Goal: Information Seeking & Learning: Learn about a topic

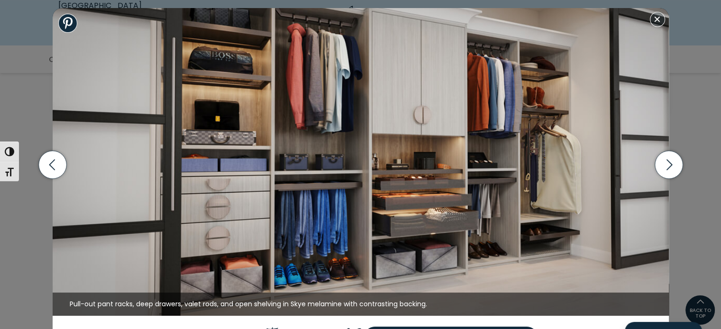
scroll to position [237, 0]
click at [662, 18] on button "Close modal" at bounding box center [657, 19] width 15 height 15
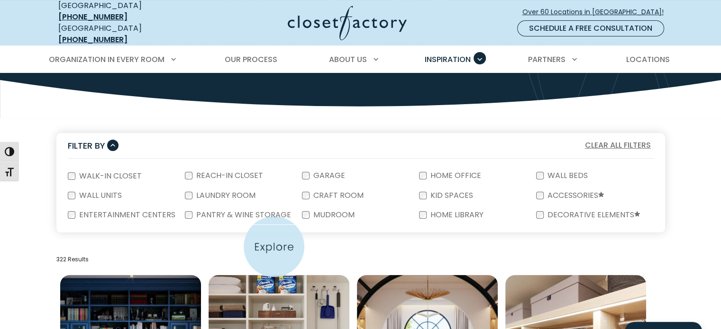
scroll to position [118, 0]
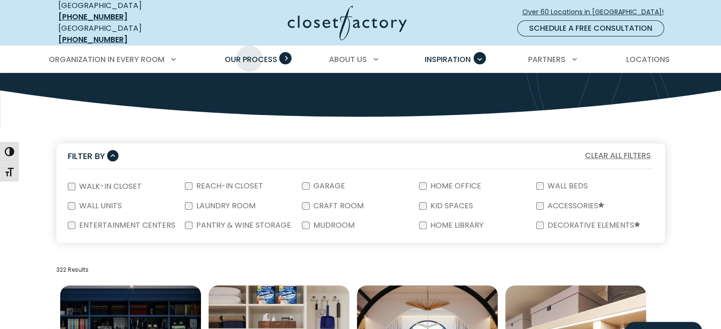
click at [249, 54] on span "Our Process" at bounding box center [251, 59] width 53 height 11
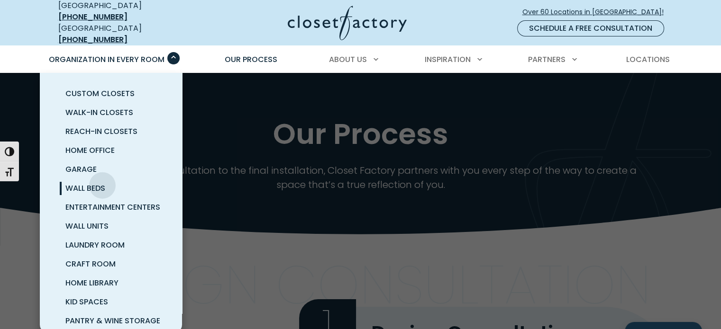
scroll to position [47, 0]
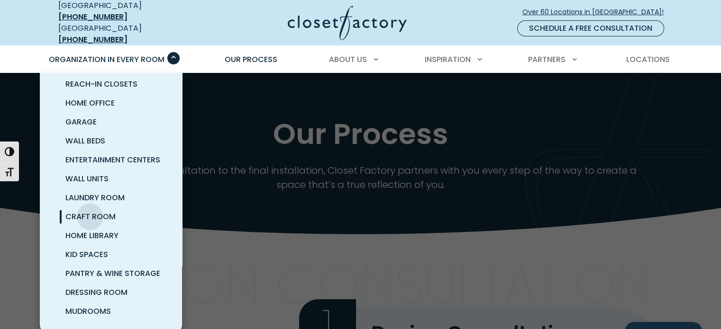
click at [90, 211] on span "Craft Room" at bounding box center [90, 216] width 50 height 11
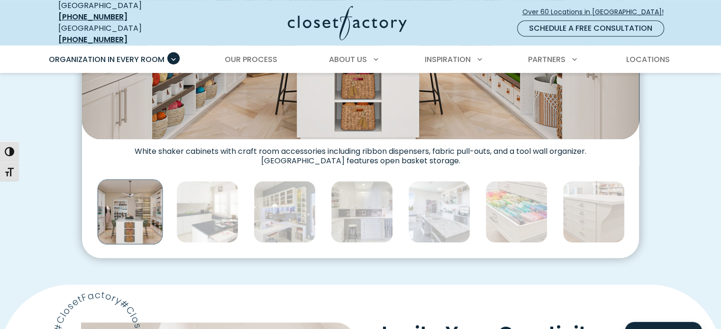
scroll to position [521, 0]
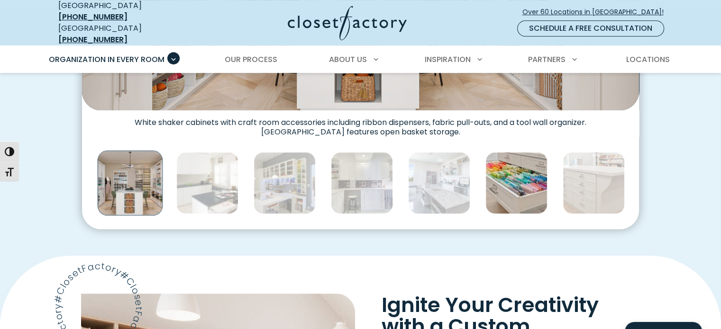
click at [508, 192] on img "Thumbnail Gallery" at bounding box center [516, 183] width 62 height 62
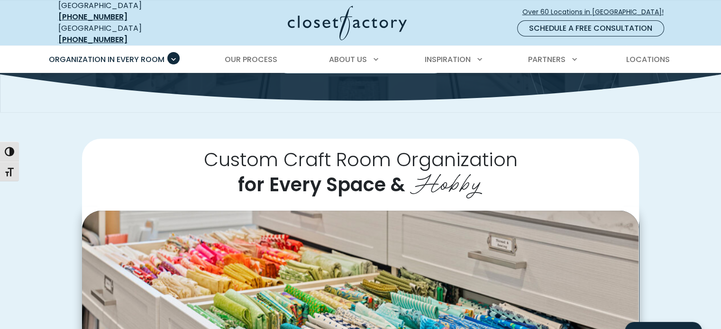
scroll to position [284, 0]
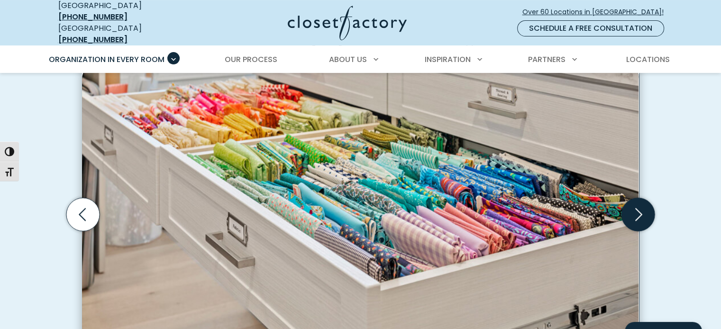
click at [635, 208] on icon "Next slide" at bounding box center [638, 214] width 33 height 33
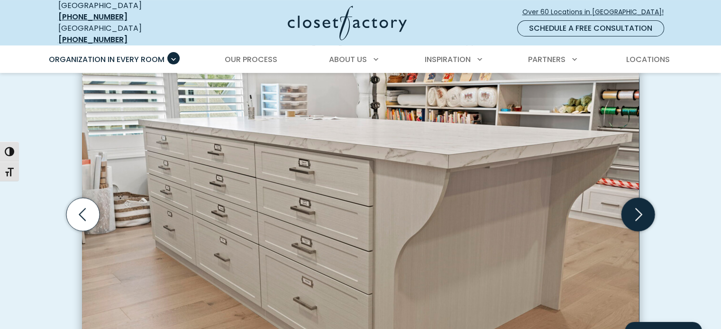
click at [635, 208] on icon "Next slide" at bounding box center [638, 214] width 33 height 33
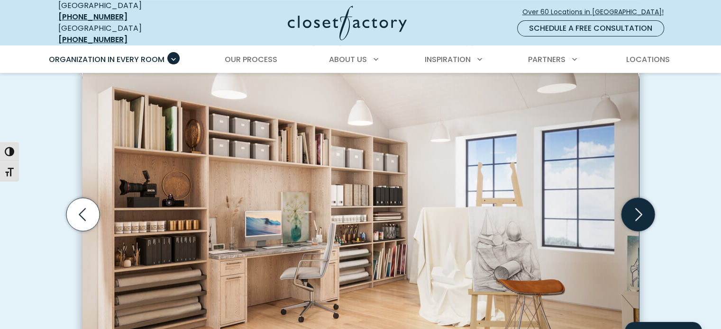
click at [635, 208] on icon "Next slide" at bounding box center [638, 214] width 33 height 33
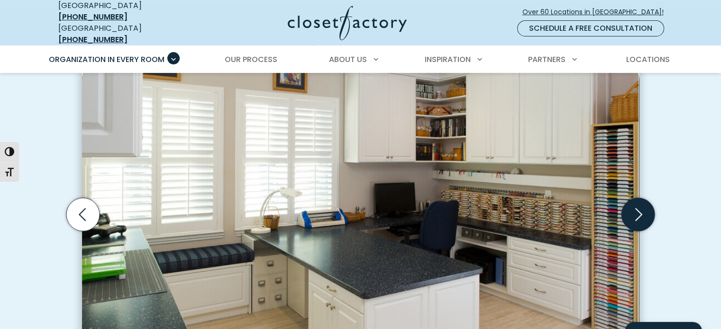
click at [635, 208] on icon "Next slide" at bounding box center [638, 214] width 33 height 33
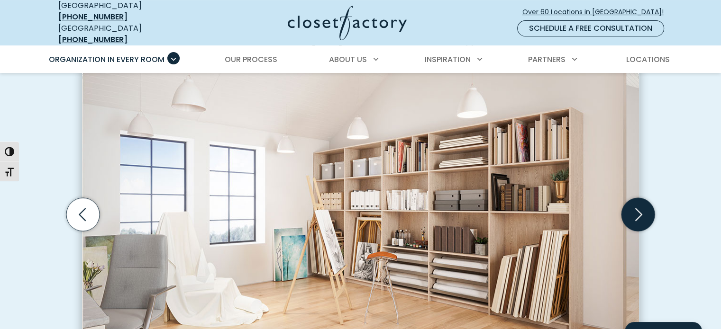
click at [635, 208] on icon "Next slide" at bounding box center [638, 214] width 33 height 33
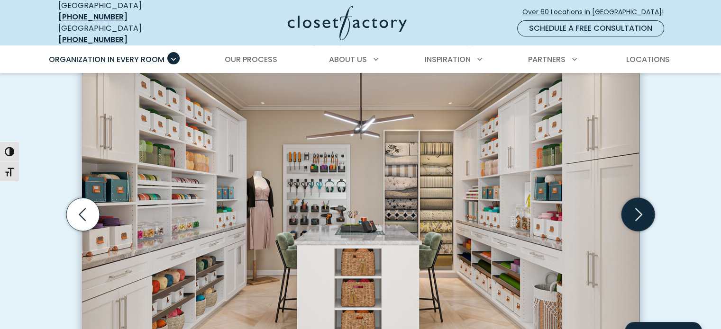
click at [635, 207] on icon "Next slide" at bounding box center [638, 214] width 33 height 33
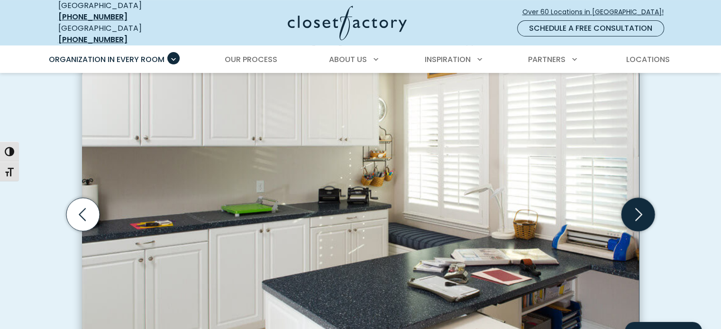
click at [635, 207] on icon "Next slide" at bounding box center [638, 214] width 33 height 33
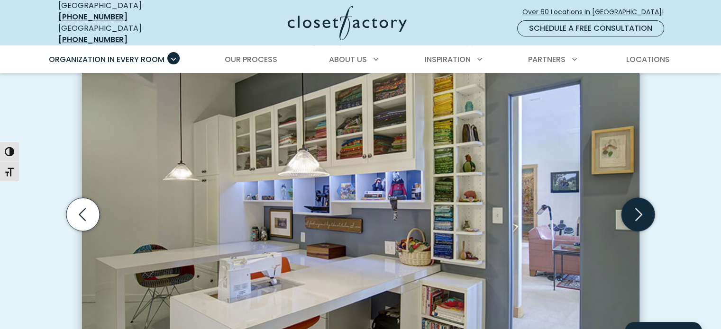
click at [635, 206] on icon "Next slide" at bounding box center [638, 214] width 33 height 33
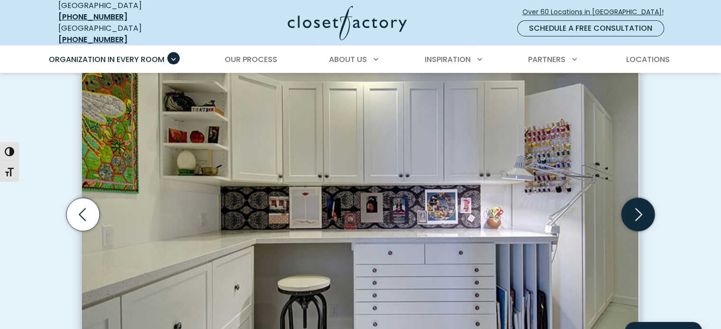
click at [635, 206] on icon "Next slide" at bounding box center [638, 214] width 33 height 33
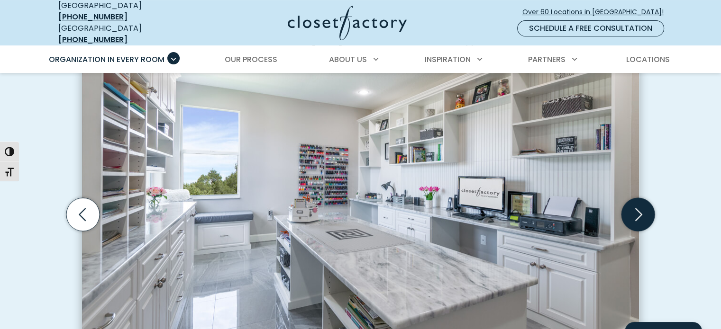
click at [636, 206] on icon "Next slide" at bounding box center [638, 214] width 33 height 33
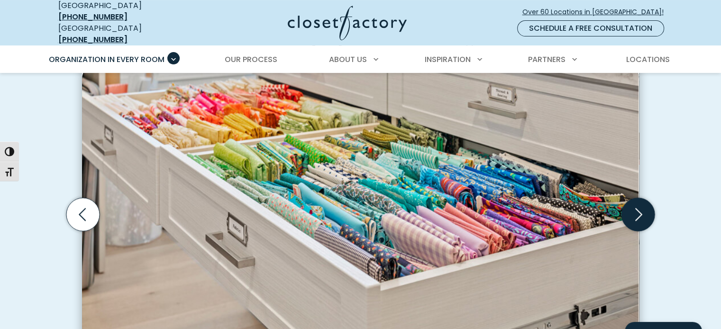
click at [637, 206] on icon "Next slide" at bounding box center [638, 214] width 33 height 33
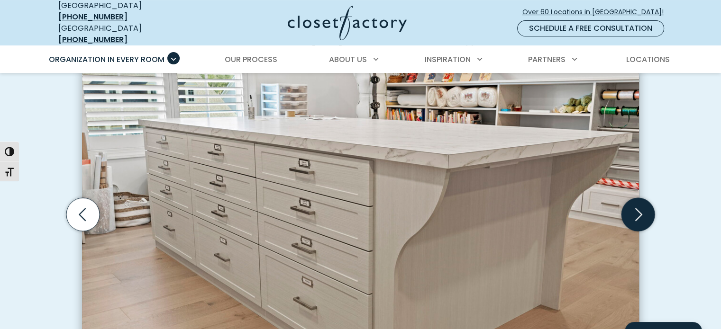
click at [637, 206] on icon "Next slide" at bounding box center [638, 214] width 33 height 33
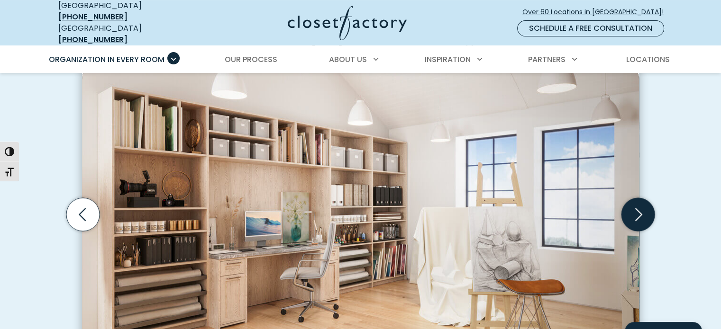
click at [637, 206] on icon "Next slide" at bounding box center [638, 214] width 33 height 33
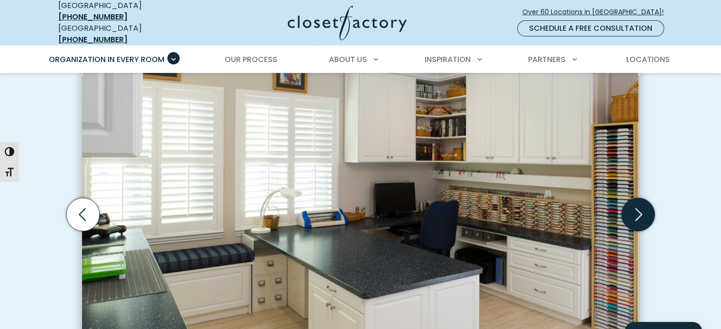
click at [637, 206] on icon "Next slide" at bounding box center [638, 214] width 33 height 33
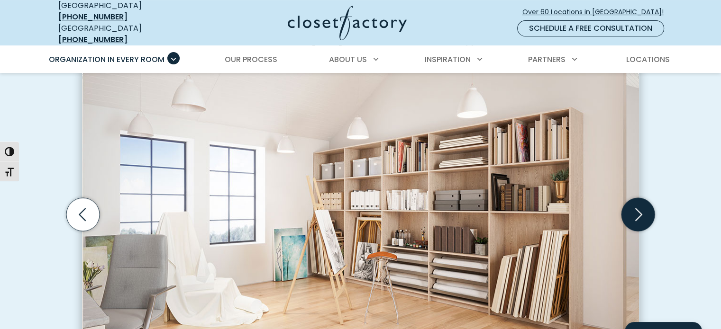
click at [637, 207] on icon "Next slide" at bounding box center [638, 214] width 33 height 33
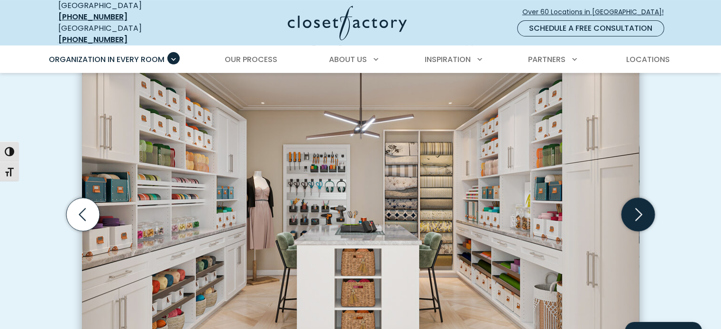
click at [637, 207] on icon "Next slide" at bounding box center [638, 214] width 33 height 33
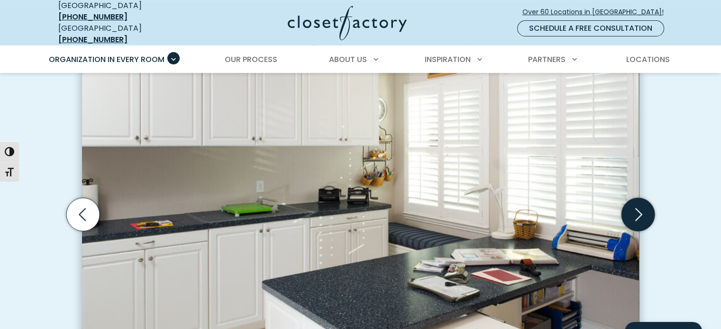
click at [639, 206] on icon "Next slide" at bounding box center [638, 214] width 33 height 33
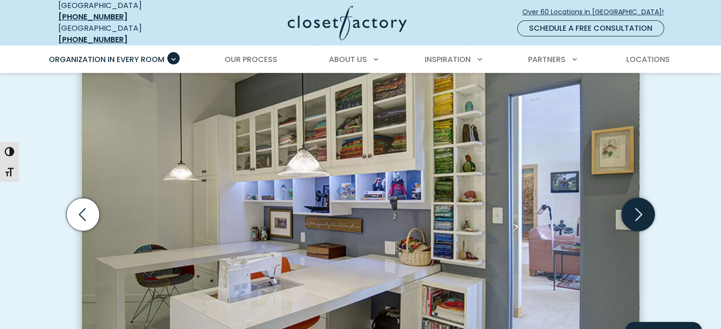
click at [640, 209] on icon "Next slide" at bounding box center [638, 215] width 7 height 13
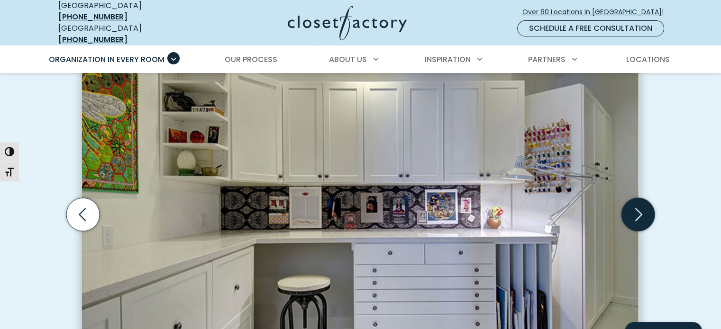
click at [640, 209] on icon "Next slide" at bounding box center [638, 215] width 7 height 13
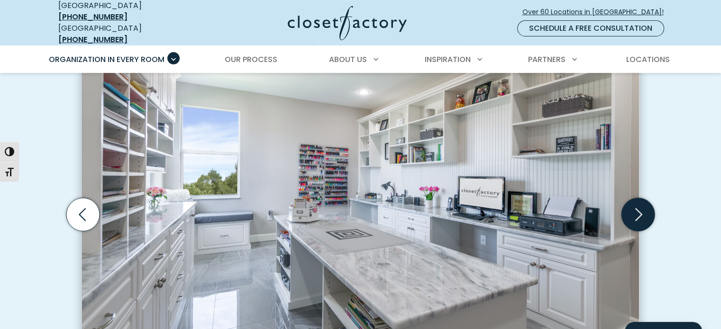
click at [640, 209] on icon "Next slide" at bounding box center [638, 215] width 7 height 13
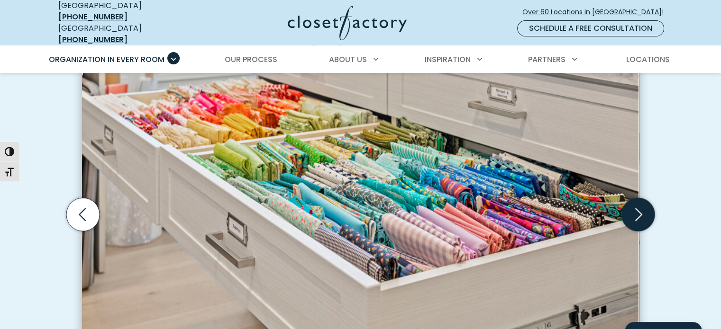
click at [640, 209] on icon "Next slide" at bounding box center [638, 215] width 7 height 13
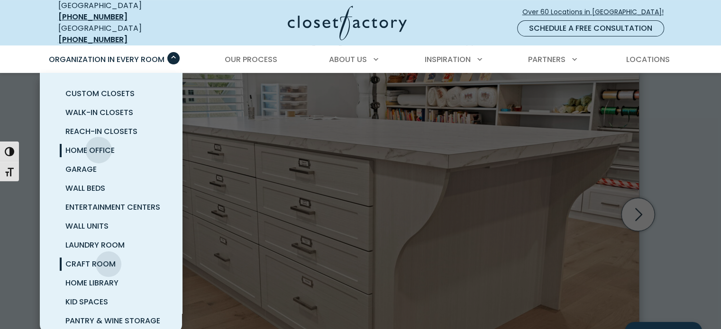
click at [99, 145] on span "Home Office" at bounding box center [89, 150] width 49 height 11
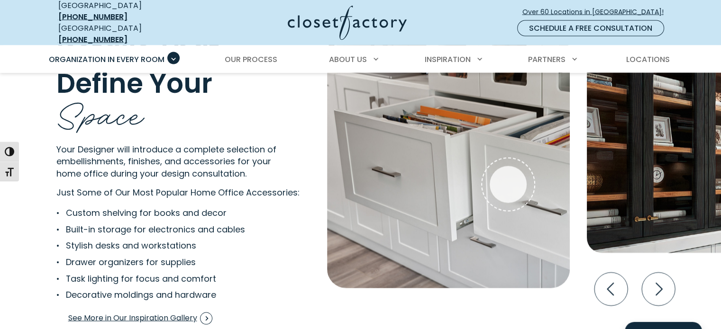
scroll to position [1849, 0]
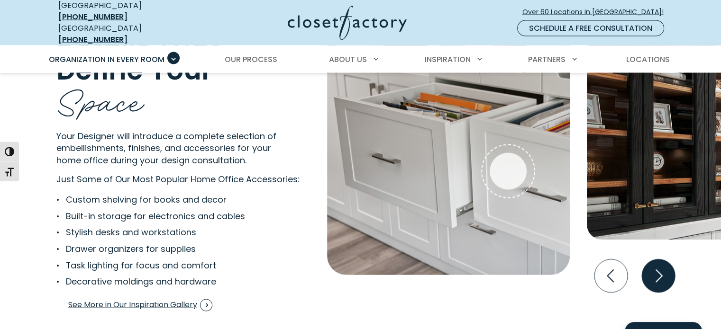
click at [659, 269] on icon "Next slide" at bounding box center [657, 276] width 33 height 33
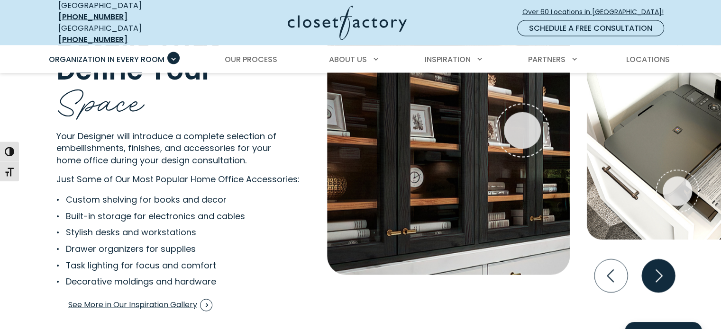
click at [666, 266] on icon "Next slide" at bounding box center [657, 276] width 33 height 33
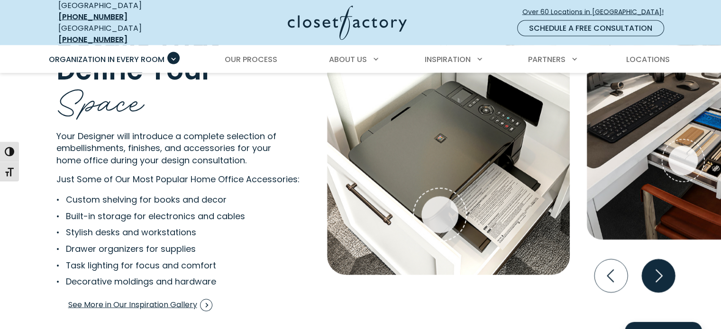
click at [667, 265] on icon "Next slide" at bounding box center [657, 276] width 33 height 33
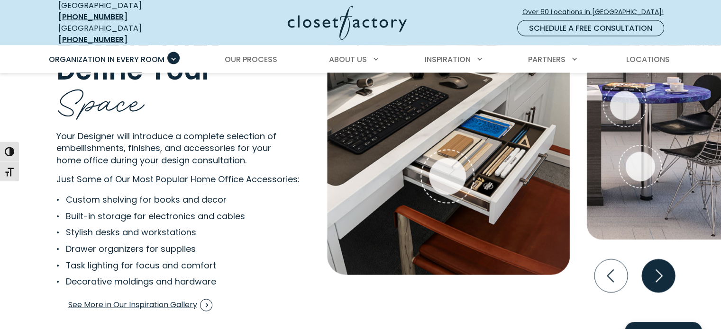
click at [667, 263] on icon "Next slide" at bounding box center [657, 276] width 33 height 33
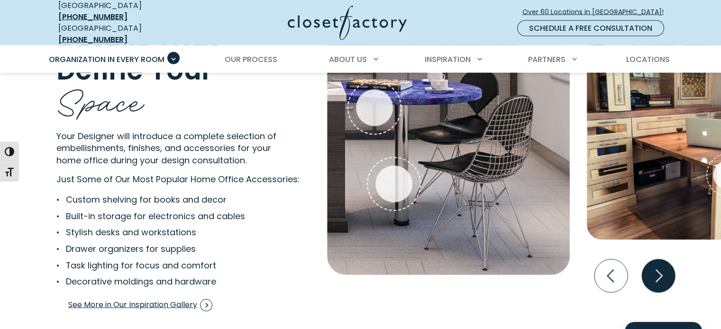
click at [668, 262] on icon "Next slide" at bounding box center [657, 276] width 33 height 33
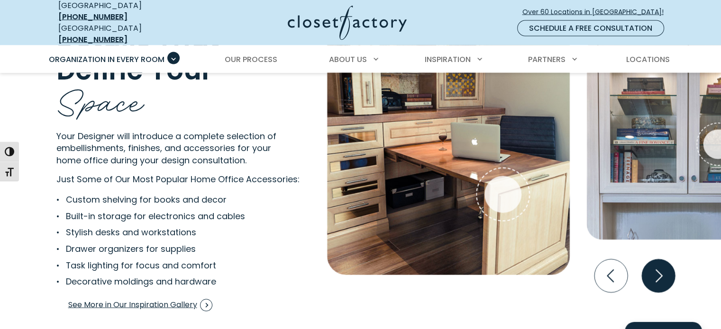
click at [668, 262] on icon "Next slide" at bounding box center [657, 276] width 33 height 33
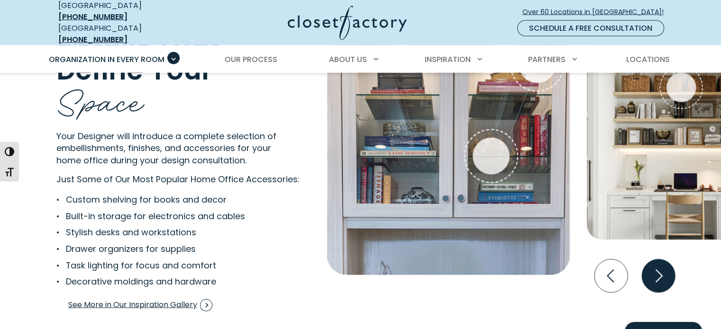
click at [668, 263] on icon "Next slide" at bounding box center [657, 276] width 33 height 33
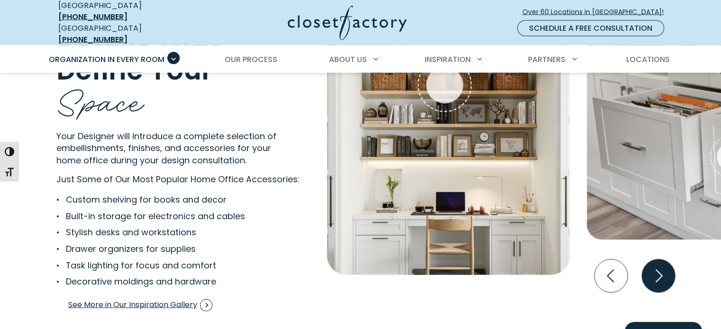
click at [669, 263] on icon "Next slide" at bounding box center [657, 276] width 33 height 33
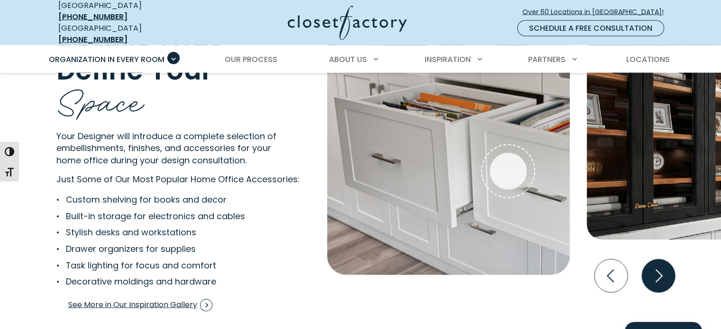
click at [671, 266] on icon "Next slide" at bounding box center [657, 276] width 33 height 33
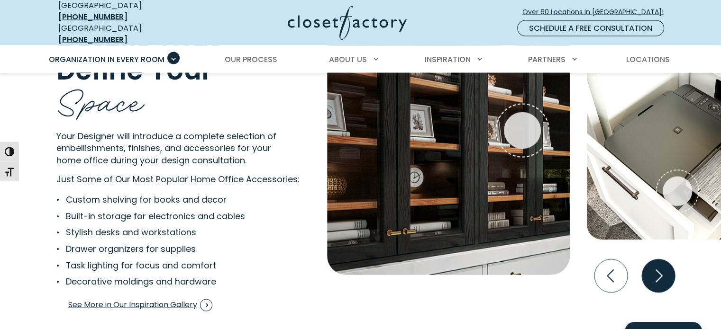
click at [658, 266] on icon "Next slide" at bounding box center [657, 276] width 33 height 33
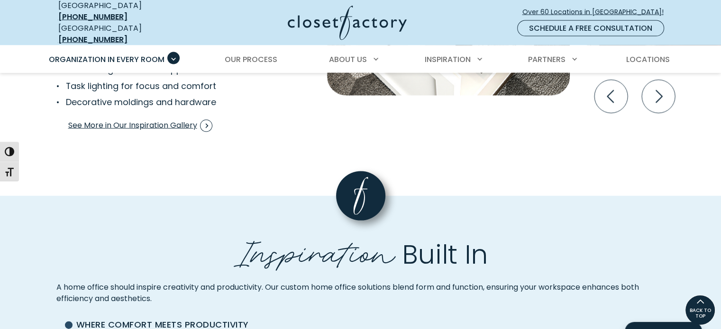
scroll to position [1991, 0]
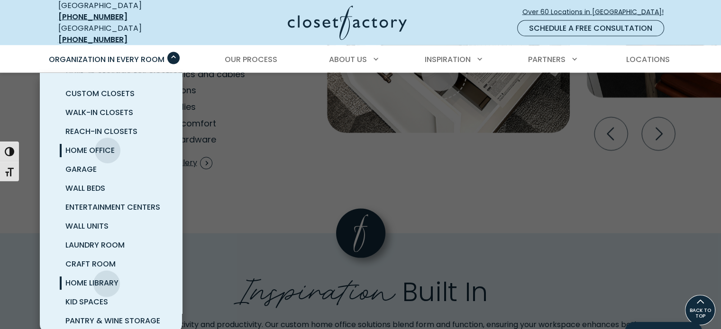
click at [107, 278] on span "Home Library" at bounding box center [91, 283] width 53 height 11
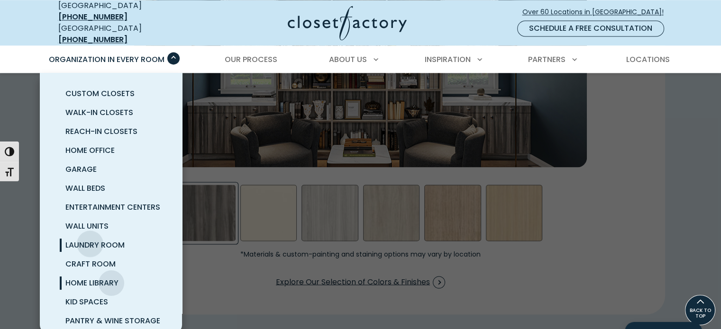
scroll to position [47, 0]
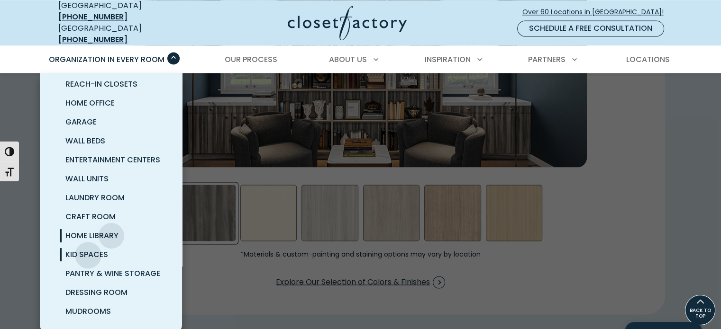
click at [88, 249] on span "Kid Spaces" at bounding box center [86, 254] width 43 height 11
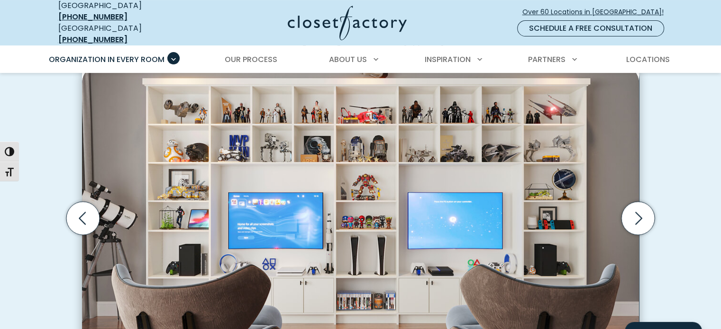
scroll to position [284, 0]
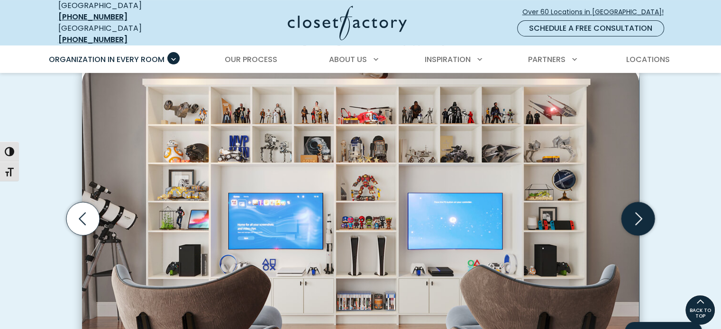
click at [641, 213] on icon "Next slide" at bounding box center [638, 219] width 7 height 13
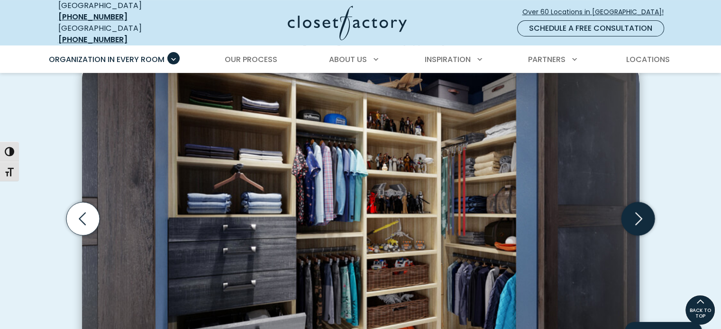
click at [647, 210] on icon "Next slide" at bounding box center [638, 218] width 33 height 33
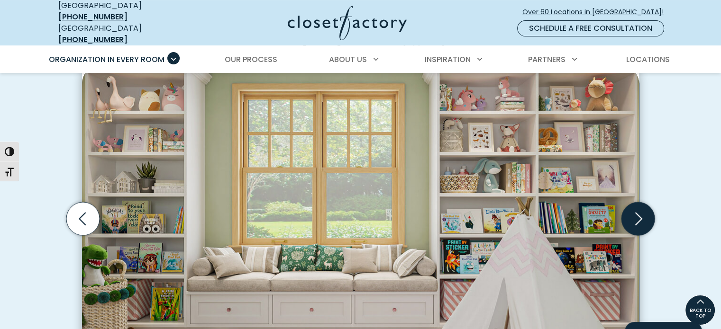
click at [644, 212] on icon "Next slide" at bounding box center [638, 218] width 33 height 33
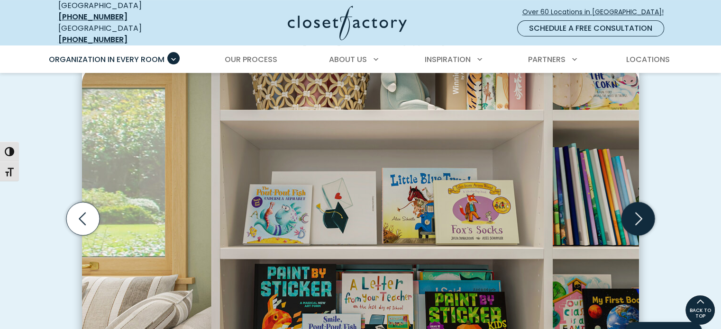
click at [644, 212] on icon "Next slide" at bounding box center [638, 218] width 33 height 33
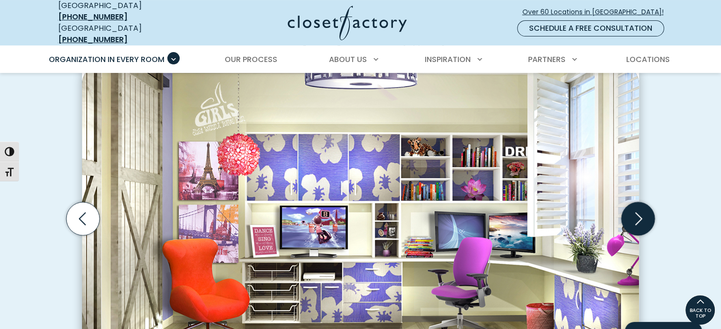
click at [644, 212] on icon "Next slide" at bounding box center [638, 218] width 33 height 33
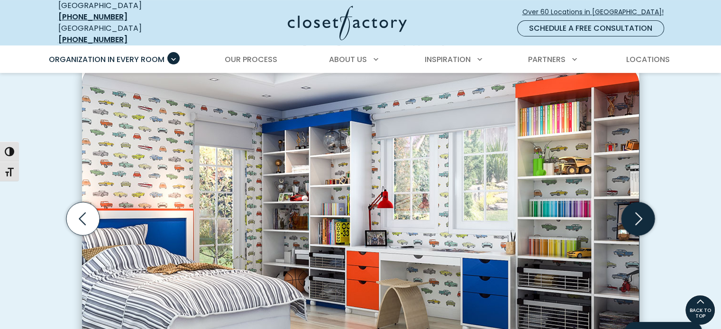
click at [645, 212] on icon "Next slide" at bounding box center [638, 218] width 33 height 33
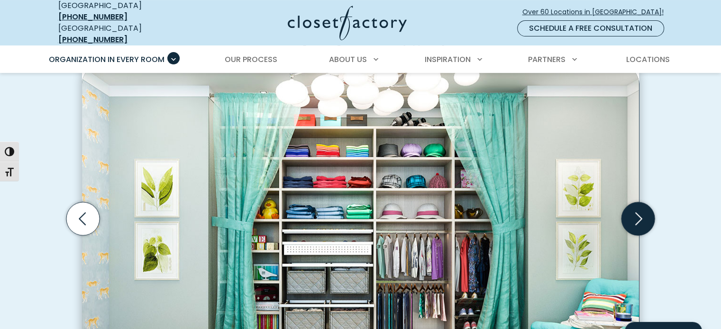
scroll to position [331, 0]
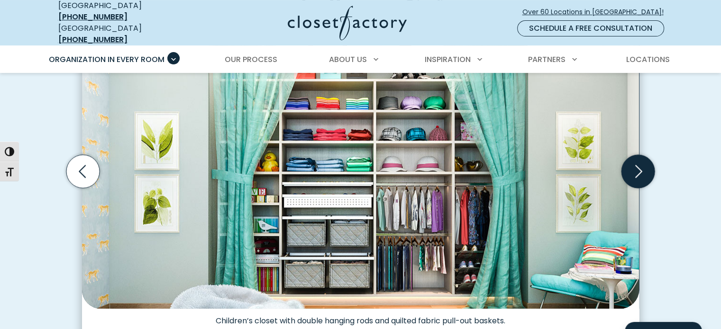
click at [639, 165] on icon "Next slide" at bounding box center [638, 171] width 33 height 33
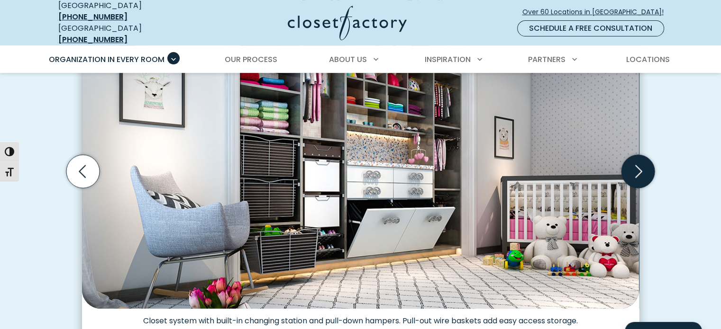
click at [638, 166] on icon "Next slide" at bounding box center [638, 171] width 7 height 13
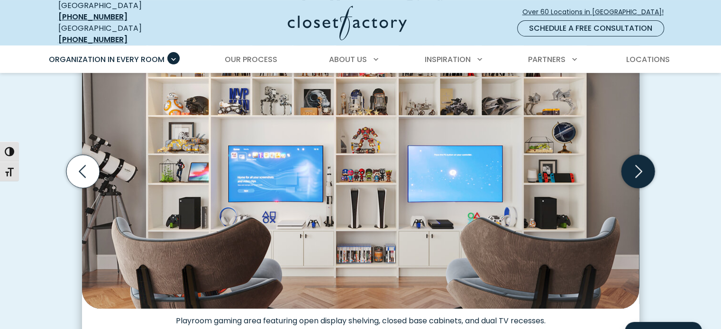
click at [638, 166] on icon "Next slide" at bounding box center [638, 171] width 7 height 13
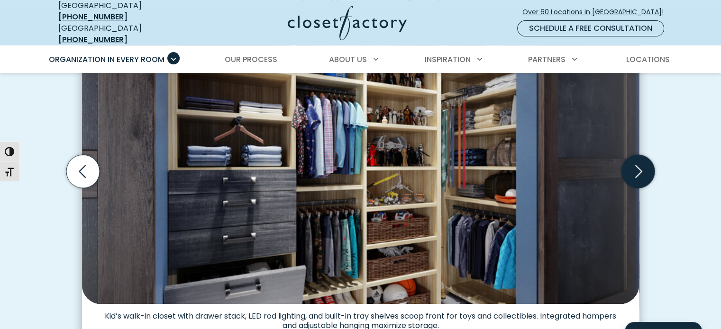
click at [638, 166] on icon "Next slide" at bounding box center [638, 171] width 7 height 13
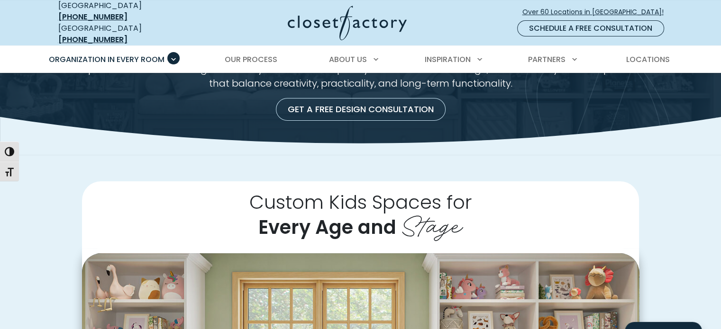
scroll to position [94, 0]
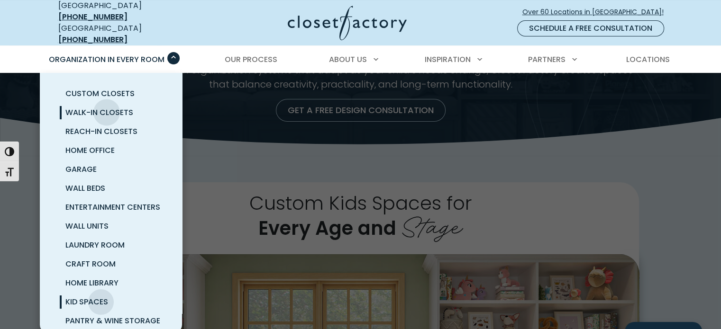
click at [107, 107] on span "Walk-In Closets" at bounding box center [99, 112] width 68 height 11
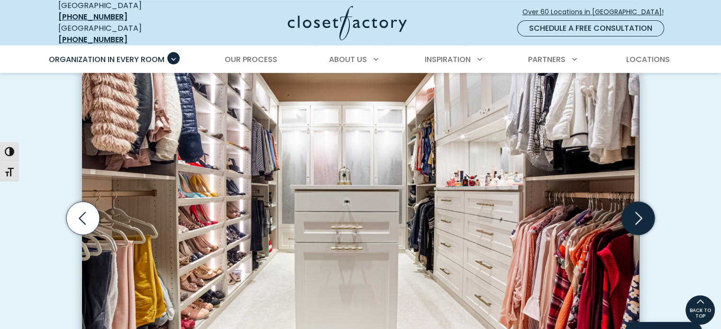
click at [631, 207] on icon "Next slide" at bounding box center [638, 218] width 33 height 33
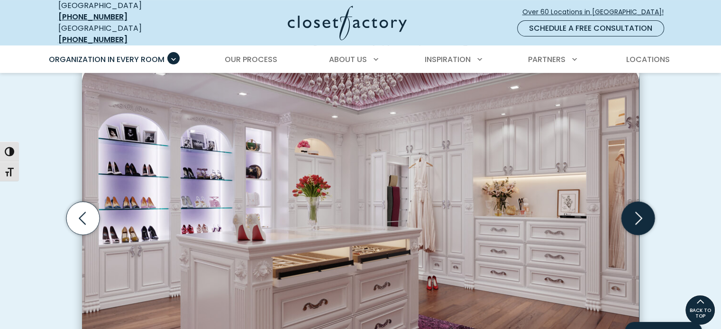
click at [639, 210] on icon "Next slide" at bounding box center [638, 218] width 33 height 33
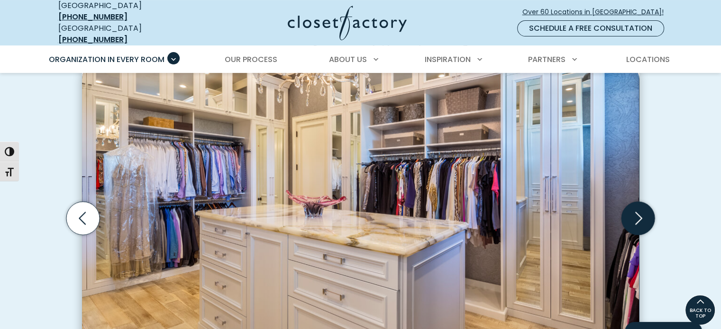
click at [639, 210] on icon "Next slide" at bounding box center [638, 218] width 33 height 33
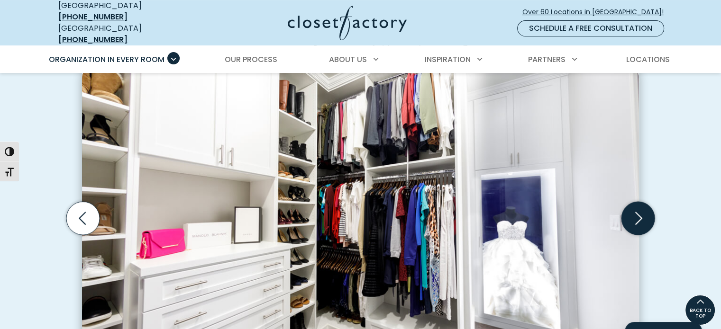
click at [639, 210] on icon "Next slide" at bounding box center [638, 218] width 33 height 33
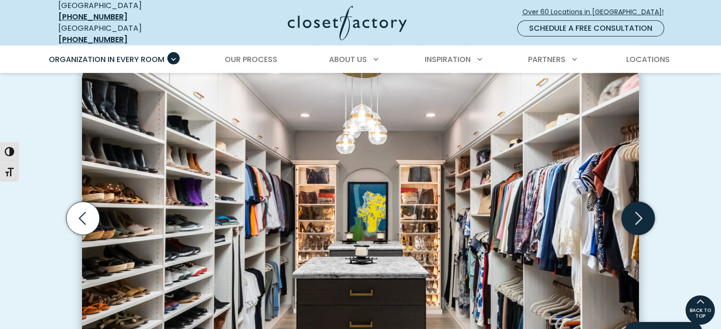
click at [639, 210] on icon "Next slide" at bounding box center [638, 218] width 33 height 33
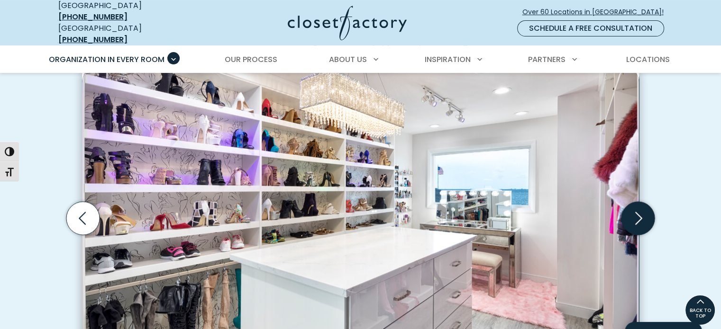
click at [639, 210] on icon "Next slide" at bounding box center [638, 218] width 33 height 33
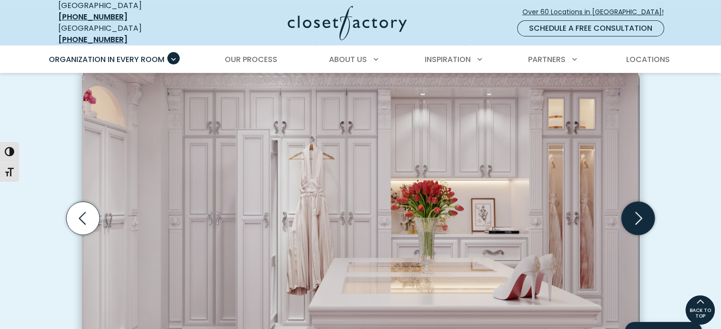
click at [639, 210] on icon "Next slide" at bounding box center [638, 218] width 33 height 33
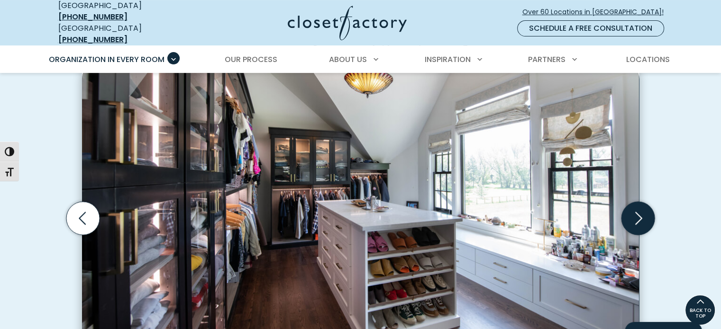
click at [639, 210] on icon "Next slide" at bounding box center [638, 218] width 33 height 33
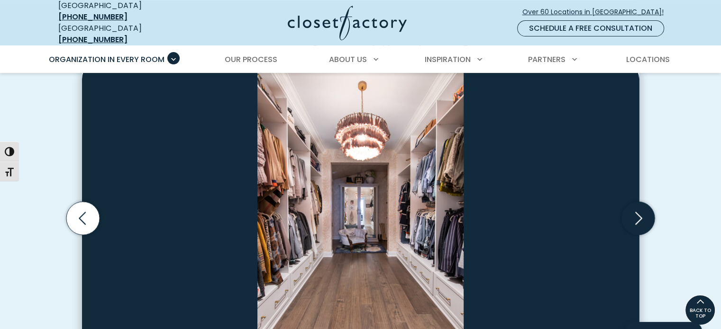
click at [640, 210] on icon "Next slide" at bounding box center [638, 218] width 33 height 33
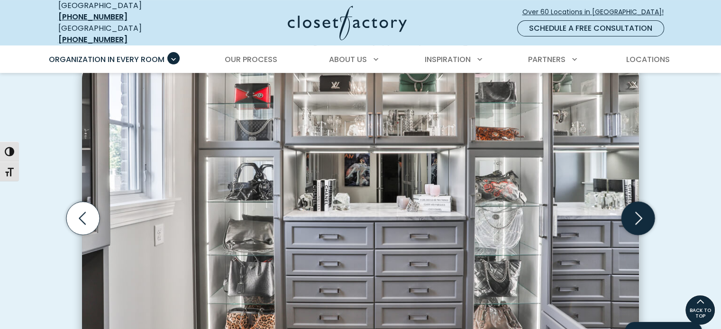
click at [640, 211] on icon "Next slide" at bounding box center [638, 218] width 33 height 33
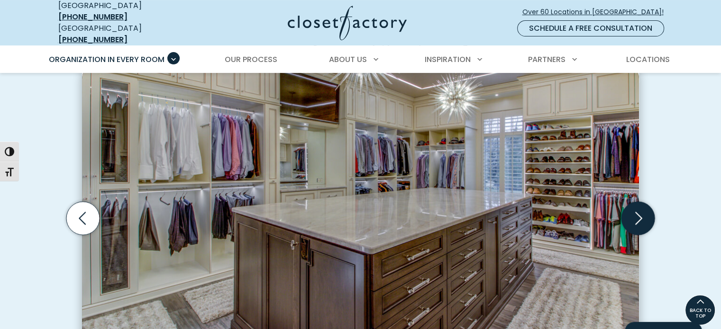
click at [640, 211] on icon "Next slide" at bounding box center [638, 218] width 33 height 33
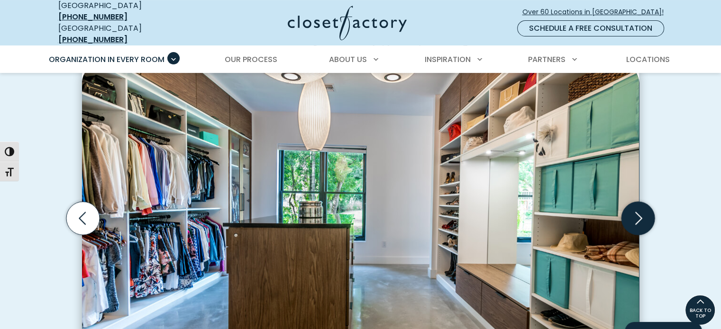
click at [640, 211] on icon "Next slide" at bounding box center [638, 218] width 33 height 33
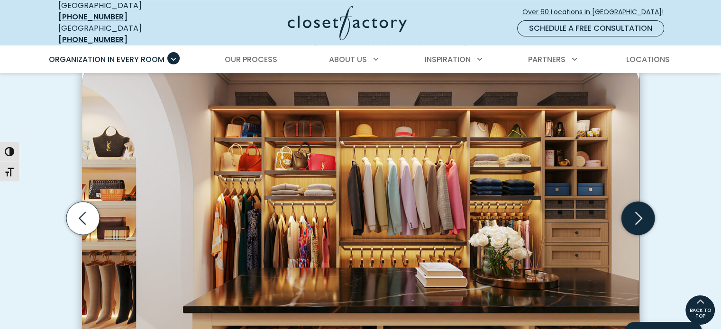
click at [639, 210] on icon "Next slide" at bounding box center [638, 218] width 33 height 33
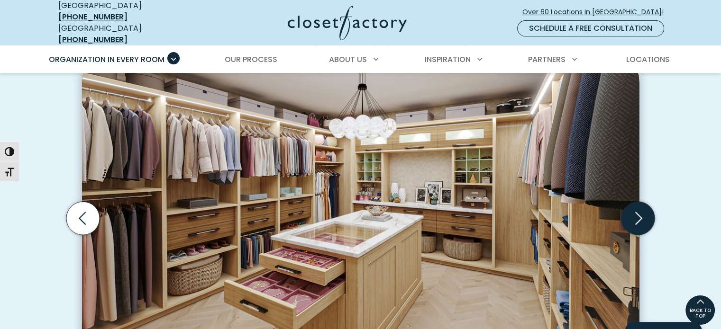
click at [639, 210] on icon "Next slide" at bounding box center [638, 218] width 33 height 33
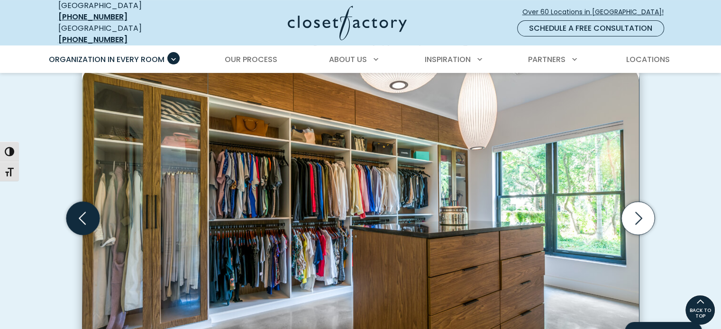
click at [86, 212] on icon "Previous slide" at bounding box center [82, 218] width 33 height 33
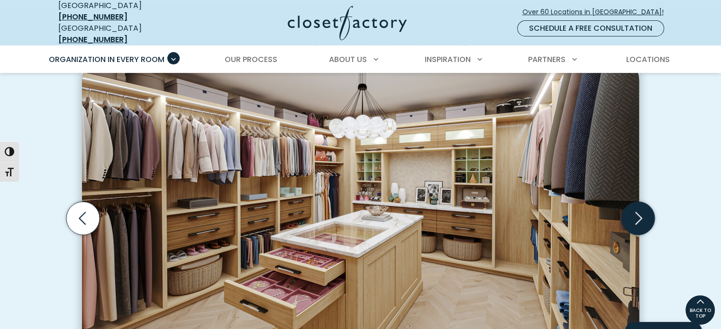
click at [639, 213] on icon "Next slide" at bounding box center [638, 218] width 7 height 13
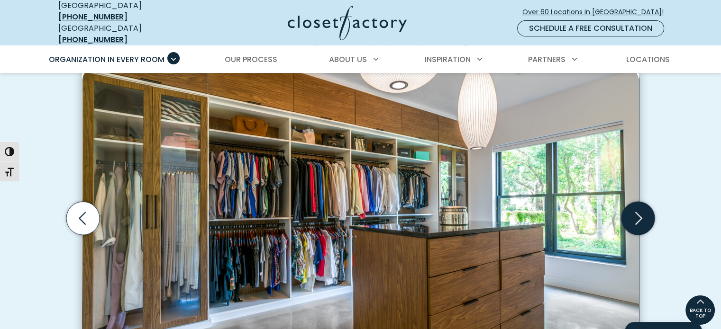
click at [639, 213] on icon "Next slide" at bounding box center [638, 218] width 7 height 13
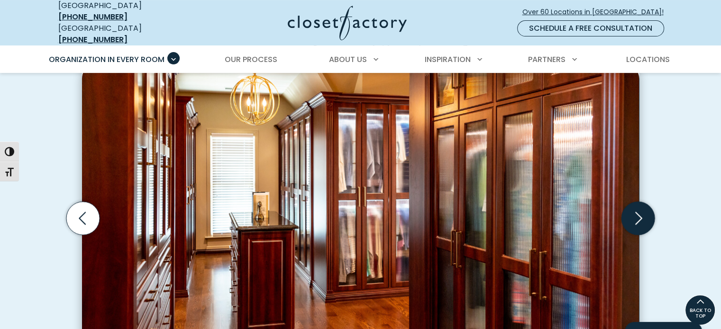
click at [639, 213] on icon "Next slide" at bounding box center [638, 218] width 7 height 13
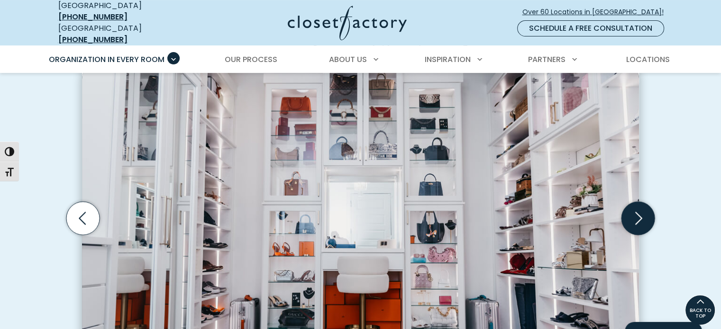
click at [639, 213] on icon "Next slide" at bounding box center [638, 218] width 7 height 13
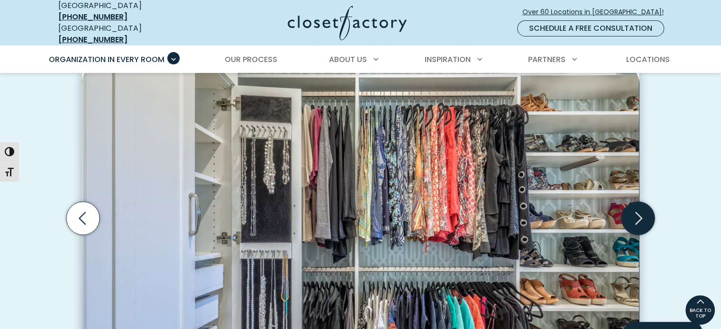
click at [639, 213] on icon "Next slide" at bounding box center [638, 218] width 7 height 13
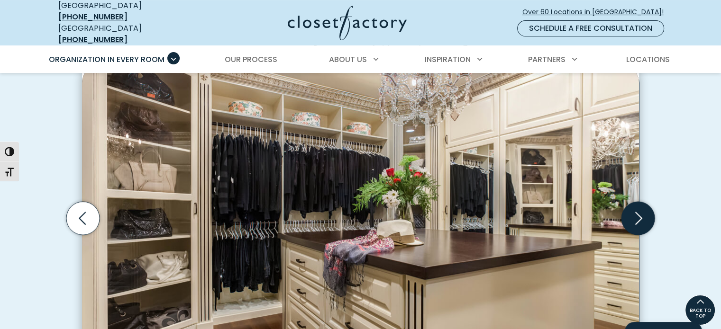
click at [639, 213] on icon "Next slide" at bounding box center [638, 218] width 7 height 13
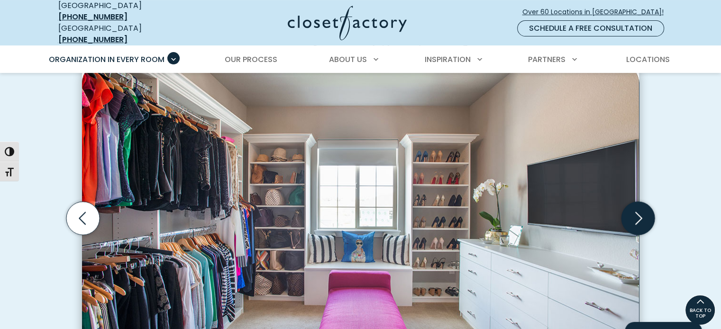
click at [639, 213] on icon "Next slide" at bounding box center [638, 218] width 7 height 13
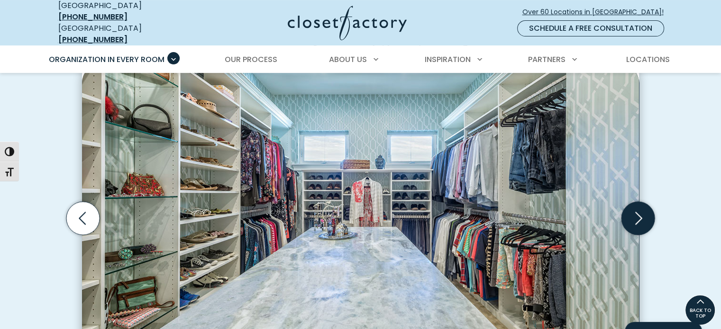
click at [639, 213] on icon "Next slide" at bounding box center [638, 218] width 7 height 13
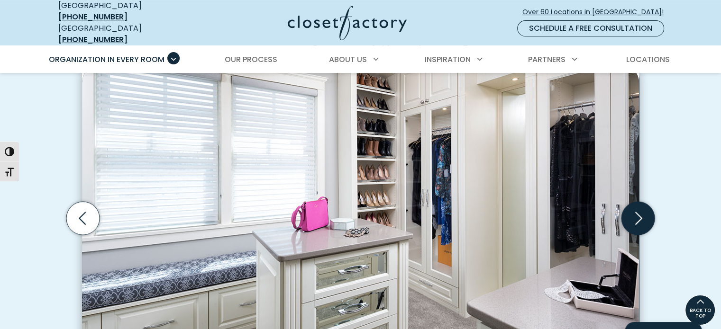
click at [639, 213] on icon "Next slide" at bounding box center [638, 218] width 7 height 13
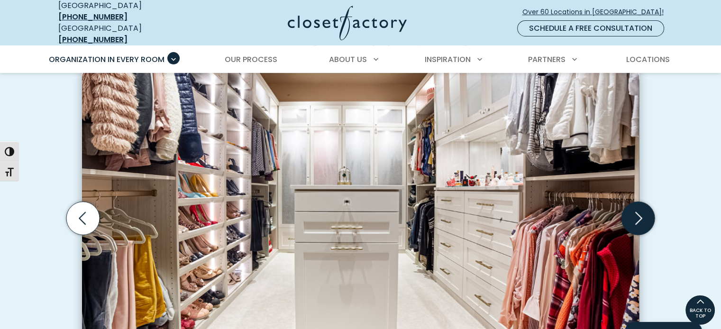
click at [639, 213] on icon "Next slide" at bounding box center [638, 218] width 7 height 13
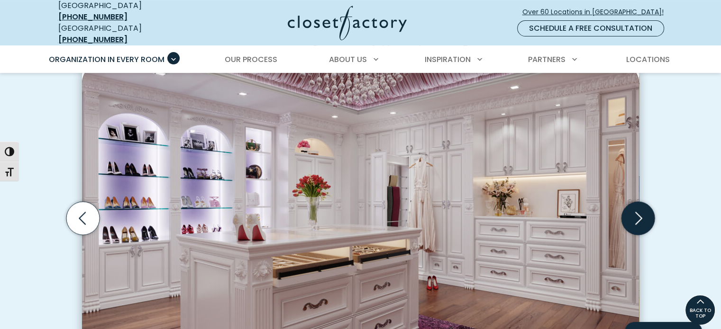
click at [639, 214] on icon "Next slide" at bounding box center [638, 218] width 33 height 33
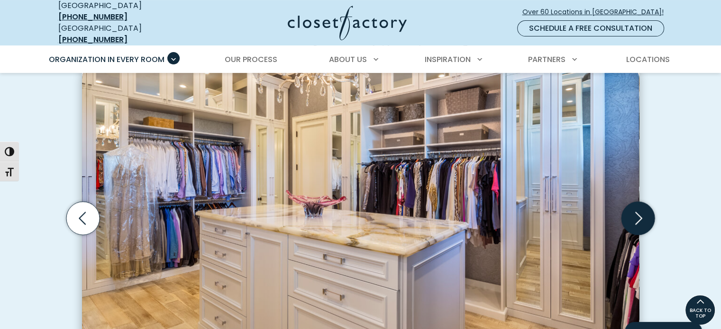
click at [639, 214] on icon "Next slide" at bounding box center [638, 218] width 33 height 33
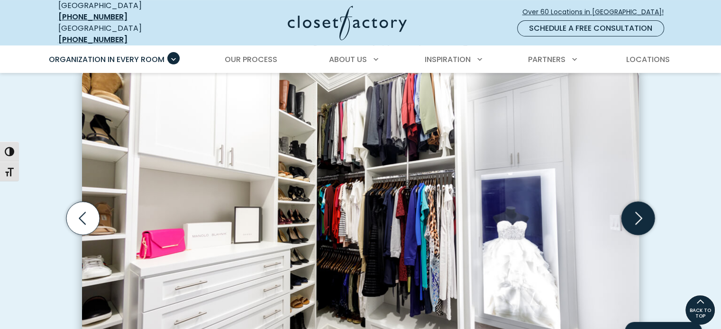
click at [639, 214] on icon "Next slide" at bounding box center [638, 218] width 33 height 33
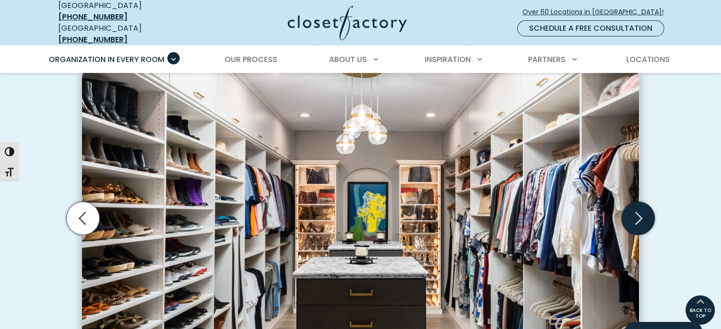
click at [639, 214] on icon "Next slide" at bounding box center [638, 218] width 33 height 33
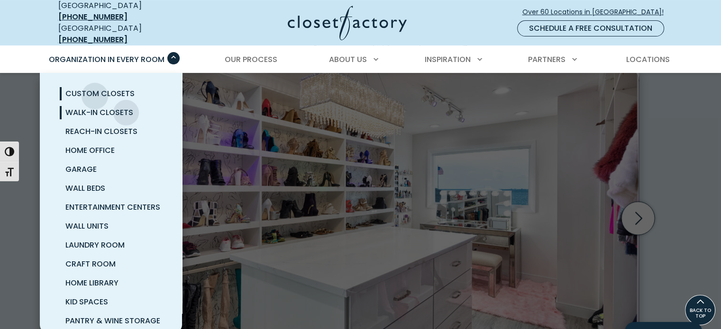
click at [95, 89] on span "Custom Closets" at bounding box center [99, 93] width 69 height 11
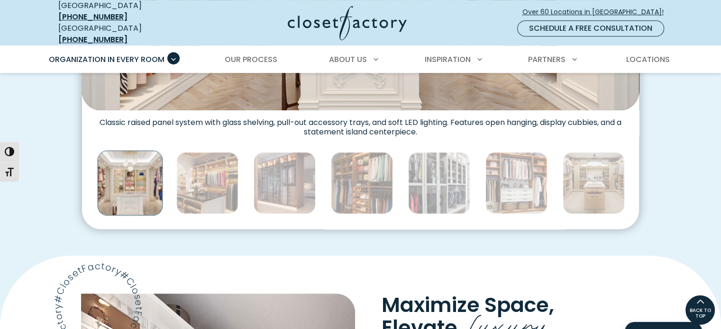
scroll to position [521, 0]
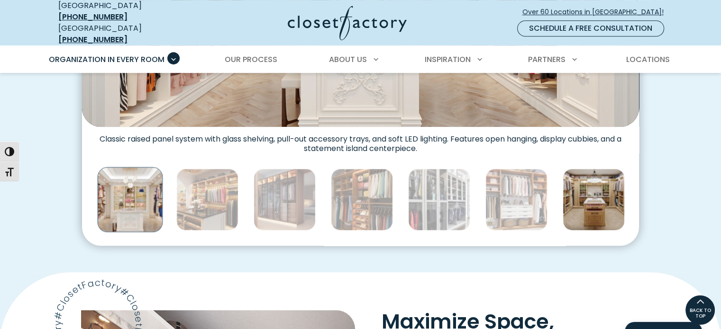
click at [592, 193] on img "Thumbnail Gallery" at bounding box center [594, 200] width 62 height 62
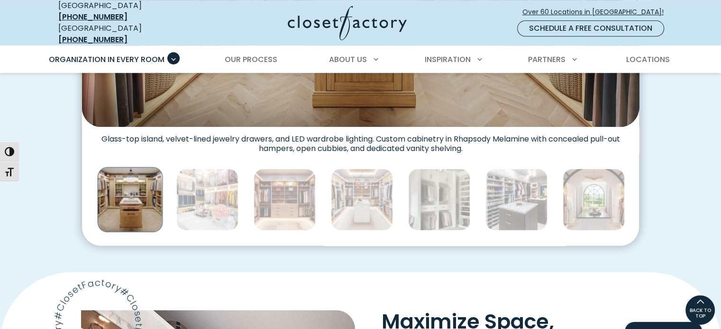
scroll to position [427, 0]
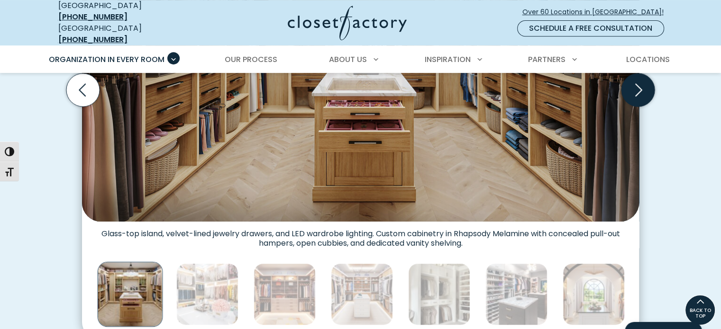
click at [641, 83] on icon "Next slide" at bounding box center [638, 89] width 7 height 13
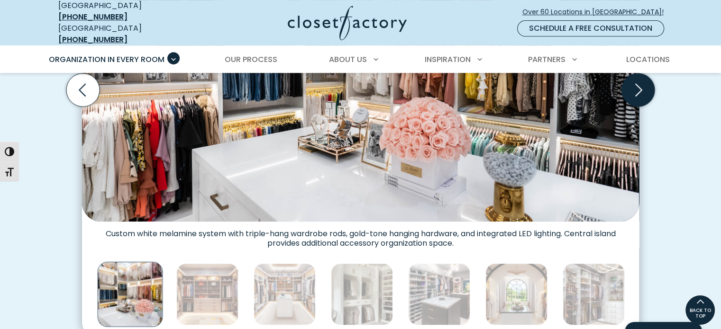
click at [640, 82] on icon "Next slide" at bounding box center [638, 89] width 33 height 33
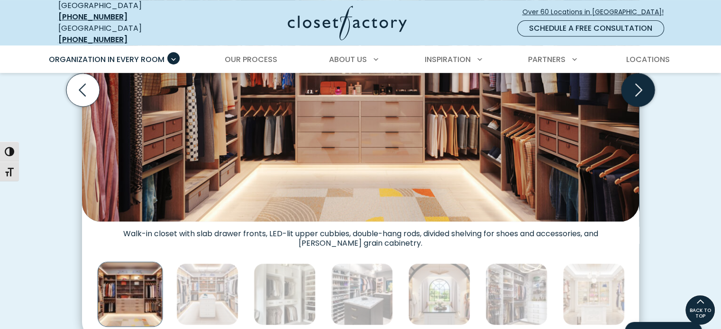
click at [639, 81] on icon "Next slide" at bounding box center [638, 89] width 33 height 33
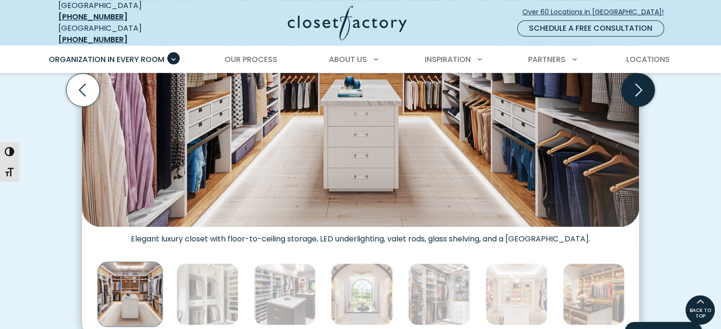
click at [639, 81] on icon "Next slide" at bounding box center [638, 89] width 33 height 33
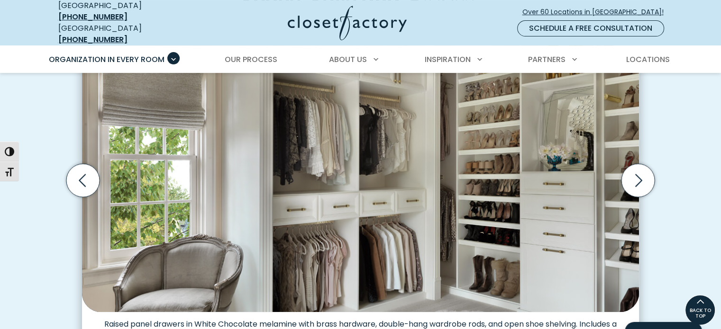
scroll to position [332, 0]
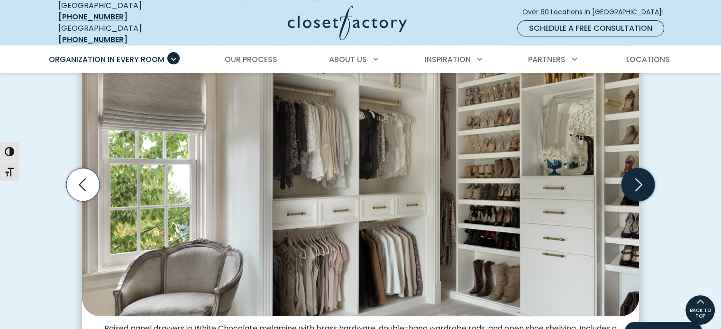
click at [635, 178] on icon "Next slide" at bounding box center [638, 184] width 33 height 33
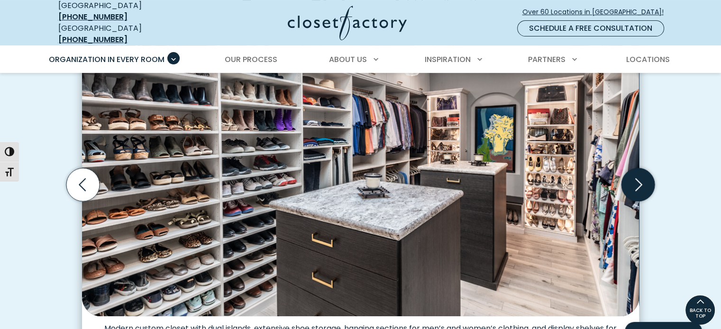
click at [637, 176] on icon "Next slide" at bounding box center [638, 184] width 33 height 33
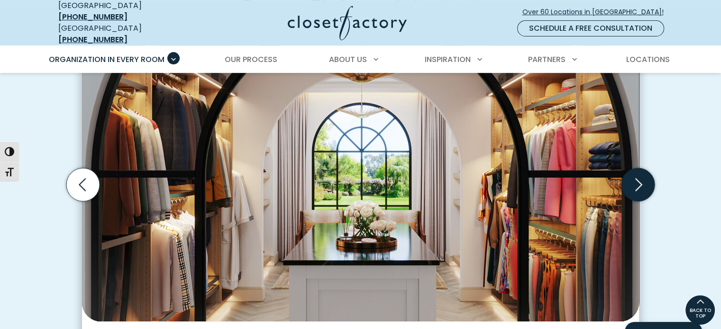
click at [637, 177] on icon "Next slide" at bounding box center [638, 184] width 33 height 33
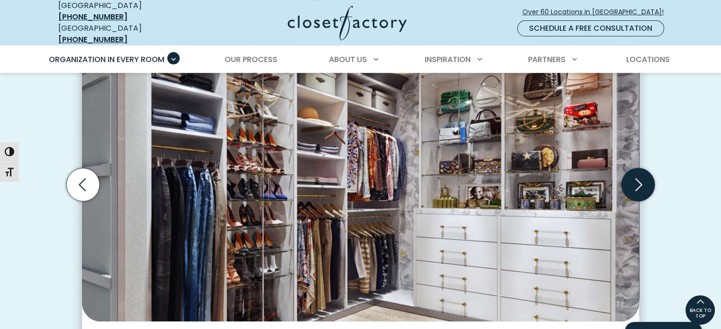
click at [637, 177] on icon "Next slide" at bounding box center [638, 184] width 33 height 33
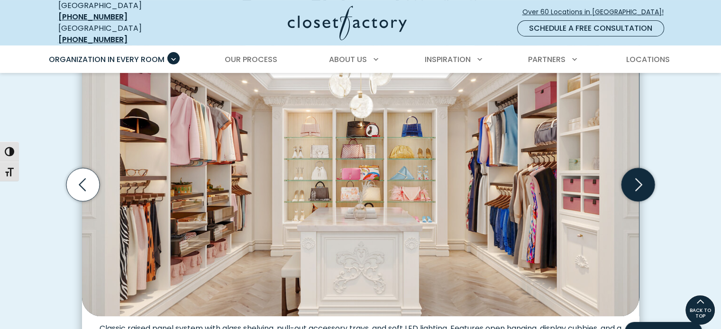
click at [641, 179] on icon "Next slide" at bounding box center [638, 184] width 33 height 33
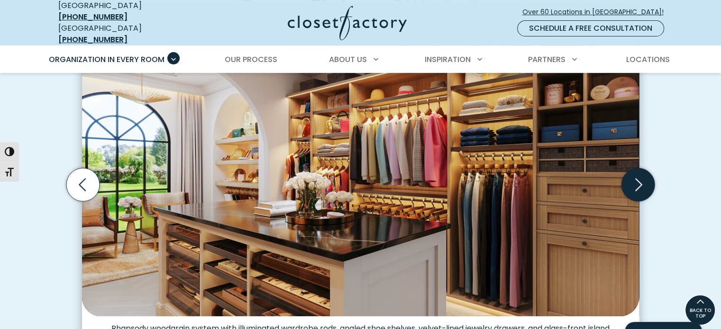
click at [641, 179] on icon "Next slide" at bounding box center [638, 184] width 33 height 33
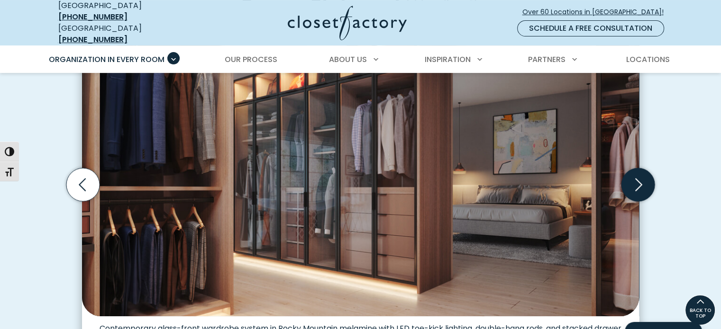
click at [641, 179] on icon "Next slide" at bounding box center [638, 184] width 33 height 33
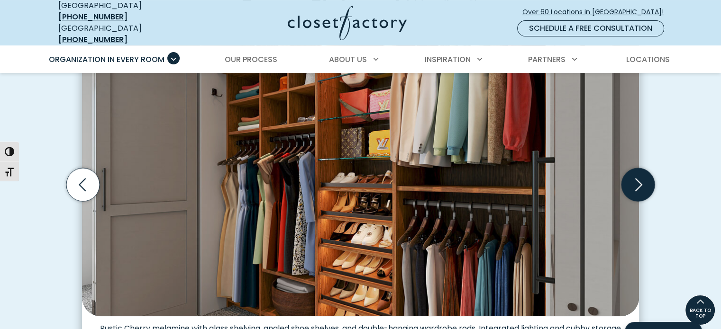
click at [642, 180] on icon "Next slide" at bounding box center [638, 184] width 33 height 33
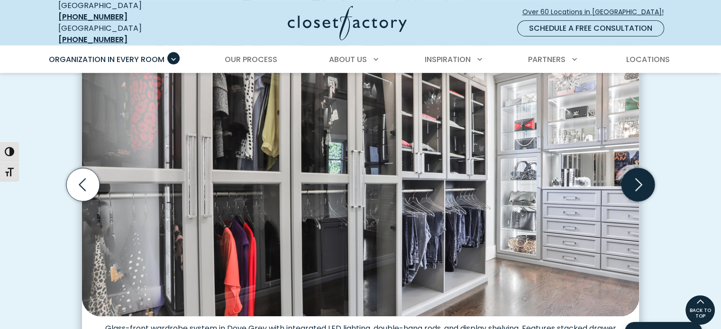
click at [641, 178] on icon "Next slide" at bounding box center [638, 184] width 33 height 33
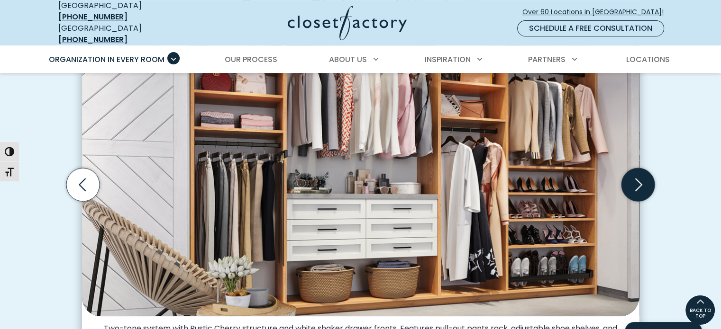
click at [641, 178] on icon "Next slide" at bounding box center [638, 184] width 33 height 33
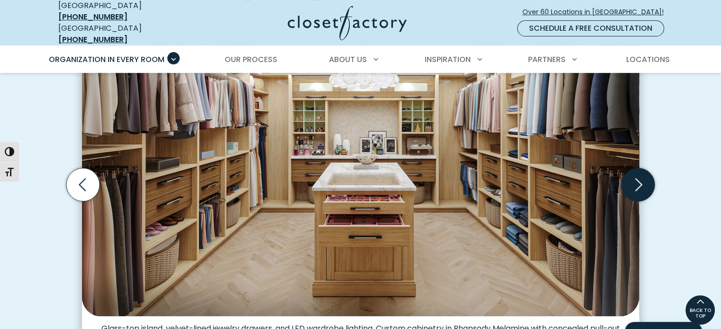
click at [641, 178] on icon "Next slide" at bounding box center [638, 184] width 33 height 33
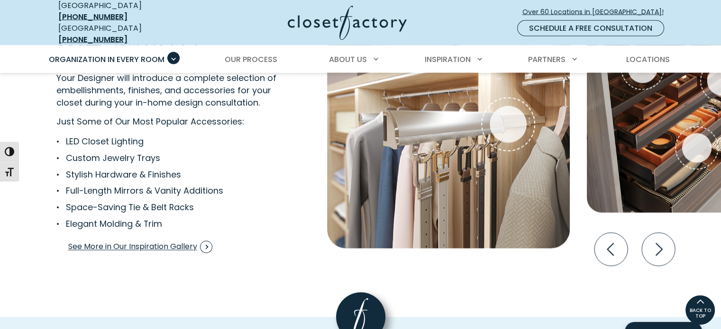
scroll to position [1754, 0]
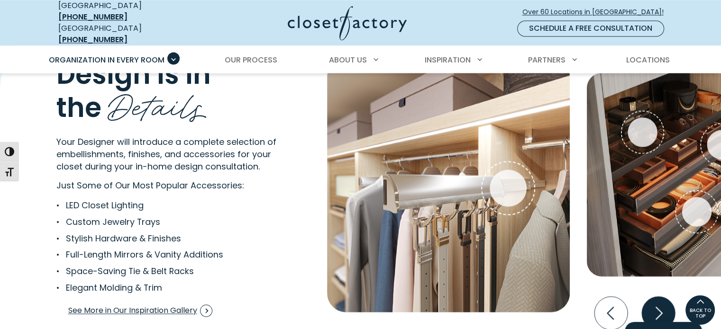
click at [664, 307] on icon "Next slide" at bounding box center [657, 313] width 33 height 33
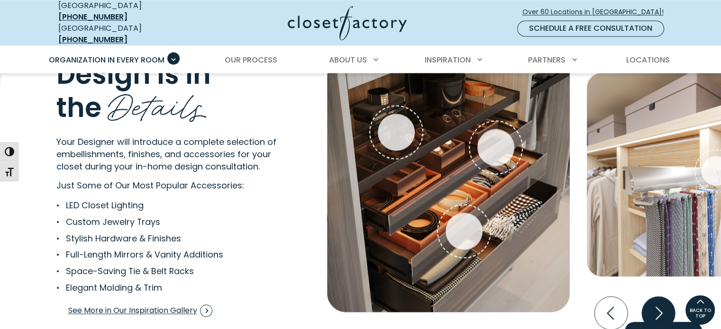
click at [660, 305] on icon "Next slide" at bounding box center [657, 313] width 33 height 33
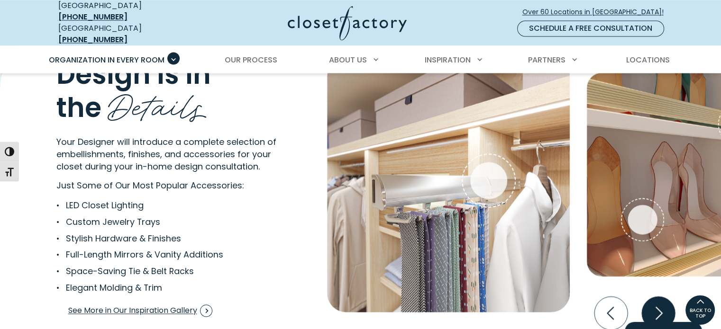
click at [659, 305] on icon "Next slide" at bounding box center [657, 313] width 33 height 33
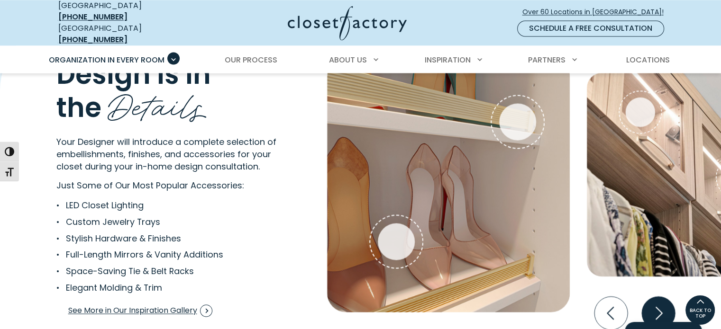
click at [659, 305] on icon "Next slide" at bounding box center [657, 313] width 33 height 33
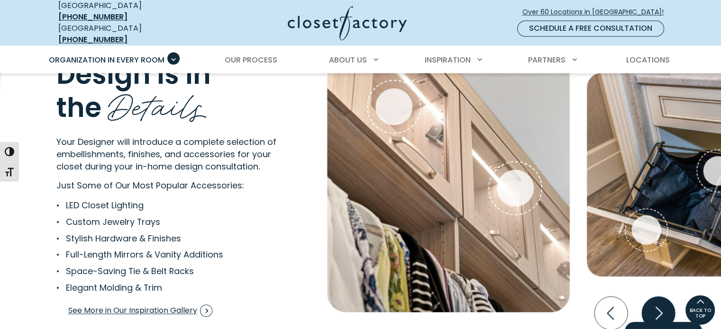
click at [659, 305] on icon "Next slide" at bounding box center [657, 313] width 33 height 33
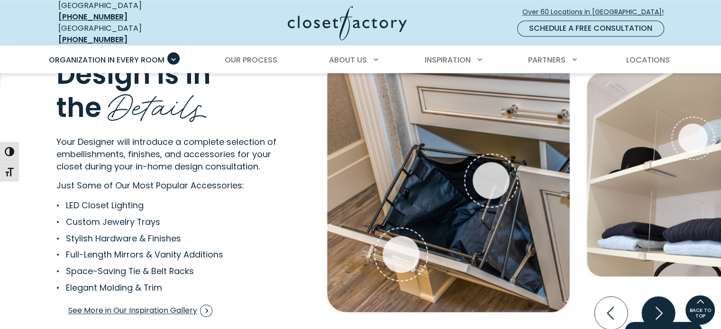
click at [658, 307] on icon "Next slide" at bounding box center [658, 313] width 41 height 41
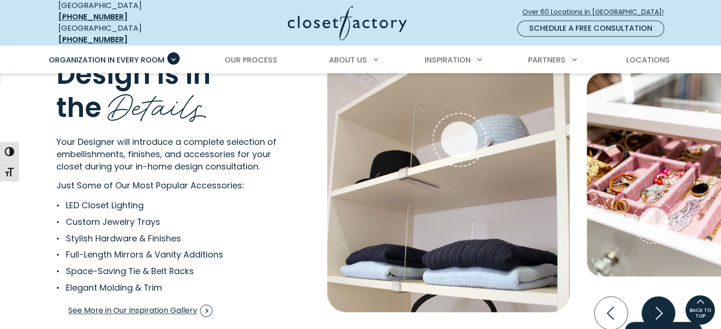
click at [658, 306] on icon "Next slide" at bounding box center [657, 313] width 33 height 33
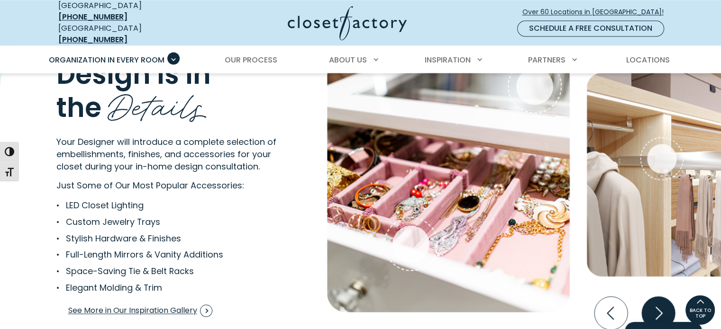
click at [658, 305] on icon "Next slide" at bounding box center [657, 313] width 33 height 33
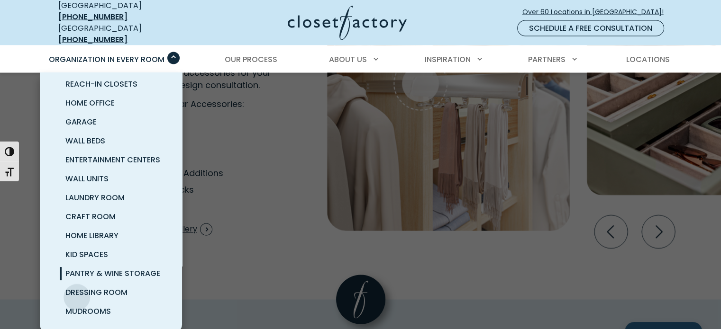
scroll to position [1849, 0]
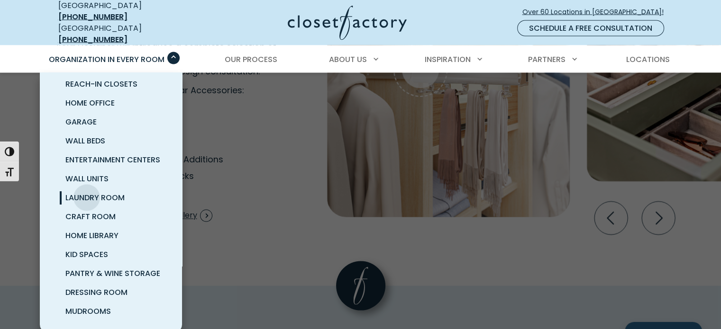
click at [87, 192] on span "Laundry Room" at bounding box center [94, 197] width 59 height 11
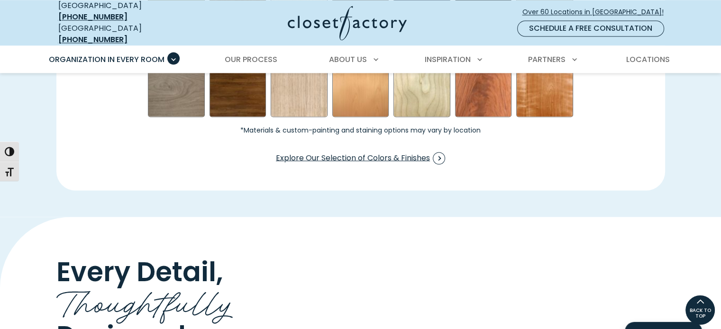
scroll to position [1327, 0]
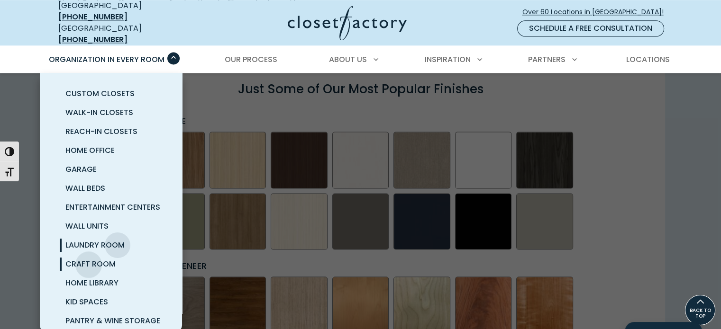
click at [89, 259] on span "Craft Room" at bounding box center [90, 264] width 50 height 11
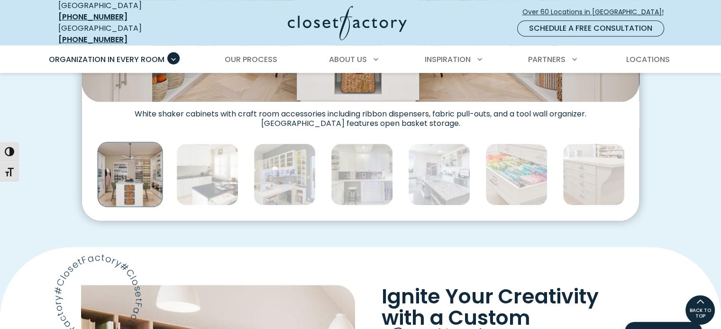
scroll to position [521, 0]
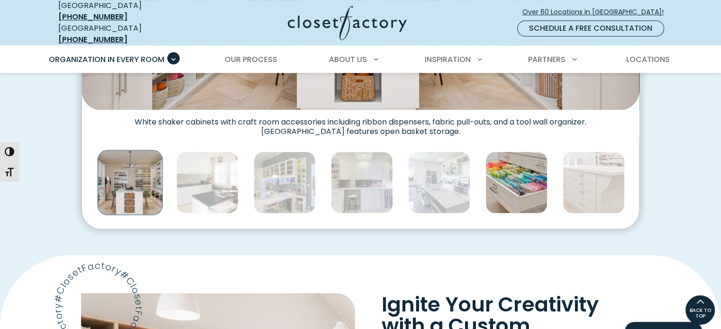
click at [518, 178] on img "Thumbnail Gallery" at bounding box center [516, 183] width 62 height 62
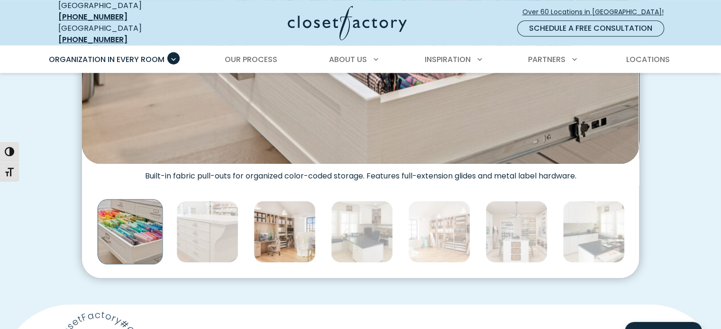
scroll to position [474, 0]
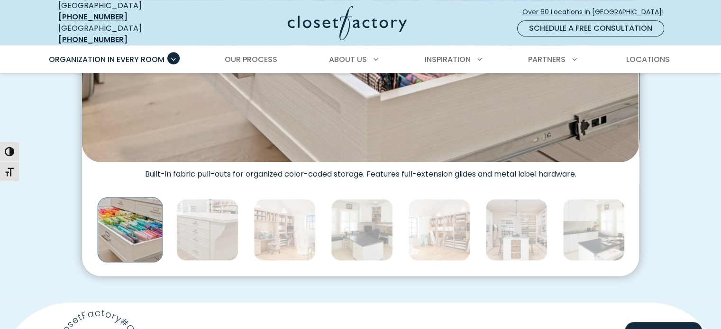
click at [137, 232] on img "Thumbnail Gallery" at bounding box center [130, 229] width 65 height 65
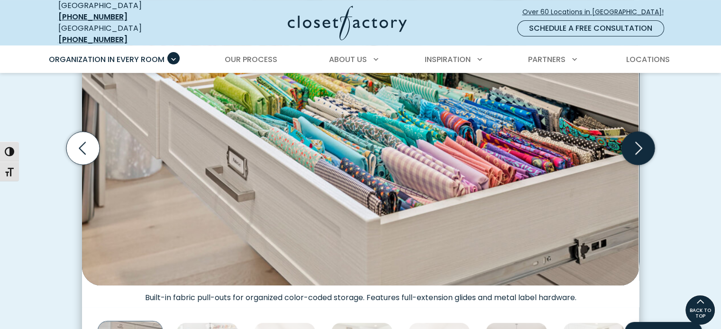
scroll to position [332, 0]
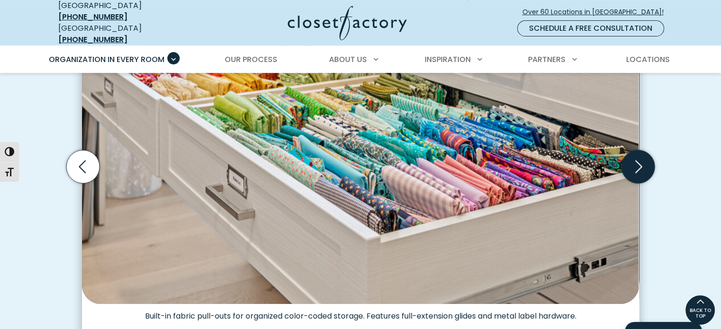
click at [638, 161] on icon "Next slide" at bounding box center [638, 167] width 7 height 13
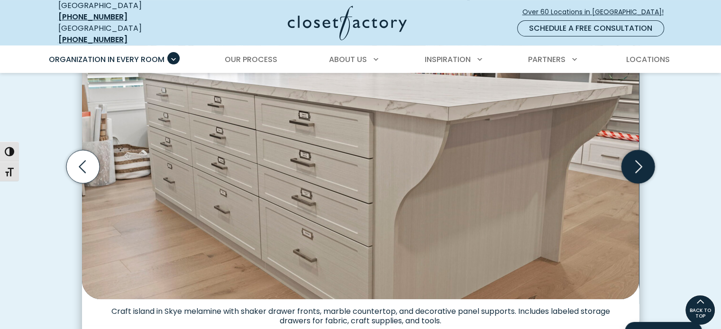
click at [638, 161] on icon "Next slide" at bounding box center [638, 167] width 7 height 13
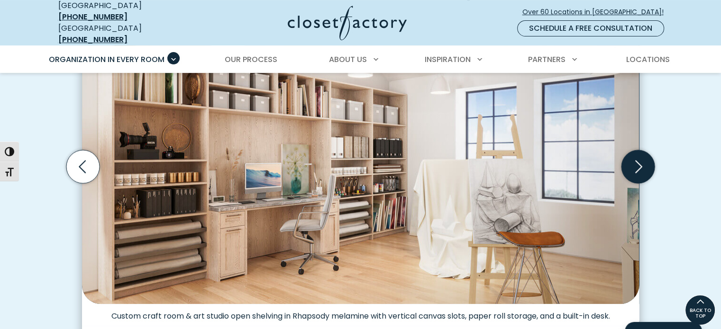
click at [638, 161] on icon "Next slide" at bounding box center [638, 167] width 7 height 13
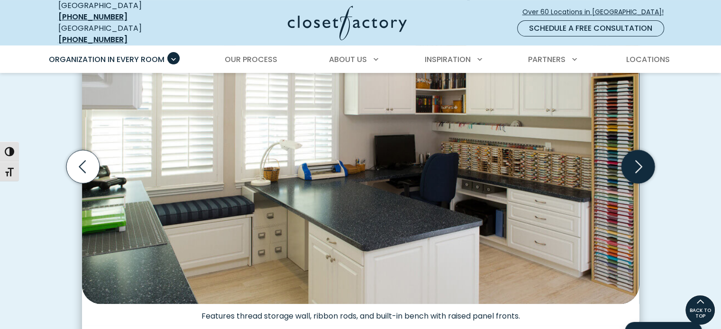
click at [638, 161] on icon "Next slide" at bounding box center [638, 167] width 7 height 13
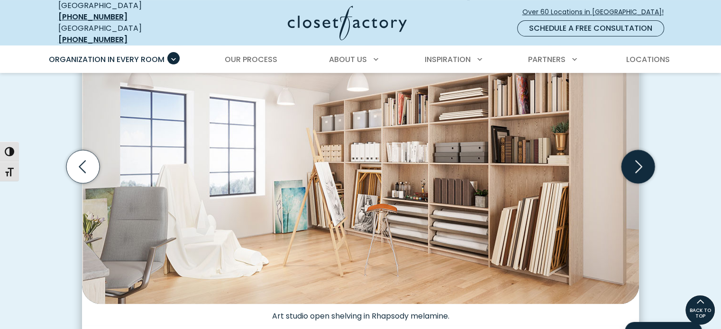
click at [638, 161] on icon "Next slide" at bounding box center [638, 167] width 7 height 13
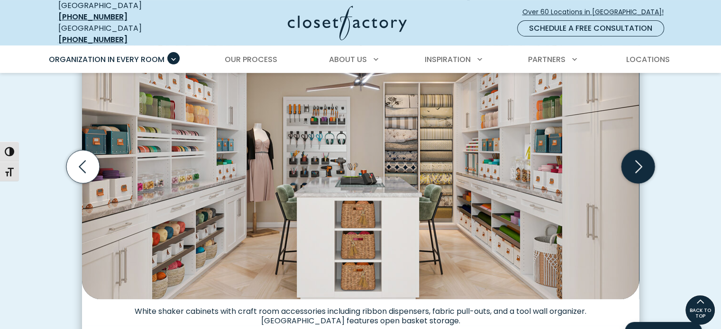
click at [638, 161] on icon "Next slide" at bounding box center [638, 167] width 7 height 13
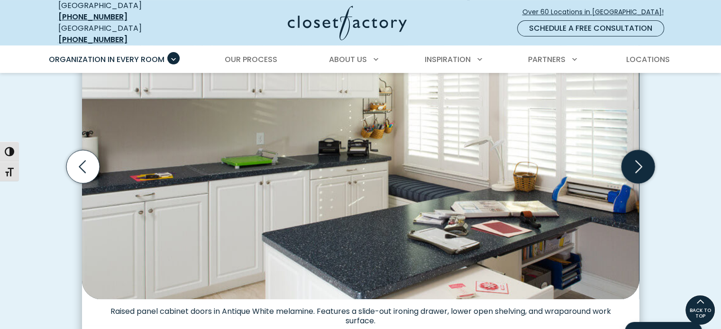
click at [638, 161] on icon "Next slide" at bounding box center [638, 167] width 7 height 13
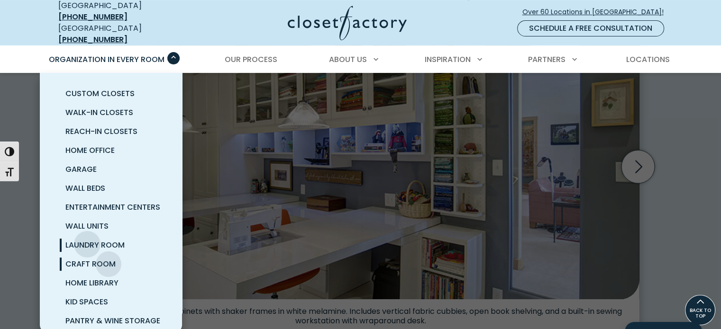
click at [87, 240] on span "Laundry Room" at bounding box center [94, 245] width 59 height 11
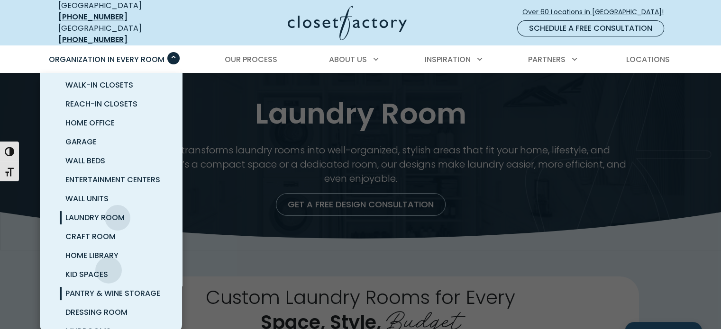
scroll to position [47, 0]
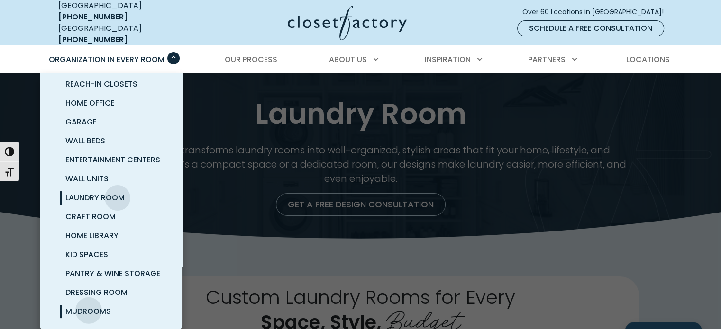
click at [89, 306] on span "Mudrooms" at bounding box center [88, 311] width 46 height 11
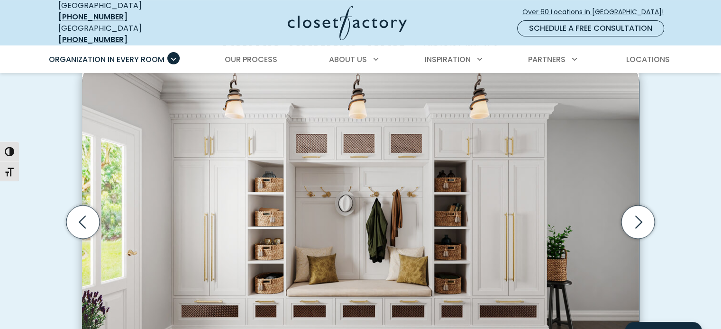
scroll to position [331, 0]
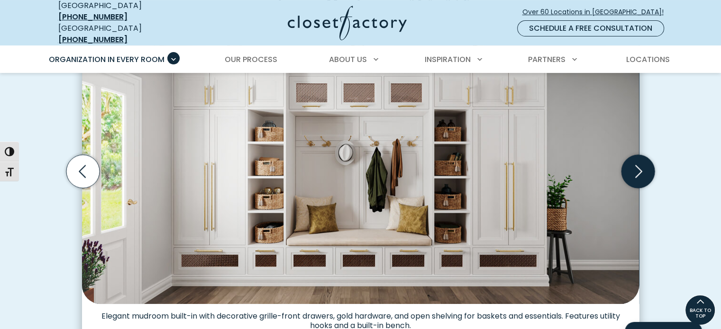
click at [628, 167] on icon "Next slide" at bounding box center [638, 171] width 33 height 33
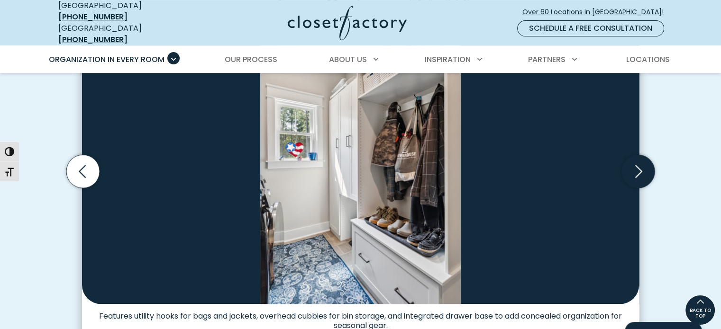
click at [628, 167] on icon "Next slide" at bounding box center [638, 171] width 33 height 33
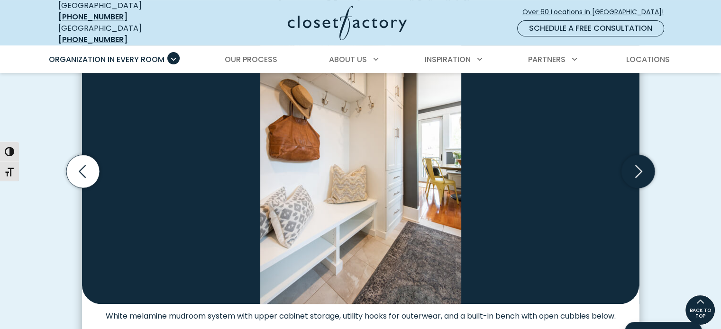
click at [628, 166] on icon "Next slide" at bounding box center [638, 171] width 33 height 33
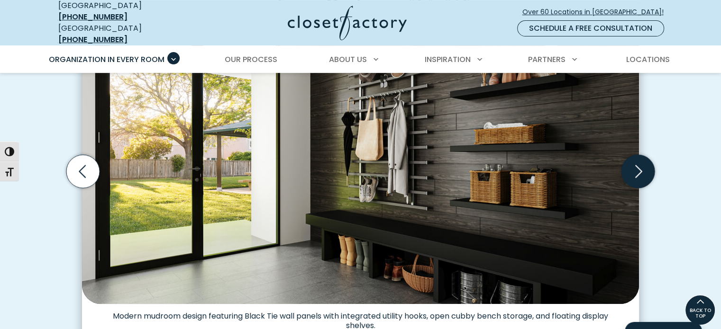
click at [631, 164] on icon "Next slide" at bounding box center [638, 171] width 33 height 33
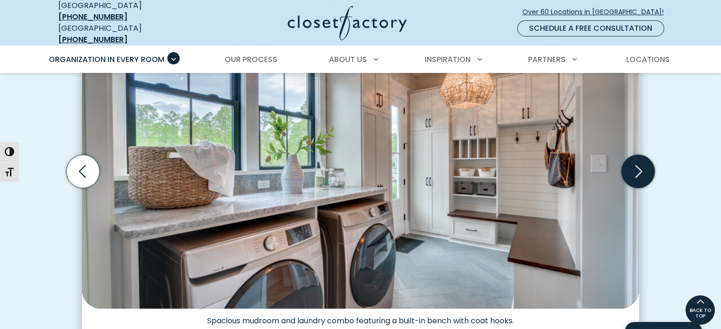
click at [631, 164] on icon "Next slide" at bounding box center [638, 171] width 33 height 33
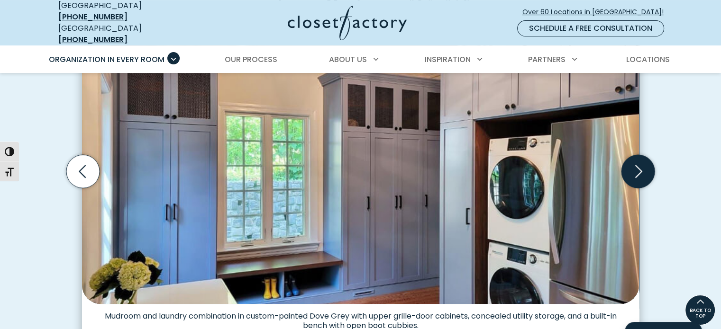
click at [631, 164] on icon "Next slide" at bounding box center [638, 171] width 33 height 33
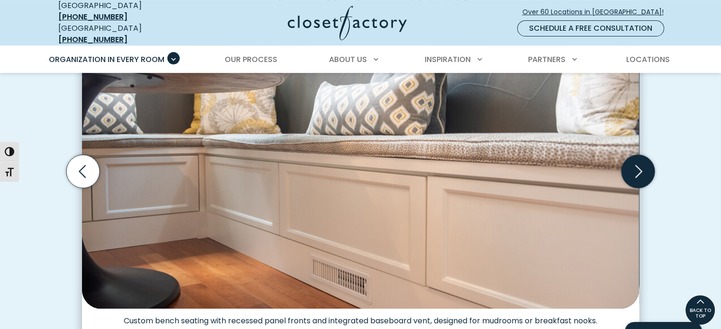
click at [631, 164] on icon "Next slide" at bounding box center [638, 171] width 33 height 33
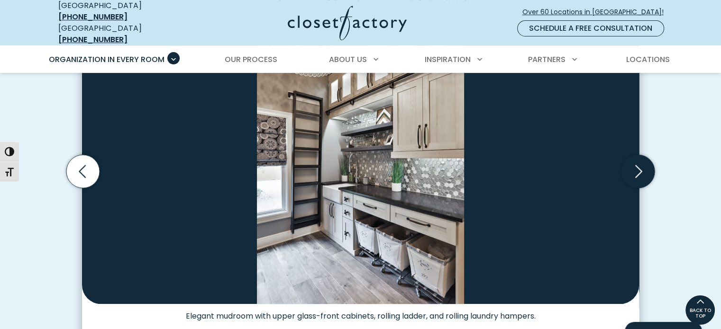
click at [634, 163] on icon "Next slide" at bounding box center [638, 171] width 33 height 33
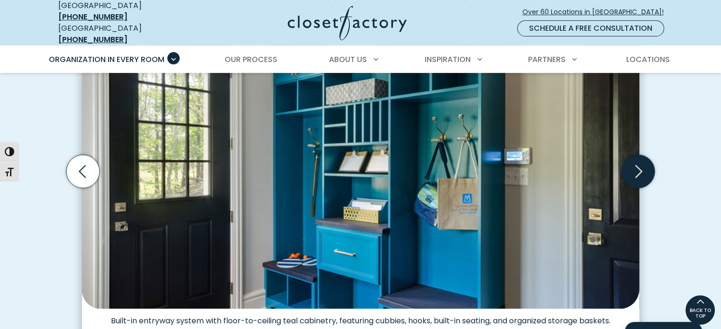
click at [634, 163] on icon "Next slide" at bounding box center [638, 171] width 33 height 33
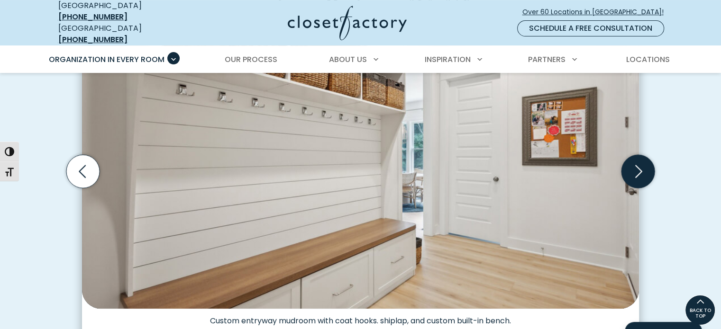
click at [634, 163] on icon "Next slide" at bounding box center [638, 171] width 33 height 33
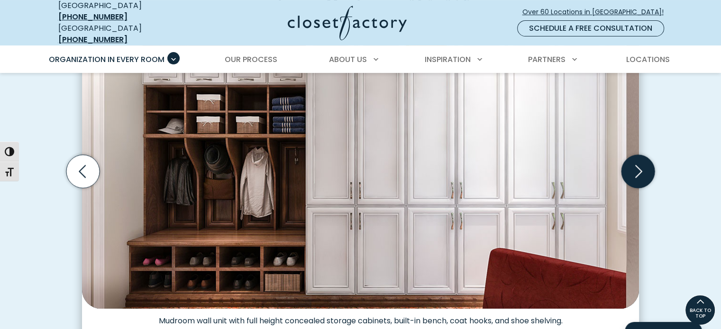
click at [634, 163] on icon "Next slide" at bounding box center [638, 171] width 33 height 33
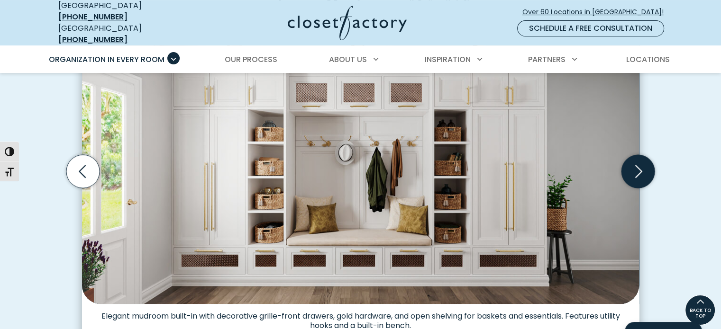
click at [634, 163] on icon "Next slide" at bounding box center [638, 171] width 33 height 33
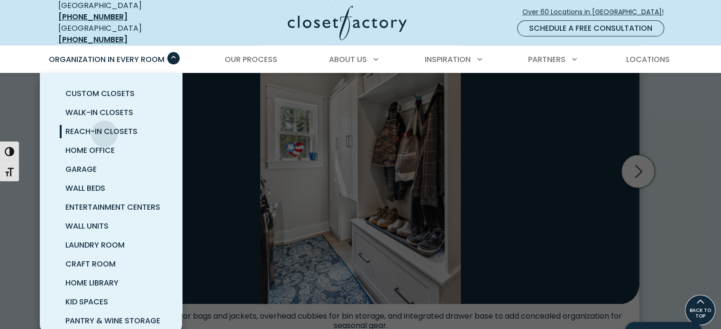
click at [104, 126] on span "Reach-In Closets" at bounding box center [101, 131] width 72 height 11
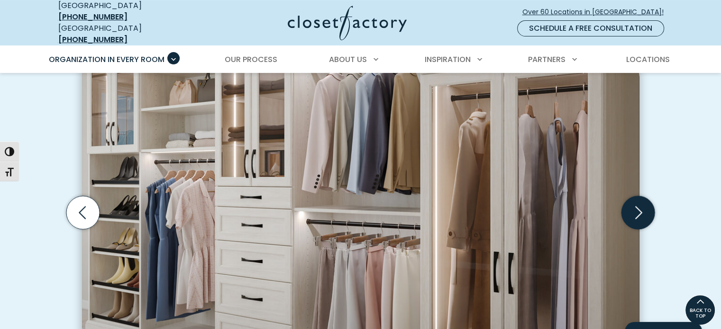
click at [640, 209] on icon "Next slide" at bounding box center [638, 212] width 33 height 33
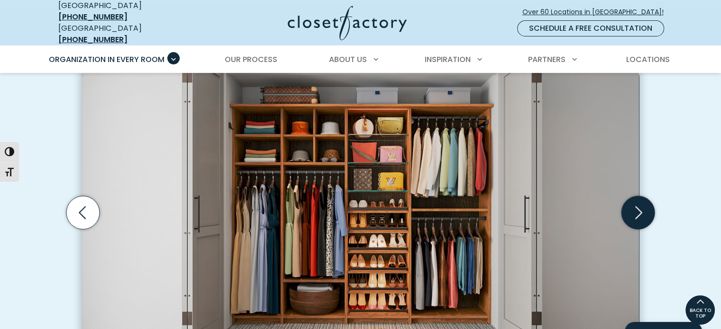
click at [640, 209] on icon "Next slide" at bounding box center [638, 212] width 33 height 33
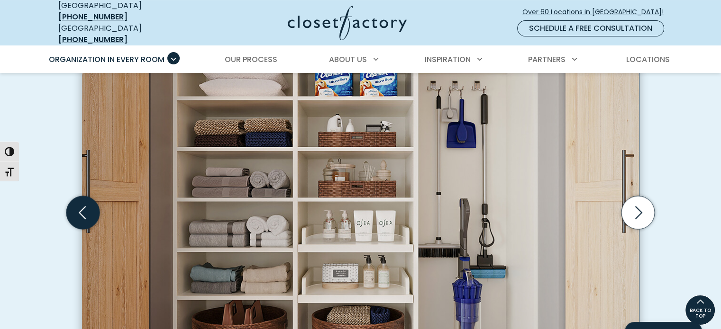
click at [74, 206] on icon "Previous slide" at bounding box center [82, 212] width 33 height 33
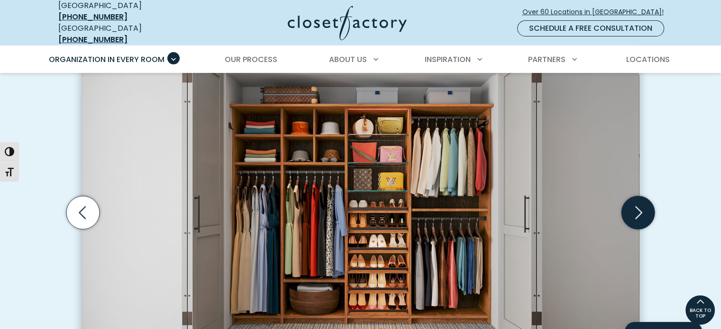
click at [636, 206] on icon "Next slide" at bounding box center [638, 212] width 33 height 33
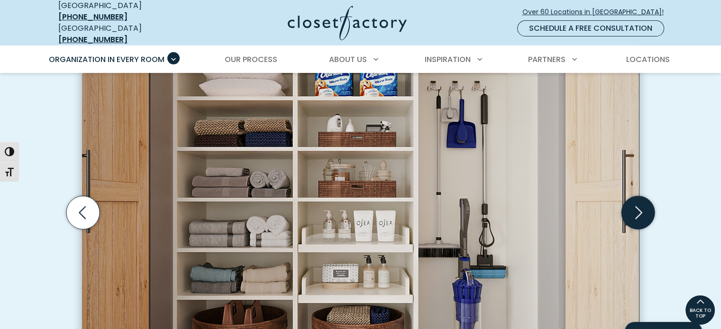
click at [636, 206] on icon "Next slide" at bounding box center [638, 212] width 33 height 33
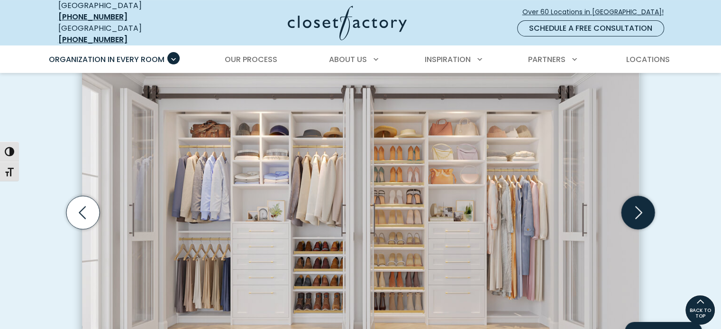
click at [636, 204] on icon "Next slide" at bounding box center [638, 212] width 33 height 33
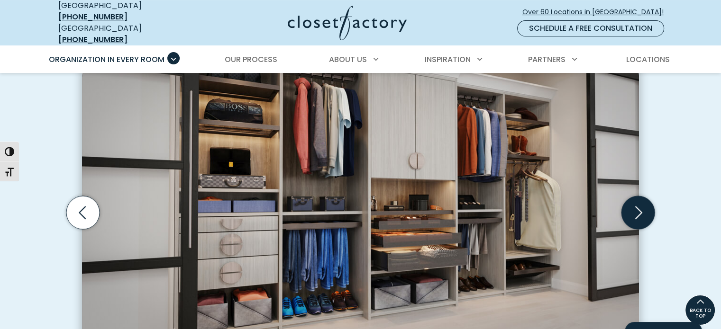
click at [636, 203] on icon "Next slide" at bounding box center [638, 212] width 33 height 33
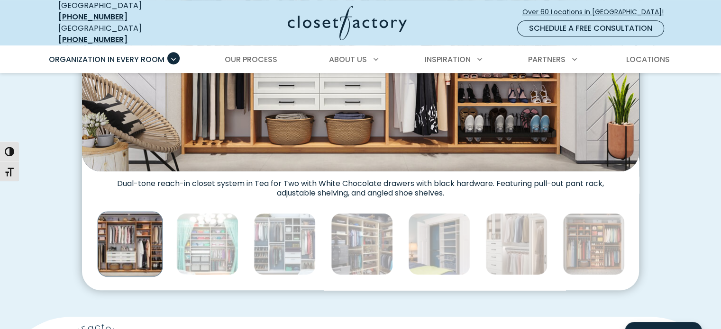
scroll to position [474, 0]
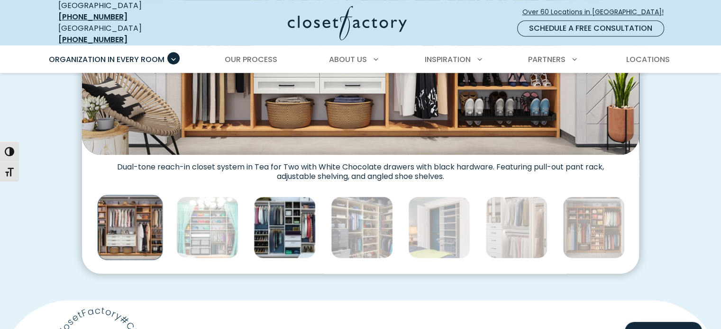
click at [267, 235] on img "Thumbnail Gallery" at bounding box center [285, 228] width 62 height 62
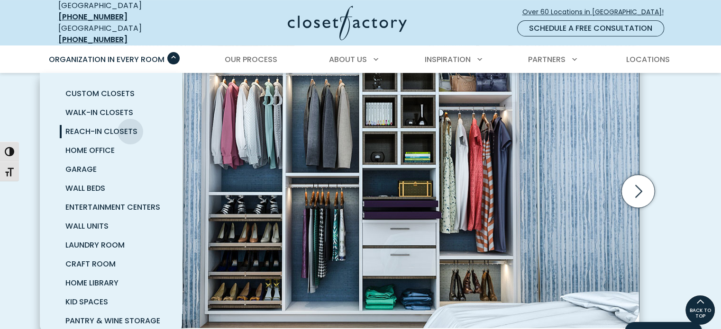
scroll to position [284, 0]
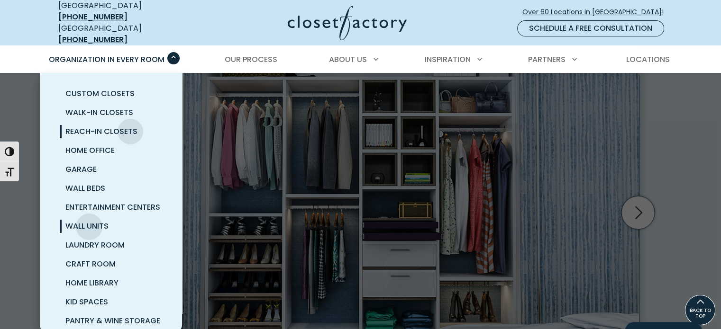
click at [89, 221] on span "Wall Units" at bounding box center [86, 226] width 43 height 11
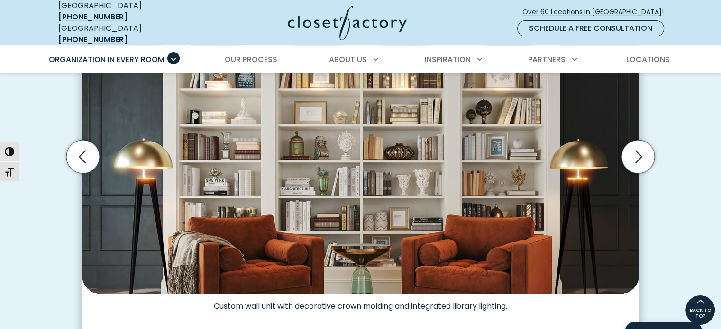
scroll to position [332, 0]
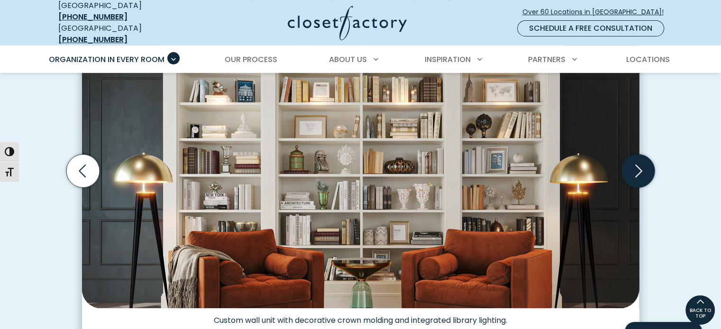
click at [633, 166] on icon "Next slide" at bounding box center [638, 171] width 33 height 33
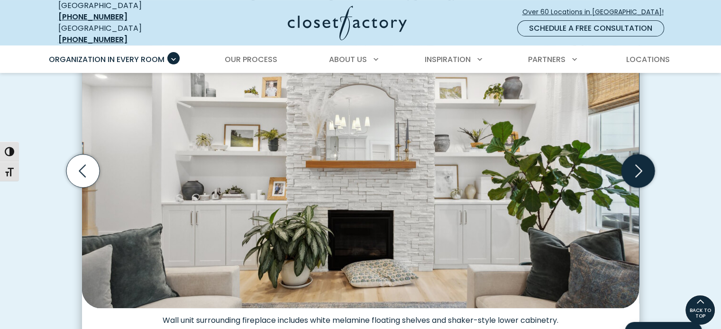
click at [637, 165] on icon "Next slide" at bounding box center [638, 171] width 33 height 33
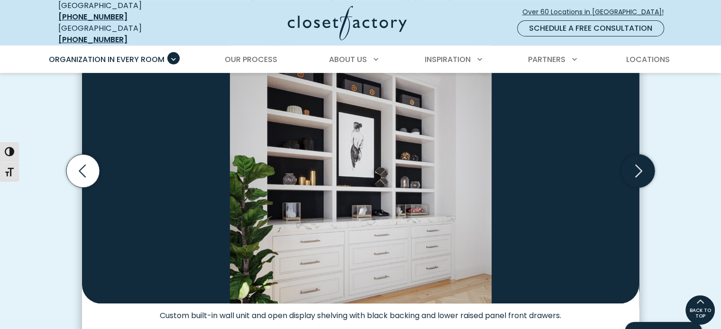
click at [634, 163] on icon "Next slide" at bounding box center [638, 171] width 33 height 33
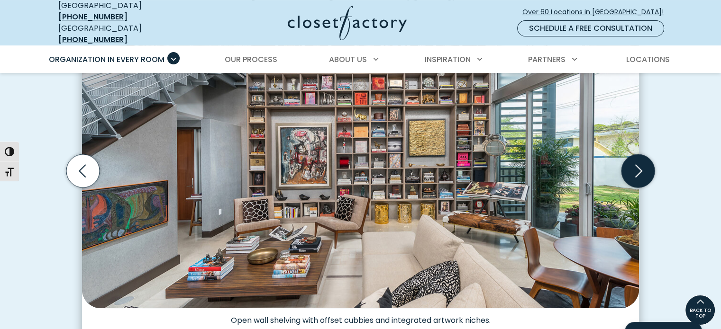
click at [634, 163] on icon "Next slide" at bounding box center [638, 171] width 33 height 33
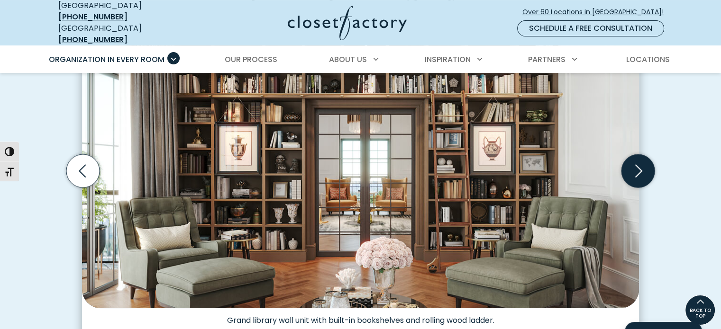
click at [636, 163] on icon "Next slide" at bounding box center [638, 171] width 33 height 33
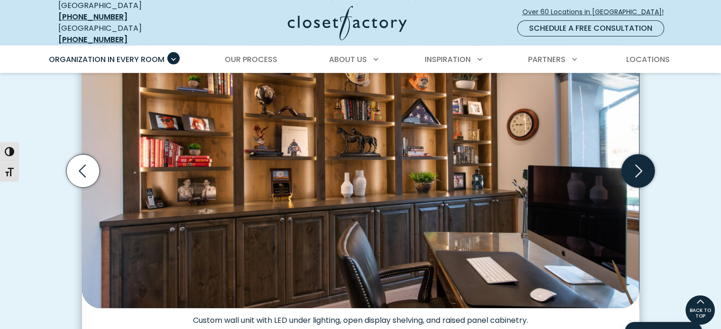
click at [637, 163] on icon "Next slide" at bounding box center [638, 171] width 33 height 33
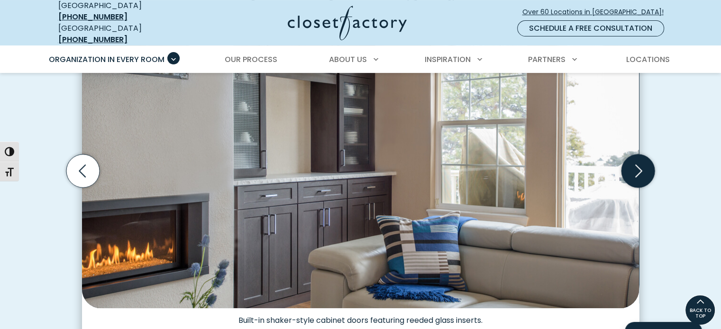
click at [637, 163] on icon "Next slide" at bounding box center [638, 171] width 33 height 33
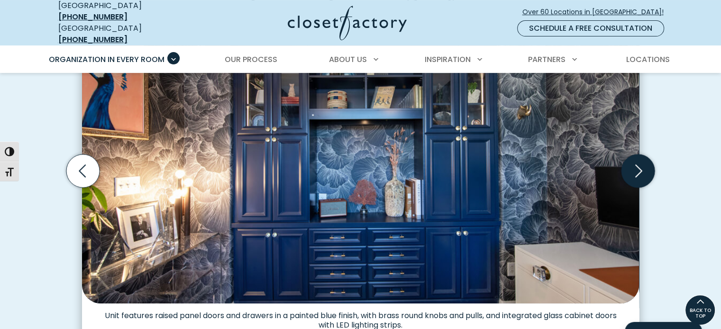
click at [637, 163] on icon "Next slide" at bounding box center [638, 171] width 33 height 33
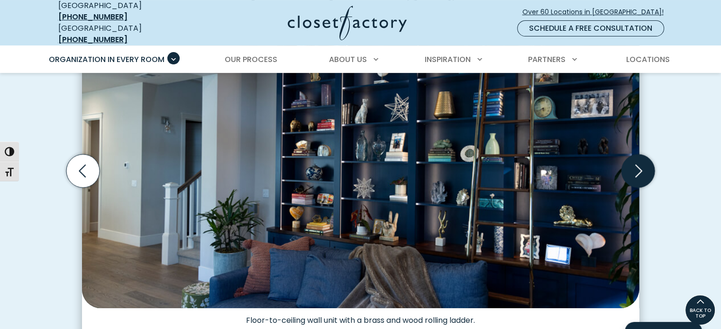
click at [638, 164] on icon "Next slide" at bounding box center [638, 171] width 33 height 33
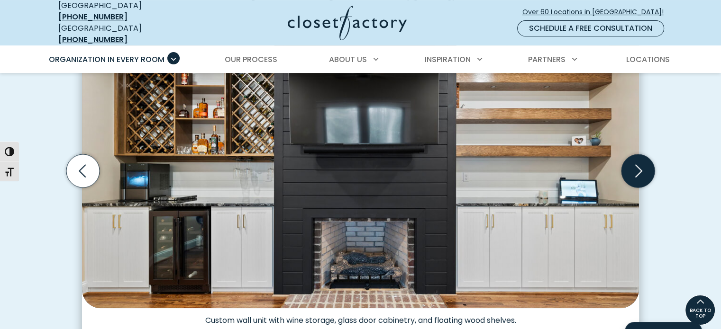
click at [638, 164] on icon "Next slide" at bounding box center [638, 171] width 33 height 33
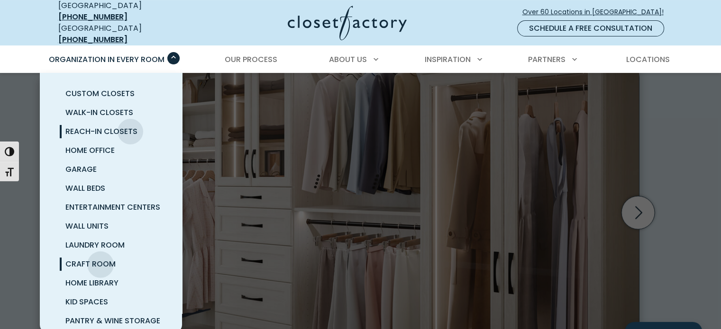
click at [101, 259] on span "Craft Room" at bounding box center [90, 264] width 50 height 11
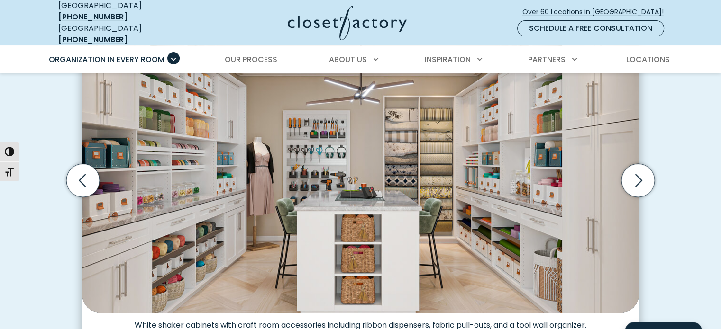
scroll to position [332, 0]
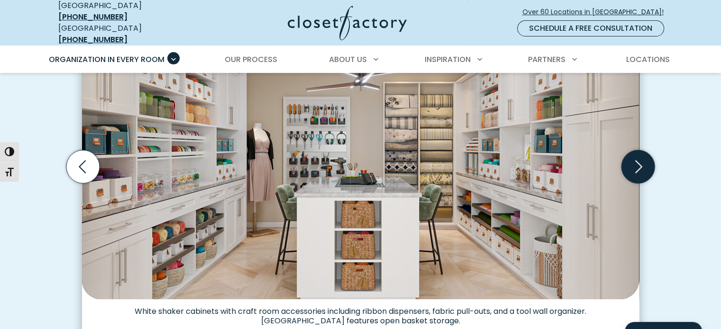
click at [638, 163] on icon "Next slide" at bounding box center [638, 167] width 7 height 13
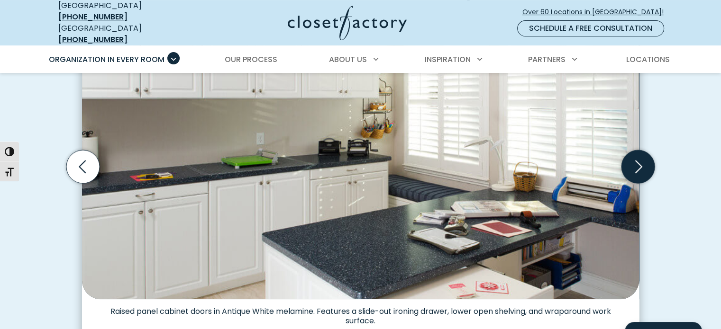
click at [644, 161] on icon "Next slide" at bounding box center [638, 166] width 33 height 33
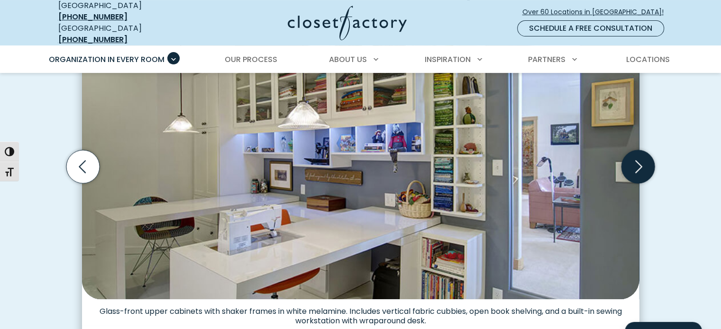
click at [644, 161] on icon "Next slide" at bounding box center [638, 166] width 33 height 33
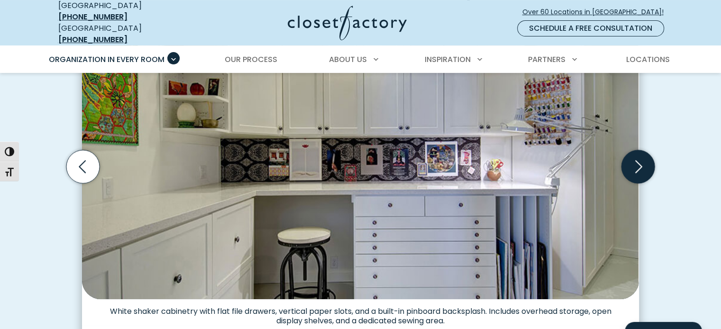
click at [644, 161] on icon "Next slide" at bounding box center [638, 166] width 33 height 33
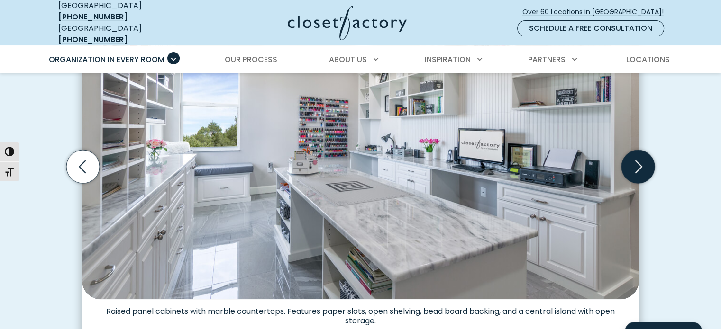
click at [644, 161] on icon "Next slide" at bounding box center [638, 166] width 33 height 33
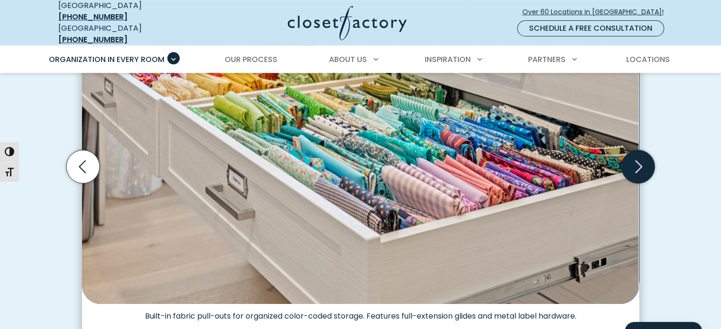
click at [644, 161] on icon "Next slide" at bounding box center [638, 166] width 33 height 33
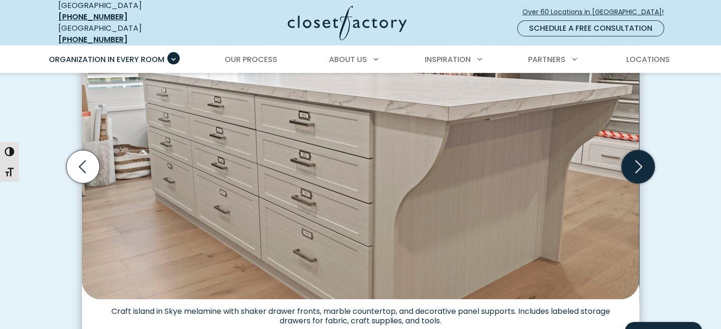
click at [644, 161] on icon "Next slide" at bounding box center [638, 166] width 33 height 33
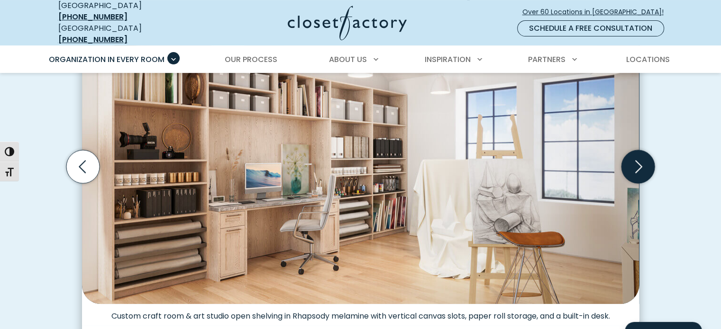
click at [644, 161] on icon "Next slide" at bounding box center [638, 166] width 33 height 33
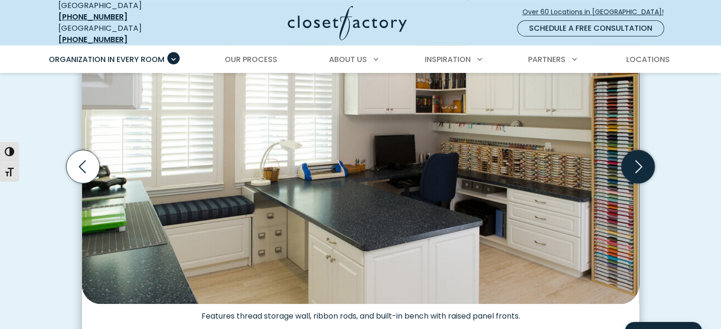
click at [644, 161] on icon "Next slide" at bounding box center [638, 166] width 33 height 33
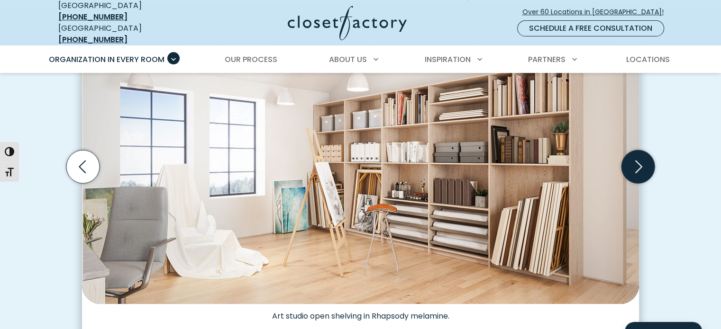
click at [644, 161] on icon "Next slide" at bounding box center [638, 166] width 33 height 33
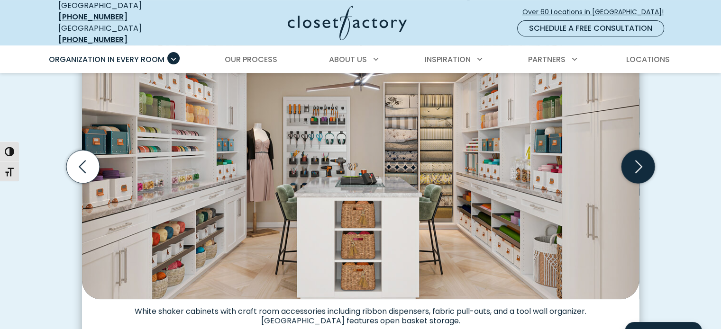
click at [644, 161] on icon "Next slide" at bounding box center [638, 166] width 33 height 33
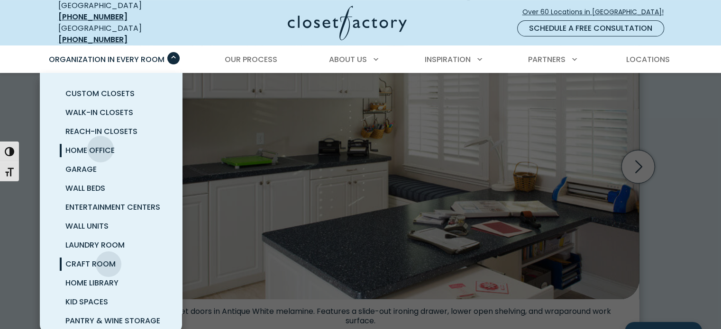
click at [101, 145] on span "Home Office" at bounding box center [89, 150] width 49 height 11
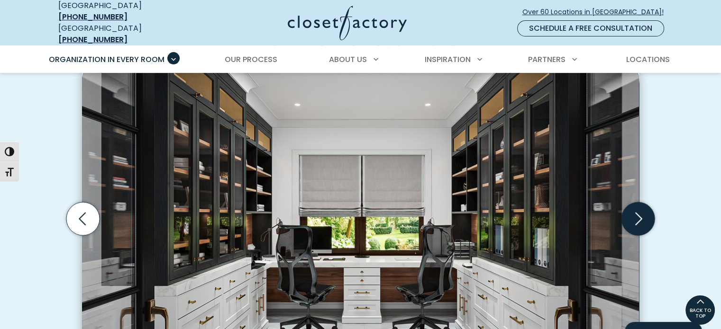
click at [633, 205] on icon "Next slide" at bounding box center [638, 218] width 33 height 33
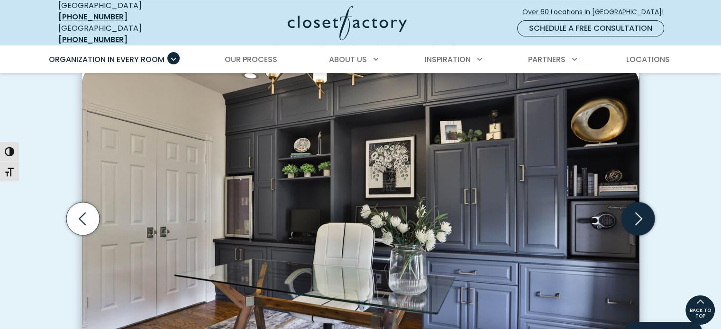
click at [641, 208] on icon "Next slide" at bounding box center [638, 218] width 33 height 33
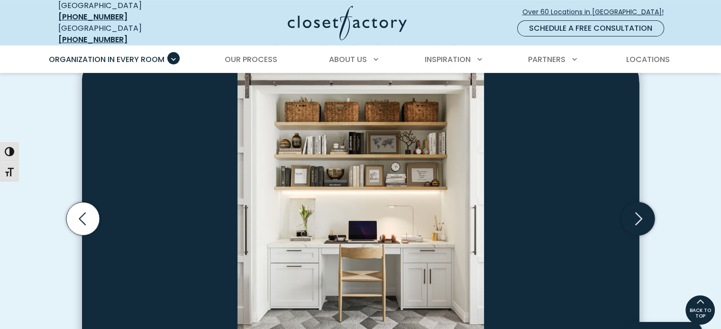
click at [641, 208] on icon "Next slide" at bounding box center [638, 218] width 33 height 33
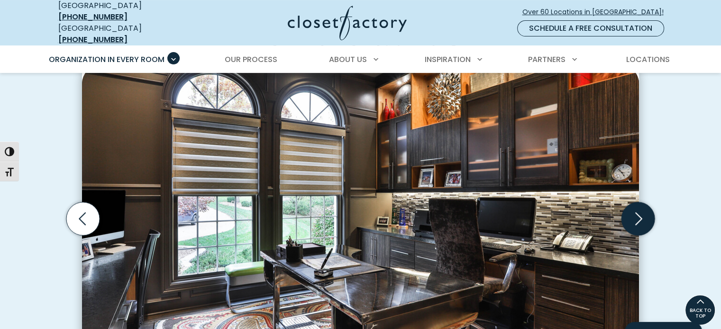
click at [641, 208] on icon "Next slide" at bounding box center [638, 218] width 33 height 33
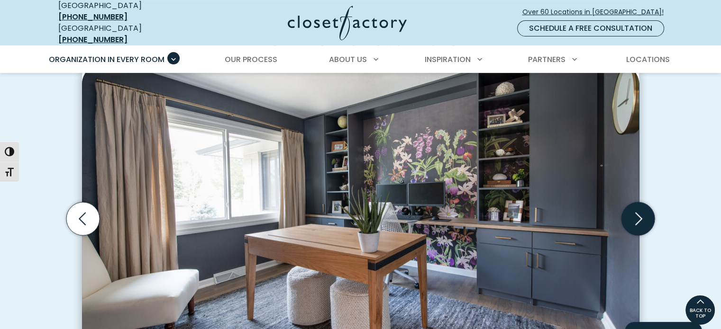
click at [641, 208] on icon "Next slide" at bounding box center [638, 218] width 33 height 33
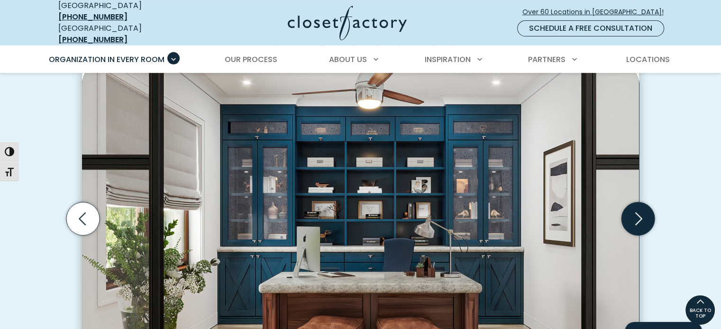
click at [641, 208] on icon "Next slide" at bounding box center [638, 218] width 33 height 33
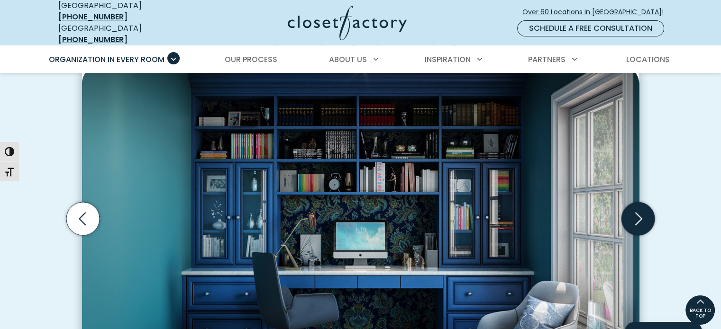
click at [641, 208] on icon "Next slide" at bounding box center [638, 218] width 33 height 33
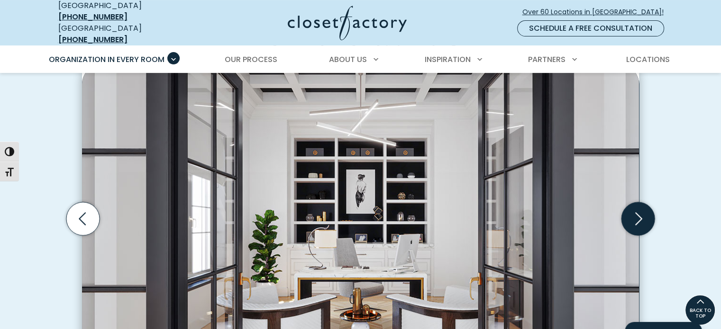
click at [641, 208] on icon "Next slide" at bounding box center [638, 218] width 33 height 33
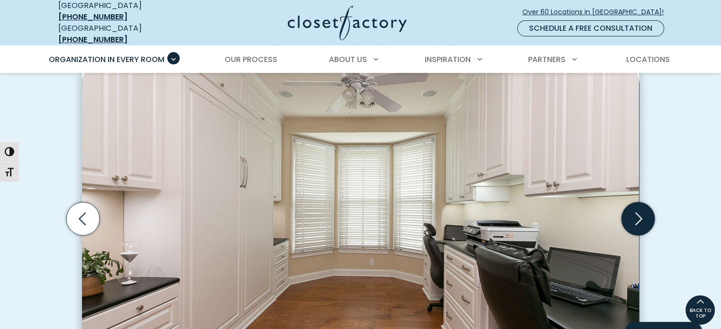
click at [641, 208] on icon "Next slide" at bounding box center [638, 218] width 33 height 33
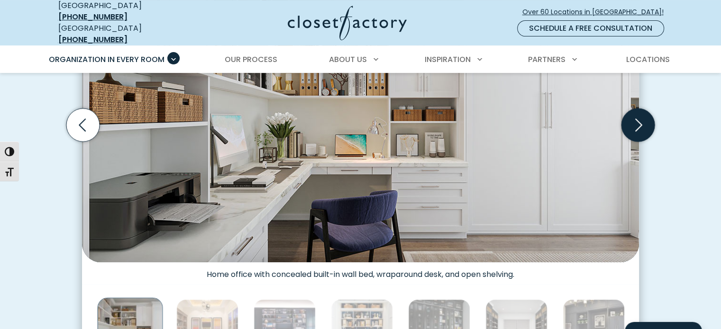
scroll to position [379, 0]
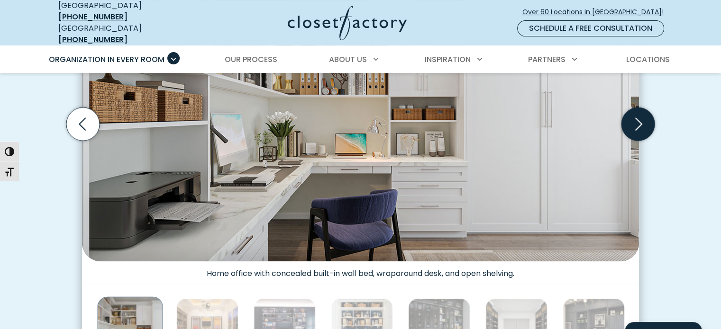
click at [639, 119] on icon "Next slide" at bounding box center [638, 124] width 33 height 33
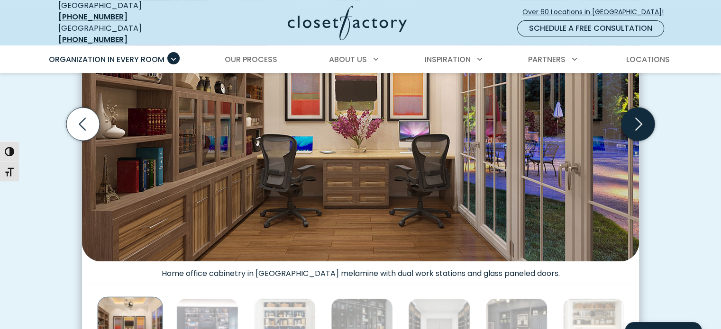
click at [639, 119] on icon "Next slide" at bounding box center [638, 124] width 33 height 33
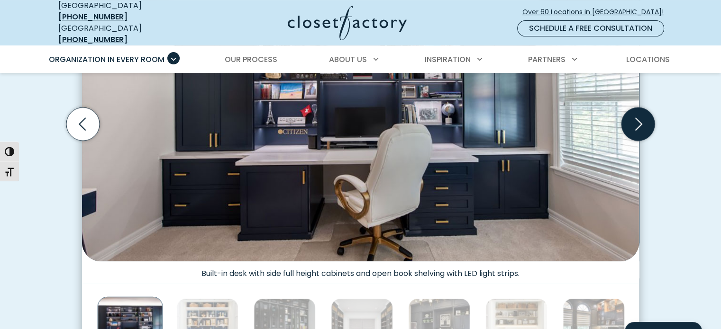
click at [639, 120] on icon "Next slide" at bounding box center [638, 124] width 33 height 33
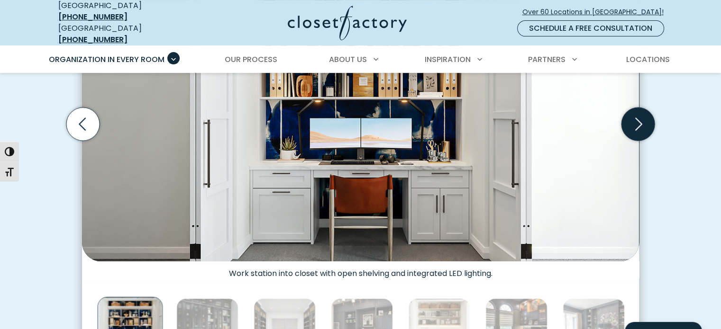
click at [639, 120] on icon "Next slide" at bounding box center [638, 124] width 33 height 33
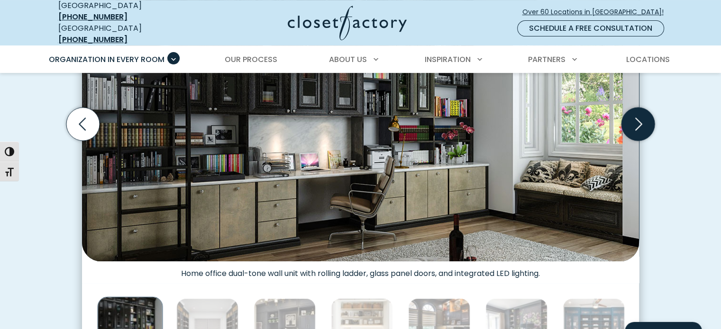
click at [639, 120] on icon "Next slide" at bounding box center [638, 124] width 33 height 33
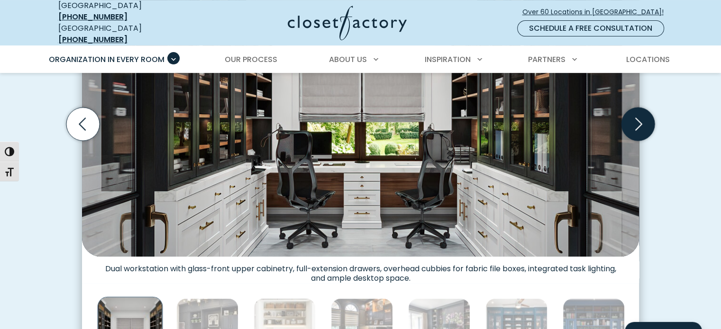
click at [639, 121] on icon "Next slide" at bounding box center [638, 124] width 33 height 33
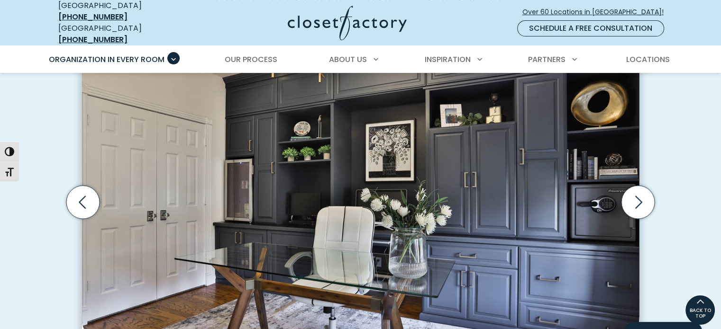
scroll to position [284, 0]
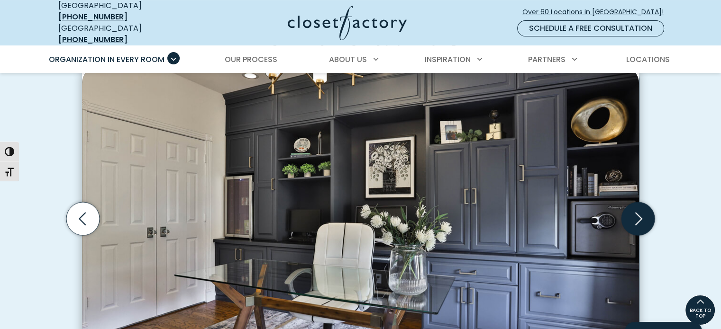
click at [644, 208] on icon "Next slide" at bounding box center [638, 218] width 33 height 33
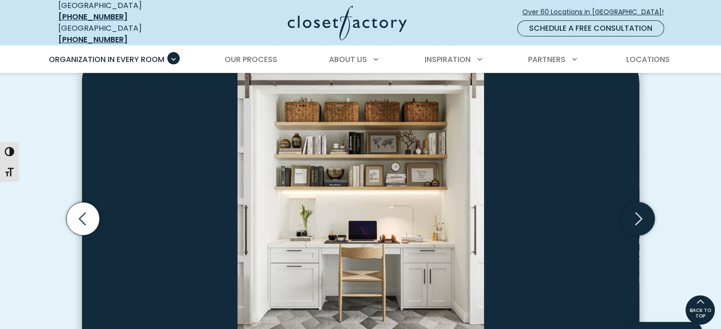
click at [637, 209] on icon "Next slide" at bounding box center [638, 218] width 33 height 33
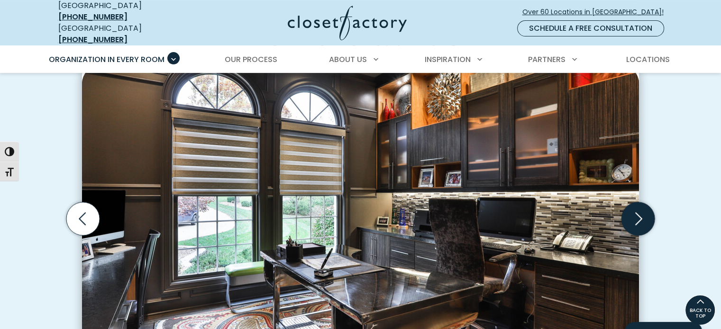
click at [637, 205] on icon "Next slide" at bounding box center [638, 218] width 33 height 33
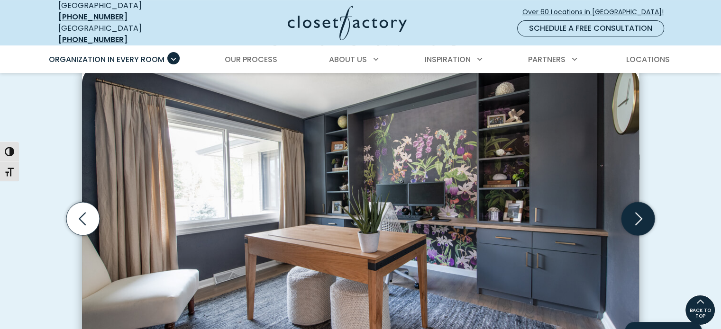
click at [639, 210] on icon "Next slide" at bounding box center [638, 218] width 33 height 33
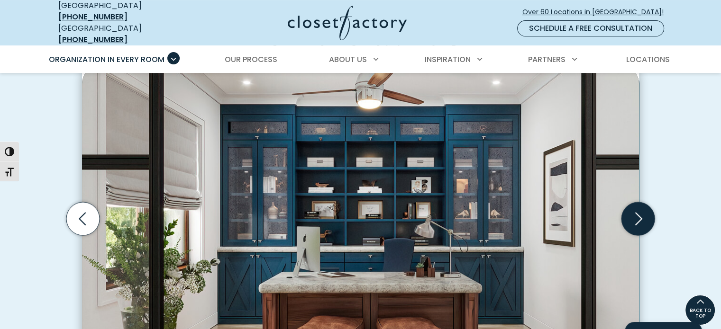
click at [639, 210] on icon "Next slide" at bounding box center [638, 218] width 33 height 33
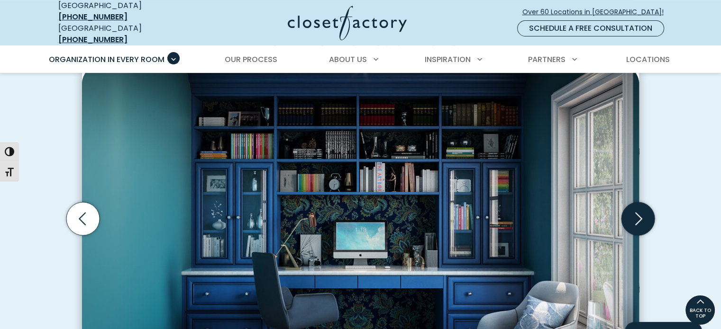
click at [639, 210] on icon "Next slide" at bounding box center [638, 218] width 33 height 33
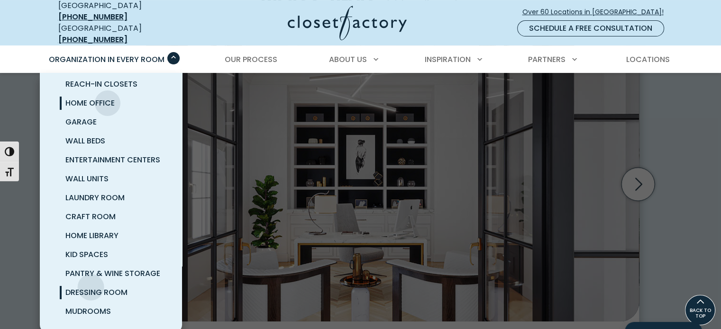
scroll to position [331, 0]
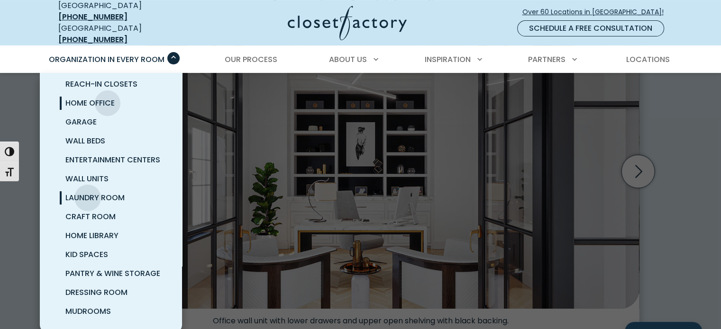
click at [88, 192] on span "Laundry Room" at bounding box center [94, 197] width 59 height 11
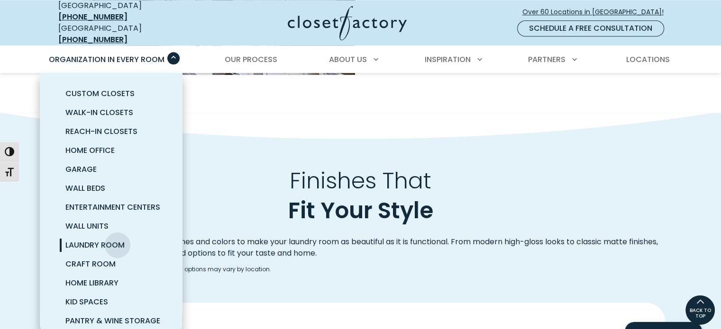
scroll to position [948, 0]
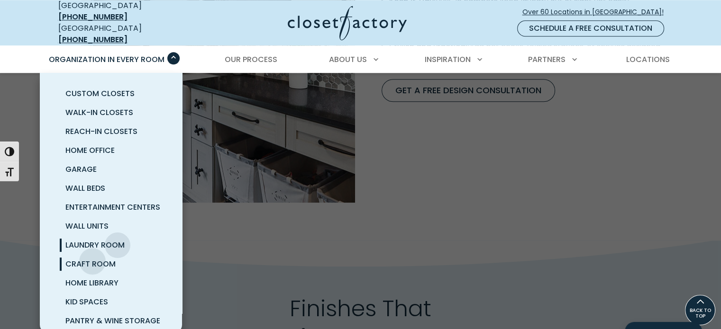
click at [92, 259] on span "Craft Room" at bounding box center [90, 264] width 50 height 11
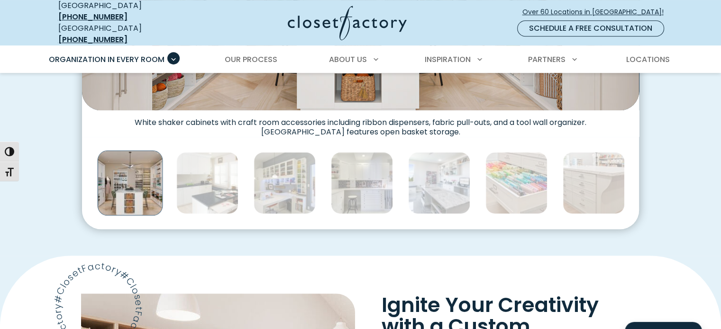
scroll to position [521, 0]
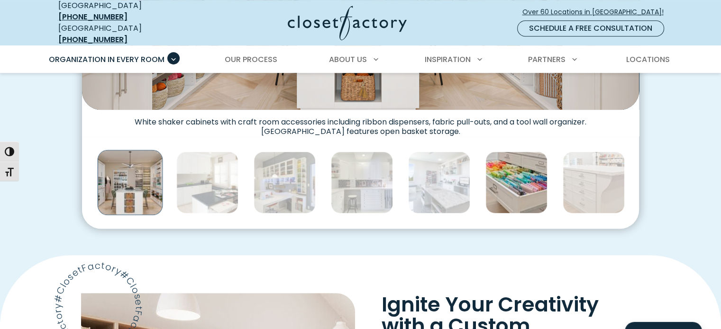
click at [517, 185] on img "Thumbnail Gallery" at bounding box center [516, 183] width 62 height 62
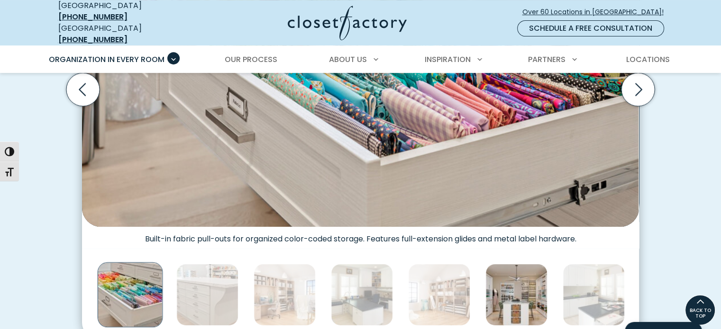
scroll to position [379, 0]
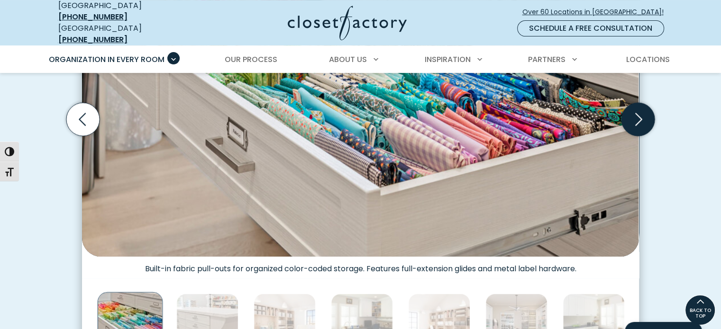
click at [643, 110] on icon "Next slide" at bounding box center [638, 119] width 33 height 33
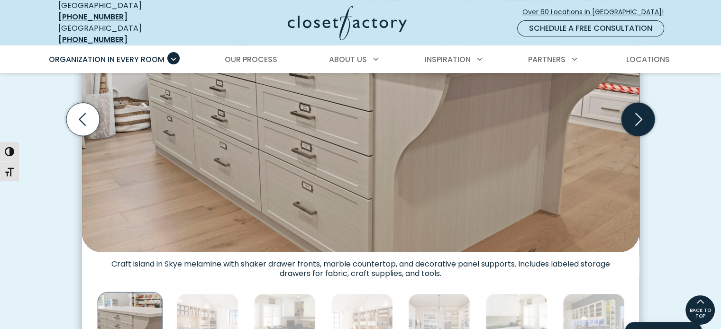
click at [640, 113] on icon "Next slide" at bounding box center [638, 119] width 7 height 13
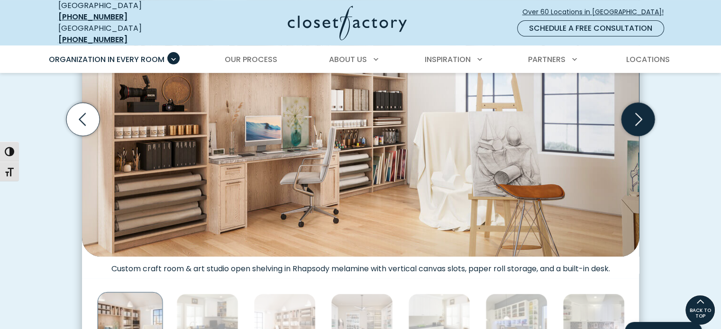
click at [650, 112] on icon "Next slide" at bounding box center [638, 119] width 33 height 33
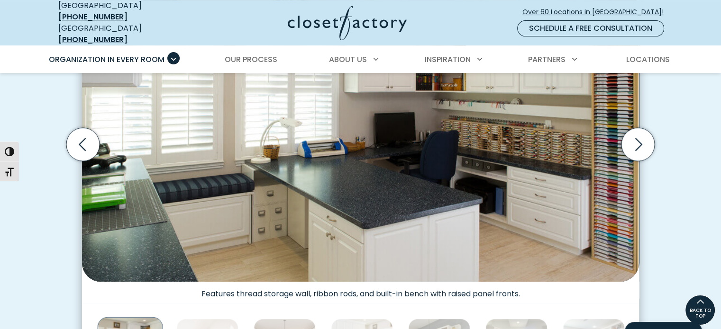
scroll to position [332, 0]
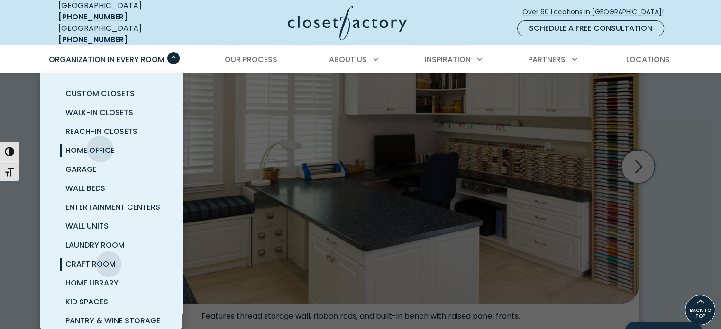
click at [100, 145] on span "Home Office" at bounding box center [89, 150] width 49 height 11
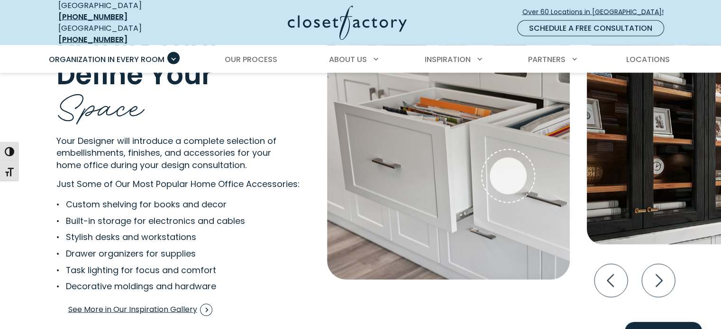
scroll to position [1848, 0]
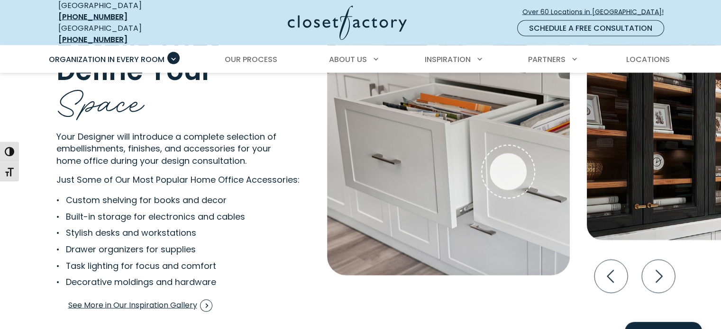
click at [439, 195] on img "Interactive Gallery" at bounding box center [448, 148] width 243 height 255
click at [508, 164] on div "File Drawers" at bounding box center [508, 172] width 37 height 37
click at [506, 165] on div "File Drawers" at bounding box center [508, 172] width 37 height 37
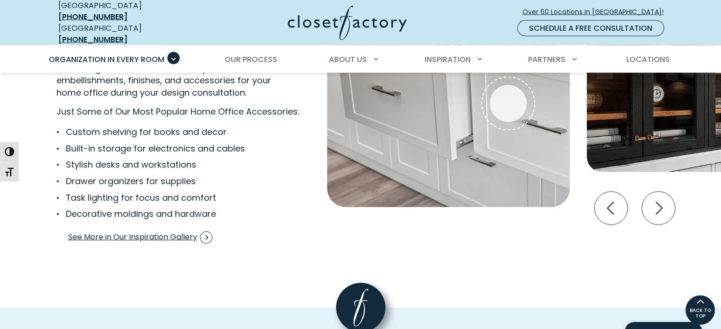
scroll to position [1896, 0]
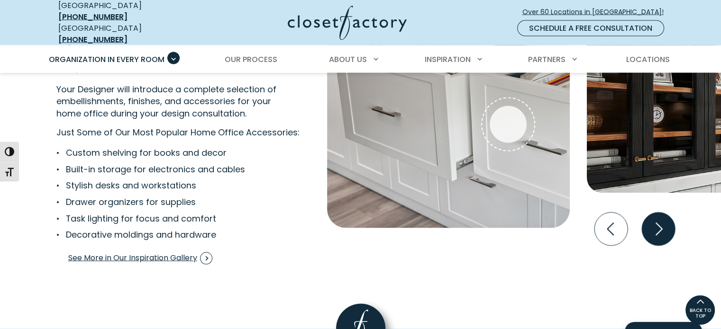
click at [653, 227] on icon "Next slide" at bounding box center [657, 229] width 33 height 33
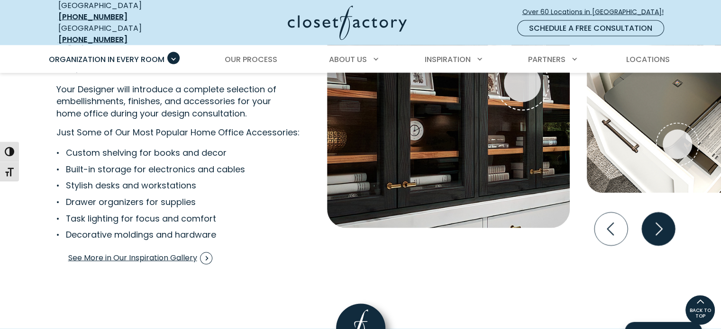
click at [657, 221] on icon "Next slide" at bounding box center [657, 229] width 33 height 33
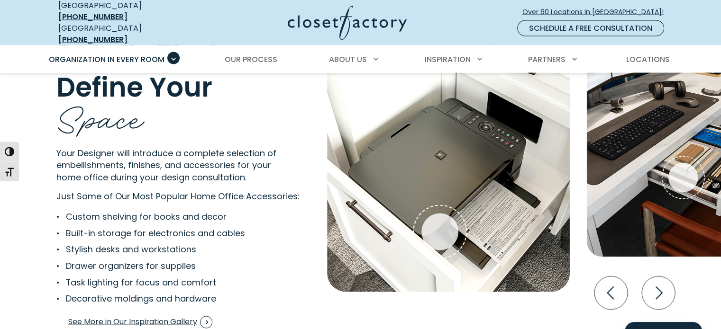
scroll to position [1848, 0]
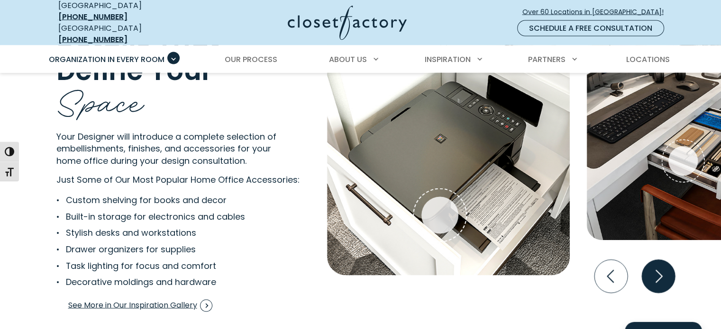
click at [654, 260] on icon "Next slide" at bounding box center [657, 276] width 33 height 33
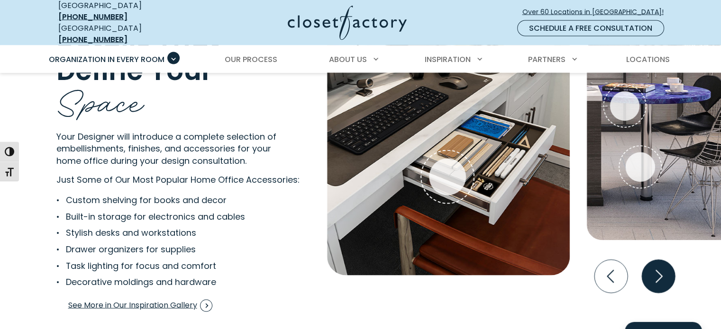
click at [657, 271] on icon "Next slide" at bounding box center [659, 277] width 7 height 13
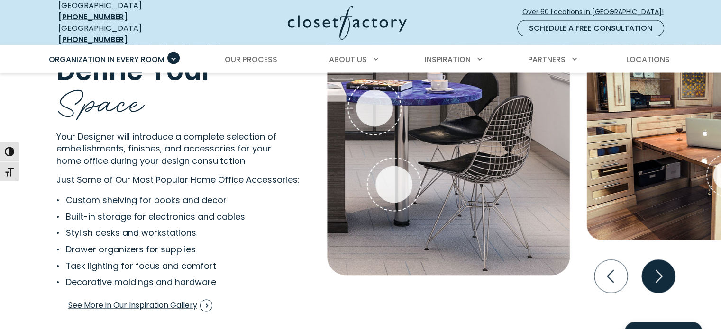
click at [658, 271] on icon "Next slide" at bounding box center [659, 277] width 7 height 13
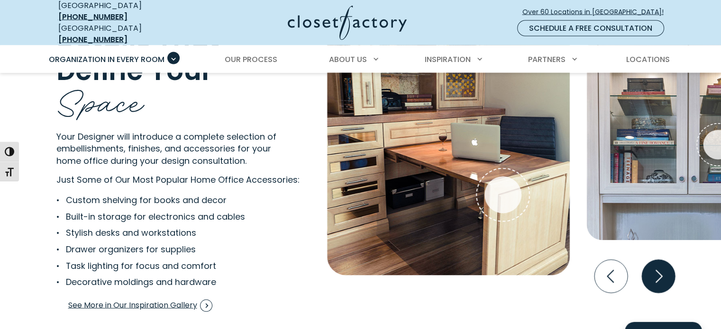
click at [658, 271] on icon "Next slide" at bounding box center [659, 277] width 7 height 13
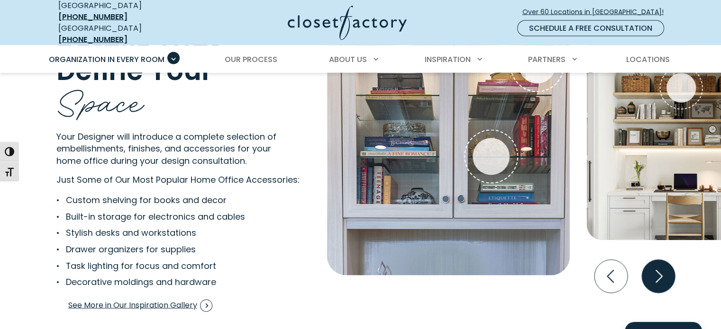
click at [658, 271] on icon "Next slide" at bounding box center [659, 277] width 7 height 13
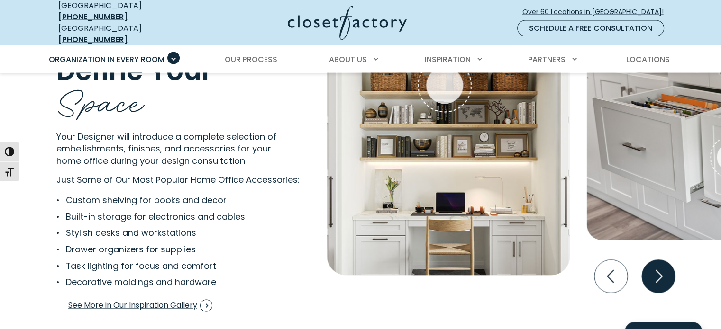
click at [658, 271] on icon "Next slide" at bounding box center [659, 277] width 7 height 13
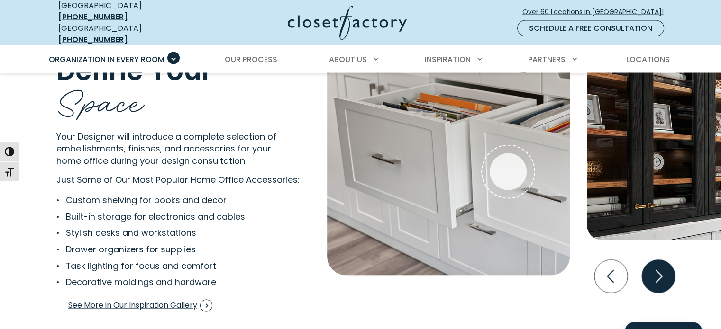
click at [658, 271] on icon "Next slide" at bounding box center [659, 277] width 7 height 13
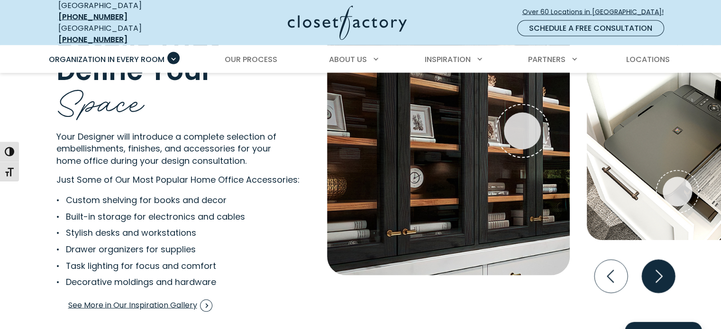
click at [658, 265] on icon "Next slide" at bounding box center [657, 276] width 33 height 33
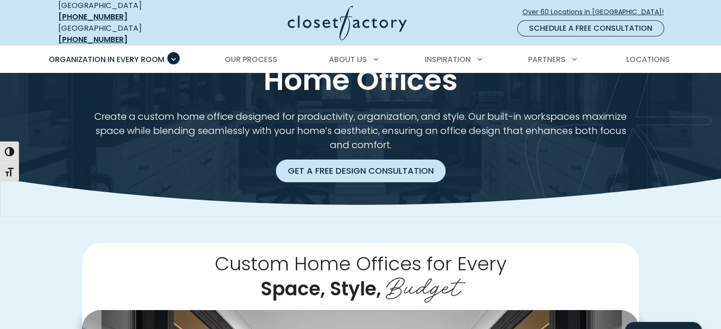
scroll to position [0, 0]
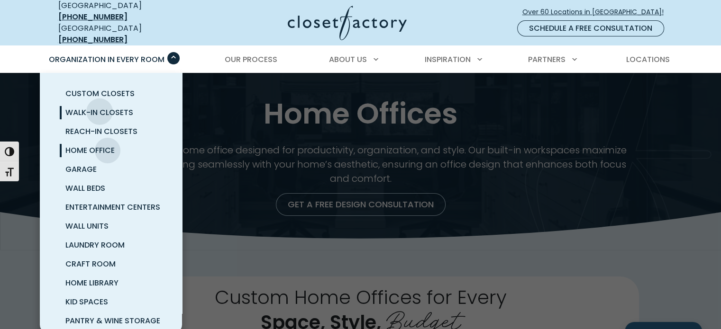
click at [100, 107] on span "Walk-In Closets" at bounding box center [99, 112] width 68 height 11
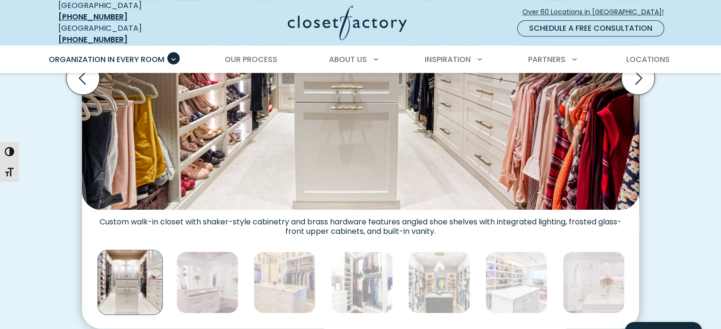
scroll to position [440, 0]
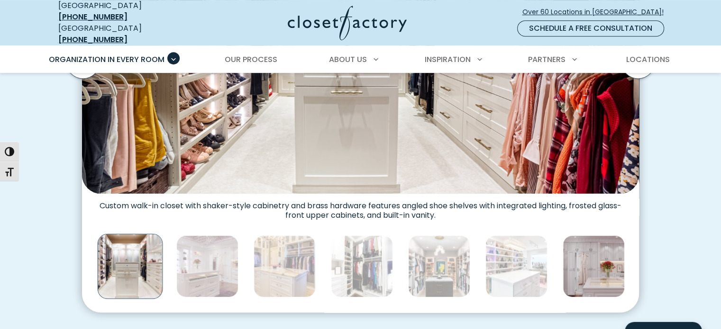
click at [601, 261] on img "Thumbnail Gallery" at bounding box center [594, 267] width 62 height 62
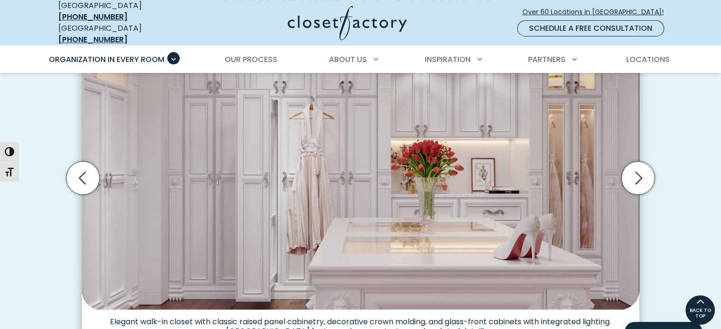
scroll to position [298, 0]
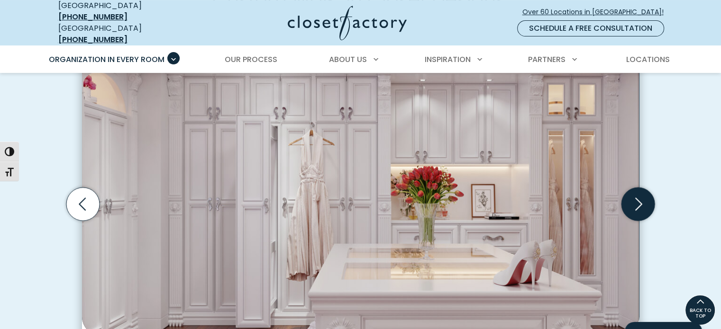
click at [641, 191] on icon "Next slide" at bounding box center [638, 204] width 33 height 33
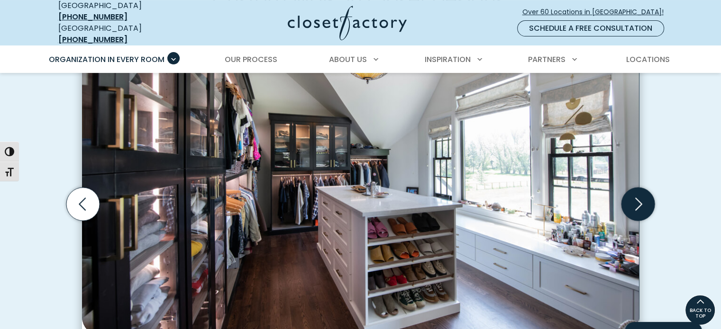
click at [637, 198] on icon "Next slide" at bounding box center [638, 204] width 7 height 13
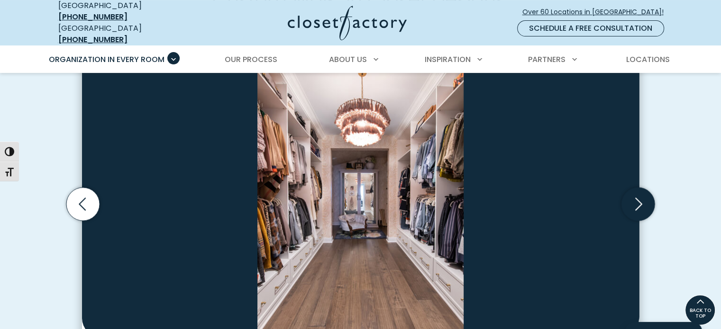
click at [638, 198] on icon "Next slide" at bounding box center [638, 204] width 7 height 13
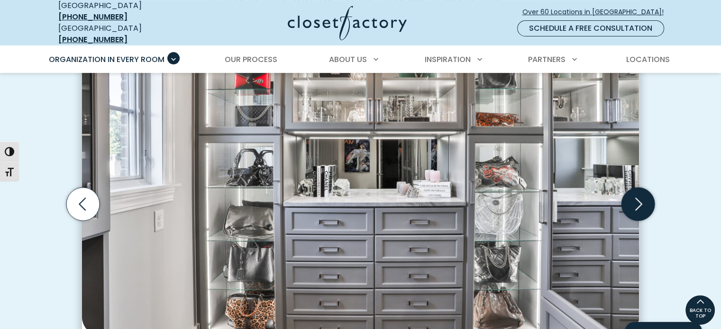
click at [638, 198] on icon "Next slide" at bounding box center [638, 204] width 7 height 13
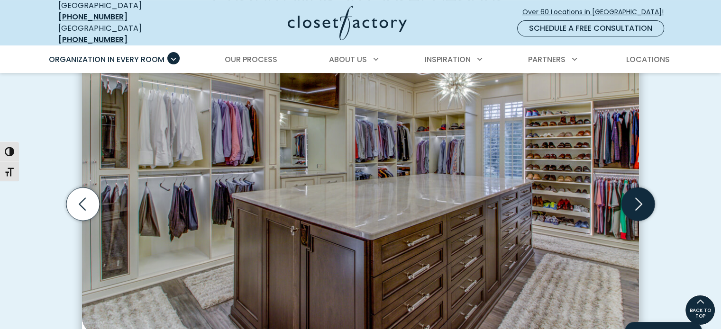
click at [639, 192] on icon "Next slide" at bounding box center [638, 204] width 33 height 33
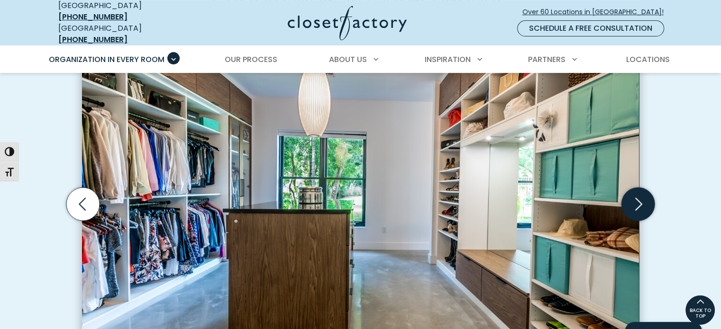
click at [639, 192] on icon "Next slide" at bounding box center [638, 204] width 33 height 33
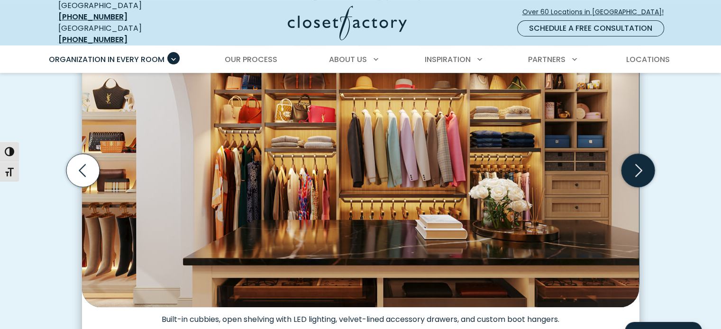
scroll to position [346, 0]
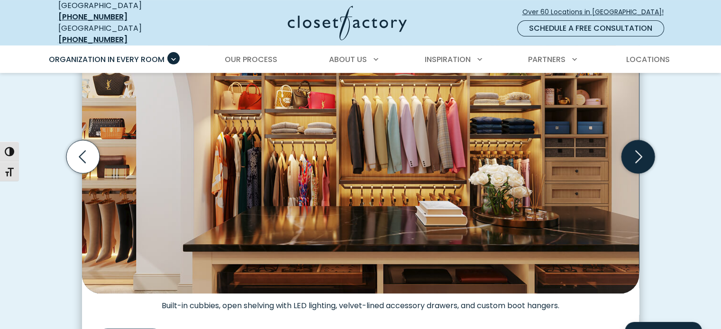
click at [655, 153] on icon "Next slide" at bounding box center [638, 157] width 41 height 41
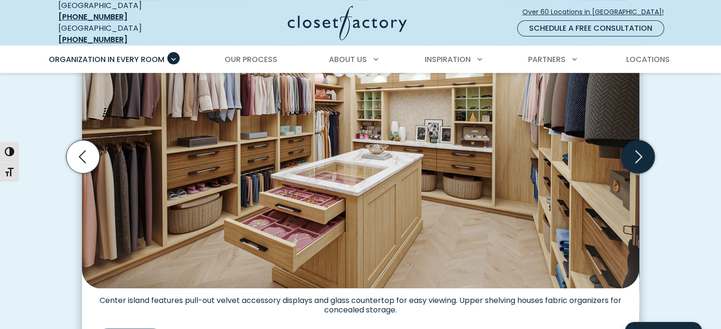
click at [643, 150] on icon "Next slide" at bounding box center [638, 156] width 33 height 33
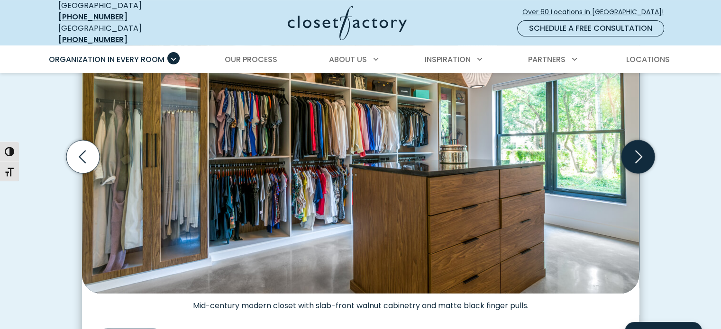
click at [639, 150] on icon "Next slide" at bounding box center [638, 156] width 7 height 13
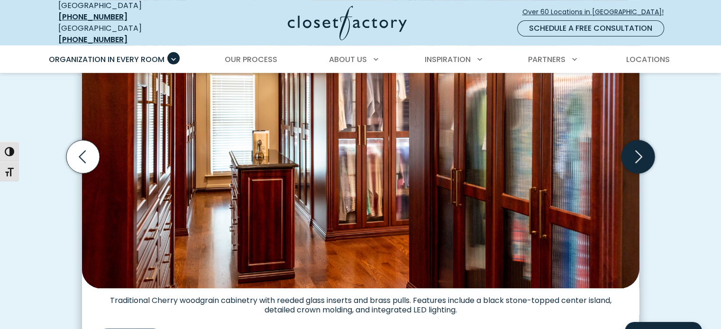
click at [639, 150] on icon "Next slide" at bounding box center [638, 156] width 7 height 13
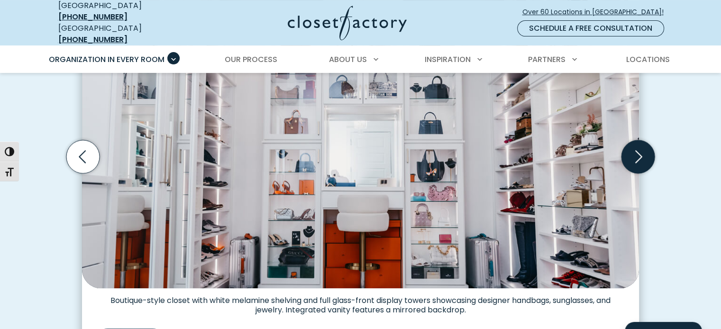
click at [639, 150] on icon "Next slide" at bounding box center [638, 156] width 7 height 13
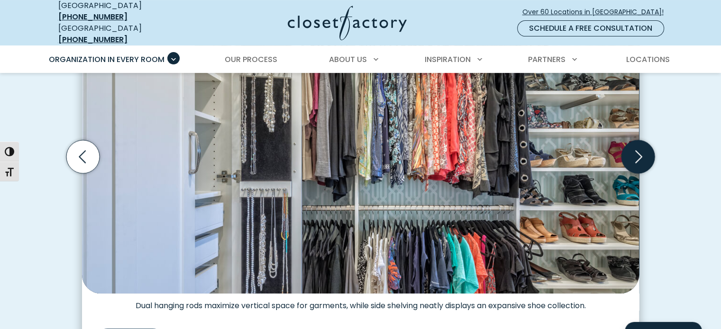
click at [641, 154] on icon "Next slide" at bounding box center [638, 156] width 33 height 33
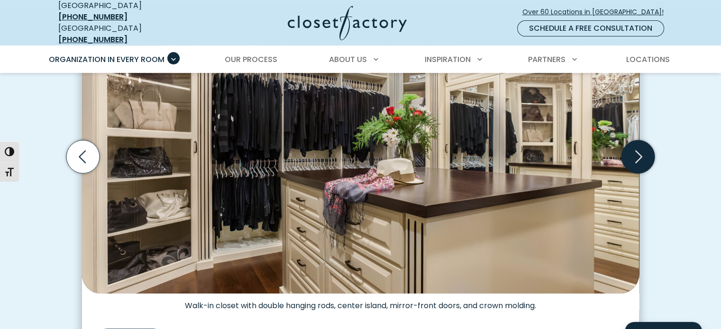
click at [639, 147] on icon "Next slide" at bounding box center [638, 156] width 33 height 33
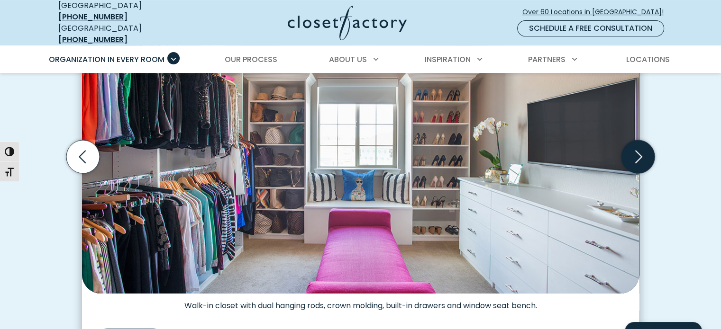
click at [639, 147] on icon "Next slide" at bounding box center [638, 156] width 33 height 33
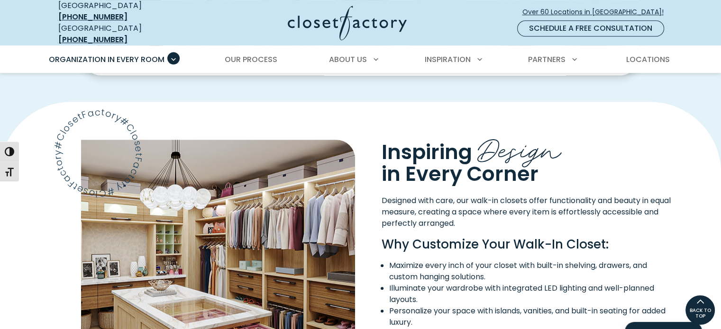
scroll to position [677, 0]
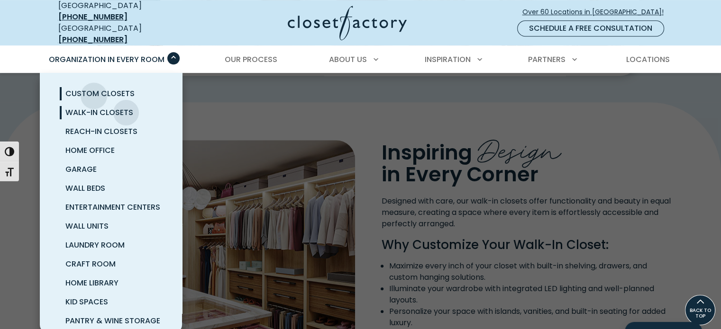
click at [94, 88] on span "Custom Closets" at bounding box center [99, 93] width 69 height 11
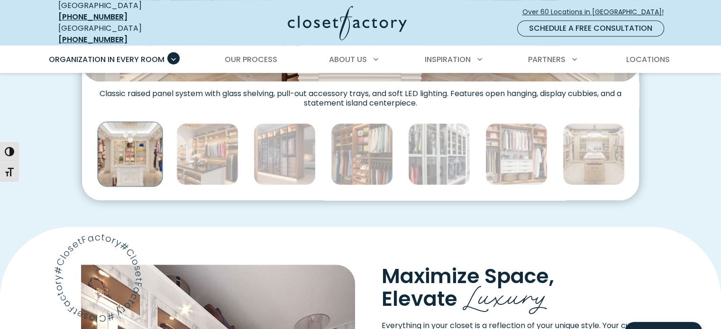
scroll to position [568, 0]
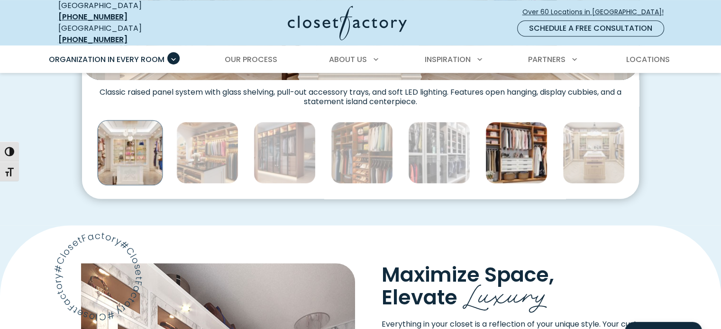
click at [506, 155] on img "Thumbnail Gallery" at bounding box center [516, 153] width 62 height 62
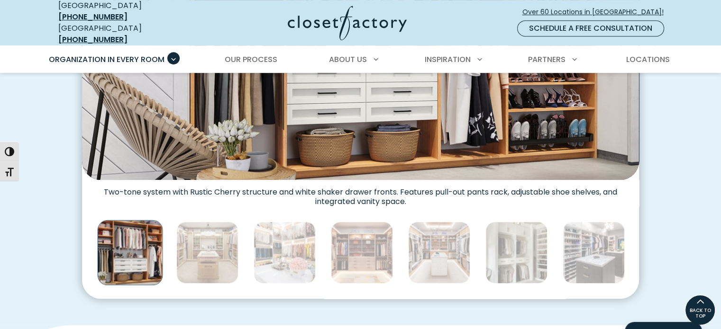
scroll to position [521, 0]
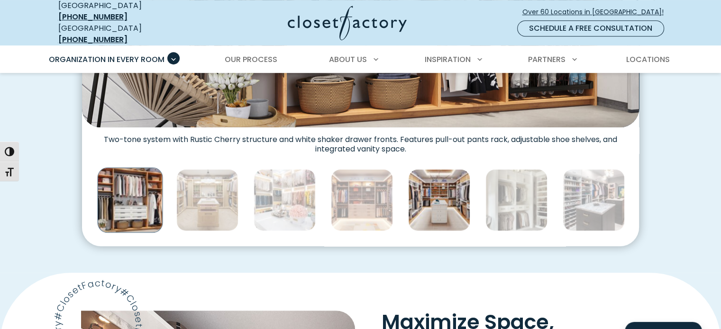
click at [446, 198] on img "Thumbnail Gallery" at bounding box center [439, 200] width 62 height 62
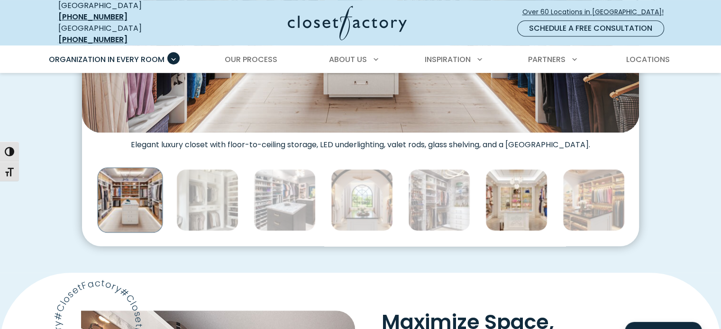
click at [544, 206] on img "Thumbnail Gallery" at bounding box center [516, 200] width 62 height 62
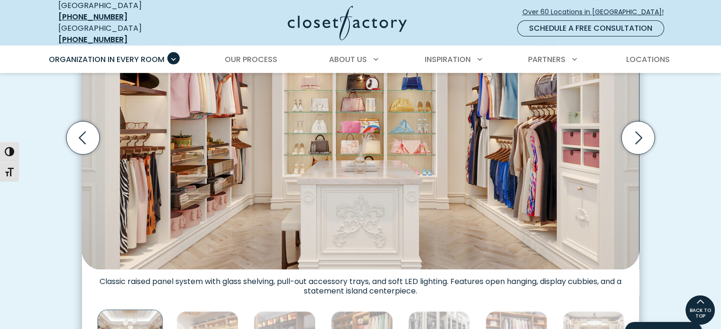
scroll to position [189, 0]
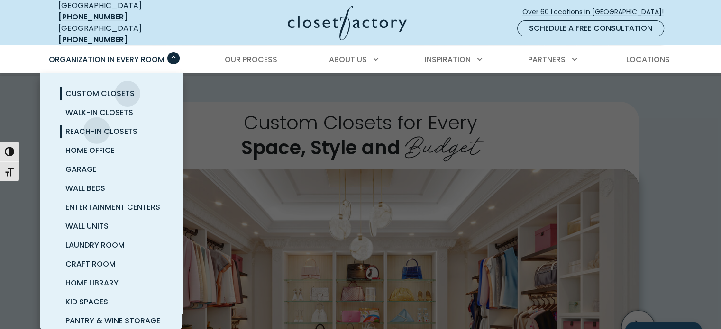
click at [97, 126] on span "Reach-In Closets" at bounding box center [101, 131] width 72 height 11
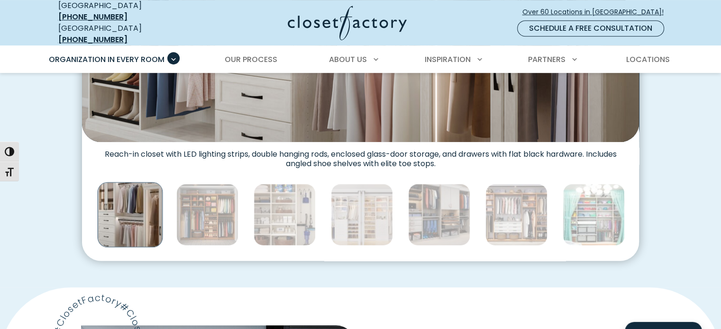
scroll to position [521, 0]
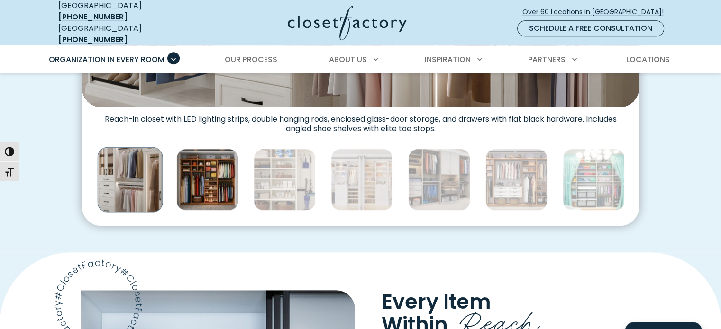
click at [201, 179] on img "Thumbnail Gallery" at bounding box center [207, 180] width 62 height 62
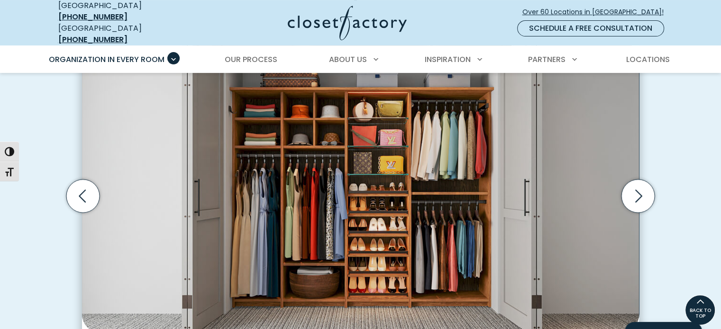
scroll to position [284, 0]
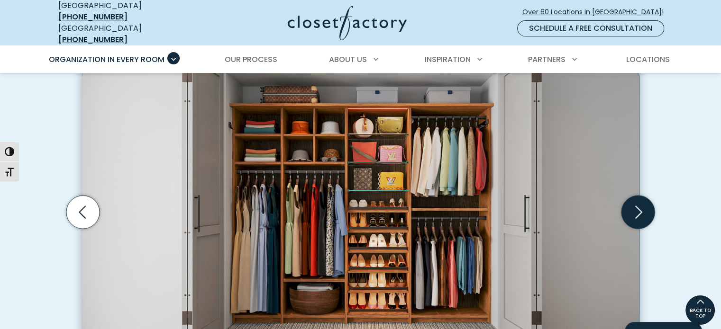
click at [647, 205] on icon "Next slide" at bounding box center [638, 212] width 33 height 33
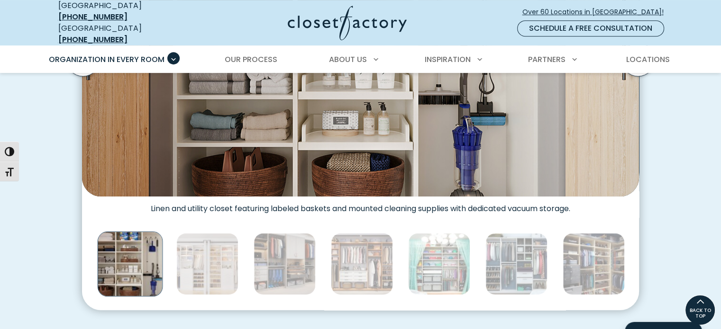
scroll to position [427, 0]
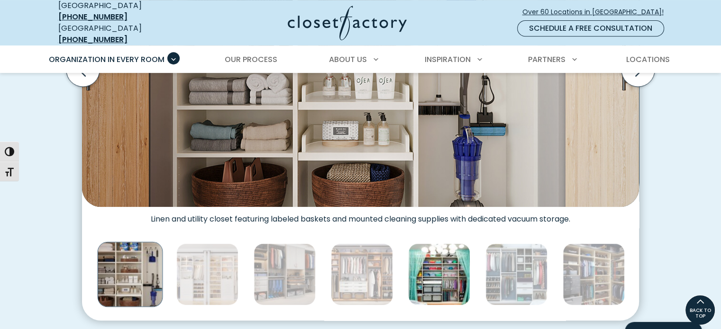
click at [436, 278] on img "Thumbnail Gallery" at bounding box center [439, 275] width 62 height 62
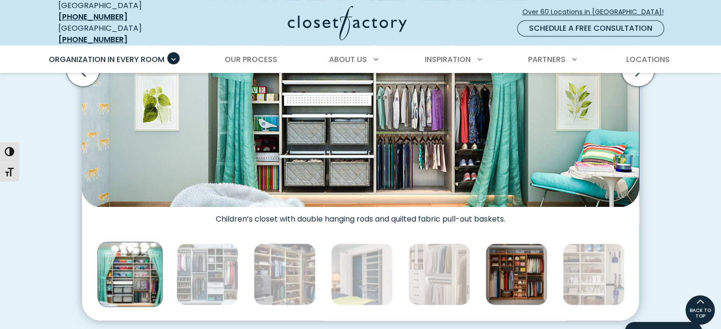
click at [512, 273] on img "Thumbnail Gallery" at bounding box center [516, 275] width 62 height 62
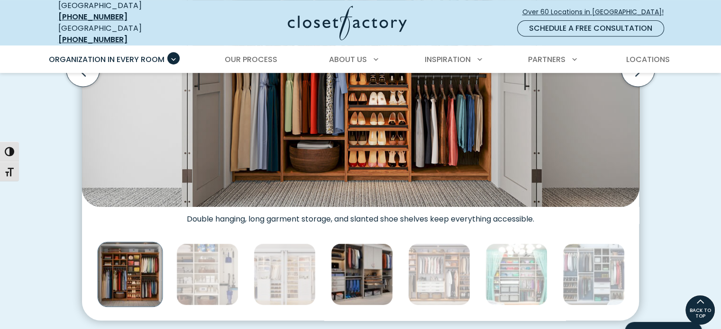
click at [371, 275] on img "Thumbnail Gallery" at bounding box center [362, 275] width 62 height 62
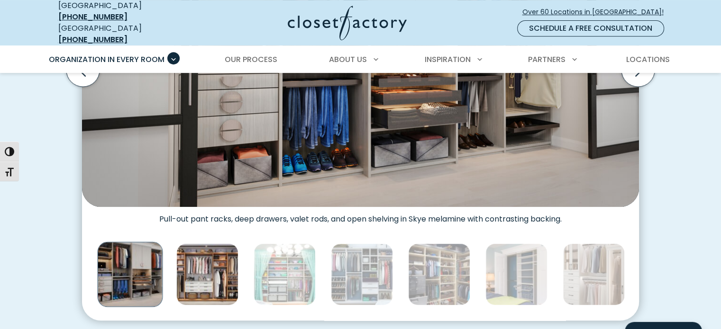
click at [195, 280] on img "Thumbnail Gallery" at bounding box center [207, 275] width 62 height 62
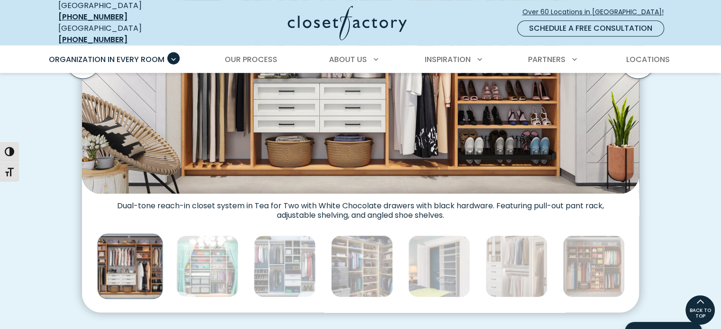
scroll to position [379, 0]
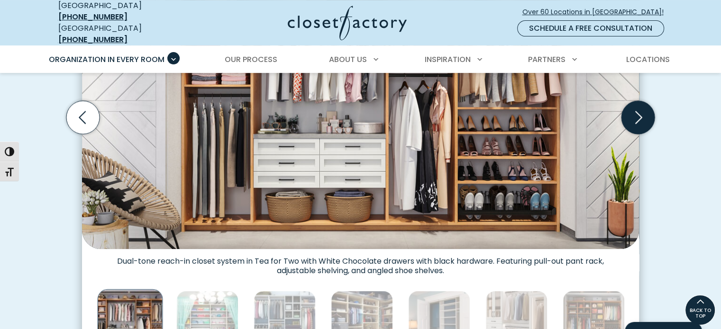
click at [644, 111] on icon "Next slide" at bounding box center [638, 117] width 33 height 33
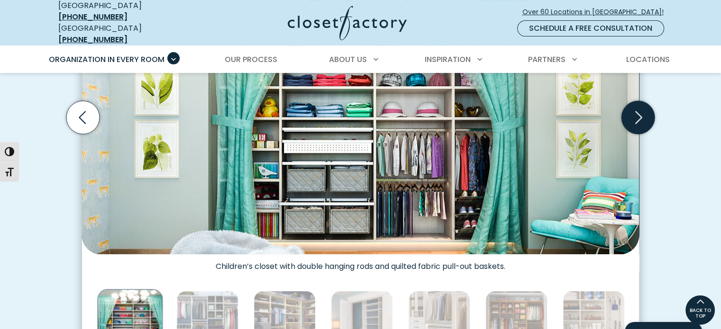
click at [642, 111] on icon "Next slide" at bounding box center [638, 117] width 33 height 33
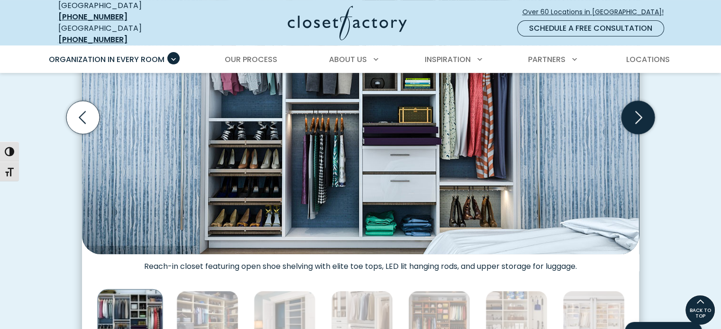
click at [642, 111] on icon "Next slide" at bounding box center [638, 117] width 33 height 33
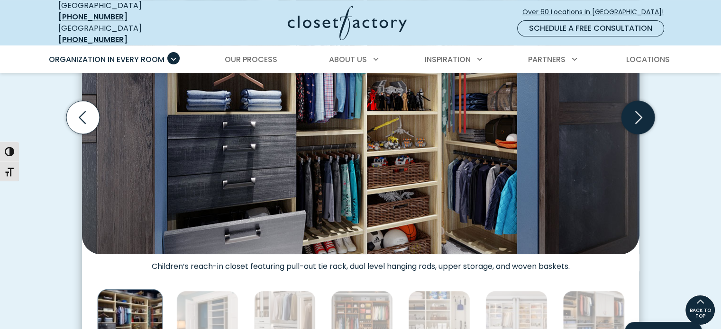
click at [641, 111] on icon "Next slide" at bounding box center [638, 117] width 7 height 13
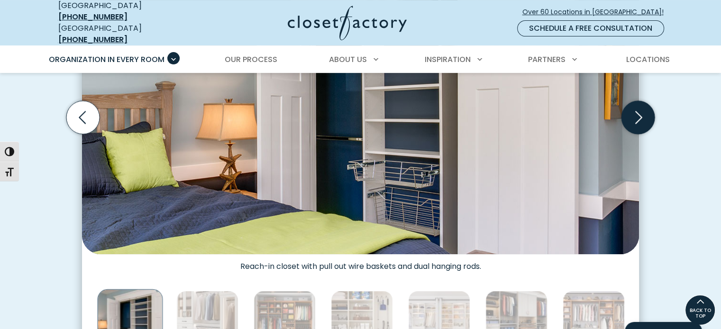
click at [640, 111] on icon "Next slide" at bounding box center [638, 117] width 7 height 13
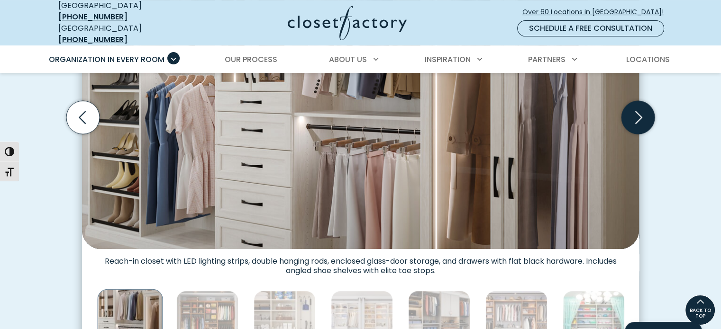
click at [640, 111] on icon "Next slide" at bounding box center [638, 117] width 7 height 13
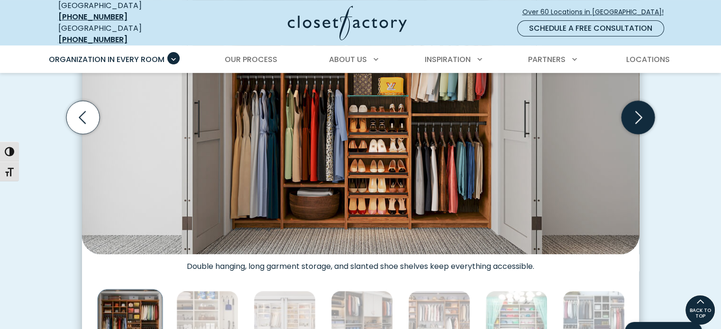
click at [640, 111] on icon "Next slide" at bounding box center [638, 117] width 7 height 13
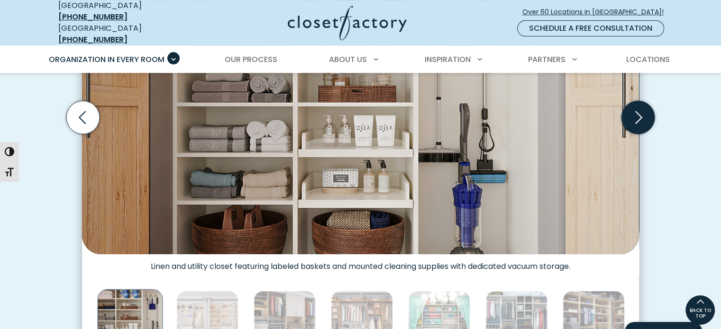
click at [640, 111] on icon "Next slide" at bounding box center [638, 117] width 7 height 13
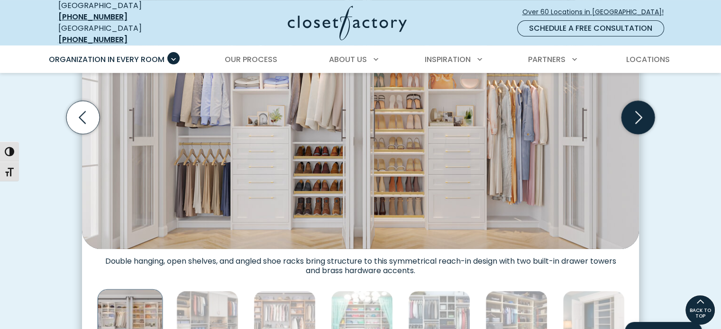
click at [637, 110] on icon "Next slide" at bounding box center [638, 117] width 33 height 33
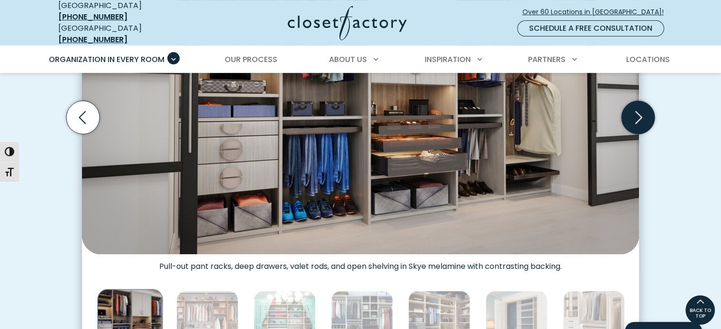
click at [637, 110] on icon "Next slide" at bounding box center [638, 117] width 33 height 33
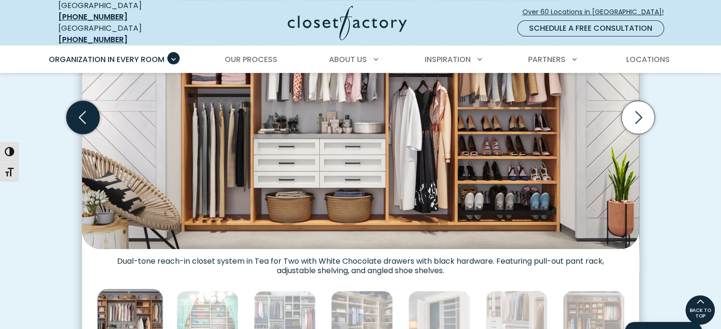
click at [85, 105] on icon "Previous slide" at bounding box center [82, 117] width 33 height 33
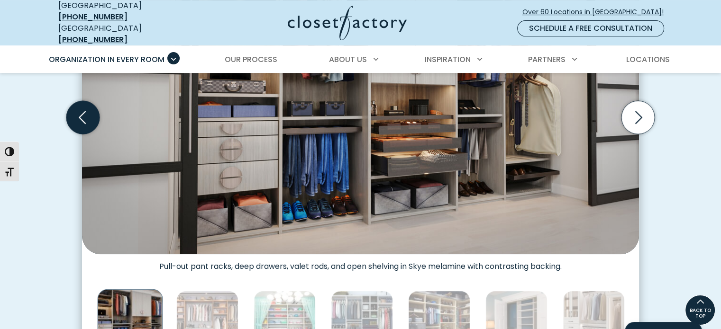
click at [85, 105] on icon "Previous slide" at bounding box center [82, 117] width 33 height 33
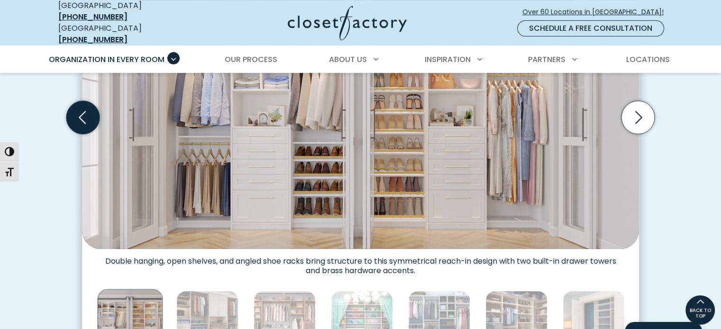
click at [85, 105] on icon "Previous slide" at bounding box center [82, 117] width 33 height 33
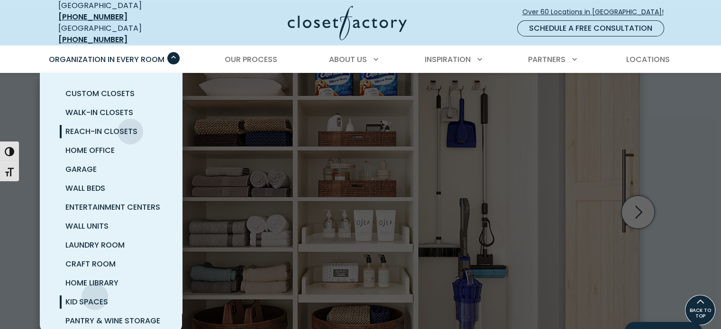
scroll to position [47, 0]
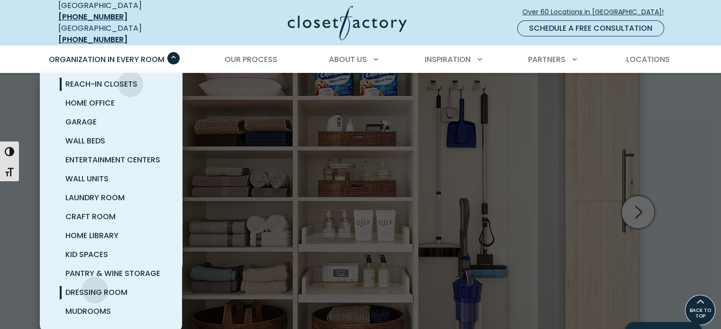
click at [95, 287] on span "Dressing Room" at bounding box center [96, 292] width 62 height 11
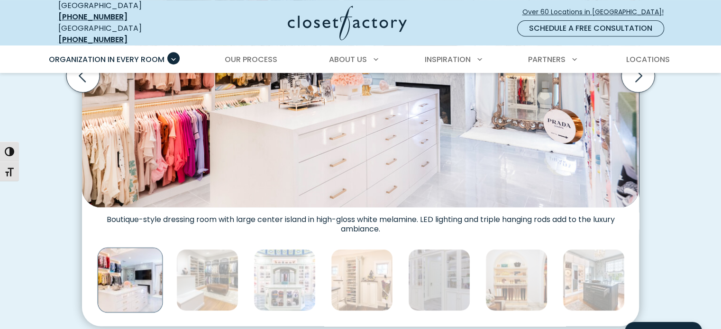
scroll to position [521, 0]
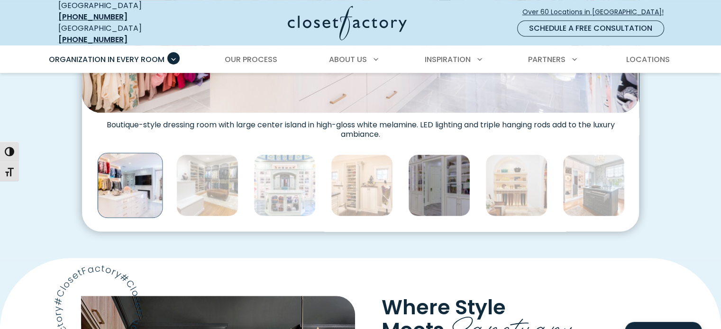
click at [446, 183] on img "Thumbnail Gallery" at bounding box center [439, 186] width 62 height 62
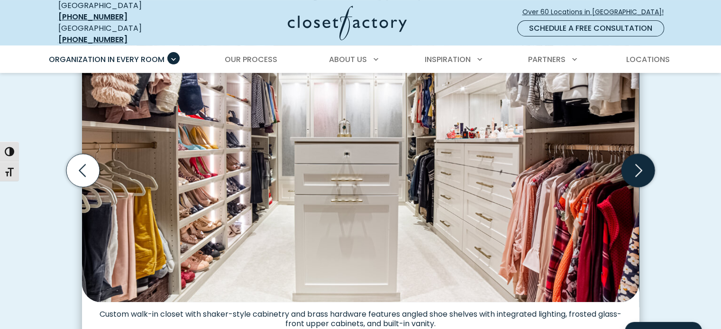
click at [646, 166] on icon "Next slide" at bounding box center [638, 170] width 33 height 33
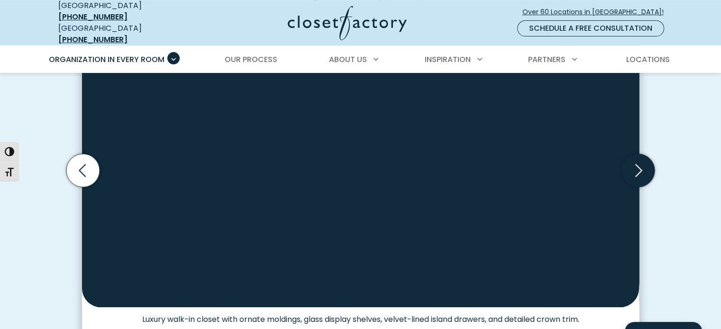
scroll to position [331, 0]
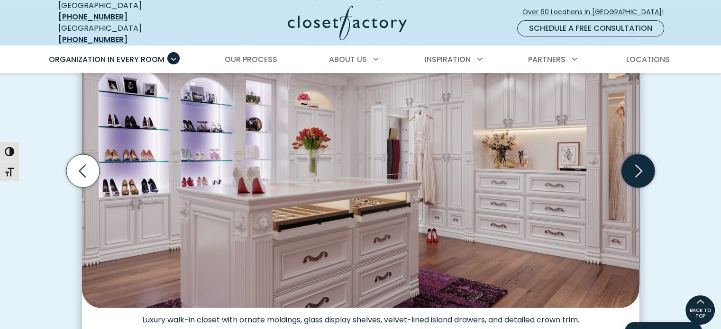
click at [637, 168] on icon "Next slide" at bounding box center [638, 171] width 7 height 13
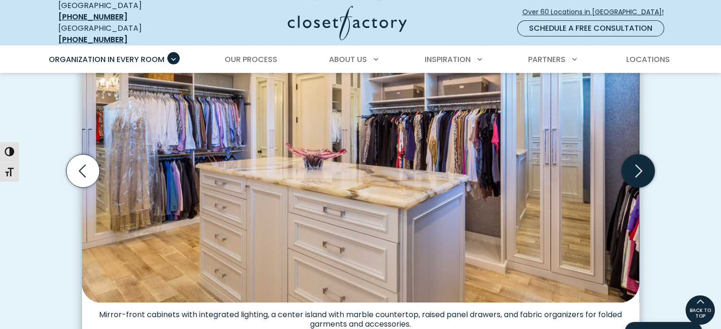
click at [637, 168] on icon "Next slide" at bounding box center [638, 171] width 7 height 13
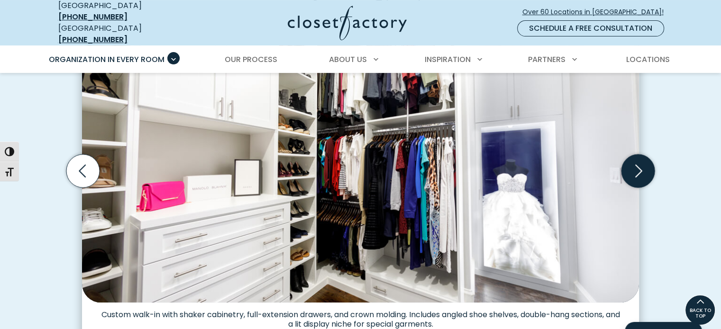
click at [637, 168] on icon "Next slide" at bounding box center [638, 171] width 7 height 13
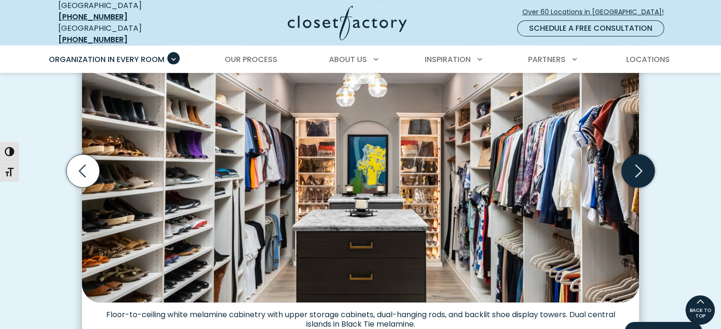
click at [637, 168] on icon "Next slide" at bounding box center [638, 171] width 7 height 13
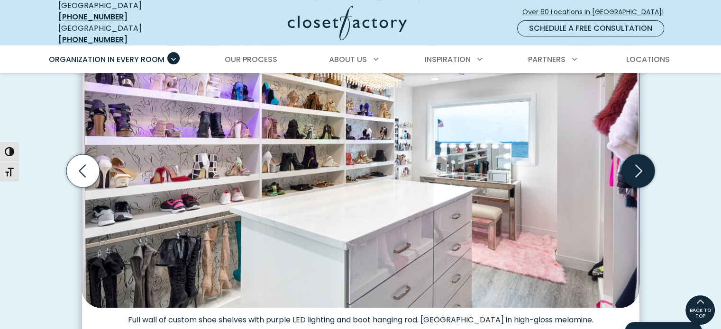
click at [637, 168] on icon "Next slide" at bounding box center [638, 171] width 7 height 13
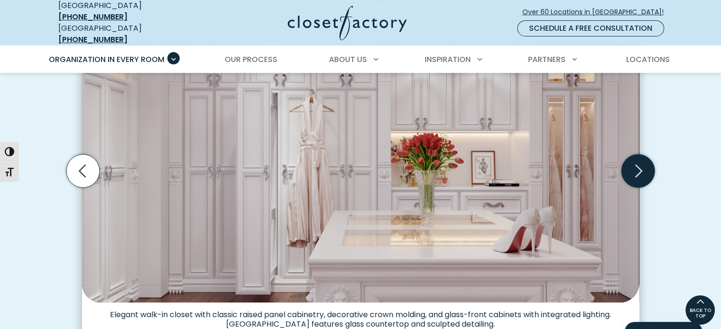
click at [637, 168] on icon "Next slide" at bounding box center [638, 171] width 7 height 13
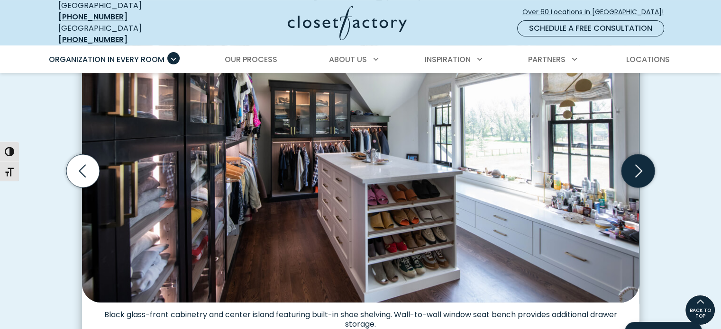
click at [637, 168] on icon "Next slide" at bounding box center [638, 171] width 7 height 13
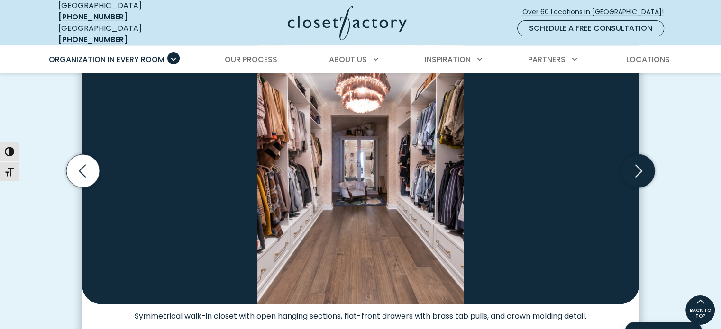
click at [637, 168] on icon "Next slide" at bounding box center [638, 171] width 7 height 13
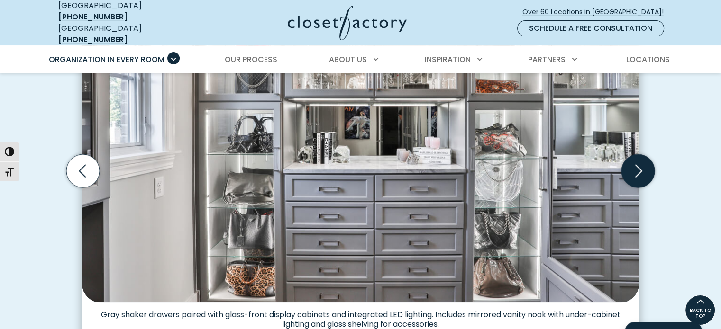
click at [637, 168] on icon "Next slide" at bounding box center [638, 171] width 7 height 13
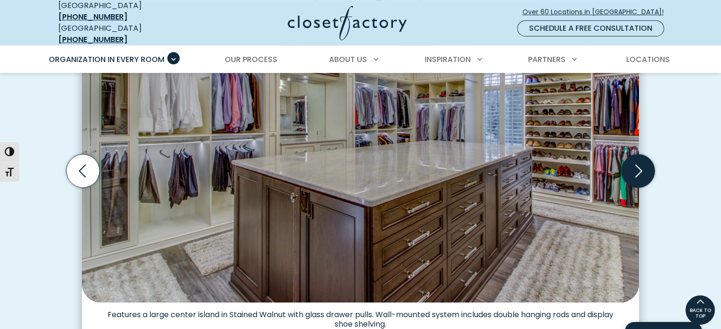
click at [637, 168] on icon "Next slide" at bounding box center [638, 171] width 7 height 13
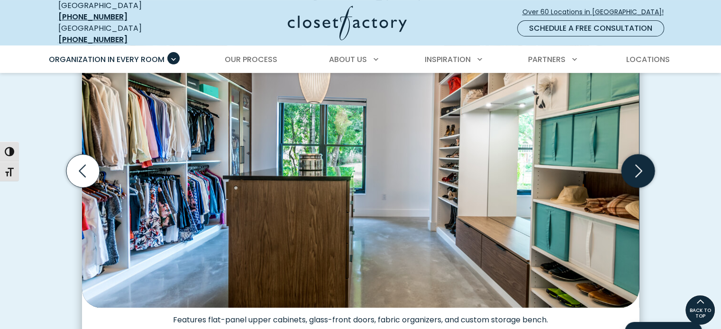
click at [637, 168] on icon "Next slide" at bounding box center [638, 171] width 7 height 13
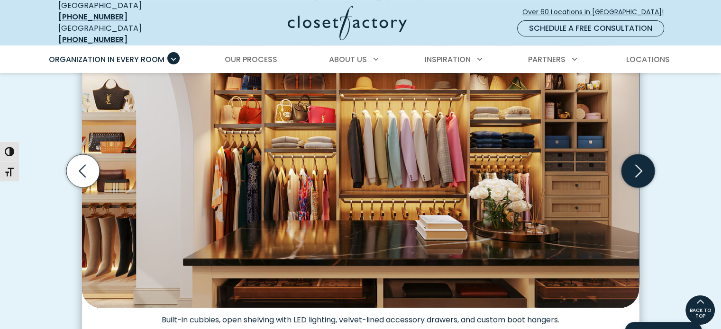
click at [637, 167] on icon "Next slide" at bounding box center [638, 171] width 7 height 13
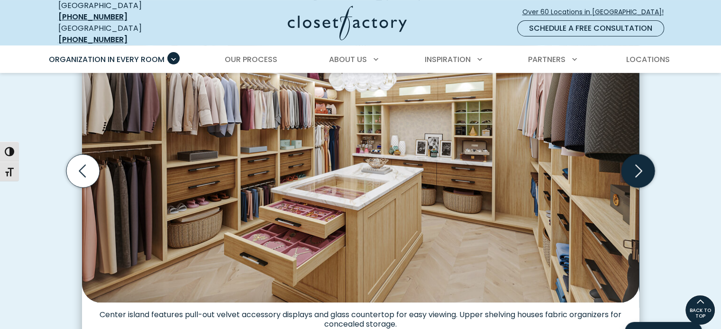
click at [637, 167] on icon "Next slide" at bounding box center [638, 171] width 7 height 13
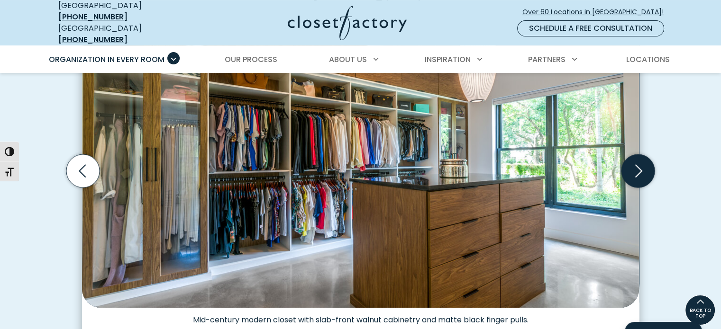
click at [637, 167] on icon "Next slide" at bounding box center [638, 171] width 7 height 13
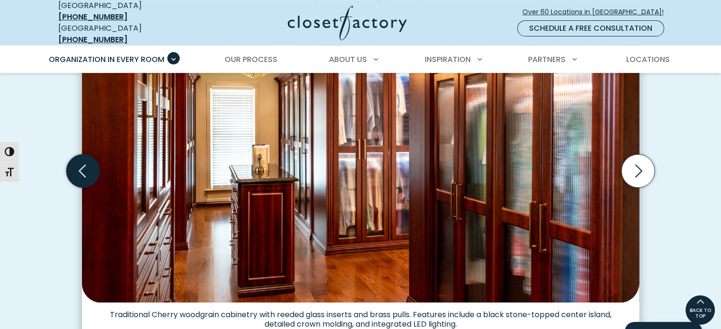
click at [88, 158] on icon "Previous slide" at bounding box center [82, 171] width 33 height 33
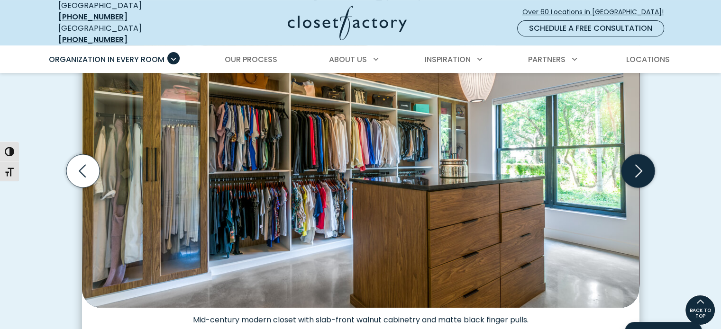
click at [637, 161] on icon "Next slide" at bounding box center [638, 171] width 33 height 33
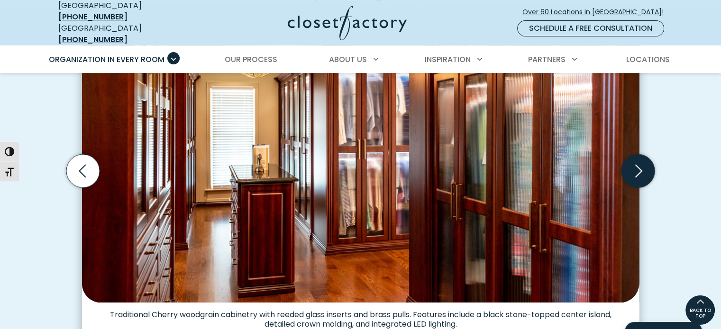
click at [636, 161] on icon "Next slide" at bounding box center [638, 171] width 33 height 33
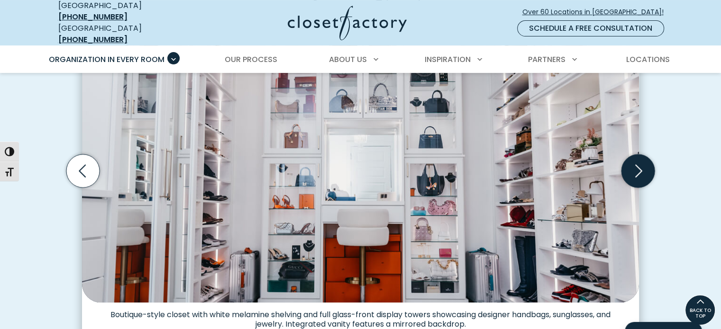
click at [636, 161] on icon "Next slide" at bounding box center [638, 171] width 33 height 33
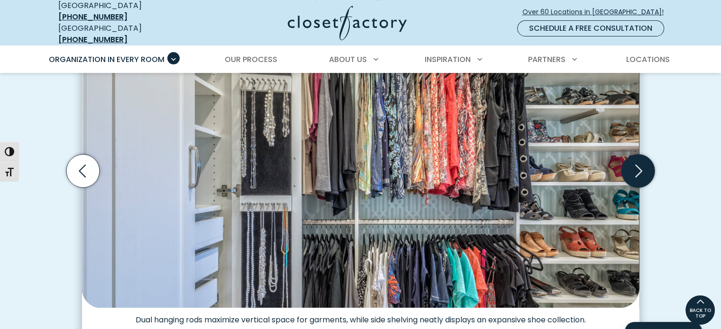
click at [636, 161] on icon "Next slide" at bounding box center [638, 171] width 33 height 33
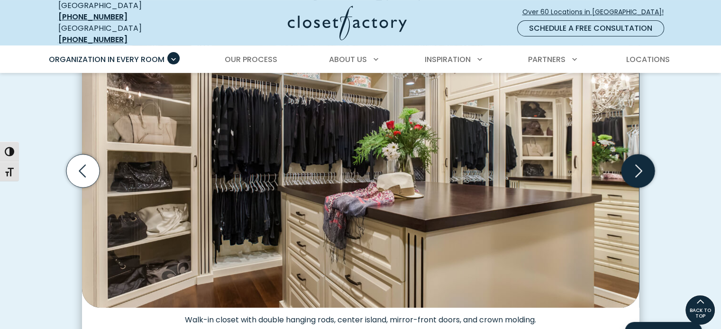
click at [636, 161] on icon "Next slide" at bounding box center [638, 171] width 33 height 33
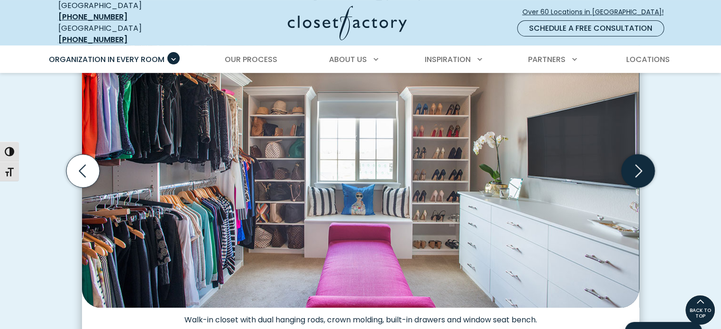
click at [635, 161] on icon "Next slide" at bounding box center [638, 171] width 33 height 33
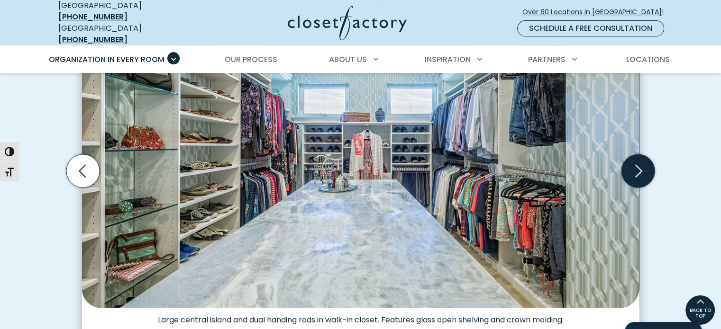
click at [635, 161] on icon "Next slide" at bounding box center [638, 171] width 33 height 33
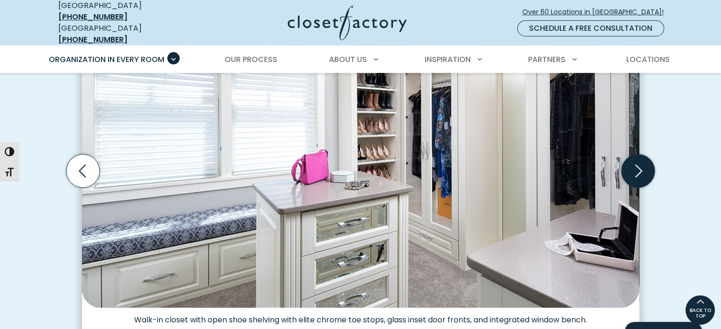
click at [635, 161] on icon "Next slide" at bounding box center [638, 171] width 33 height 33
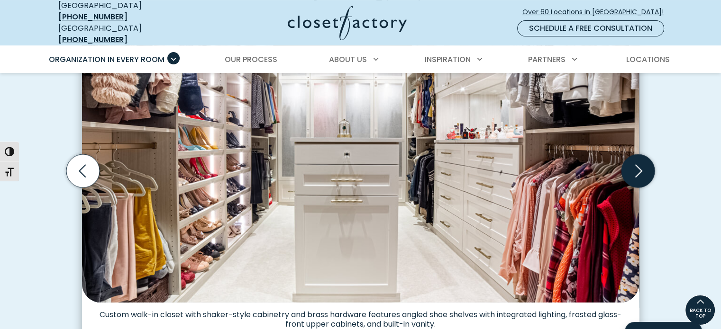
click at [635, 161] on icon "Next slide" at bounding box center [638, 171] width 33 height 33
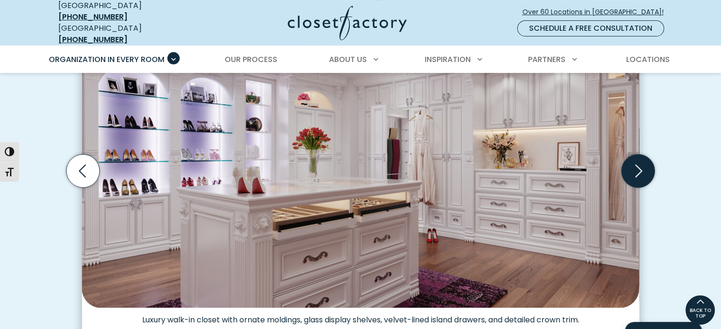
click at [635, 161] on icon "Next slide" at bounding box center [638, 171] width 33 height 33
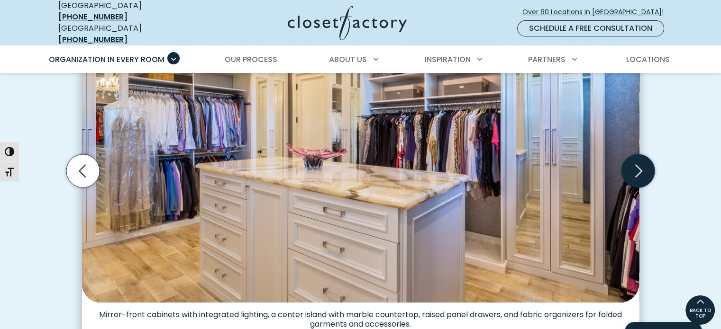
click at [635, 159] on icon "Next slide" at bounding box center [638, 171] width 33 height 33
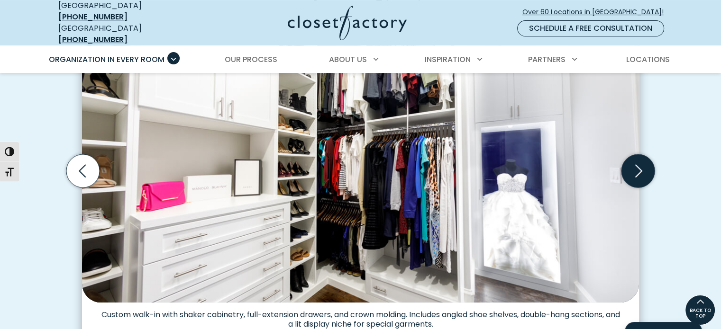
click at [639, 158] on icon "Next slide" at bounding box center [638, 171] width 33 height 33
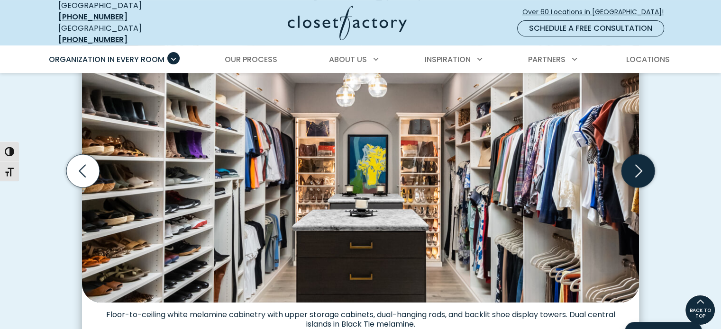
click at [639, 158] on icon "Next slide" at bounding box center [638, 171] width 33 height 33
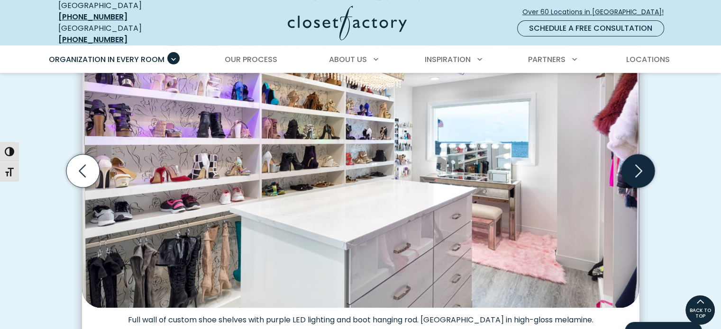
click at [639, 158] on icon "Next slide" at bounding box center [638, 171] width 33 height 33
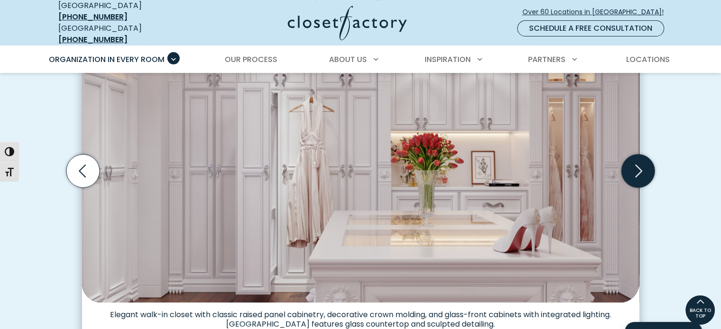
click at [639, 158] on icon "Next slide" at bounding box center [638, 171] width 33 height 33
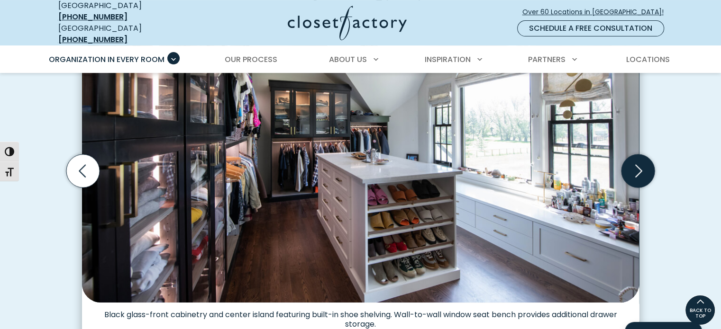
click at [637, 168] on icon "Next slide" at bounding box center [638, 171] width 33 height 33
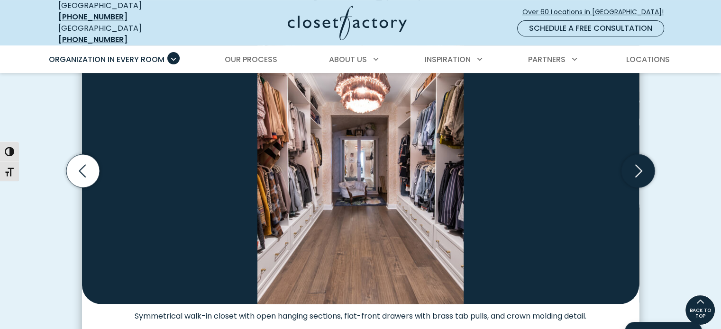
click at [637, 165] on icon "Next slide" at bounding box center [638, 171] width 33 height 33
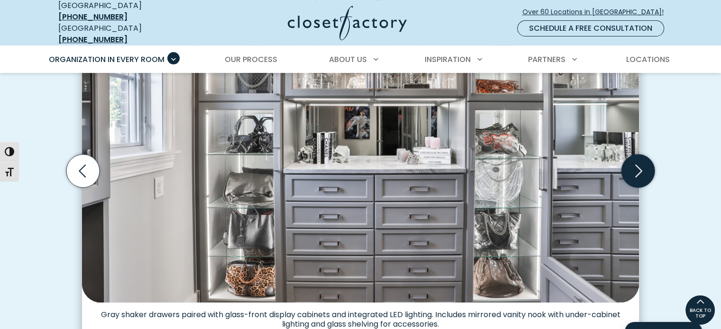
click at [637, 165] on icon "Next slide" at bounding box center [638, 171] width 33 height 33
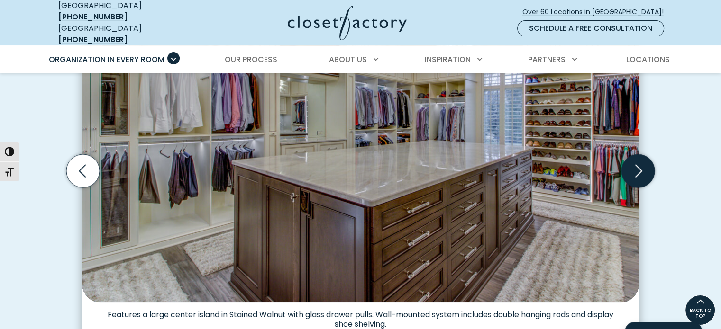
click at [637, 165] on icon "Next slide" at bounding box center [638, 171] width 33 height 33
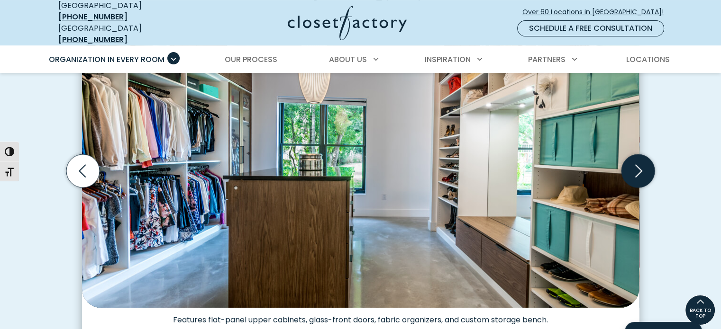
click at [637, 164] on icon "Next slide" at bounding box center [638, 171] width 33 height 33
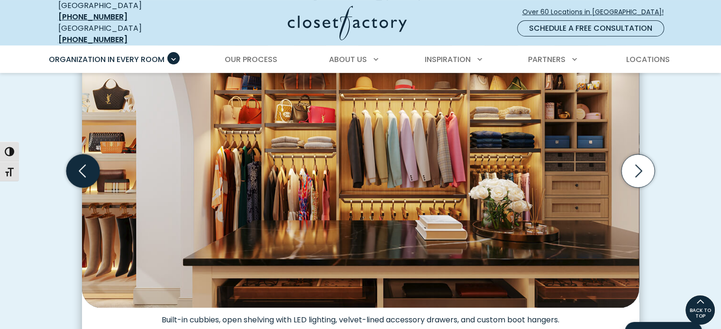
click at [83, 173] on icon "Previous slide" at bounding box center [82, 171] width 33 height 33
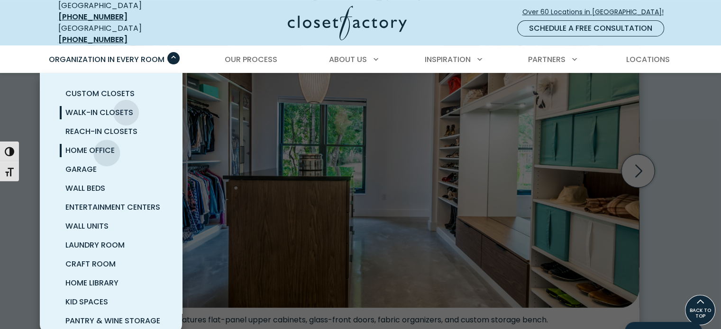
click at [106, 146] on span "Home Office" at bounding box center [89, 150] width 49 height 11
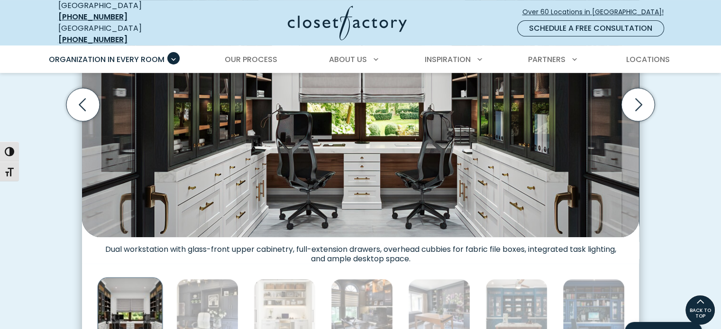
scroll to position [379, 0]
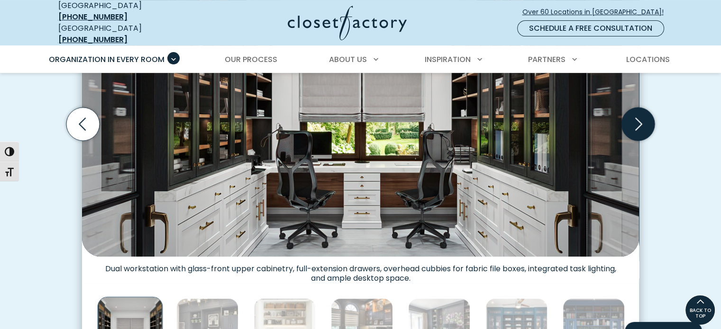
click at [643, 113] on icon "Next slide" at bounding box center [638, 124] width 33 height 33
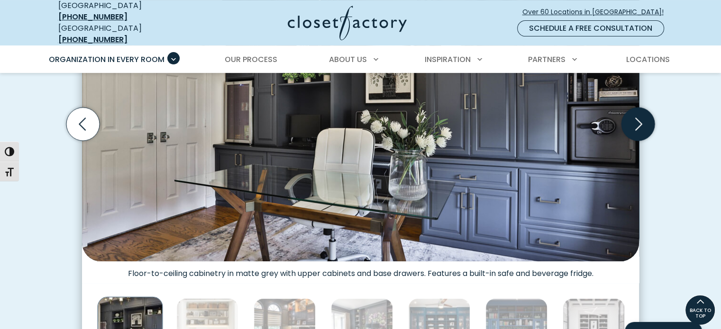
click at [639, 114] on icon "Next slide" at bounding box center [638, 124] width 33 height 33
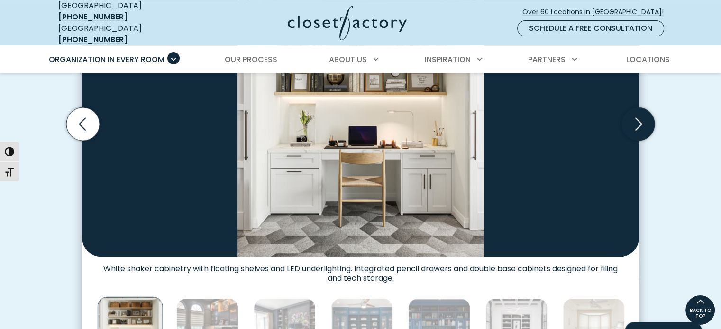
click at [639, 114] on icon "Next slide" at bounding box center [638, 124] width 33 height 33
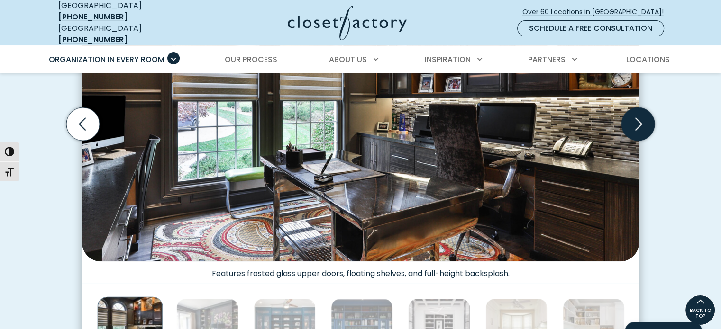
click at [639, 118] on icon "Next slide" at bounding box center [638, 124] width 7 height 13
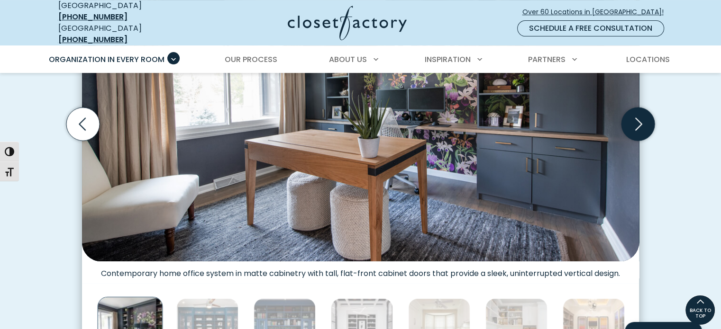
click at [639, 113] on icon "Next slide" at bounding box center [638, 124] width 33 height 33
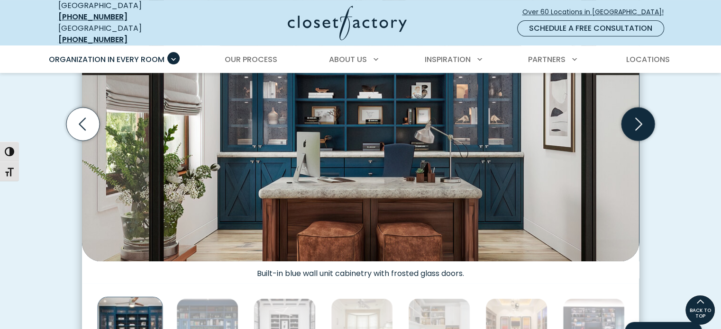
click at [639, 112] on icon "Next slide" at bounding box center [638, 124] width 33 height 33
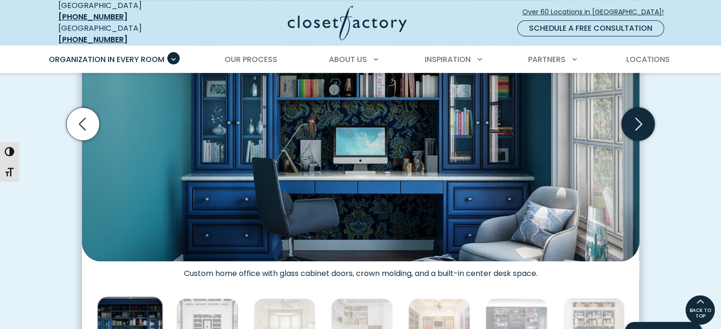
click at [639, 112] on icon "Next slide" at bounding box center [638, 124] width 33 height 33
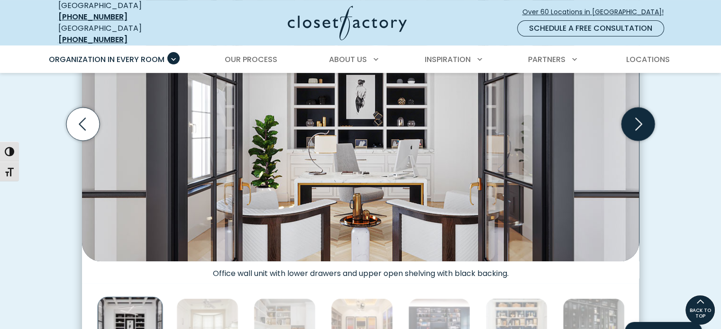
click at [639, 112] on icon "Next slide" at bounding box center [638, 124] width 33 height 33
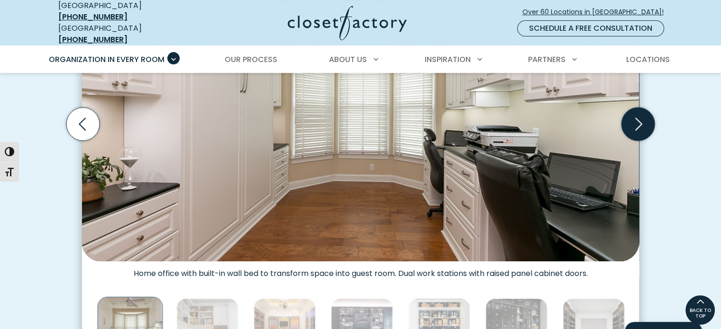
click at [639, 111] on icon "Next slide" at bounding box center [638, 124] width 33 height 33
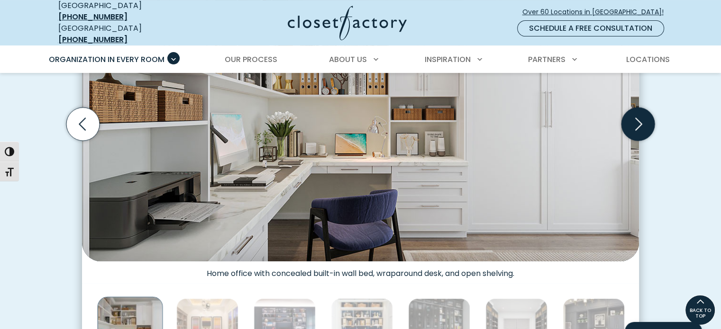
click at [639, 111] on icon "Next slide" at bounding box center [638, 124] width 33 height 33
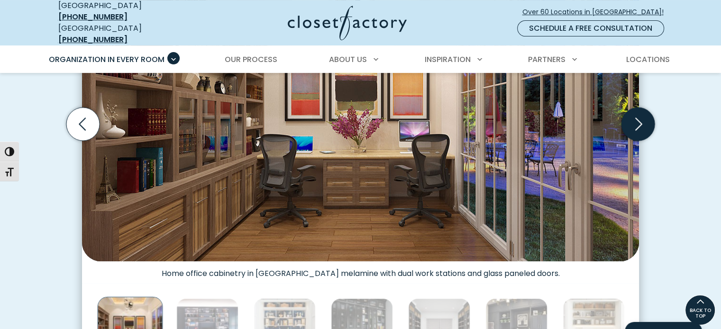
click at [639, 112] on icon "Next slide" at bounding box center [638, 124] width 33 height 33
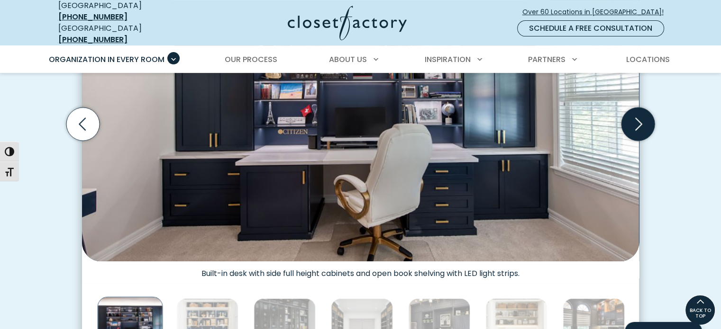
click at [640, 112] on icon "Next slide" at bounding box center [638, 124] width 33 height 33
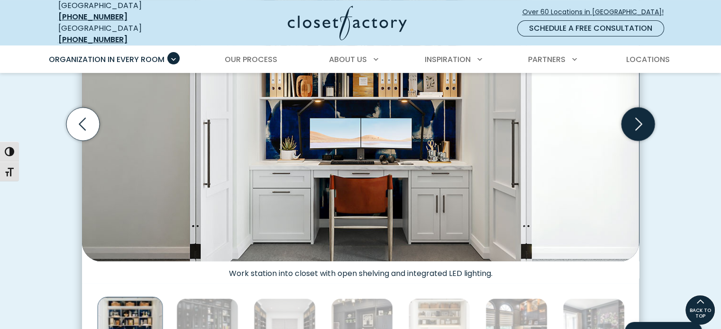
click at [640, 112] on icon "Next slide" at bounding box center [638, 124] width 33 height 33
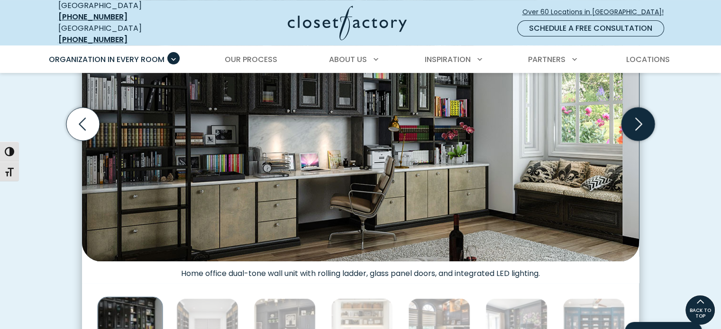
click at [640, 112] on icon "Next slide" at bounding box center [638, 124] width 33 height 33
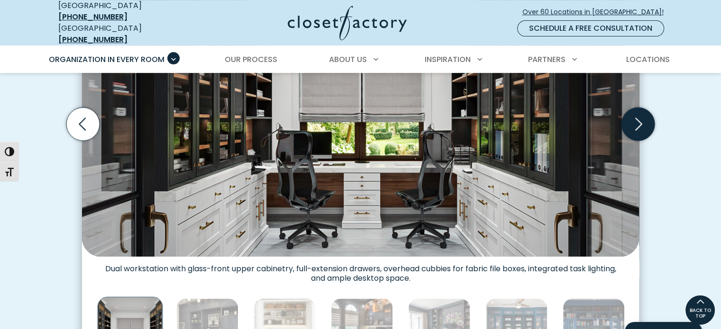
click at [640, 112] on icon "Next slide" at bounding box center [638, 124] width 33 height 33
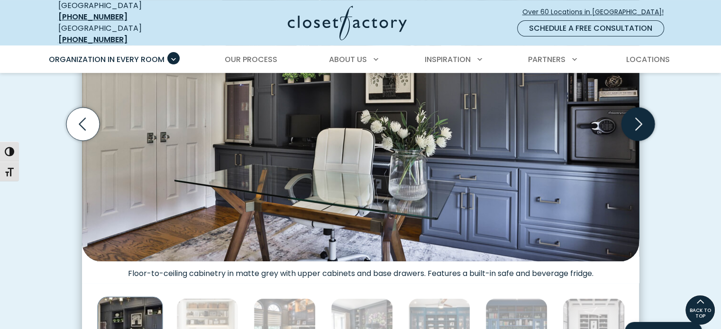
click at [640, 112] on icon "Next slide" at bounding box center [638, 124] width 33 height 33
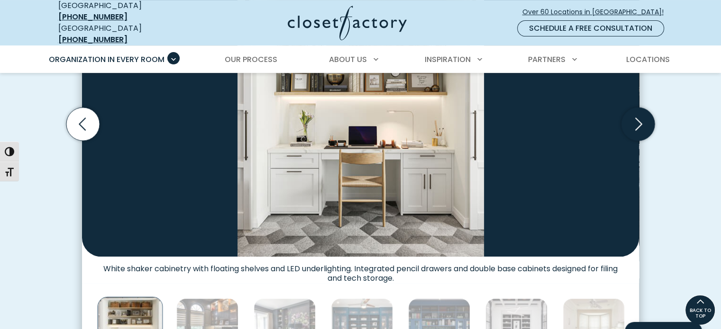
click at [641, 113] on icon "Next slide" at bounding box center [638, 124] width 33 height 33
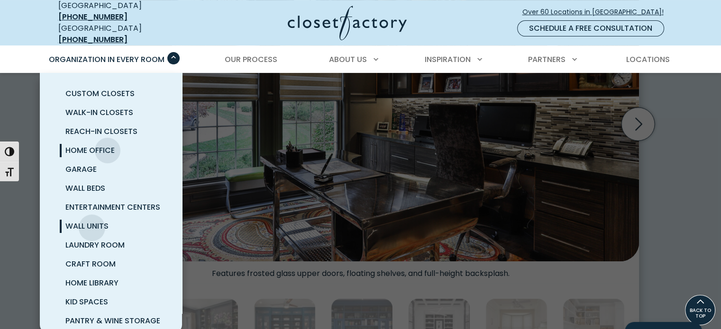
click at [92, 221] on span "Wall Units" at bounding box center [86, 226] width 43 height 11
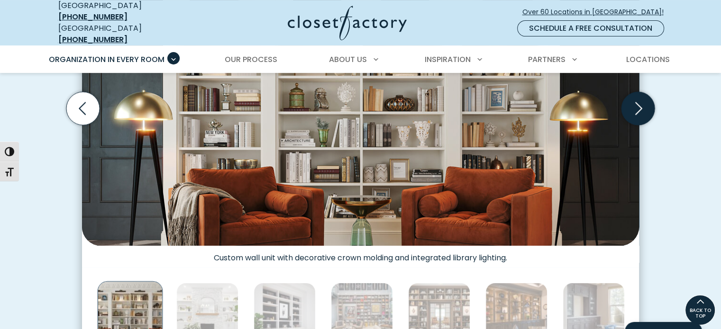
scroll to position [332, 0]
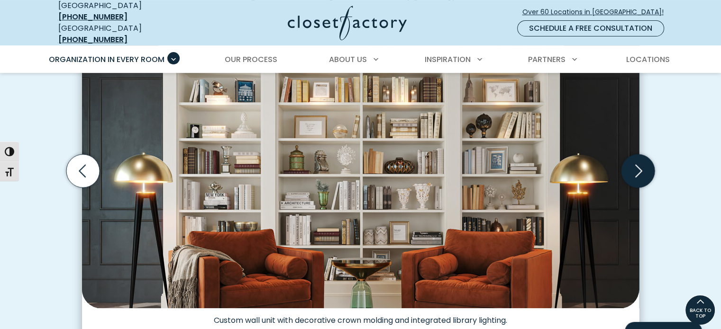
click at [644, 161] on icon "Next slide" at bounding box center [638, 171] width 33 height 33
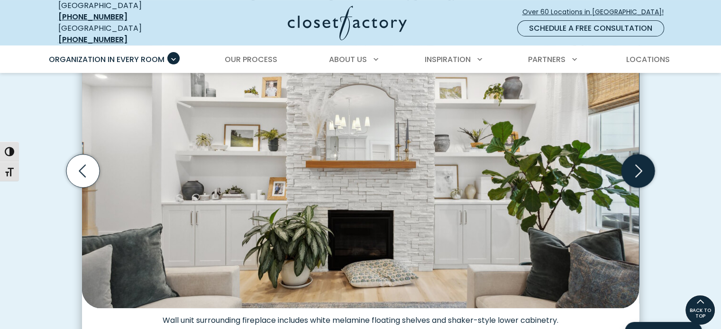
click at [638, 164] on icon "Next slide" at bounding box center [638, 171] width 33 height 33
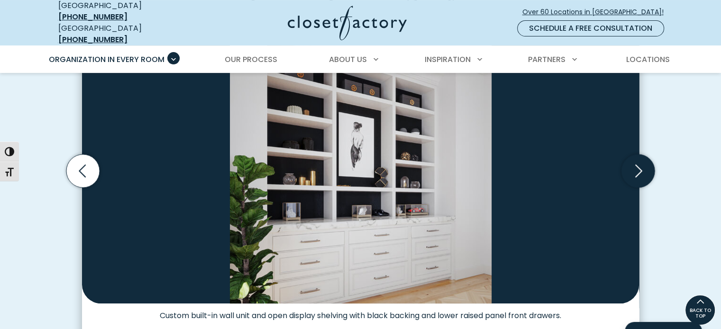
click at [638, 164] on icon "Next slide" at bounding box center [638, 171] width 33 height 33
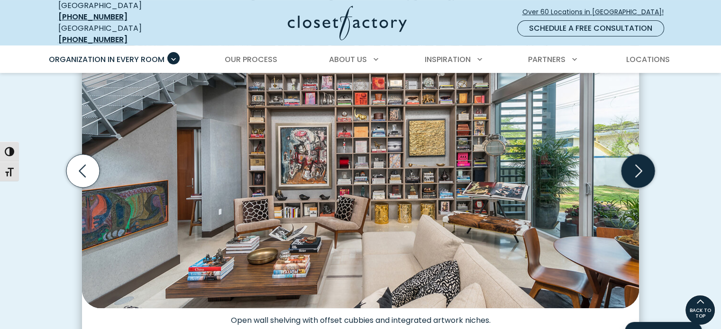
click at [638, 164] on icon "Next slide" at bounding box center [638, 171] width 33 height 33
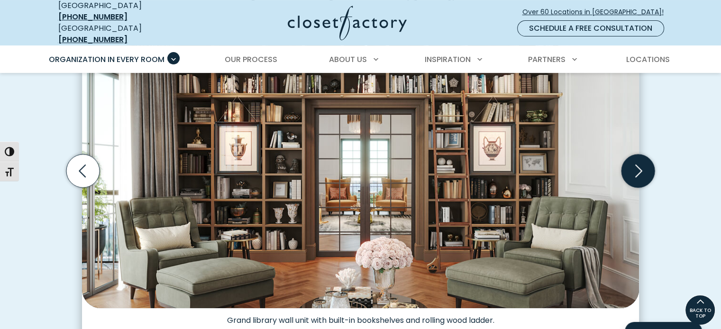
click at [638, 164] on icon "Next slide" at bounding box center [638, 171] width 33 height 33
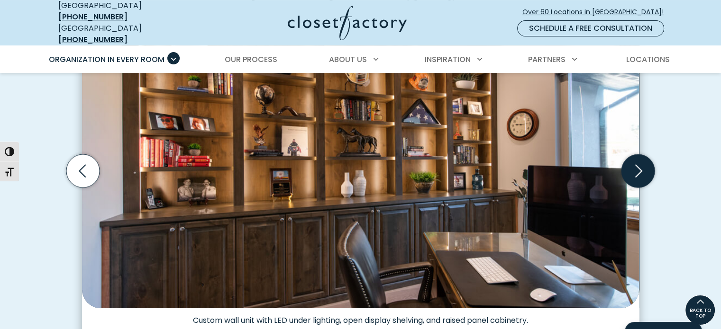
click at [639, 164] on icon "Next slide" at bounding box center [638, 171] width 33 height 33
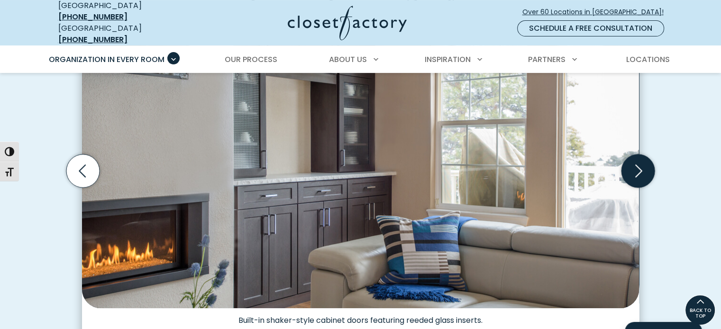
click at [639, 164] on icon "Next slide" at bounding box center [638, 171] width 33 height 33
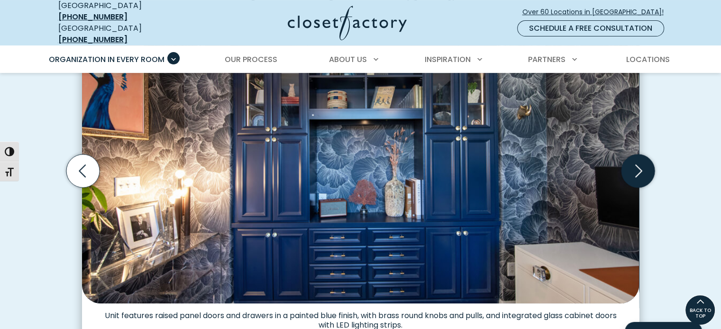
click at [639, 164] on icon "Next slide" at bounding box center [638, 171] width 33 height 33
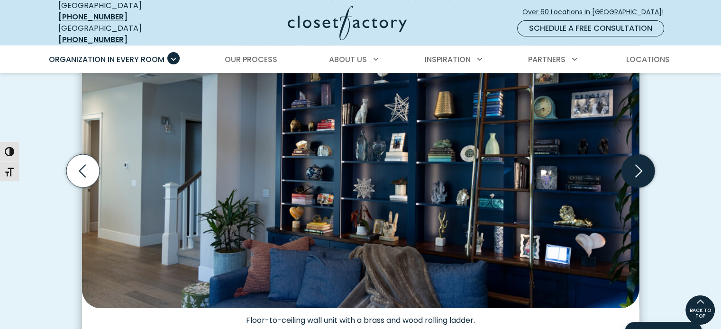
click at [639, 163] on icon "Next slide" at bounding box center [638, 171] width 33 height 33
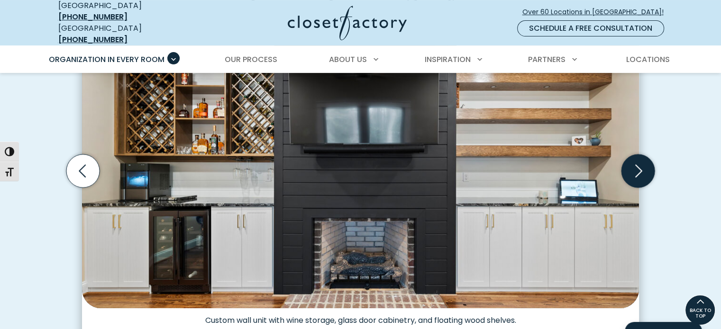
click at [639, 165] on icon "Next slide" at bounding box center [638, 171] width 7 height 13
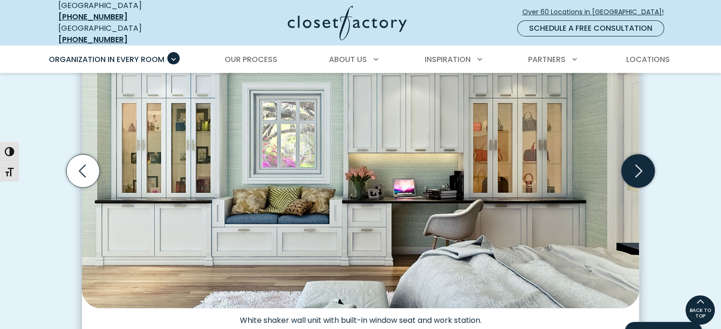
click at [639, 165] on icon "Next slide" at bounding box center [638, 171] width 7 height 13
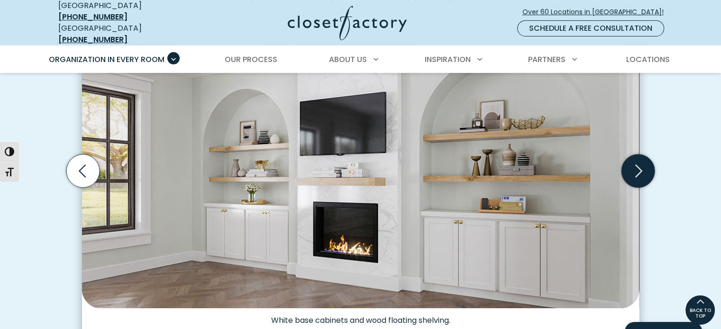
click at [639, 165] on icon "Next slide" at bounding box center [638, 171] width 7 height 13
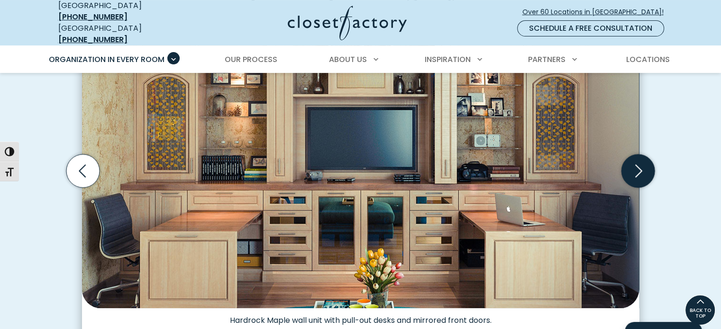
click at [639, 165] on icon "Next slide" at bounding box center [638, 171] width 7 height 13
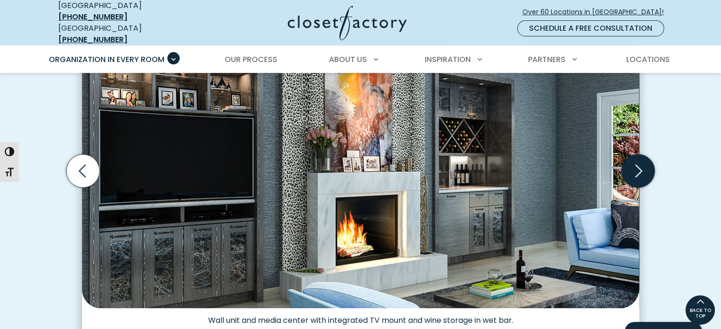
click at [639, 165] on icon "Next slide" at bounding box center [638, 171] width 7 height 13
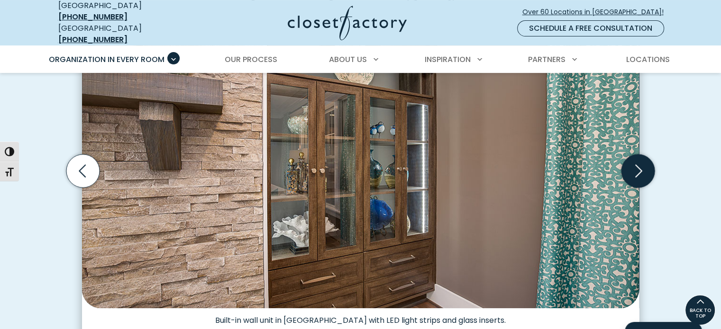
click at [639, 165] on icon "Next slide" at bounding box center [638, 171] width 7 height 13
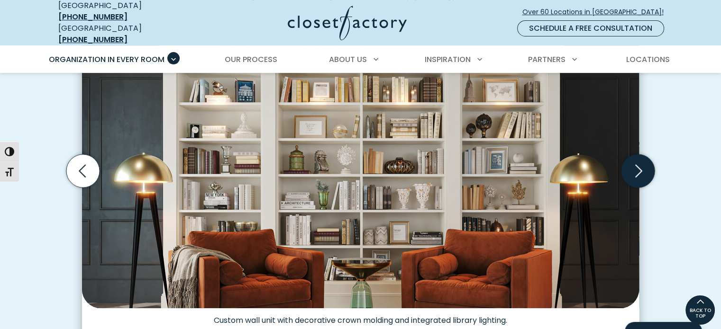
click at [639, 165] on icon "Next slide" at bounding box center [638, 171] width 7 height 13
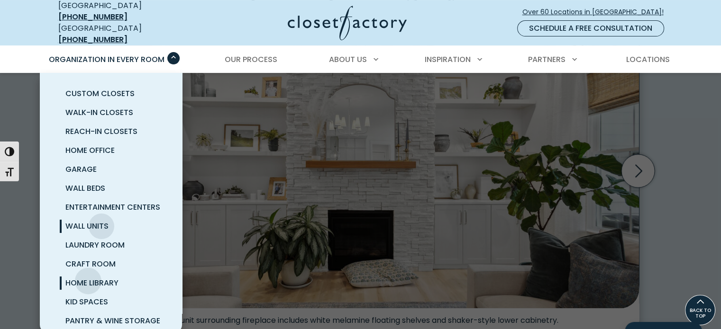
click at [88, 278] on span "Home Library" at bounding box center [91, 283] width 53 height 11
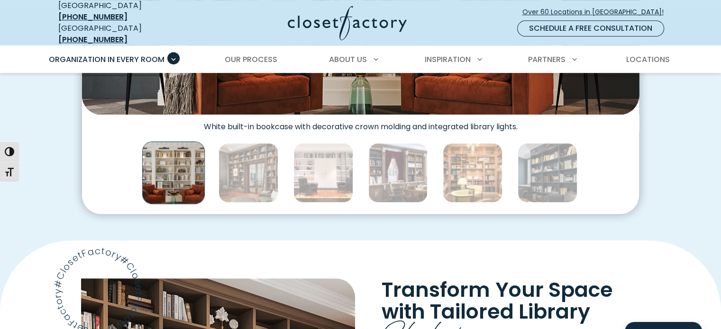
scroll to position [521, 0]
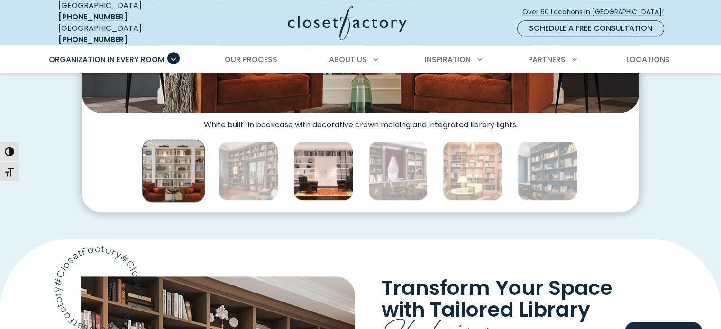
click at [315, 168] on img "Thumbnail Gallery" at bounding box center [323, 171] width 60 height 60
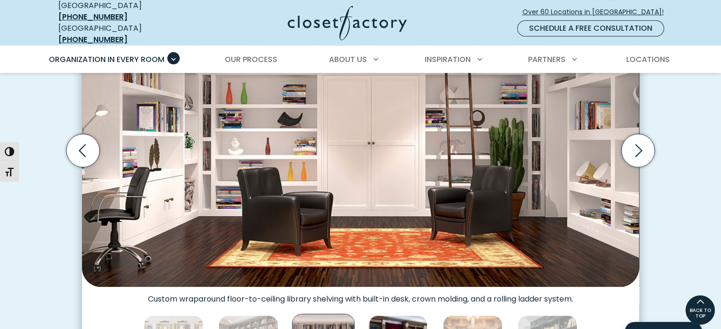
scroll to position [332, 0]
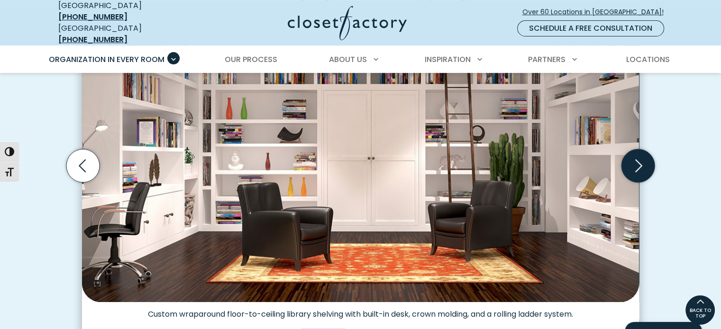
click at [637, 163] on icon "Next slide" at bounding box center [638, 165] width 7 height 13
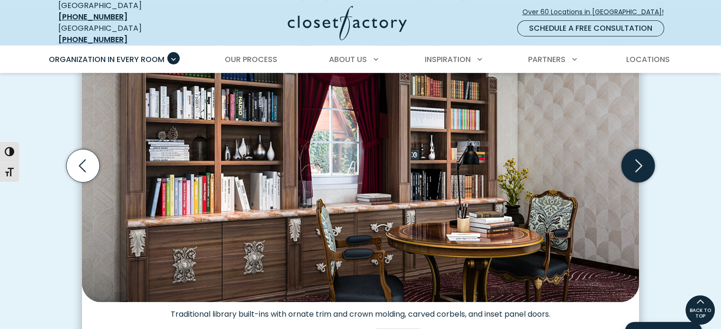
click at [635, 160] on icon "Next slide" at bounding box center [638, 165] width 33 height 33
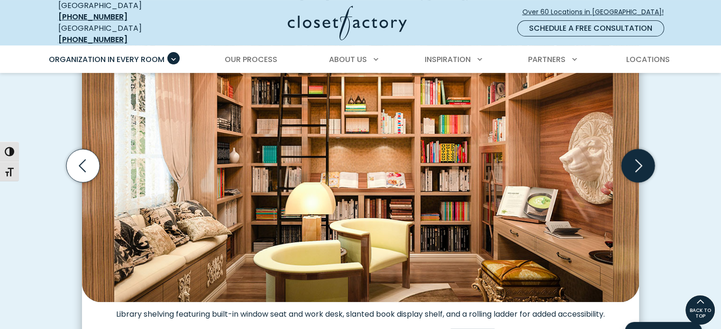
click at [635, 160] on icon "Next slide" at bounding box center [638, 165] width 33 height 33
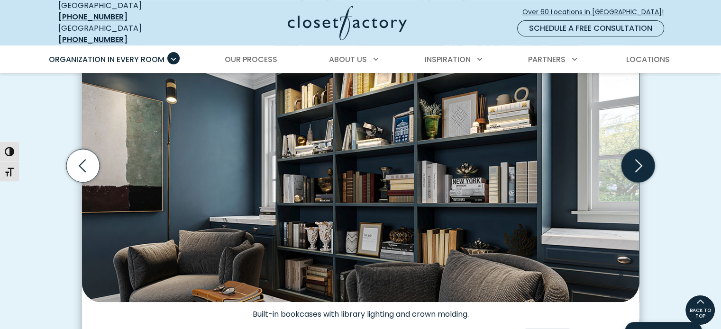
click at [635, 160] on icon "Next slide" at bounding box center [638, 165] width 33 height 33
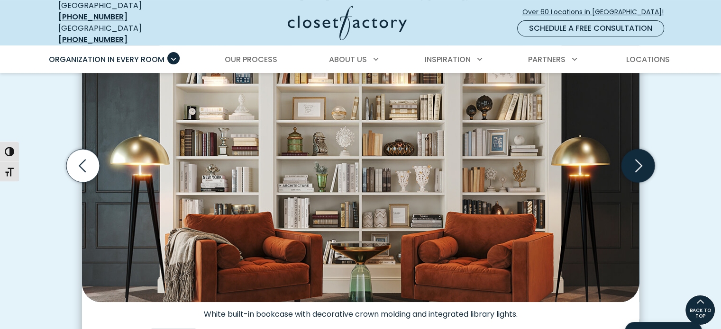
click at [634, 160] on icon "Next slide" at bounding box center [638, 165] width 33 height 33
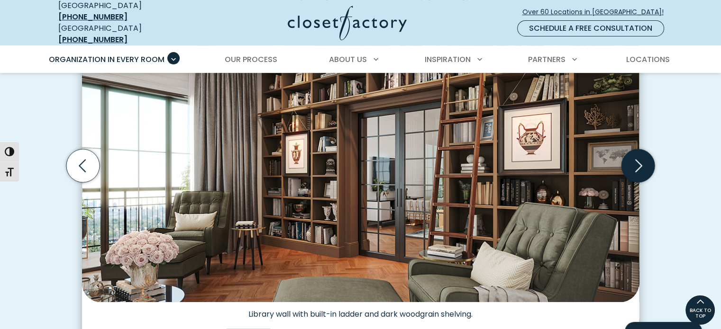
click at [634, 160] on icon "Next slide" at bounding box center [638, 165] width 33 height 33
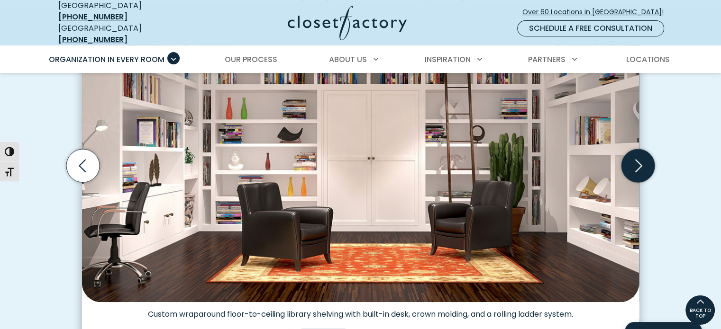
click at [634, 152] on icon "Next slide" at bounding box center [638, 165] width 33 height 33
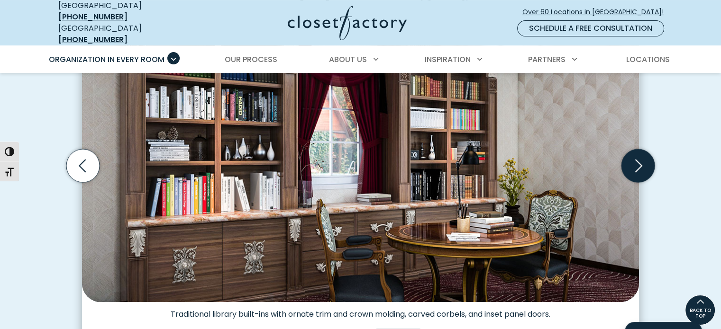
click at [634, 156] on icon "Next slide" at bounding box center [638, 165] width 33 height 33
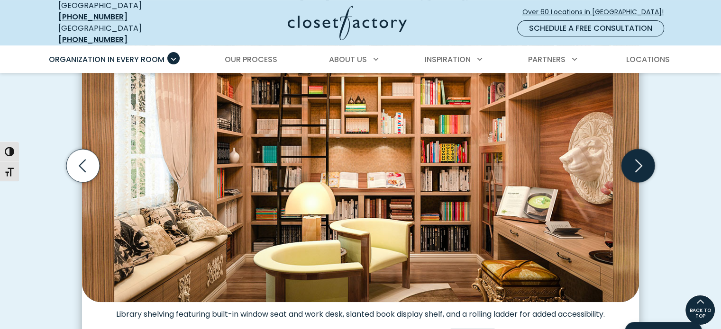
click at [633, 156] on icon "Next slide" at bounding box center [638, 165] width 33 height 33
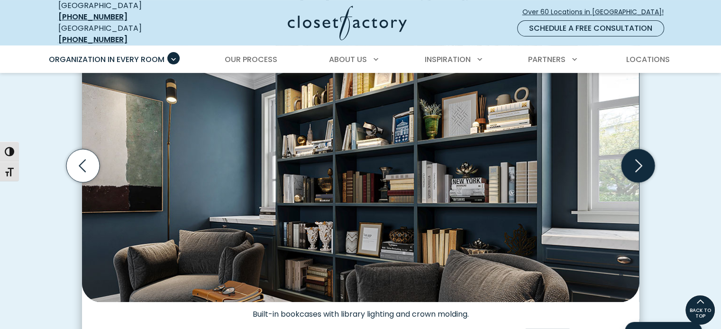
click at [633, 156] on icon "Next slide" at bounding box center [638, 165] width 33 height 33
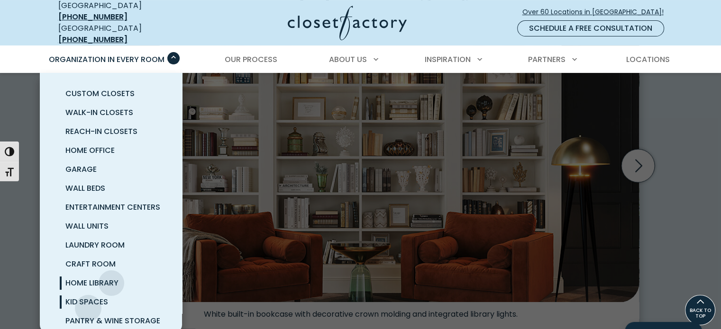
click at [88, 301] on link "Kid Spaces" at bounding box center [122, 302] width 142 height 19
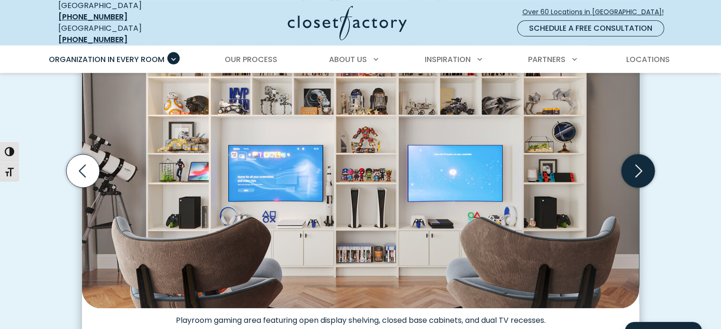
click at [647, 165] on icon "Next slide" at bounding box center [638, 171] width 33 height 33
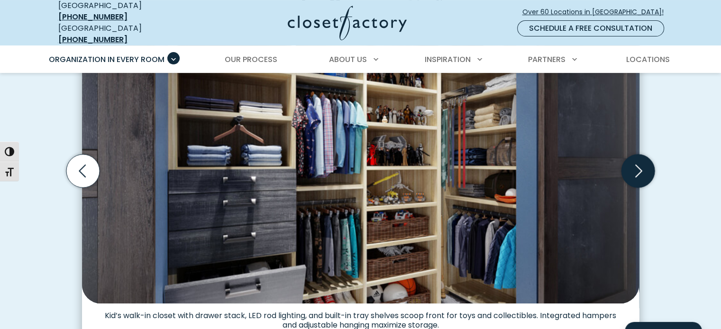
click at [640, 165] on icon "Next slide" at bounding box center [638, 171] width 7 height 13
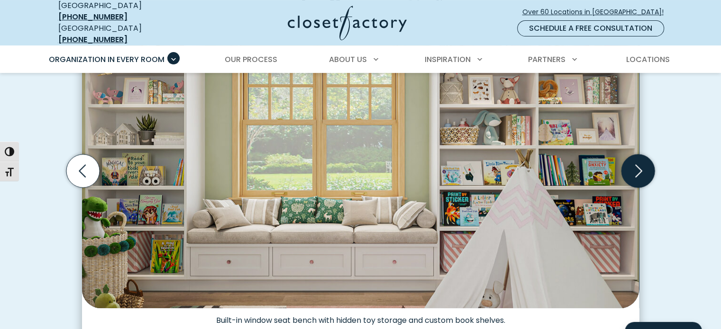
click at [639, 165] on icon "Next slide" at bounding box center [638, 171] width 7 height 13
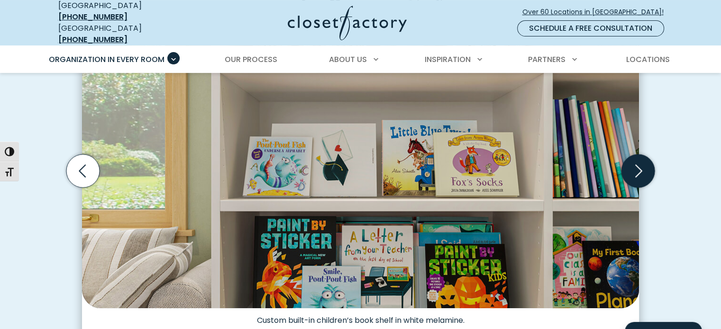
click at [639, 165] on icon "Next slide" at bounding box center [638, 171] width 7 height 13
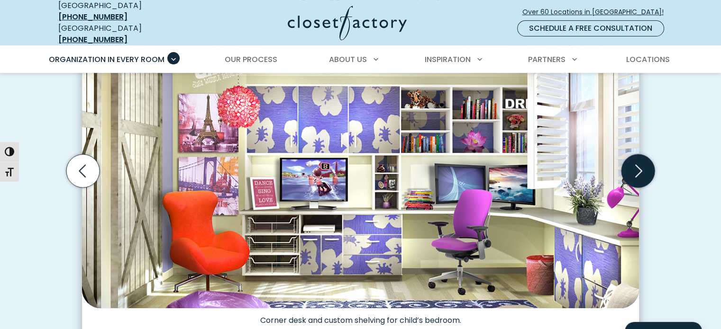
click at [639, 165] on icon "Next slide" at bounding box center [638, 171] width 7 height 13
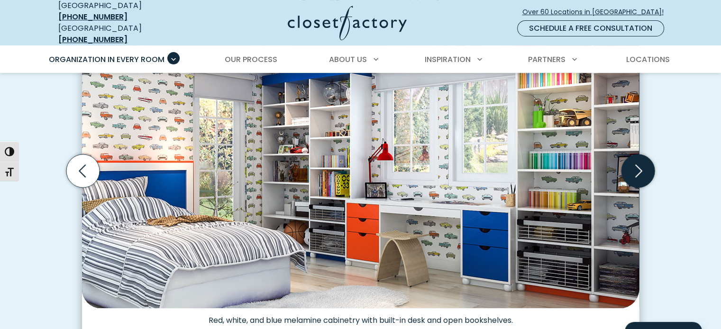
click at [639, 165] on icon "Next slide" at bounding box center [638, 171] width 7 height 13
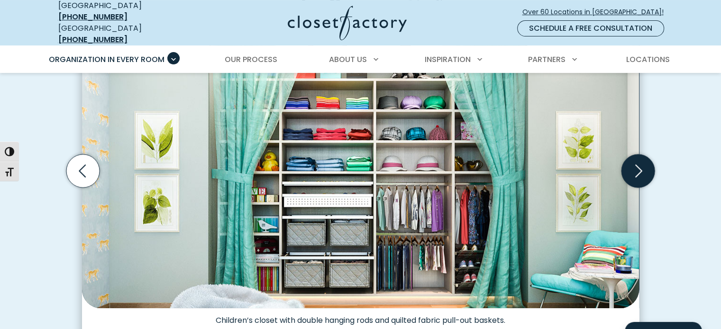
click at [639, 165] on icon "Next slide" at bounding box center [638, 171] width 7 height 13
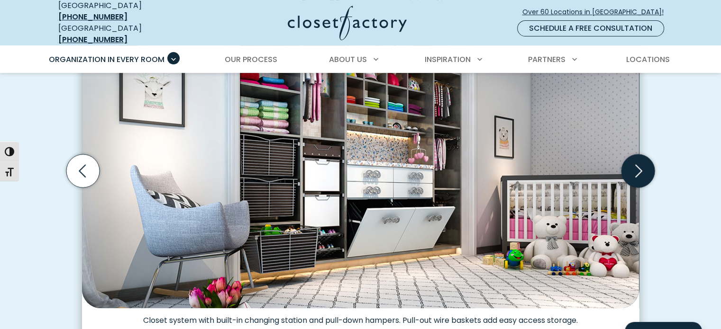
click at [639, 165] on icon "Next slide" at bounding box center [638, 171] width 7 height 13
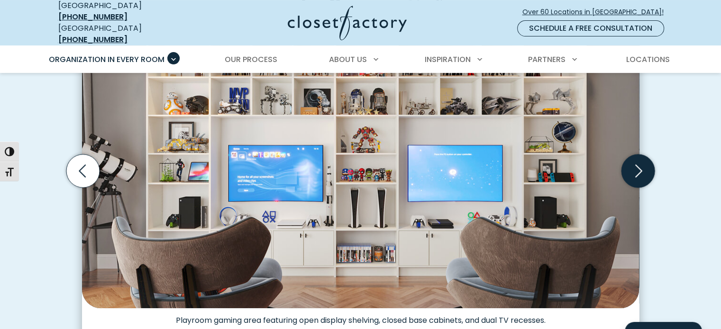
click at [639, 165] on icon "Next slide" at bounding box center [638, 171] width 7 height 13
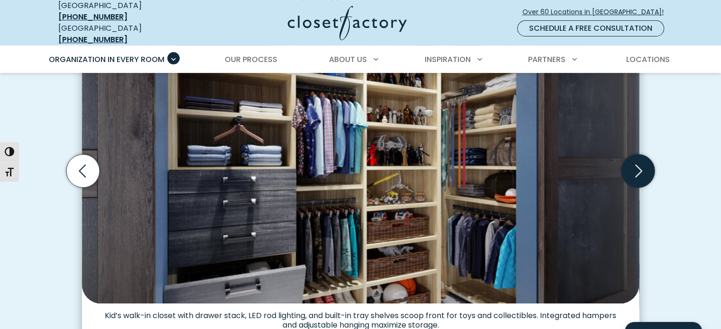
click at [639, 165] on icon "Next slide" at bounding box center [638, 171] width 7 height 13
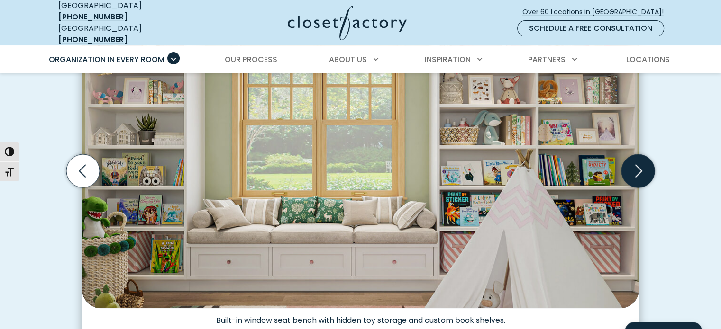
click at [639, 165] on icon "Next slide" at bounding box center [638, 171] width 7 height 13
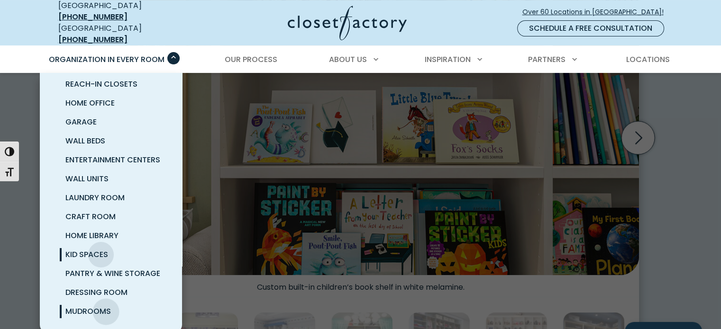
scroll to position [379, 0]
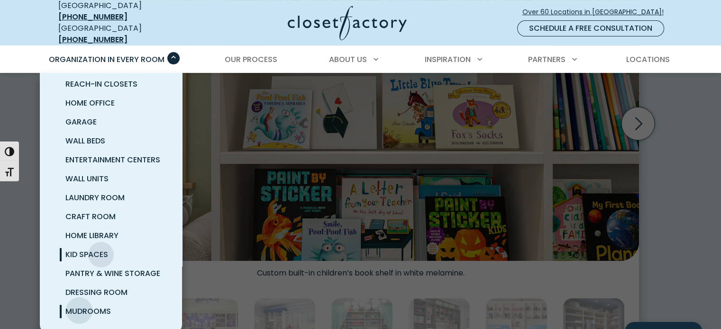
click at [79, 306] on span "Mudrooms" at bounding box center [88, 311] width 46 height 11
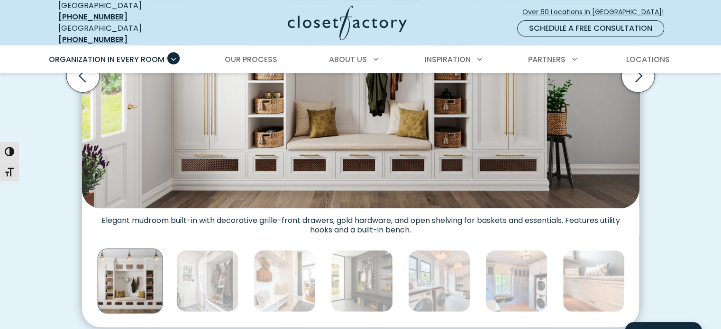
scroll to position [474, 0]
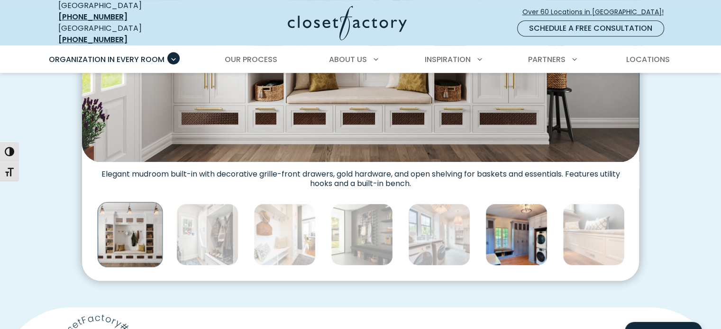
click at [522, 243] on img "Thumbnail Gallery" at bounding box center [516, 235] width 62 height 62
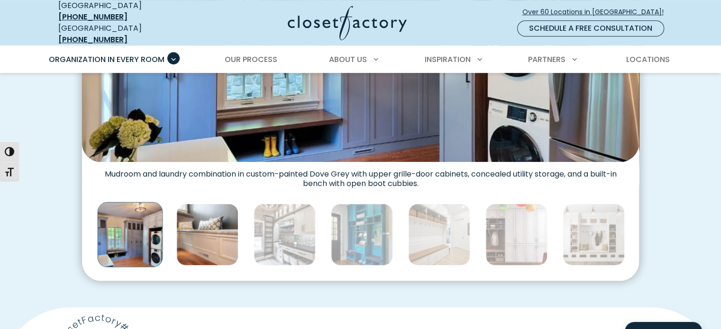
click at [221, 247] on img "Thumbnail Gallery" at bounding box center [207, 235] width 62 height 62
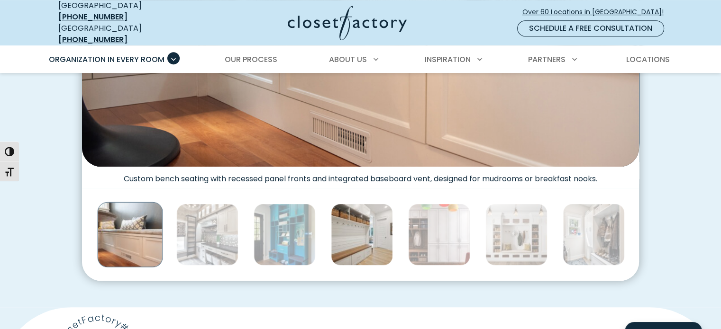
click at [364, 243] on img "Thumbnail Gallery" at bounding box center [362, 235] width 62 height 62
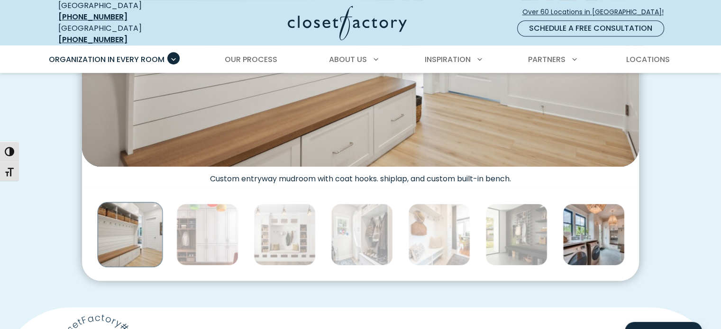
click at [569, 238] on img "Thumbnail Gallery" at bounding box center [594, 235] width 62 height 62
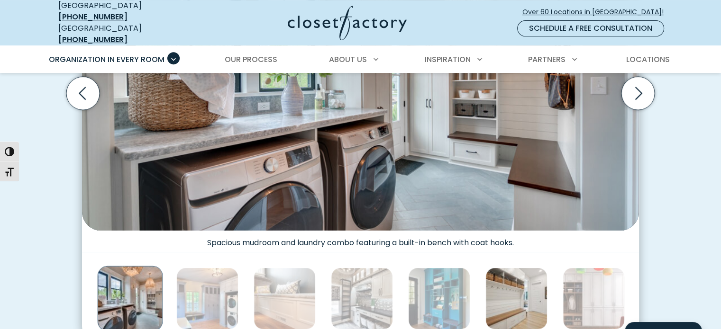
scroll to position [426, 0]
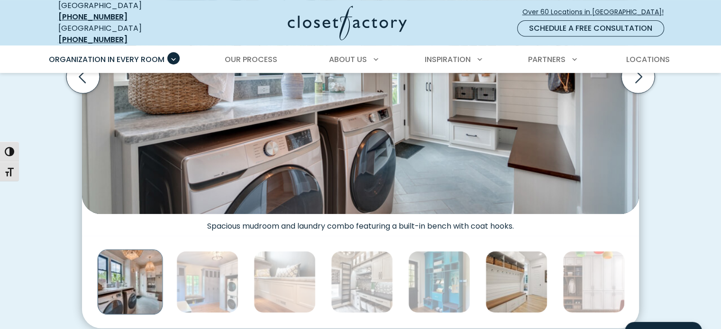
click at [508, 277] on img "Thumbnail Gallery" at bounding box center [516, 282] width 62 height 62
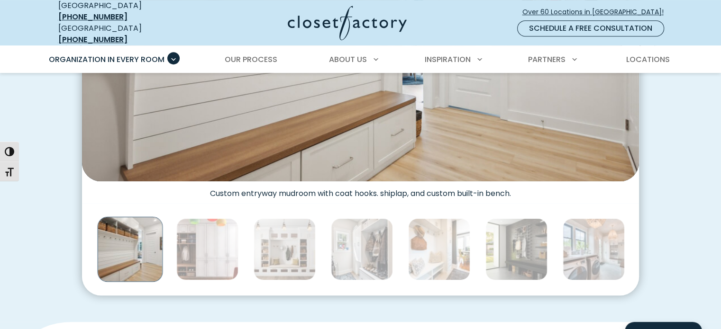
scroll to position [474, 0]
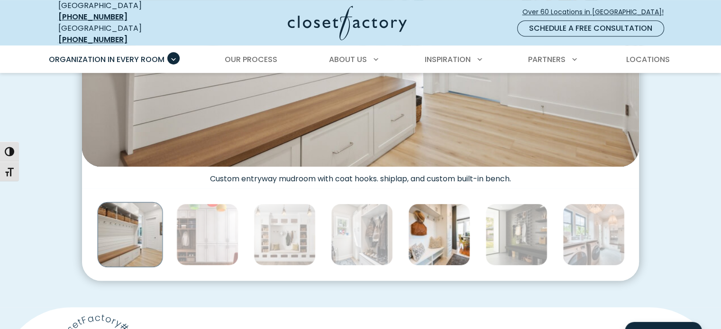
click at [432, 237] on img "Thumbnail Gallery" at bounding box center [439, 235] width 62 height 62
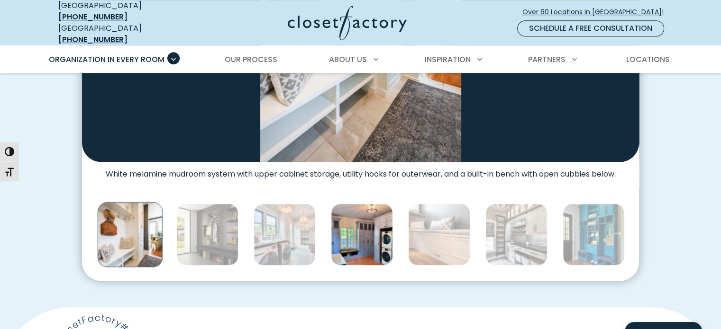
click at [357, 240] on img "Thumbnail Gallery" at bounding box center [362, 235] width 62 height 62
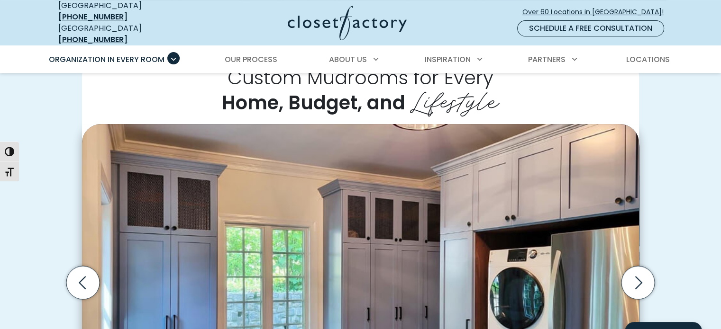
scroll to position [142, 0]
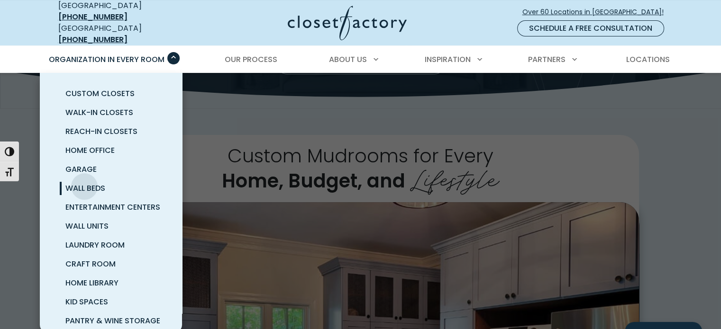
click at [84, 183] on span "Wall Beds" at bounding box center [85, 188] width 40 height 11
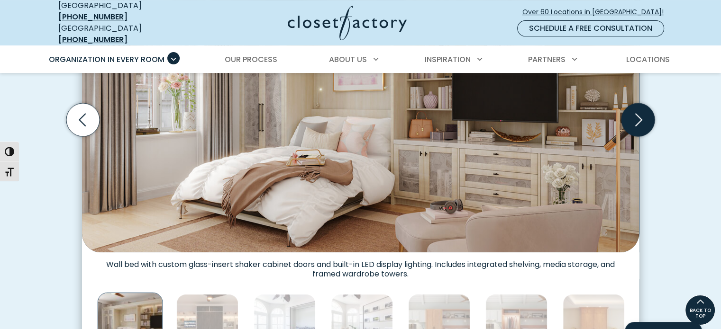
click at [642, 113] on icon "Next slide" at bounding box center [638, 119] width 33 height 33
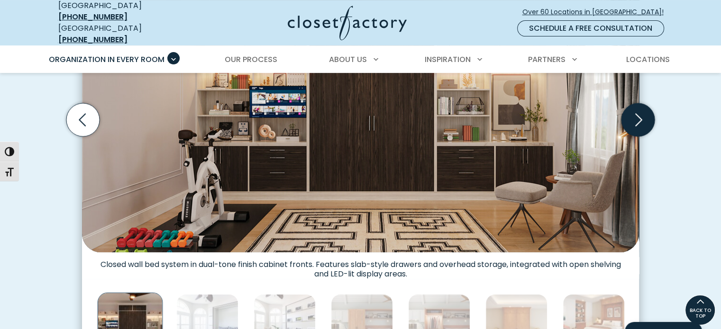
click at [637, 112] on icon "Next slide" at bounding box center [638, 119] width 33 height 33
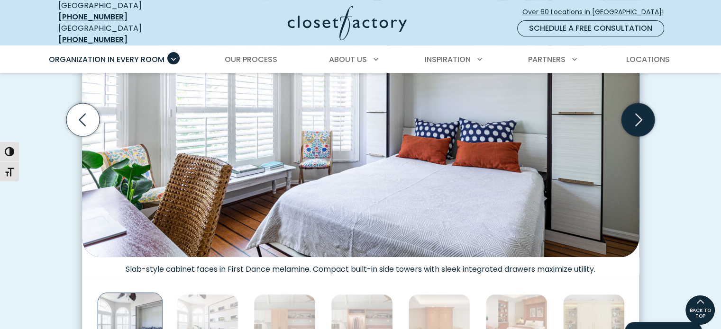
click at [637, 112] on icon "Next slide" at bounding box center [638, 119] width 33 height 33
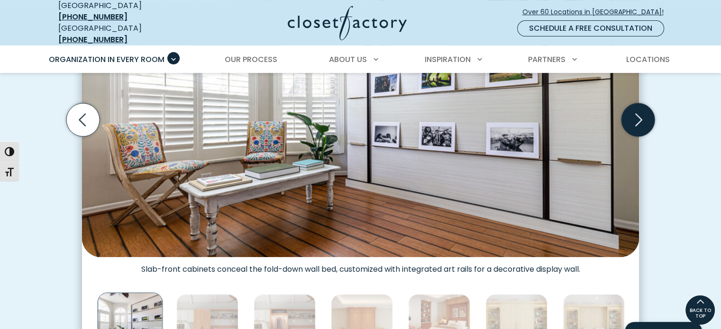
click at [637, 112] on icon "Next slide" at bounding box center [638, 119] width 33 height 33
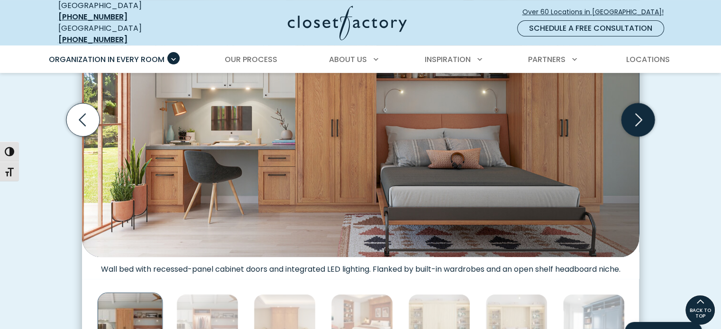
click at [637, 112] on icon "Next slide" at bounding box center [638, 119] width 33 height 33
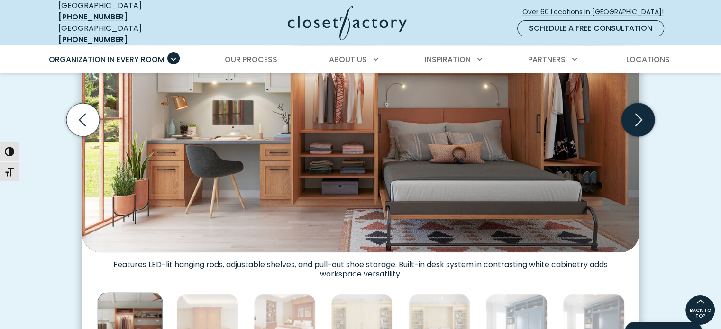
click at [637, 112] on icon "Next slide" at bounding box center [638, 119] width 33 height 33
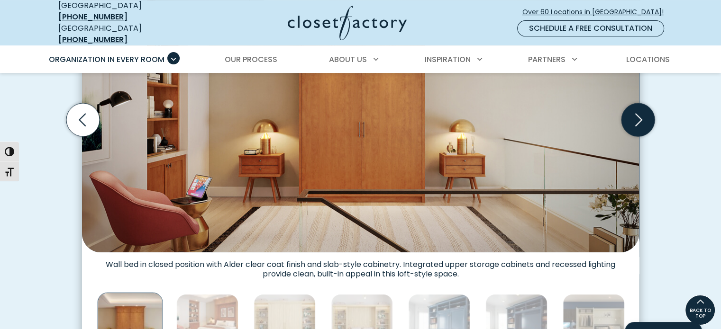
click at [637, 112] on icon "Next slide" at bounding box center [638, 119] width 33 height 33
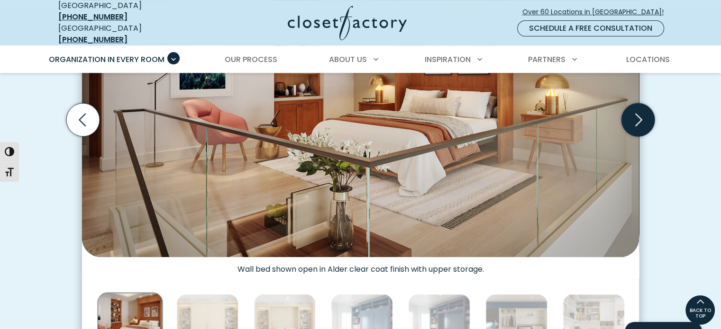
click at [637, 112] on icon "Next slide" at bounding box center [638, 119] width 33 height 33
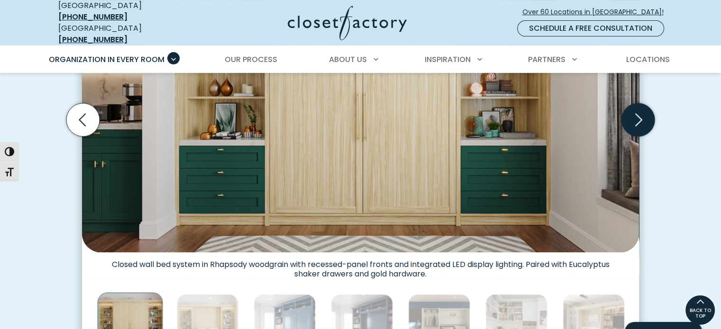
click at [637, 112] on icon "Next slide" at bounding box center [638, 119] width 33 height 33
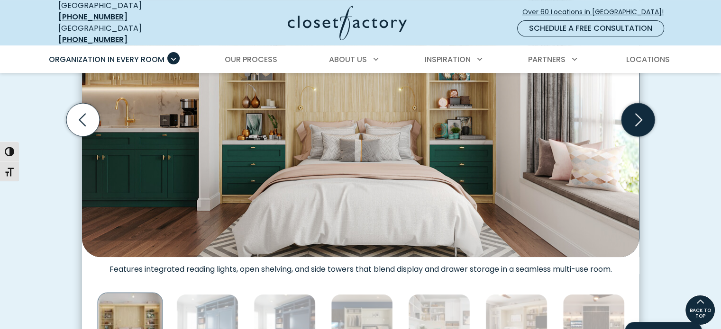
click at [637, 112] on icon "Next slide" at bounding box center [638, 119] width 33 height 33
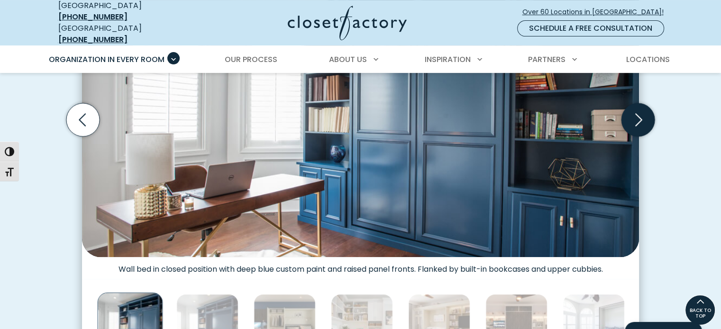
click at [637, 112] on icon "Next slide" at bounding box center [638, 119] width 33 height 33
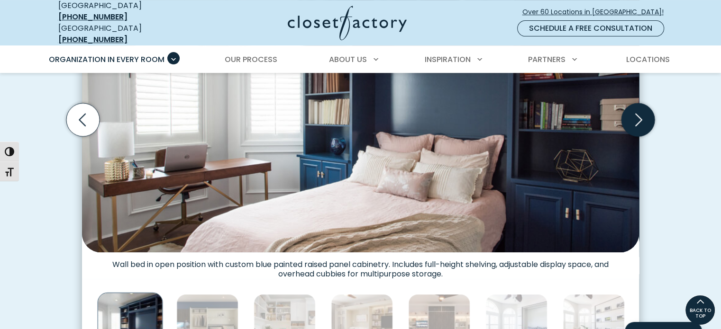
click at [637, 112] on icon "Next slide" at bounding box center [638, 119] width 33 height 33
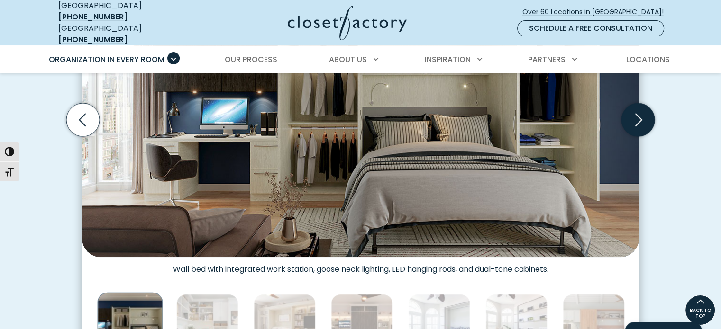
click at [637, 112] on icon "Next slide" at bounding box center [638, 119] width 33 height 33
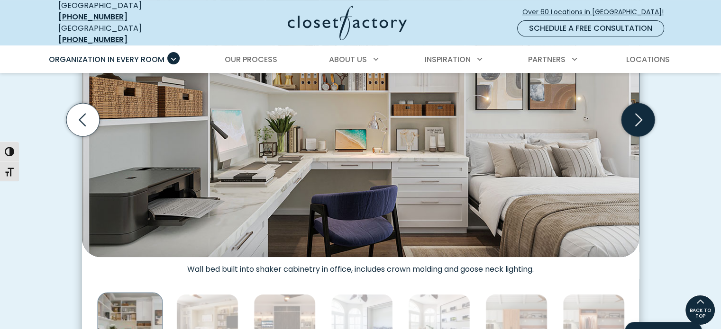
click at [637, 112] on icon "Next slide" at bounding box center [638, 119] width 33 height 33
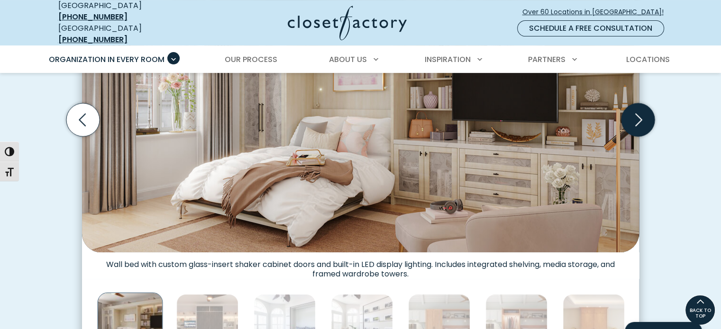
click at [637, 112] on icon "Next slide" at bounding box center [638, 119] width 33 height 33
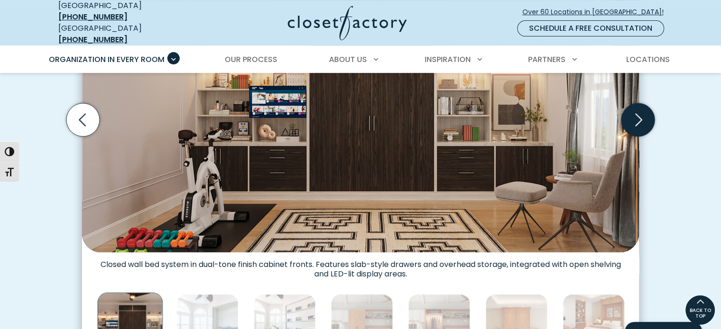
click at [637, 112] on icon "Next slide" at bounding box center [638, 119] width 33 height 33
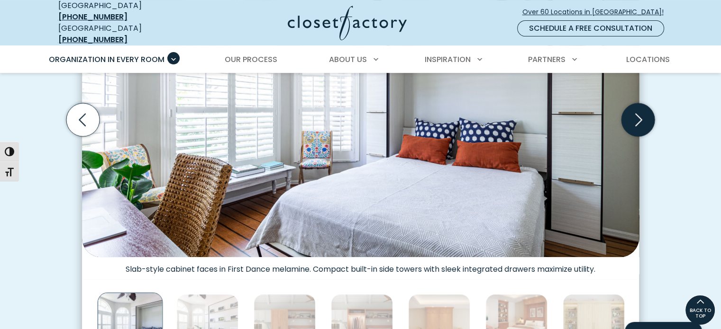
click at [637, 112] on icon "Next slide" at bounding box center [638, 119] width 33 height 33
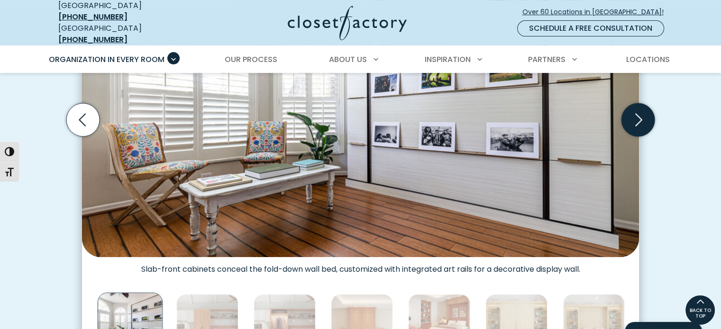
click at [641, 117] on icon "Next slide" at bounding box center [638, 119] width 33 height 33
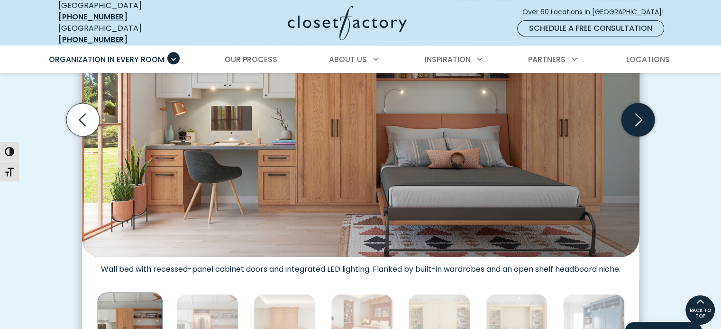
click at [636, 115] on icon "Next slide" at bounding box center [638, 119] width 33 height 33
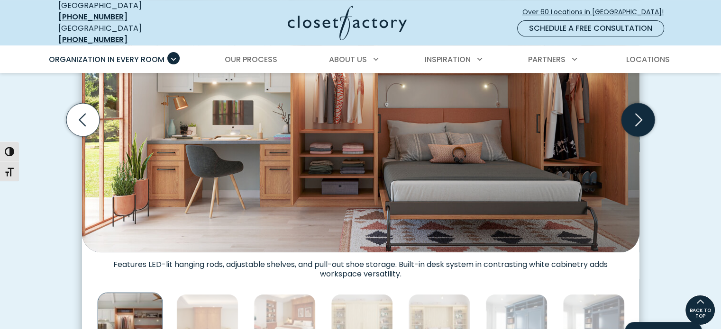
click at [636, 115] on icon "Next slide" at bounding box center [638, 119] width 33 height 33
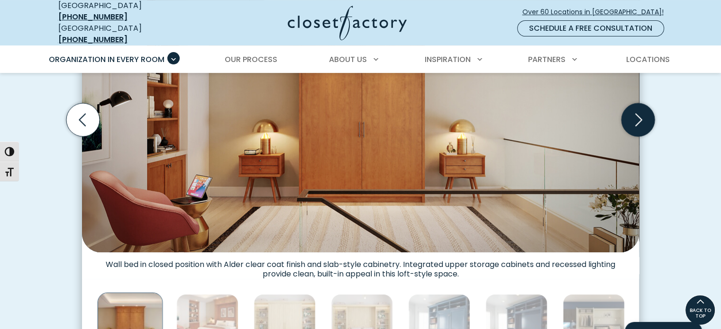
click at [636, 115] on icon "Next slide" at bounding box center [638, 119] width 33 height 33
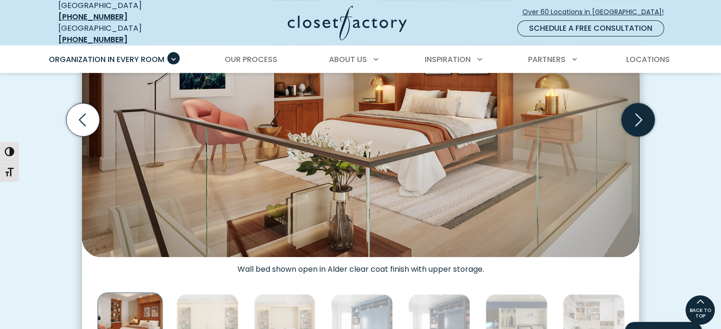
click at [636, 115] on icon "Next slide" at bounding box center [638, 119] width 33 height 33
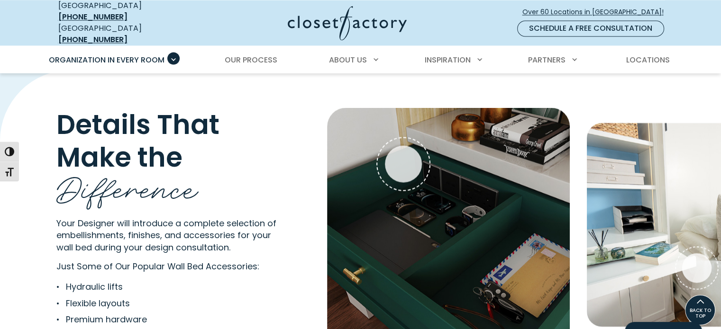
scroll to position [1754, 0]
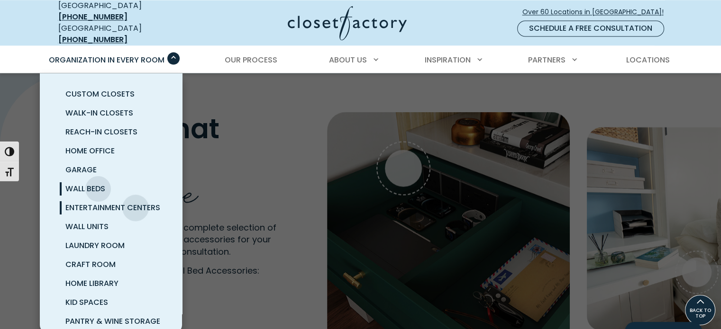
click at [136, 202] on span "Entertainment Centers" at bounding box center [112, 207] width 95 height 11
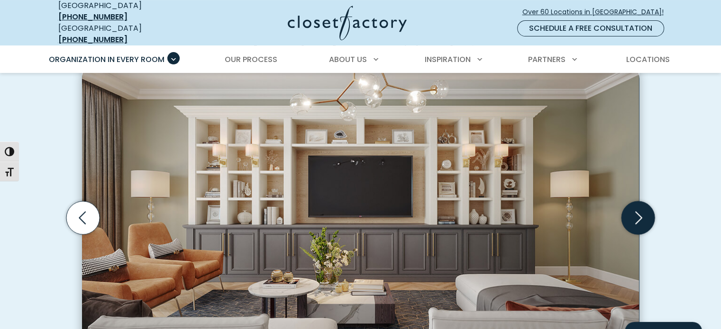
scroll to position [284, 0]
click at [639, 214] on icon "Next slide" at bounding box center [638, 218] width 33 height 33
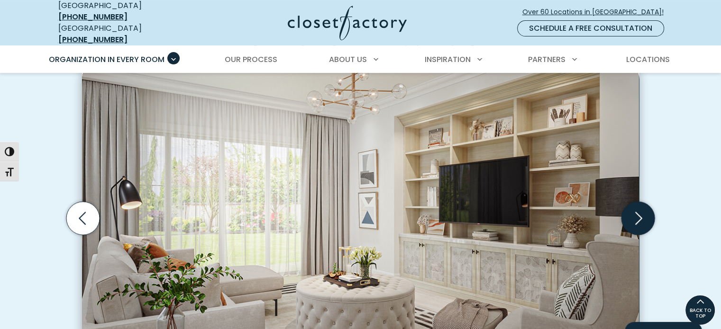
click at [639, 214] on icon "Next slide" at bounding box center [638, 218] width 33 height 33
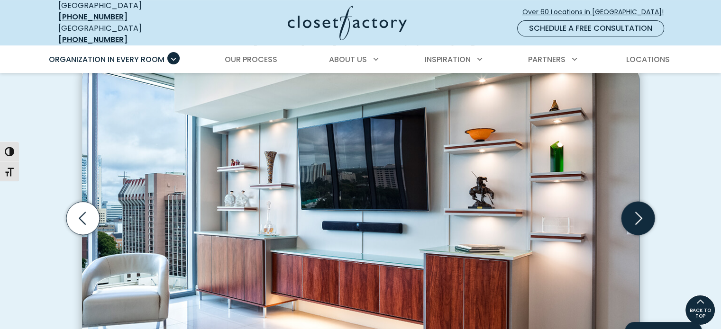
click at [639, 214] on icon "Next slide" at bounding box center [638, 218] width 33 height 33
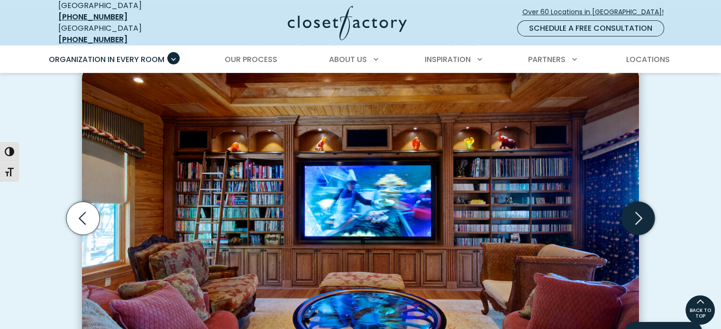
click at [639, 214] on icon "Next slide" at bounding box center [638, 218] width 33 height 33
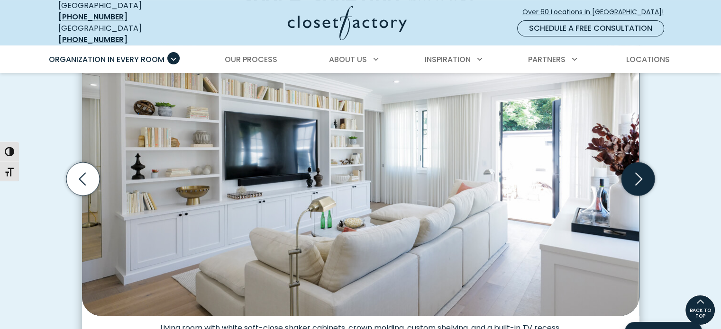
scroll to position [379, 0]
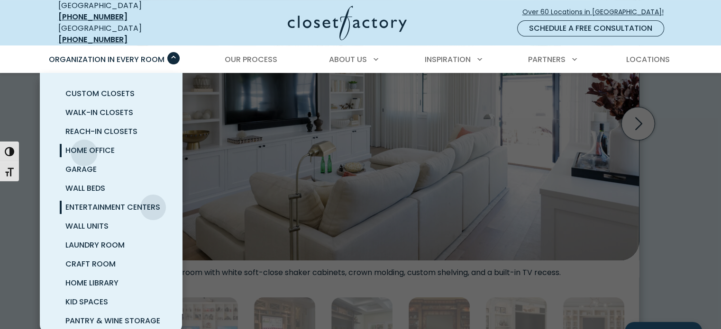
click at [85, 146] on span "Home Office" at bounding box center [89, 150] width 49 height 11
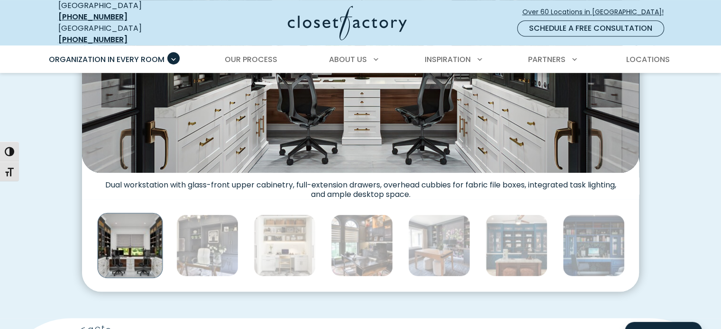
scroll to position [474, 0]
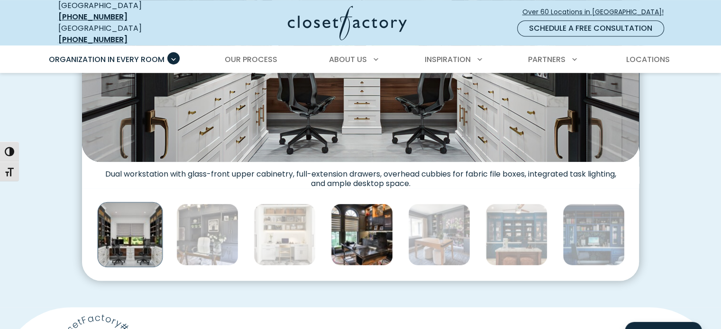
click at [388, 236] on img "Thumbnail Gallery" at bounding box center [362, 235] width 62 height 62
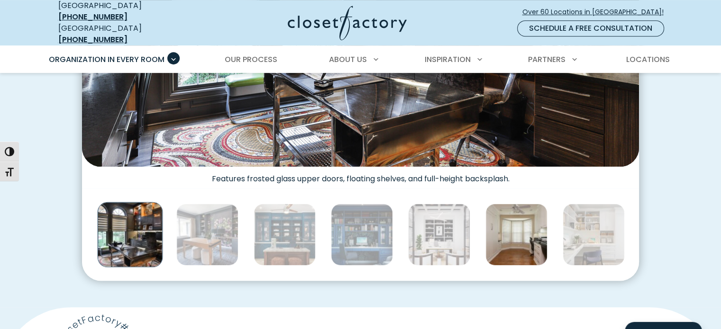
click at [518, 238] on img "Thumbnail Gallery" at bounding box center [516, 235] width 62 height 62
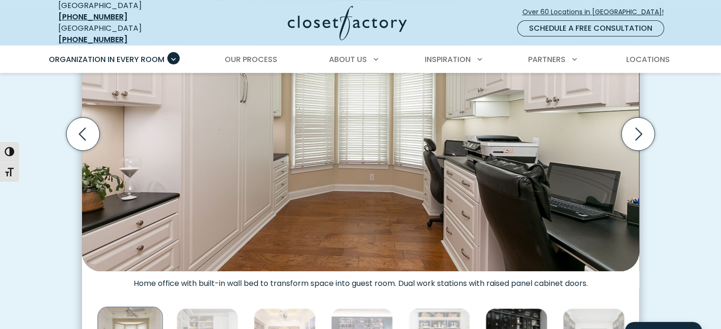
scroll to position [426, 0]
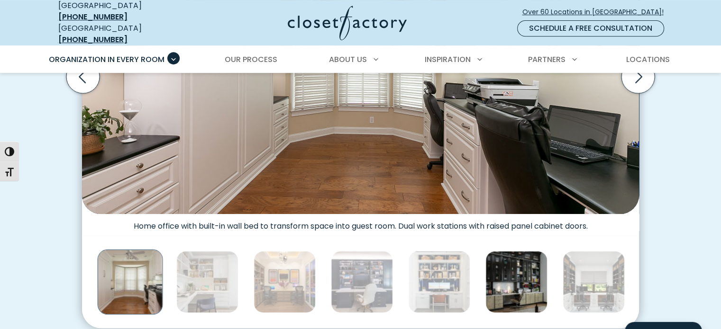
click at [519, 268] on img "Thumbnail Gallery" at bounding box center [516, 282] width 62 height 62
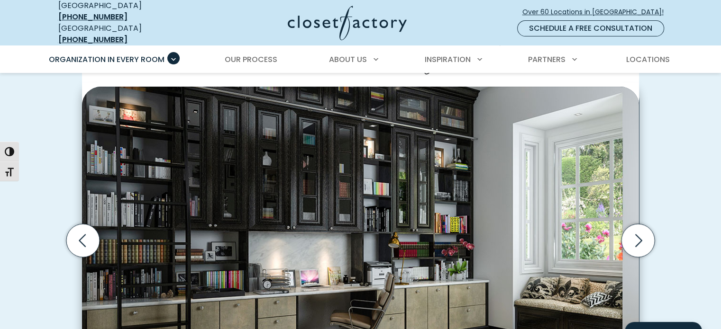
scroll to position [331, 0]
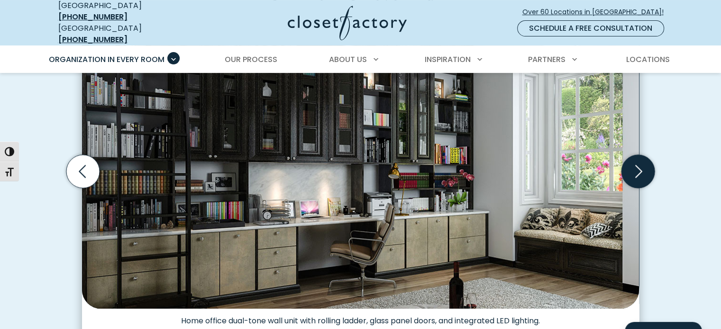
click at [650, 165] on icon "Next slide" at bounding box center [638, 171] width 33 height 33
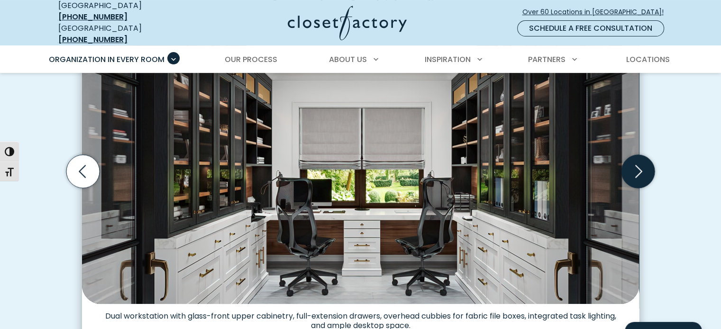
click at [646, 165] on icon "Next slide" at bounding box center [638, 171] width 33 height 33
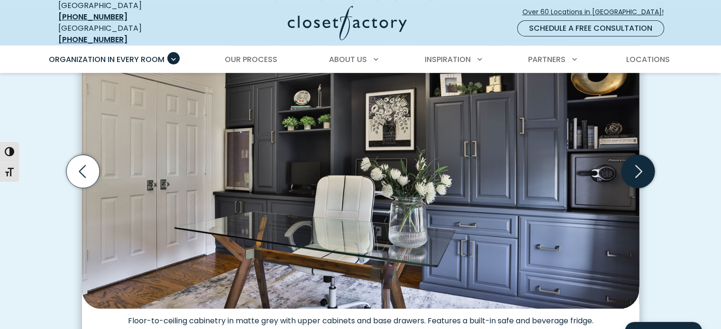
click at [646, 165] on icon "Next slide" at bounding box center [638, 171] width 33 height 33
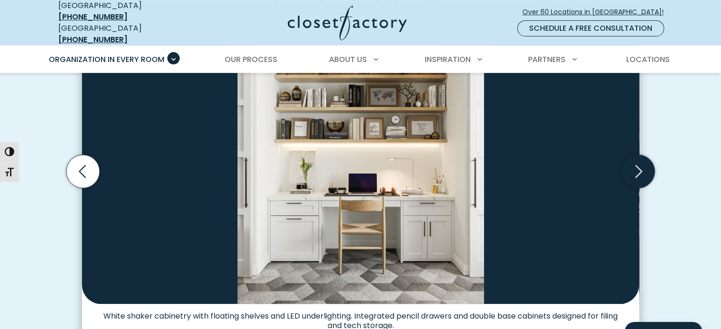
click at [646, 165] on icon "Next slide" at bounding box center [638, 171] width 33 height 33
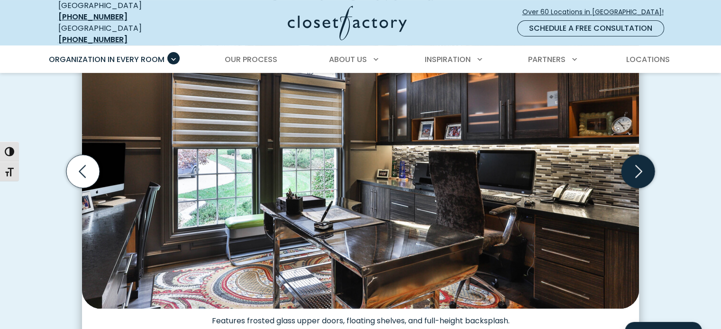
click at [646, 165] on icon "Next slide" at bounding box center [638, 171] width 33 height 33
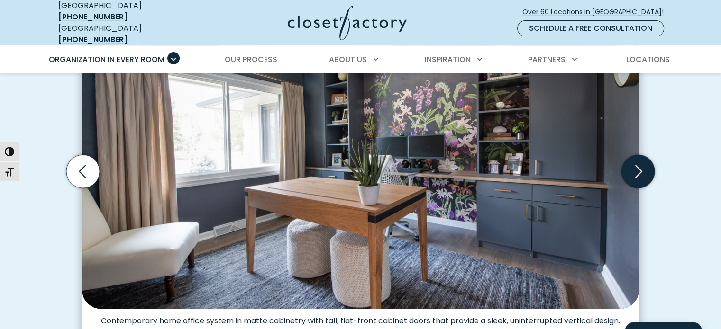
click at [647, 165] on icon "Next slide" at bounding box center [638, 171] width 33 height 33
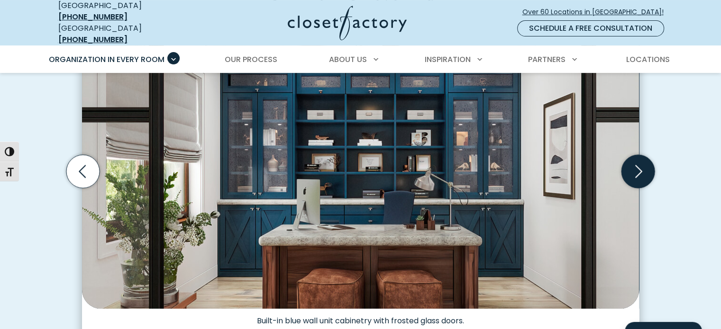
click at [647, 165] on icon "Next slide" at bounding box center [638, 171] width 33 height 33
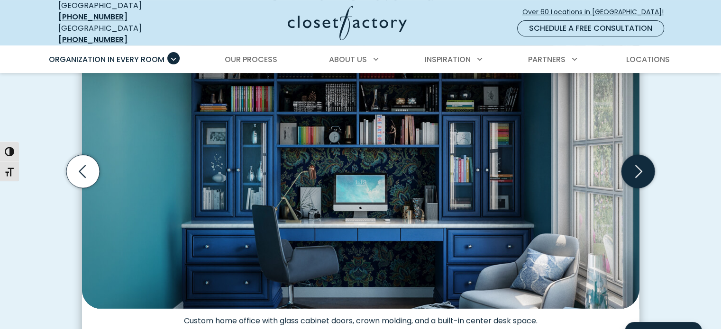
click at [647, 165] on icon "Next slide" at bounding box center [638, 171] width 33 height 33
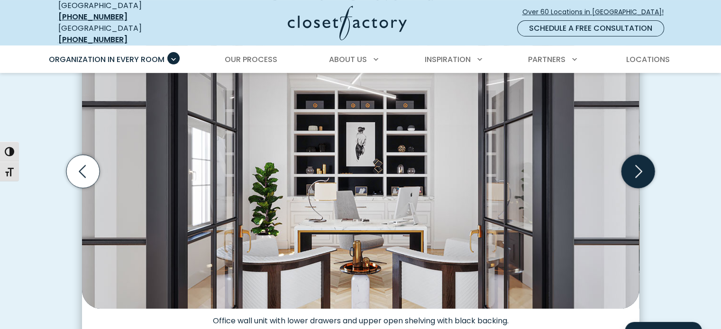
click at [647, 166] on icon "Next slide" at bounding box center [638, 171] width 33 height 33
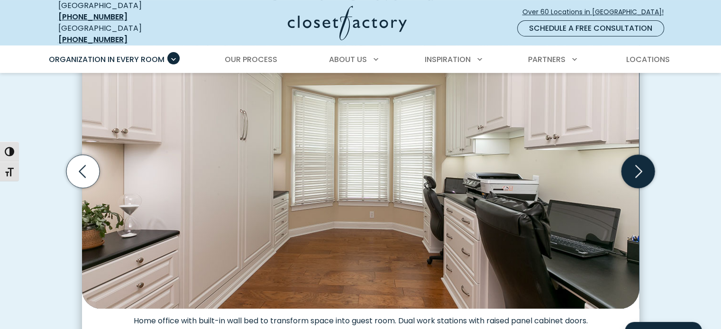
click at [647, 166] on icon "Next slide" at bounding box center [638, 171] width 33 height 33
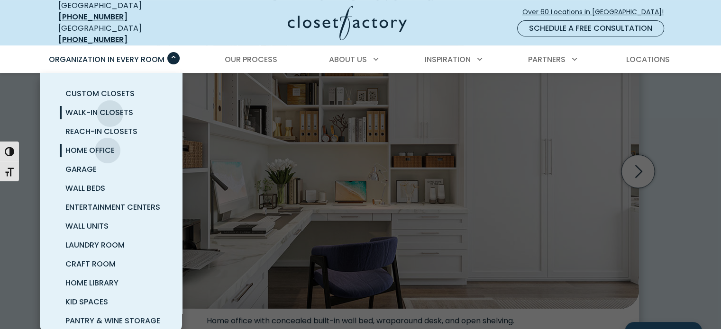
click at [110, 107] on span "Walk-In Closets" at bounding box center [99, 112] width 68 height 11
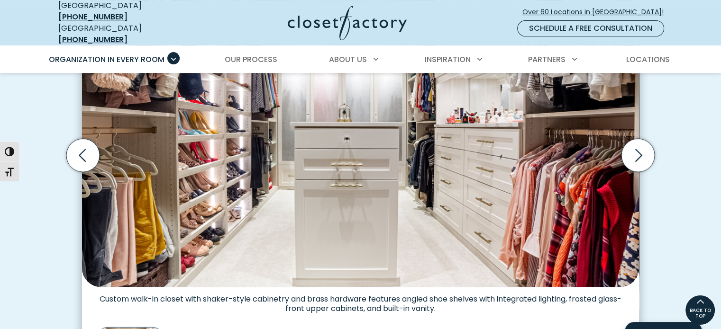
scroll to position [332, 0]
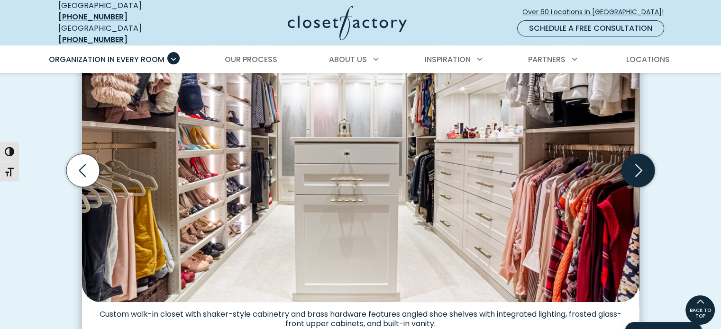
click at [638, 164] on icon "Next slide" at bounding box center [638, 170] width 33 height 33
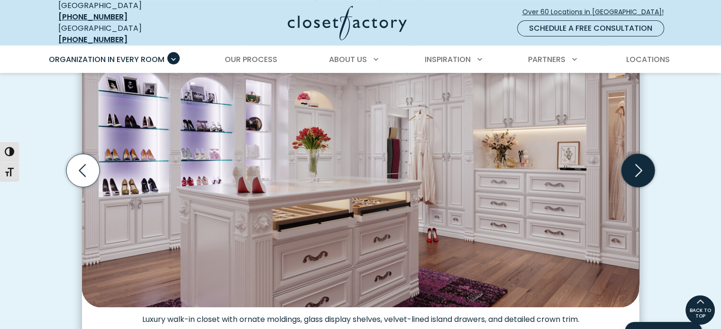
click at [637, 164] on icon "Next slide" at bounding box center [638, 170] width 33 height 33
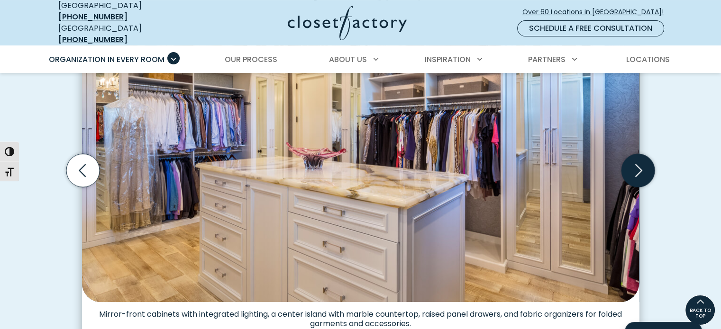
click at [635, 164] on icon "Next slide" at bounding box center [638, 170] width 33 height 33
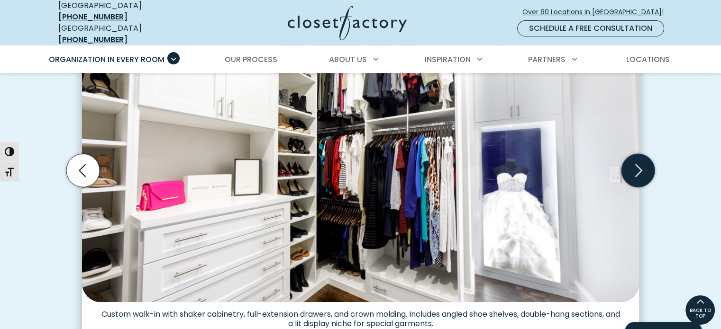
click at [635, 164] on icon "Next slide" at bounding box center [638, 170] width 33 height 33
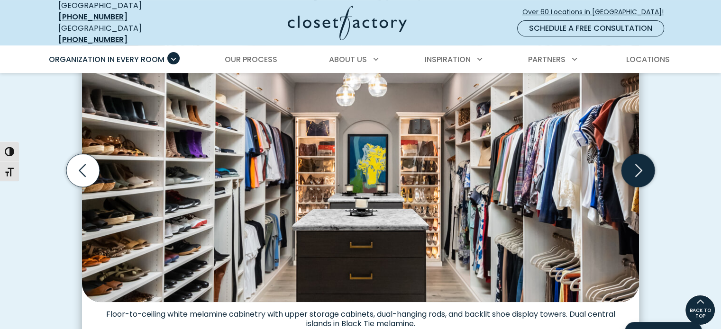
click at [635, 164] on icon "Next slide" at bounding box center [638, 170] width 33 height 33
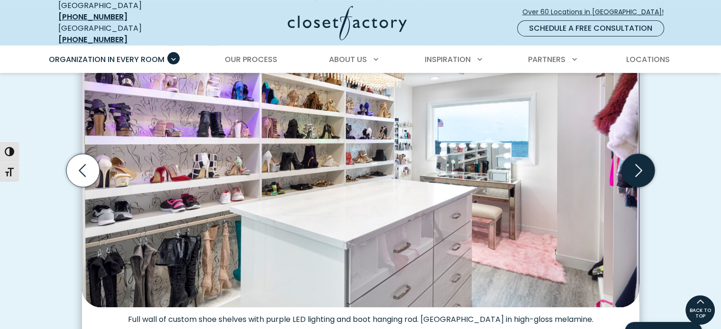
click at [635, 164] on icon "Next slide" at bounding box center [638, 170] width 33 height 33
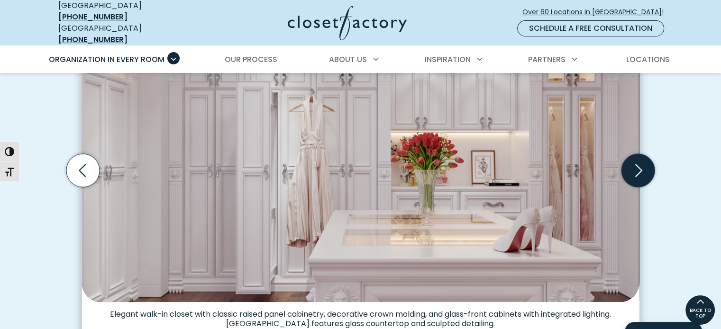
click at [635, 164] on icon "Next slide" at bounding box center [638, 170] width 33 height 33
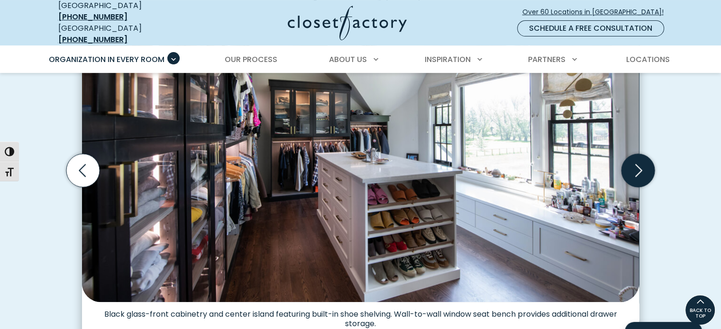
click at [635, 164] on icon "Next slide" at bounding box center [638, 170] width 33 height 33
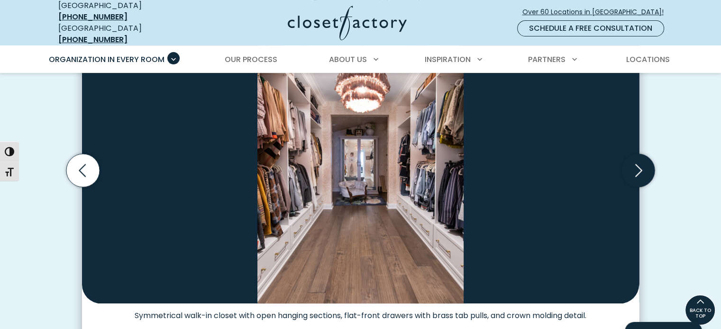
click at [635, 164] on icon "Next slide" at bounding box center [638, 170] width 33 height 33
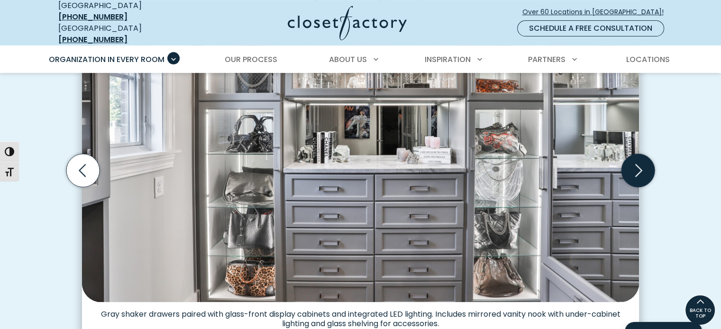
click at [635, 164] on icon "Next slide" at bounding box center [638, 170] width 33 height 33
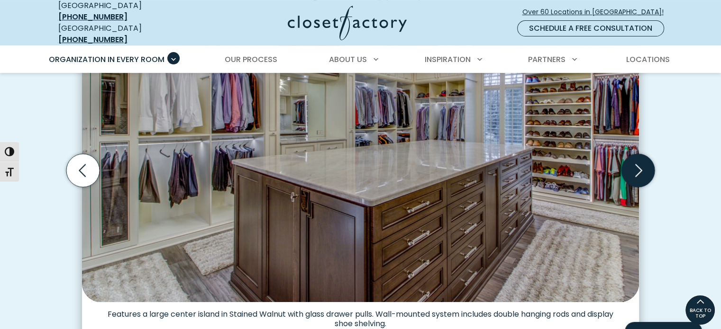
click at [635, 164] on icon "Next slide" at bounding box center [638, 170] width 33 height 33
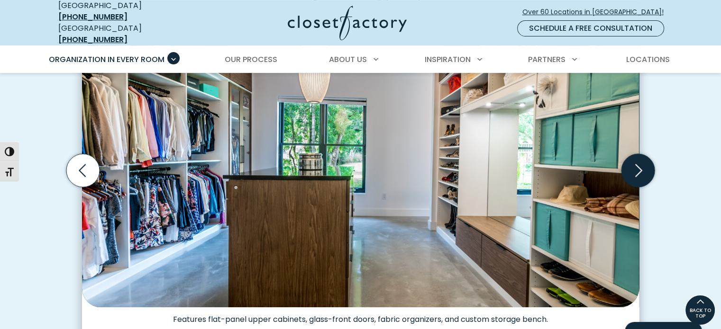
click at [635, 164] on icon "Next slide" at bounding box center [638, 170] width 33 height 33
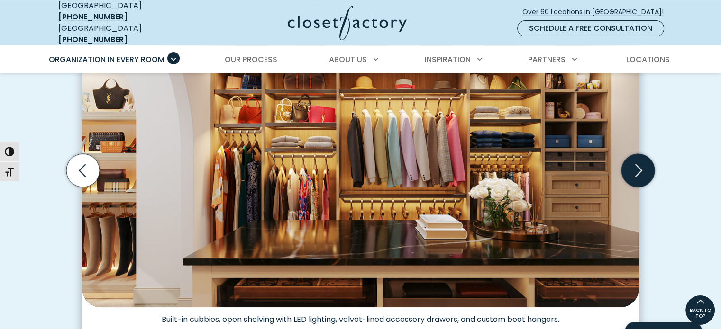
click at [635, 164] on icon "Next slide" at bounding box center [638, 170] width 33 height 33
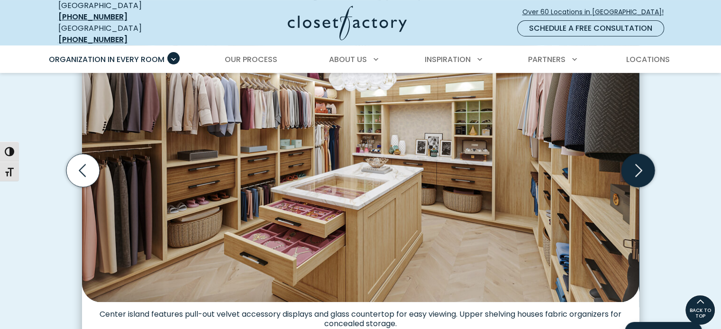
click at [635, 164] on icon "Next slide" at bounding box center [638, 170] width 33 height 33
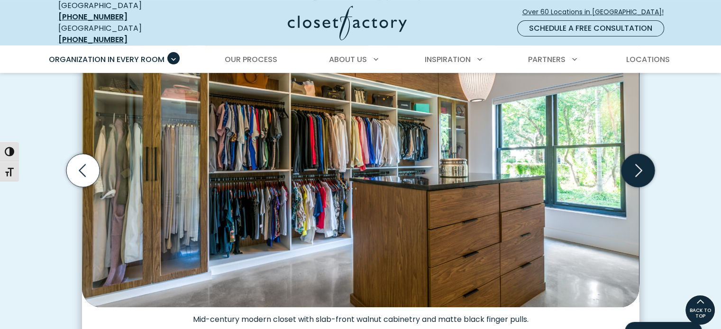
click at [635, 164] on icon "Next slide" at bounding box center [638, 170] width 33 height 33
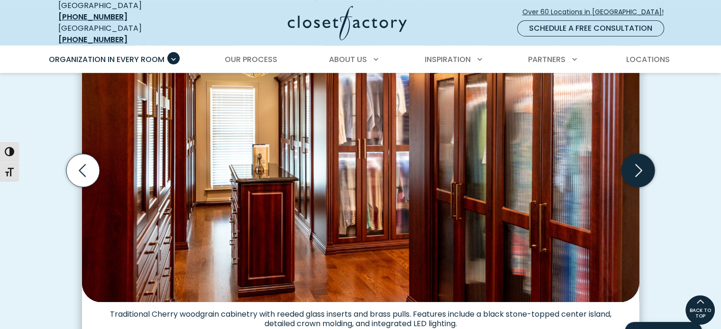
click at [635, 164] on icon "Next slide" at bounding box center [638, 170] width 33 height 33
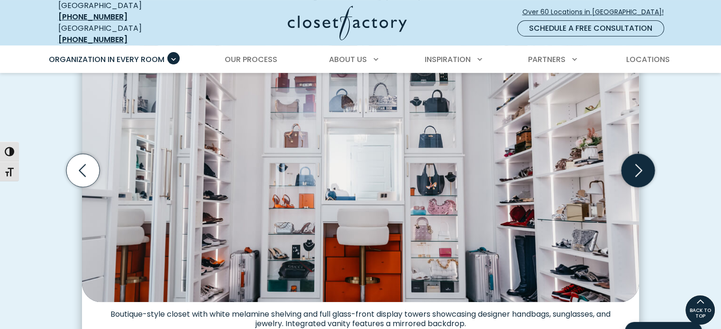
click at [635, 164] on icon "Next slide" at bounding box center [638, 170] width 33 height 33
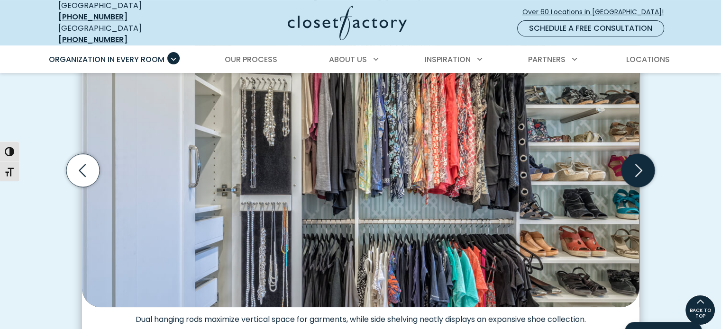
click at [635, 164] on icon "Next slide" at bounding box center [638, 170] width 33 height 33
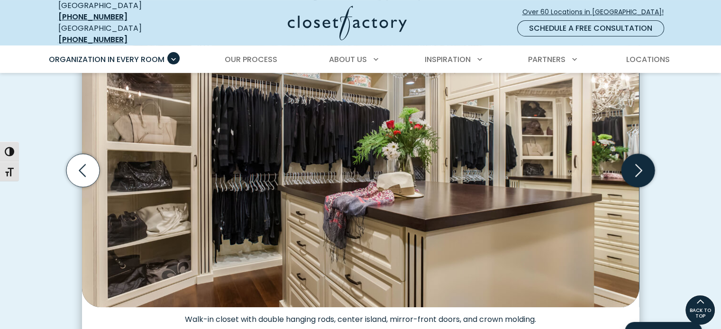
click at [635, 164] on icon "Next slide" at bounding box center [638, 170] width 33 height 33
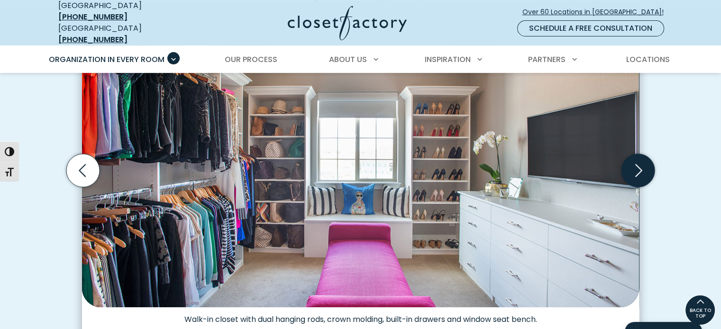
click at [635, 164] on icon "Next slide" at bounding box center [638, 170] width 33 height 33
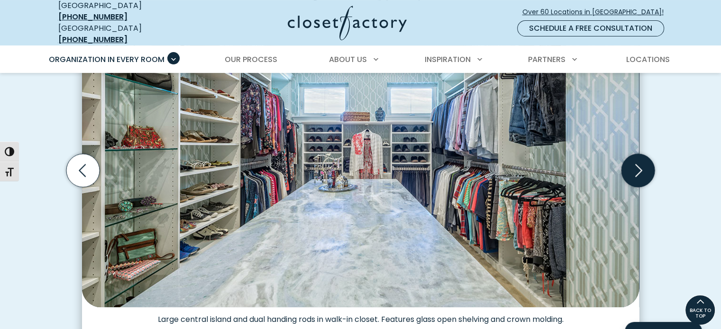
click at [635, 164] on icon "Next slide" at bounding box center [638, 170] width 33 height 33
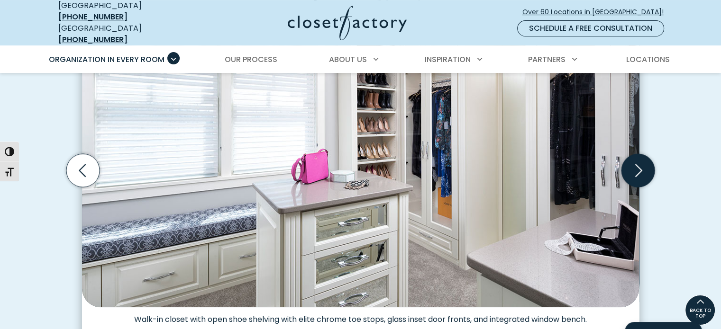
click at [635, 164] on icon "Next slide" at bounding box center [638, 170] width 33 height 33
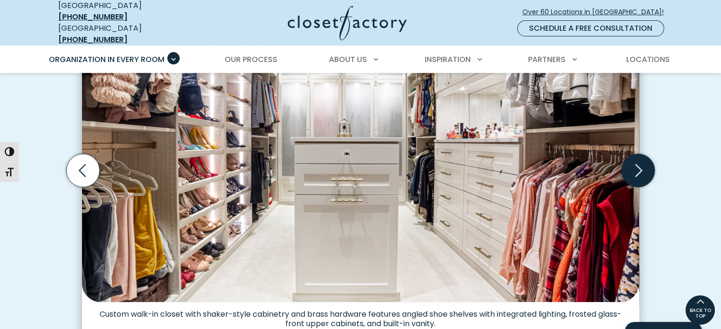
click at [635, 164] on icon "Next slide" at bounding box center [638, 170] width 33 height 33
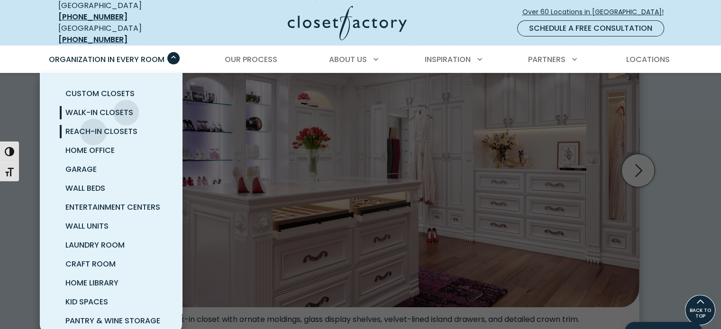
click at [93, 126] on span "Reach-In Closets" at bounding box center [101, 131] width 72 height 11
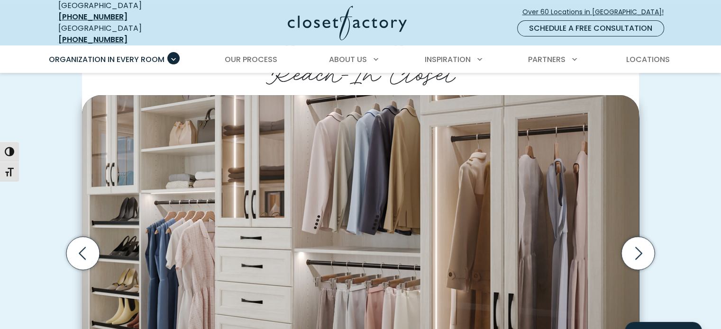
scroll to position [332, 0]
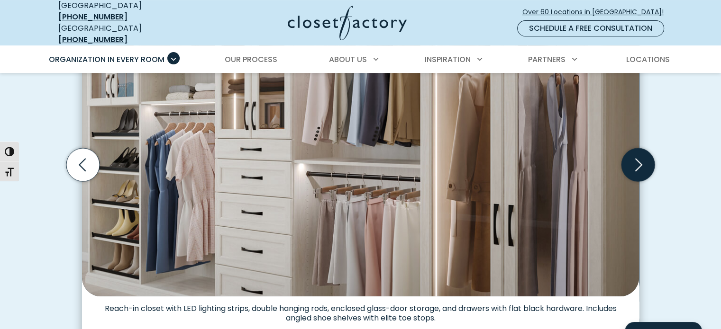
click at [641, 158] on icon "Next slide" at bounding box center [638, 164] width 7 height 13
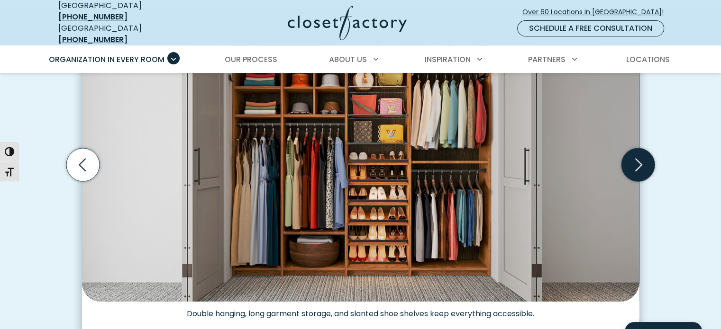
click at [641, 158] on icon "Next slide" at bounding box center [638, 164] width 7 height 13
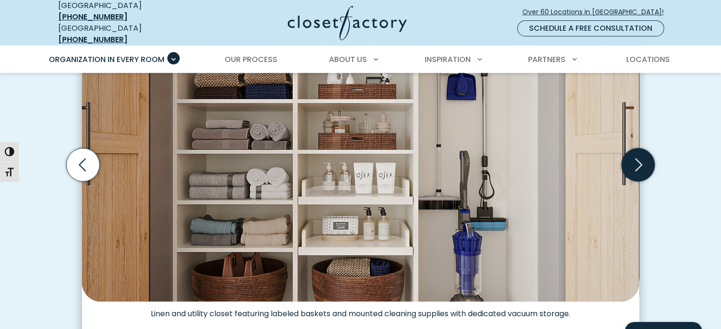
click at [641, 158] on icon "Next slide" at bounding box center [638, 164] width 7 height 13
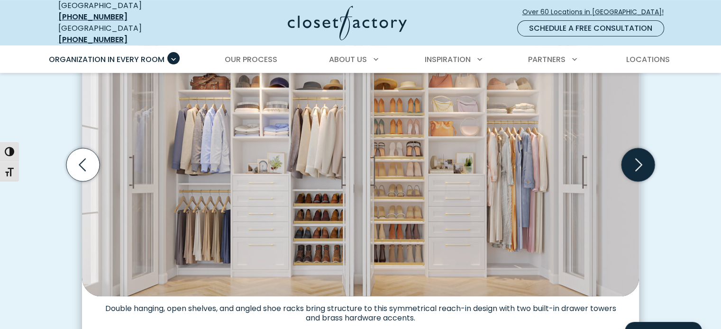
click at [641, 158] on icon "Next slide" at bounding box center [638, 164] width 7 height 13
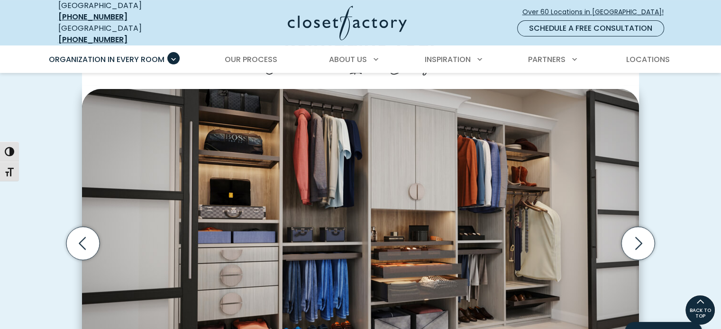
scroll to position [237, 0]
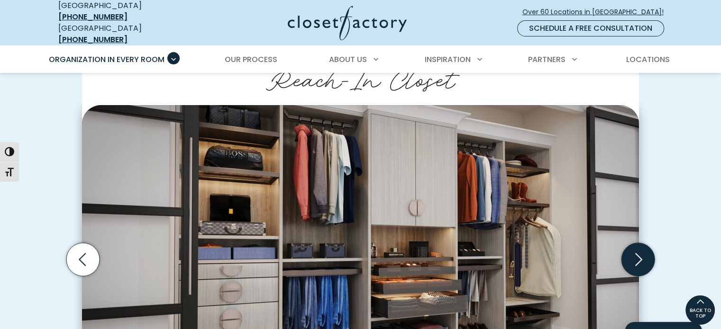
click at [638, 255] on icon "Next slide" at bounding box center [638, 259] width 33 height 33
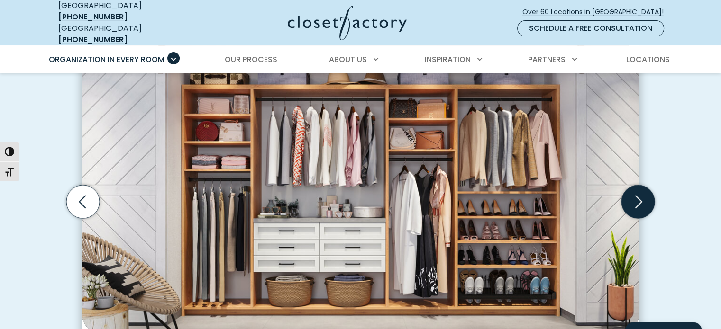
scroll to position [332, 0]
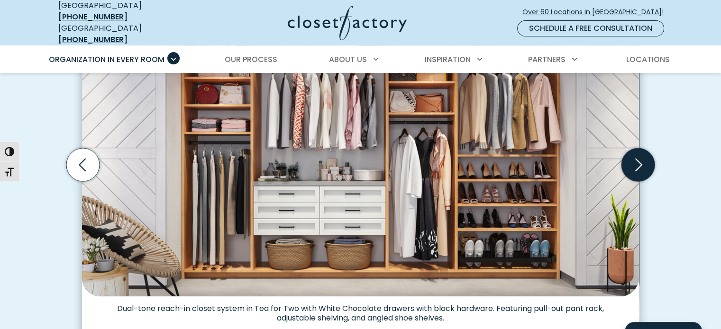
click at [634, 158] on icon "Next slide" at bounding box center [638, 164] width 33 height 33
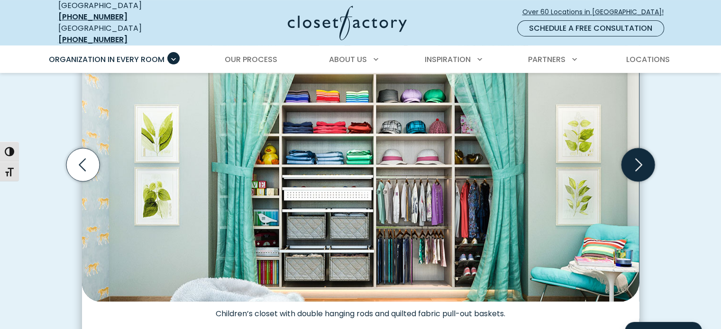
click at [634, 158] on icon "Next slide" at bounding box center [638, 164] width 33 height 33
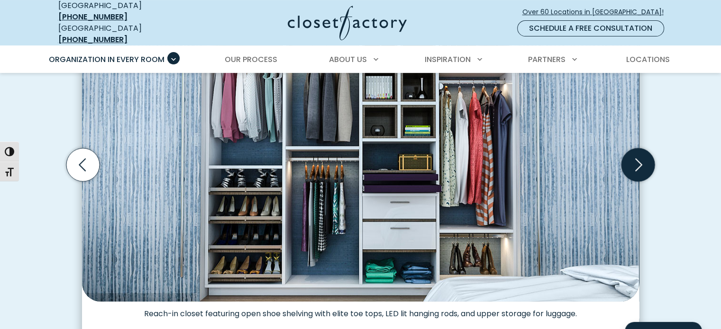
click at [635, 157] on icon "Next slide" at bounding box center [638, 164] width 33 height 33
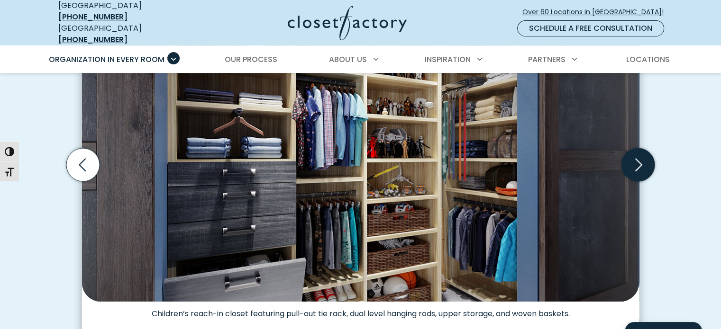
click at [635, 157] on icon "Next slide" at bounding box center [638, 164] width 33 height 33
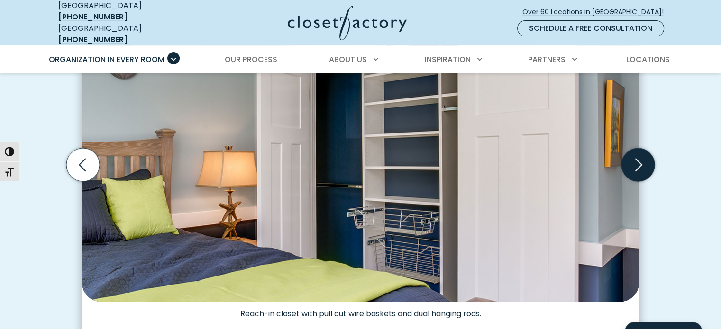
click at [635, 157] on icon "Next slide" at bounding box center [638, 164] width 33 height 33
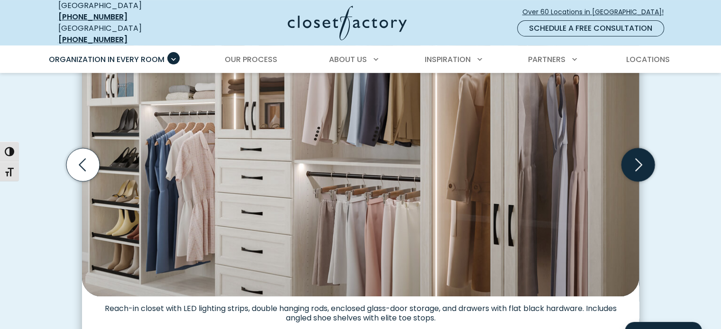
click at [635, 157] on icon "Next slide" at bounding box center [638, 164] width 33 height 33
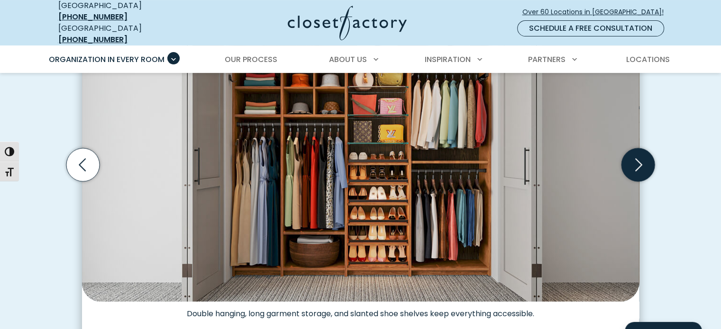
click at [635, 157] on icon "Next slide" at bounding box center [638, 164] width 33 height 33
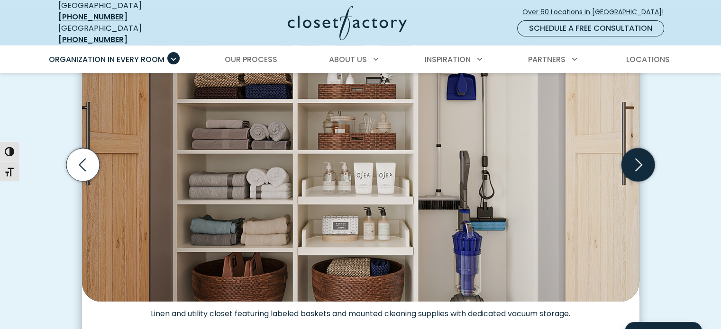
click at [635, 157] on icon "Next slide" at bounding box center [638, 164] width 33 height 33
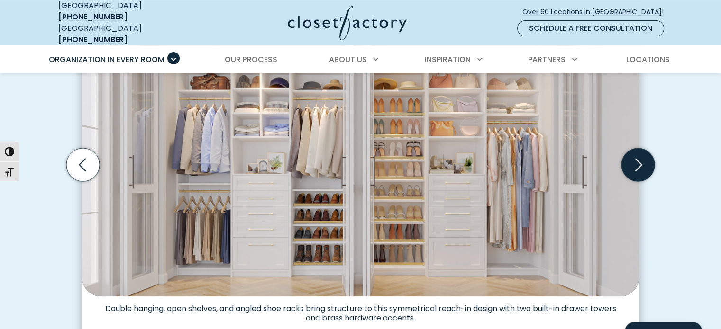
click at [635, 157] on icon "Next slide" at bounding box center [638, 164] width 33 height 33
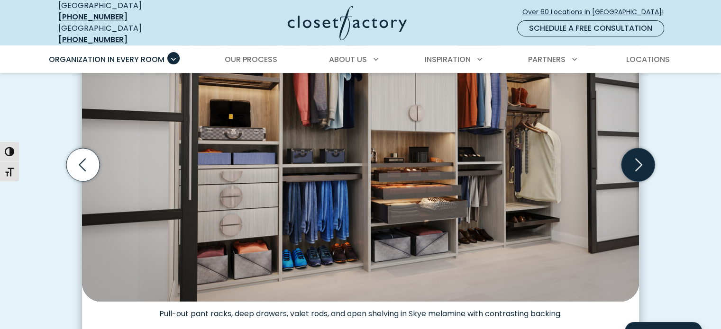
click at [635, 157] on icon "Next slide" at bounding box center [638, 164] width 33 height 33
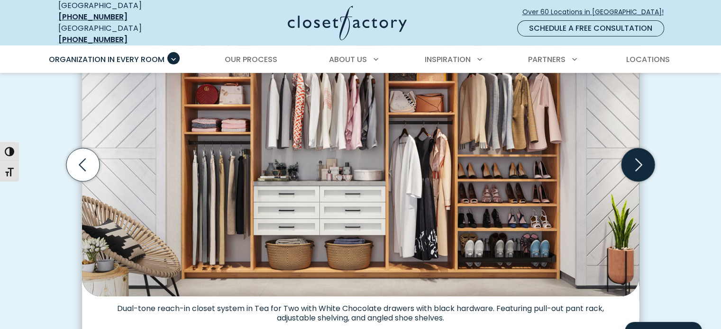
click at [635, 157] on icon "Next slide" at bounding box center [638, 164] width 33 height 33
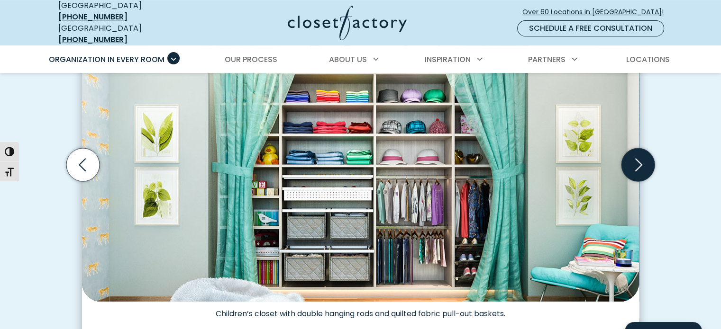
click at [635, 157] on icon "Next slide" at bounding box center [638, 164] width 33 height 33
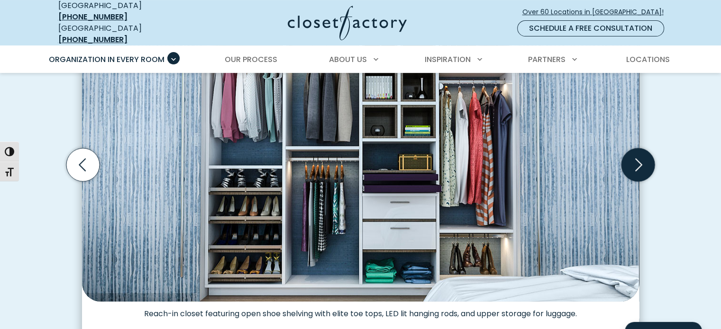
click at [635, 157] on icon "Next slide" at bounding box center [638, 164] width 33 height 33
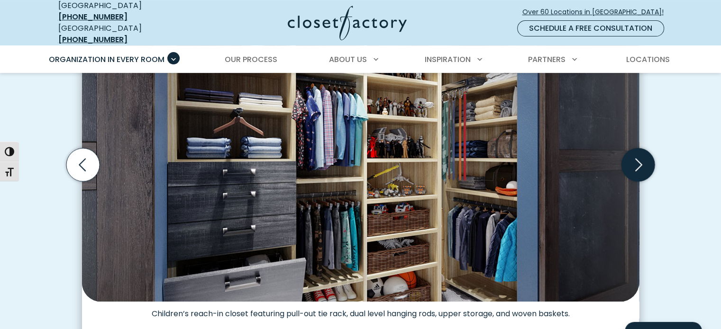
click at [635, 157] on icon "Next slide" at bounding box center [638, 164] width 33 height 33
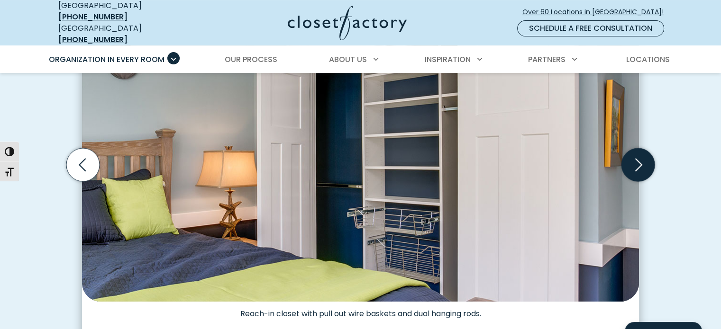
click at [635, 157] on icon "Next slide" at bounding box center [638, 164] width 33 height 33
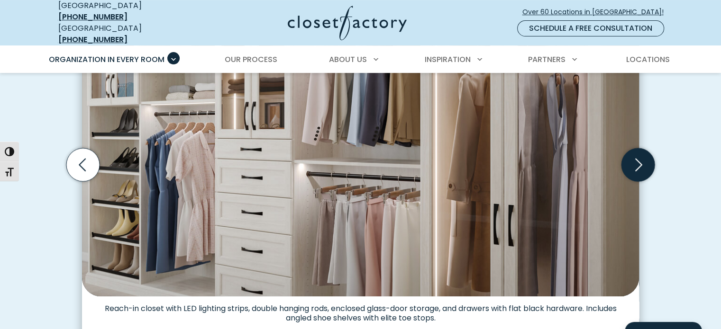
click at [635, 157] on icon "Next slide" at bounding box center [638, 164] width 33 height 33
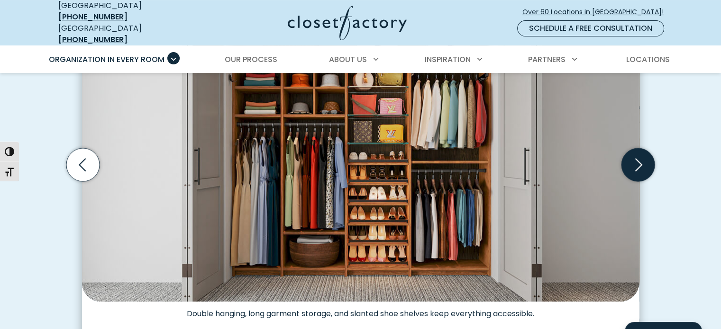
click at [635, 157] on icon "Next slide" at bounding box center [638, 164] width 33 height 33
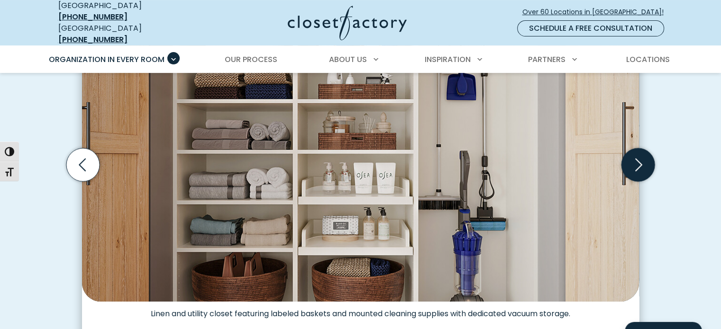
click at [635, 157] on icon "Next slide" at bounding box center [638, 164] width 33 height 33
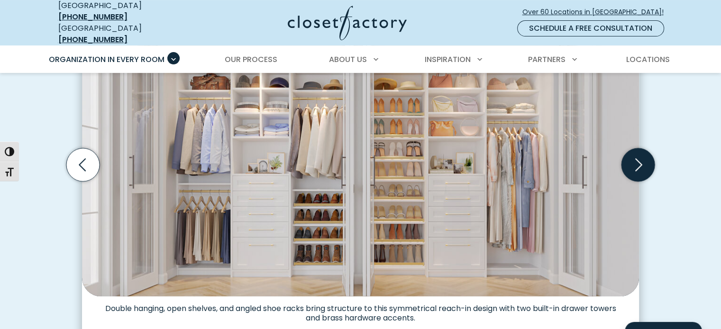
click at [635, 157] on icon "Next slide" at bounding box center [638, 164] width 33 height 33
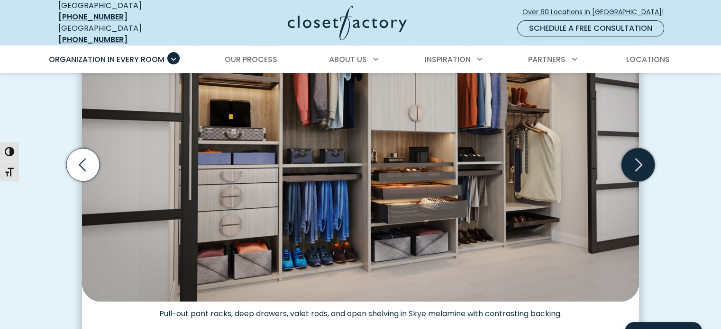
click at [635, 157] on icon "Next slide" at bounding box center [638, 164] width 33 height 33
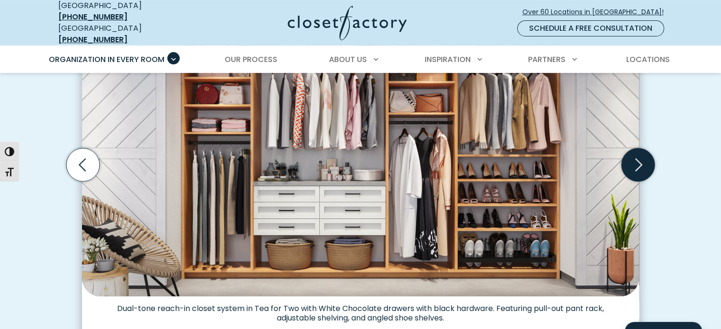
click at [635, 157] on icon "Next slide" at bounding box center [638, 164] width 33 height 33
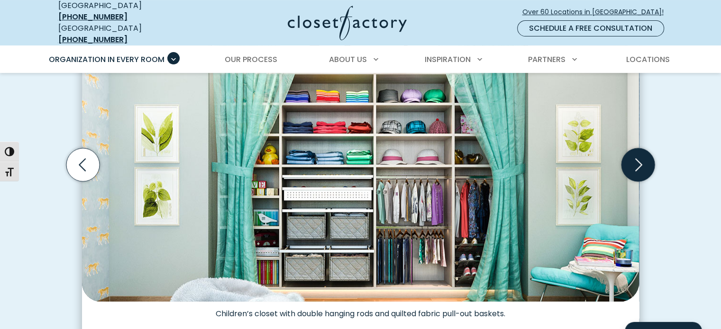
click at [636, 157] on icon "Next slide" at bounding box center [638, 164] width 33 height 33
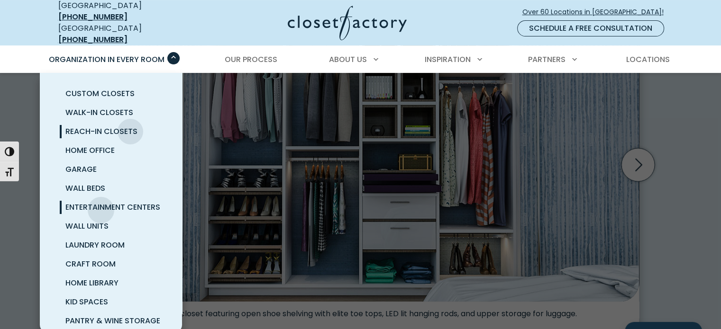
click at [101, 203] on span "Entertainment Centers" at bounding box center [112, 207] width 95 height 11
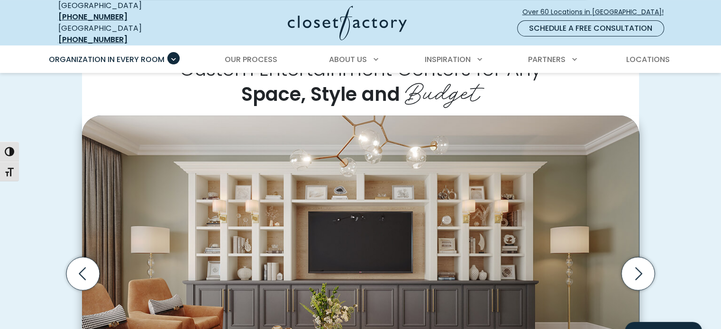
scroll to position [284, 0]
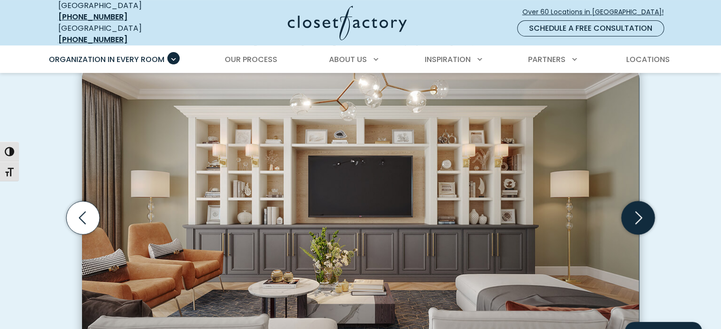
click at [640, 211] on icon "Next slide" at bounding box center [638, 217] width 7 height 13
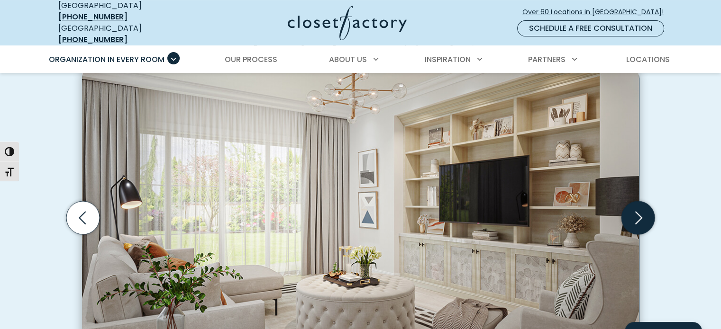
click at [638, 208] on icon "Next slide" at bounding box center [638, 217] width 33 height 33
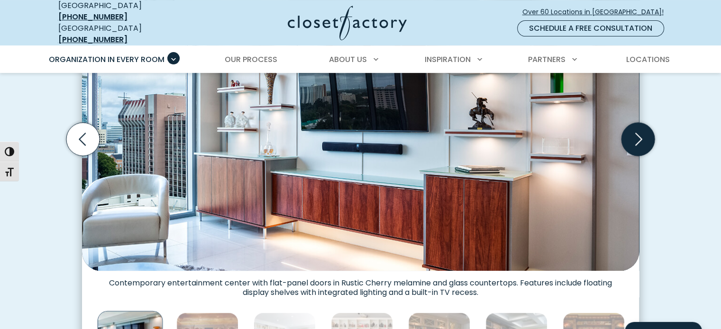
scroll to position [379, 0]
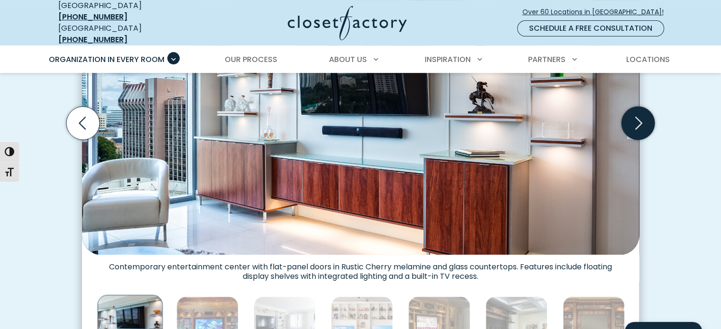
click at [635, 126] on icon "Next slide" at bounding box center [638, 123] width 33 height 33
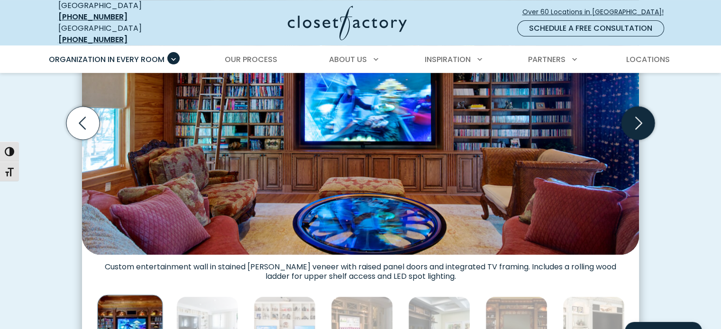
click at [636, 126] on icon "Next slide" at bounding box center [638, 123] width 33 height 33
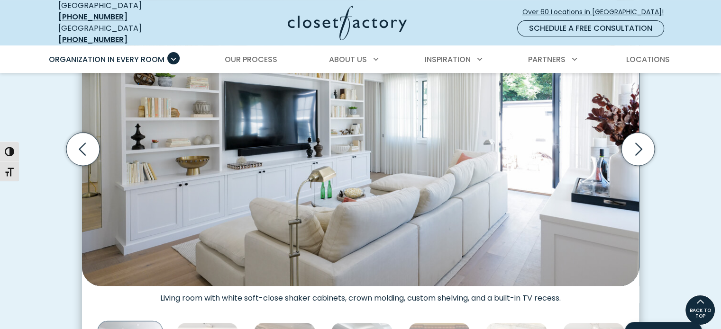
scroll to position [332, 0]
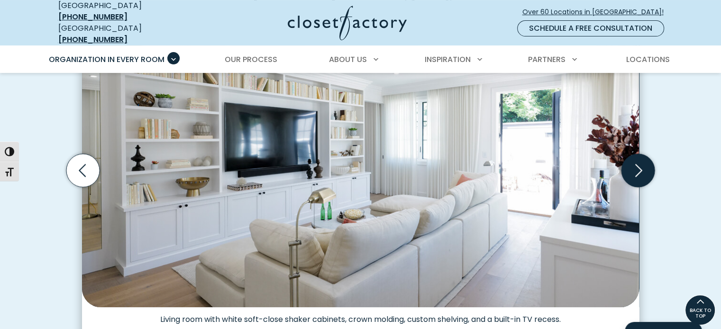
click at [637, 166] on icon "Next slide" at bounding box center [638, 170] width 7 height 13
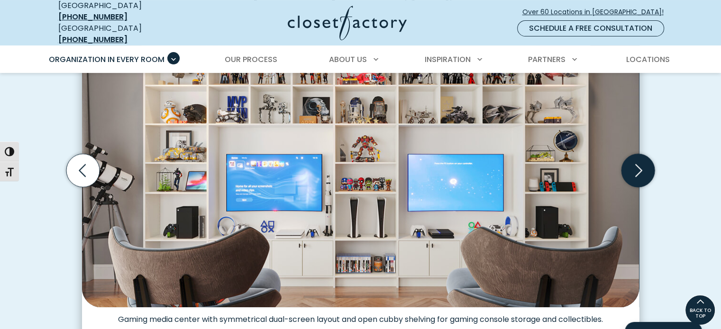
click at [637, 166] on icon "Next slide" at bounding box center [638, 170] width 7 height 13
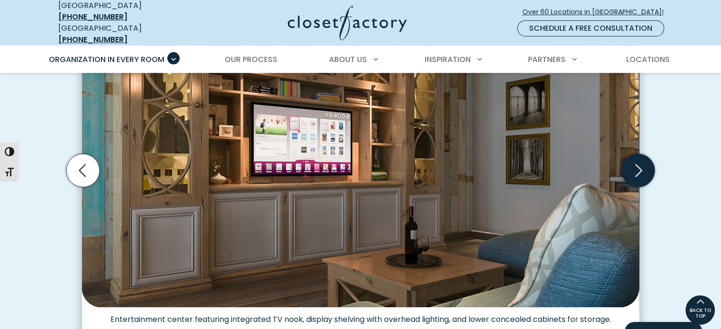
click at [637, 166] on icon "Next slide" at bounding box center [638, 170] width 7 height 13
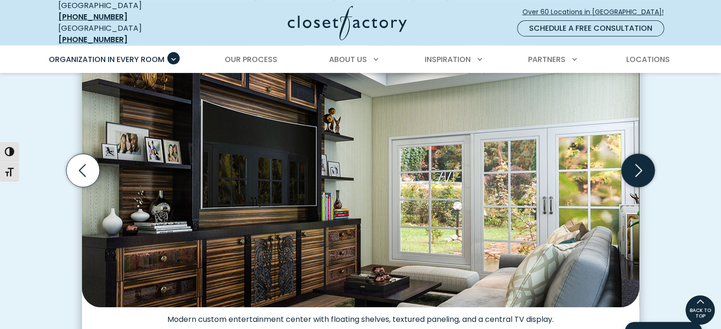
click at [637, 166] on icon "Next slide" at bounding box center [638, 170] width 7 height 13
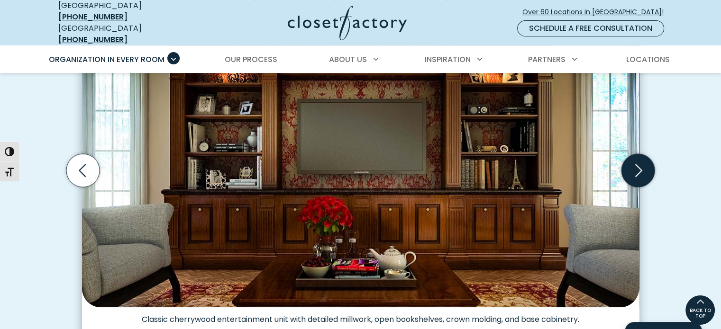
click at [637, 166] on icon "Next slide" at bounding box center [638, 170] width 7 height 13
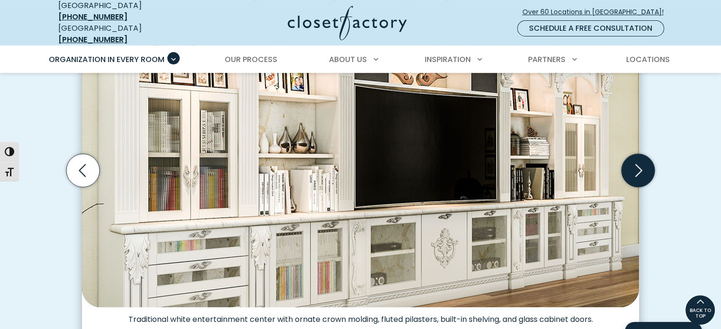
click at [637, 166] on icon "Next slide" at bounding box center [638, 170] width 7 height 13
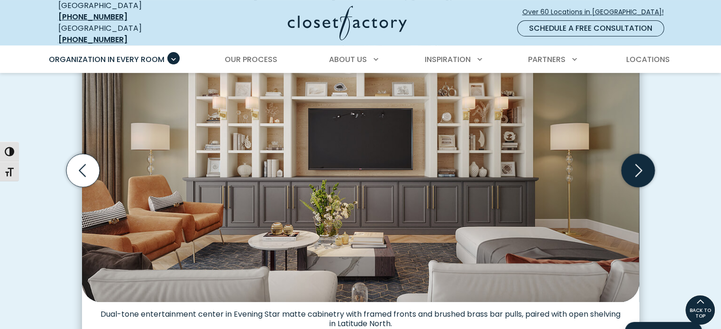
click at [637, 166] on icon "Next slide" at bounding box center [638, 170] width 7 height 13
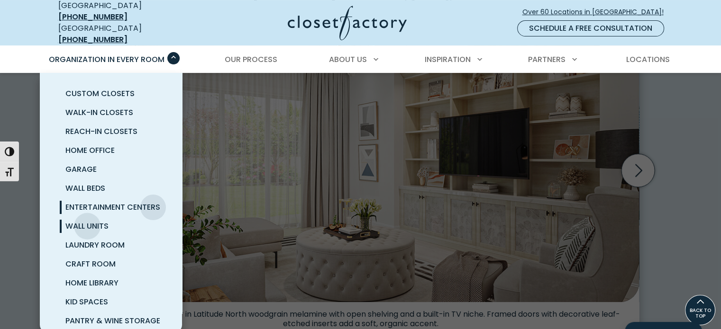
click at [87, 221] on span "Wall Units" at bounding box center [86, 226] width 43 height 11
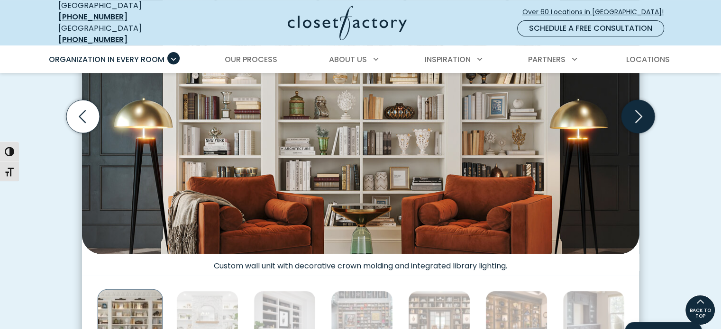
scroll to position [331, 0]
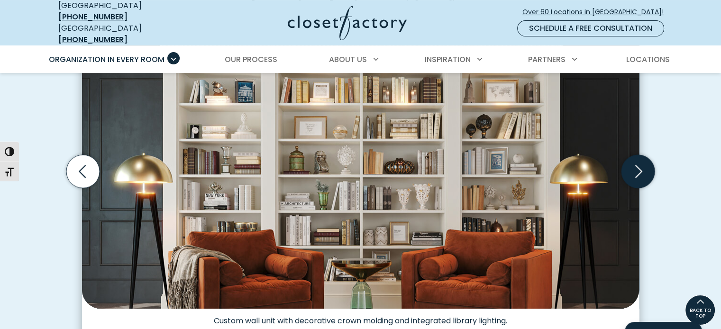
click at [639, 166] on icon "Next slide" at bounding box center [638, 171] width 7 height 13
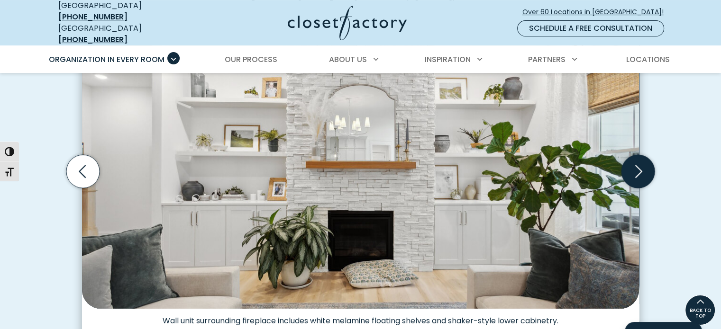
click at [639, 166] on icon "Next slide" at bounding box center [638, 171] width 7 height 13
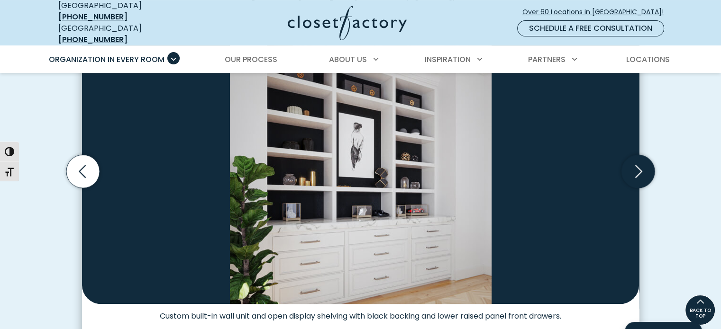
click at [639, 166] on icon "Next slide" at bounding box center [638, 171] width 7 height 13
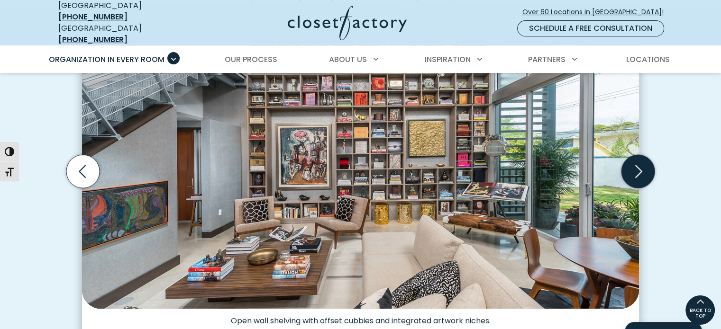
click at [639, 166] on icon "Next slide" at bounding box center [638, 171] width 7 height 13
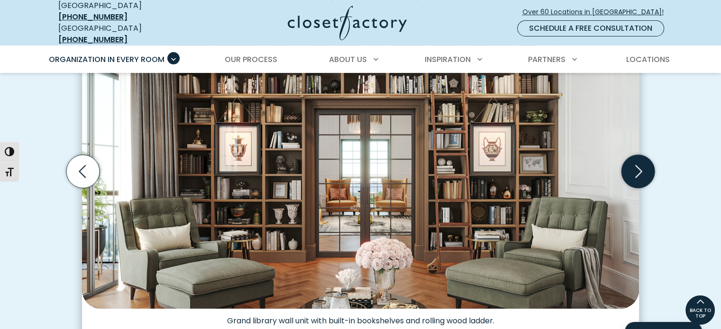
click at [639, 166] on icon "Next slide" at bounding box center [638, 171] width 7 height 13
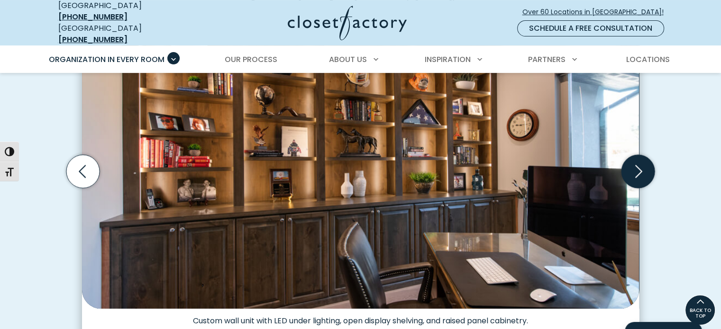
click at [639, 166] on icon "Next slide" at bounding box center [638, 171] width 7 height 13
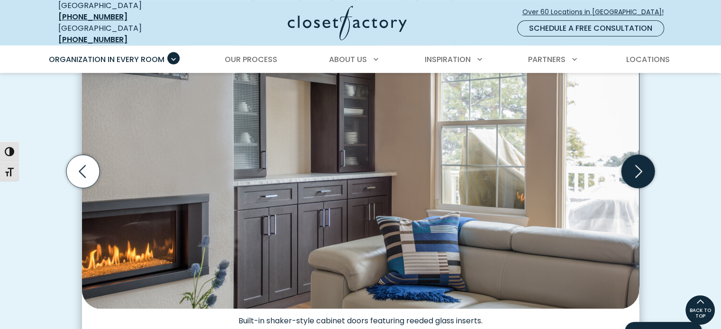
click at [644, 161] on icon "Next slide" at bounding box center [638, 171] width 33 height 33
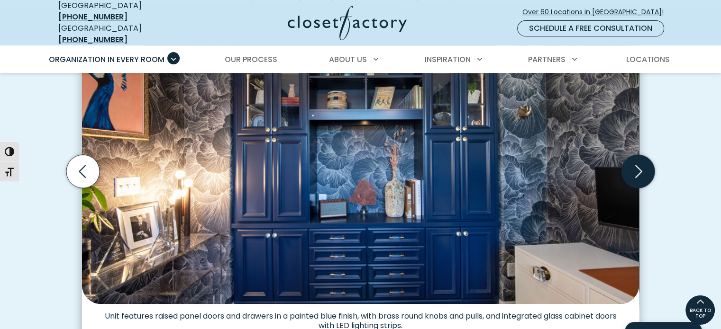
click at [642, 161] on icon "Next slide" at bounding box center [638, 171] width 33 height 33
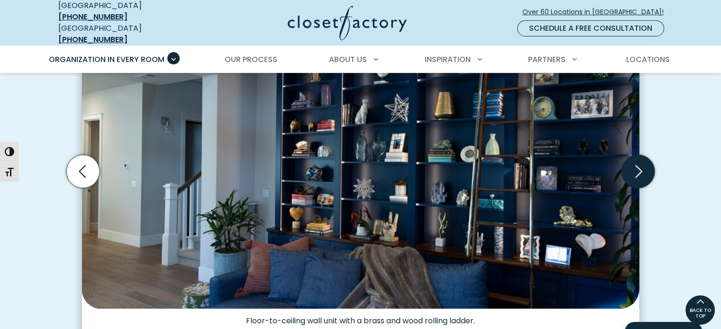
click at [642, 161] on icon "Next slide" at bounding box center [638, 171] width 33 height 33
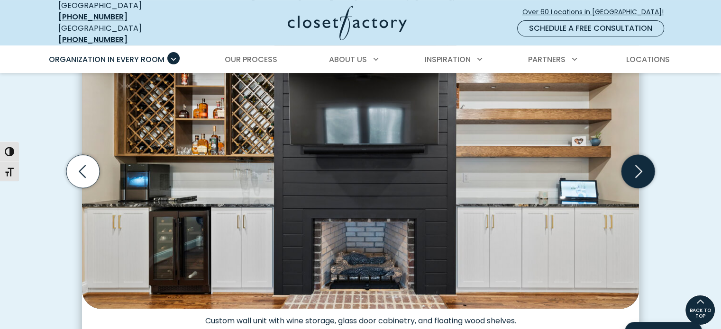
click at [642, 161] on icon "Next slide" at bounding box center [638, 171] width 33 height 33
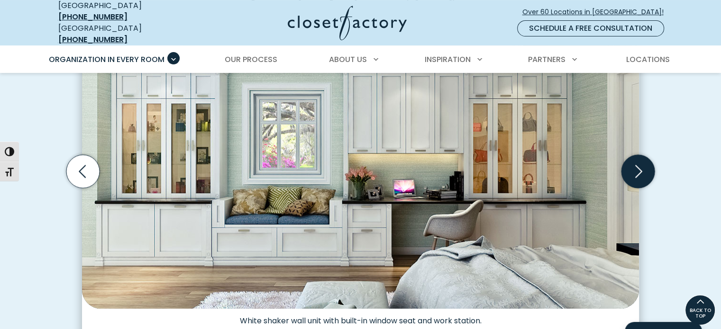
click at [642, 161] on icon "Next slide" at bounding box center [638, 171] width 33 height 33
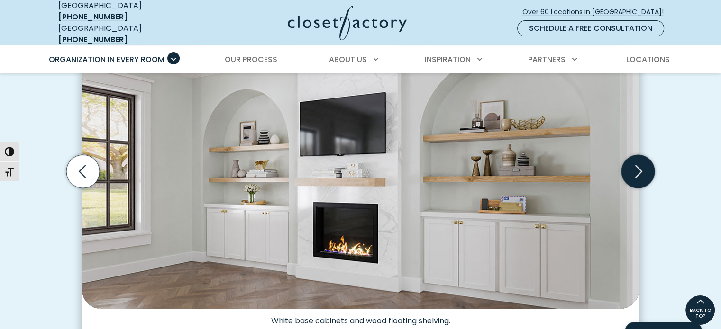
click at [639, 165] on icon "Next slide" at bounding box center [638, 171] width 33 height 33
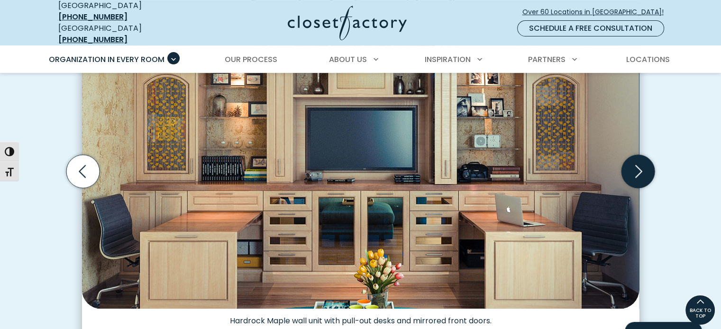
click at [639, 165] on icon "Next slide" at bounding box center [638, 171] width 33 height 33
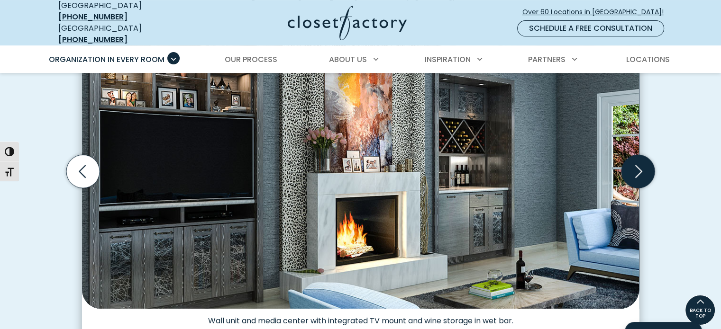
click at [639, 164] on icon "Next slide" at bounding box center [638, 171] width 33 height 33
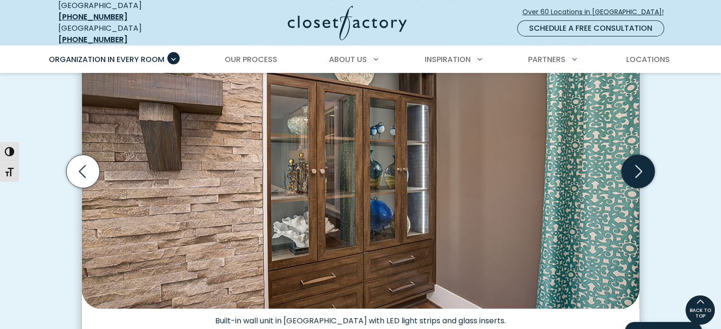
click at [639, 164] on icon "Next slide" at bounding box center [638, 171] width 33 height 33
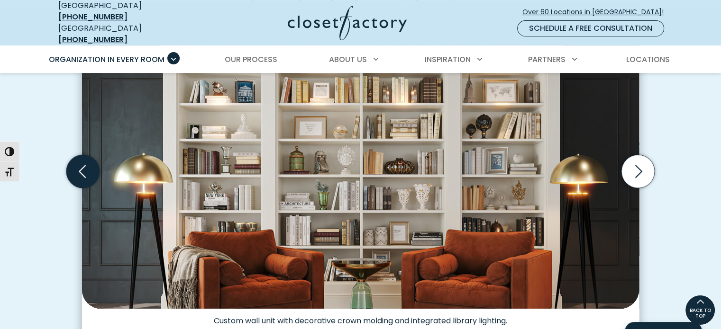
click at [84, 161] on icon "Previous slide" at bounding box center [82, 171] width 33 height 33
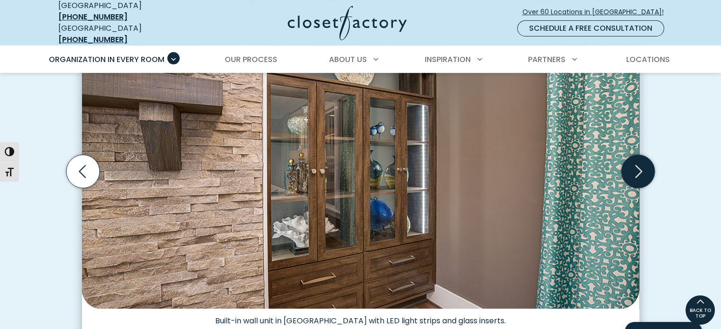
click at [640, 165] on icon "Next slide" at bounding box center [638, 171] width 33 height 33
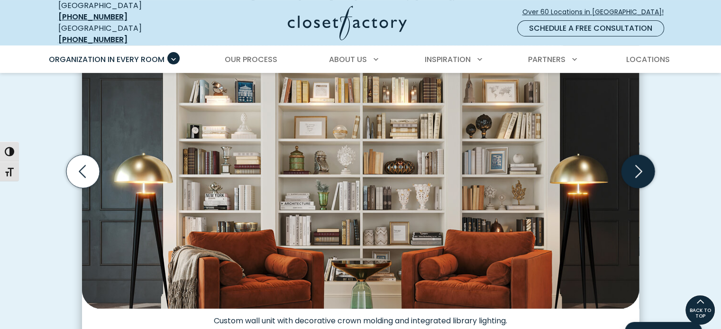
click at [640, 165] on icon "Next slide" at bounding box center [638, 171] width 33 height 33
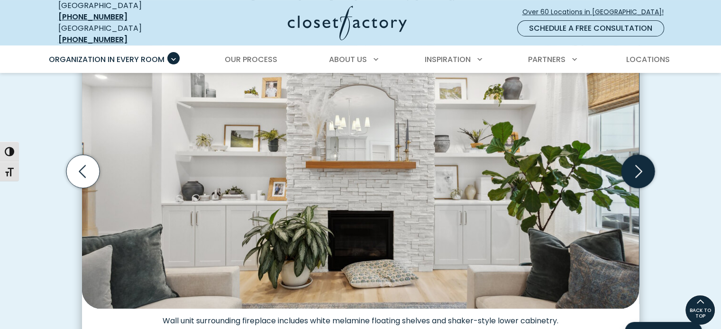
click at [640, 165] on icon "Next slide" at bounding box center [638, 171] width 33 height 33
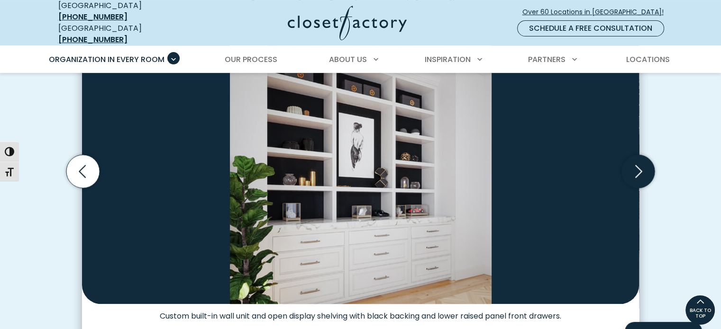
click at [640, 165] on icon "Next slide" at bounding box center [638, 171] width 33 height 33
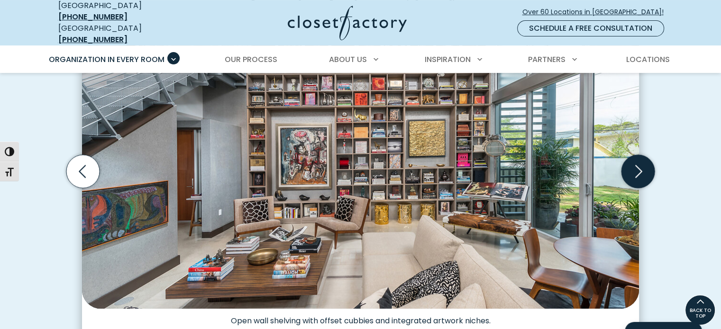
click at [640, 165] on icon "Next slide" at bounding box center [638, 171] width 33 height 33
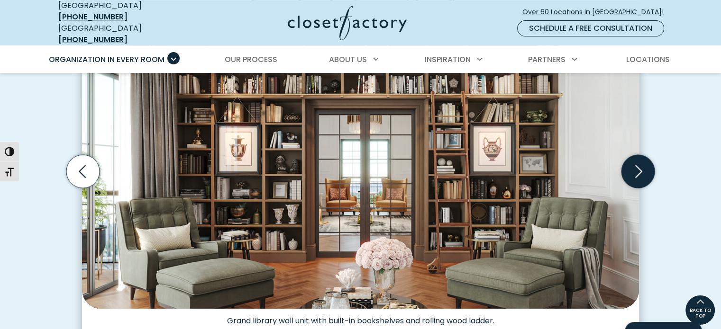
click at [640, 165] on icon "Next slide" at bounding box center [638, 171] width 33 height 33
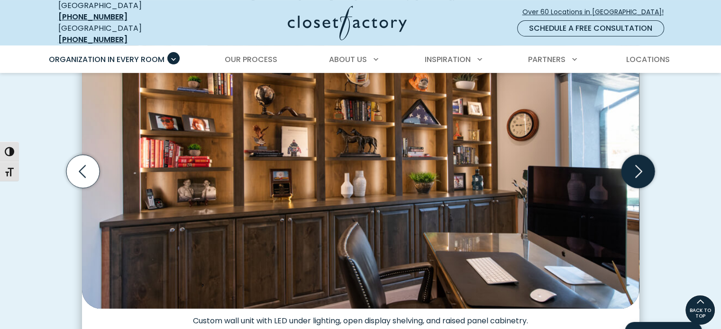
click at [640, 165] on icon "Next slide" at bounding box center [638, 171] width 33 height 33
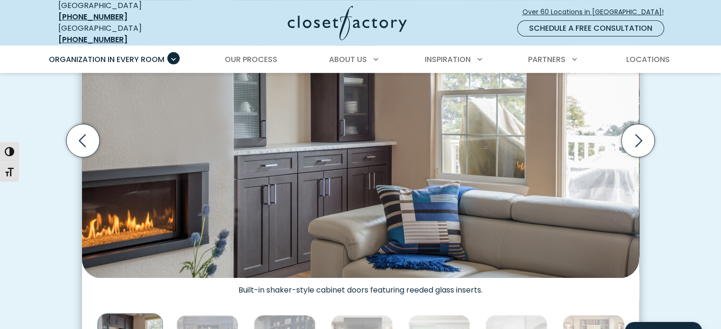
scroll to position [379, 0]
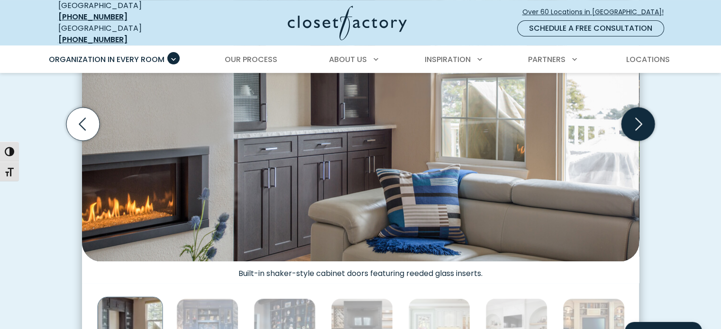
click at [632, 127] on icon "Next slide" at bounding box center [638, 124] width 33 height 33
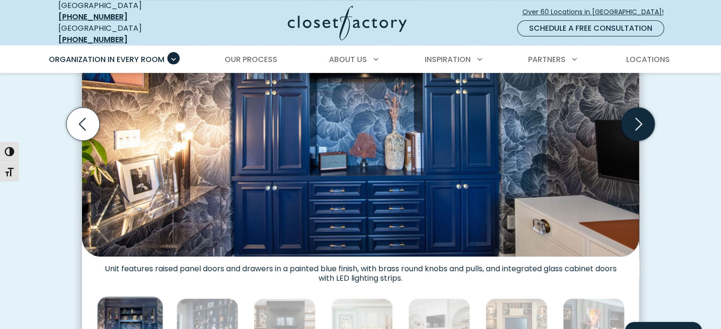
click at [634, 117] on icon "Next slide" at bounding box center [638, 124] width 33 height 33
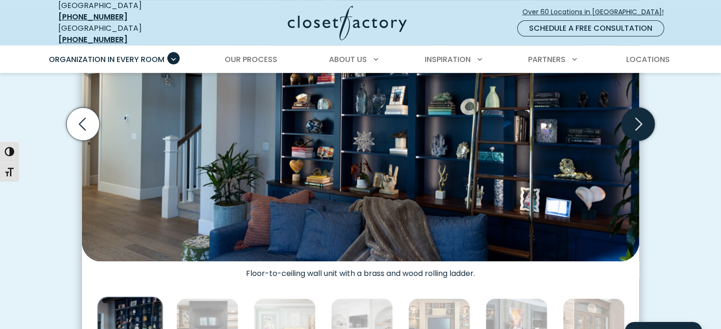
click at [633, 116] on icon "Next slide" at bounding box center [638, 124] width 33 height 33
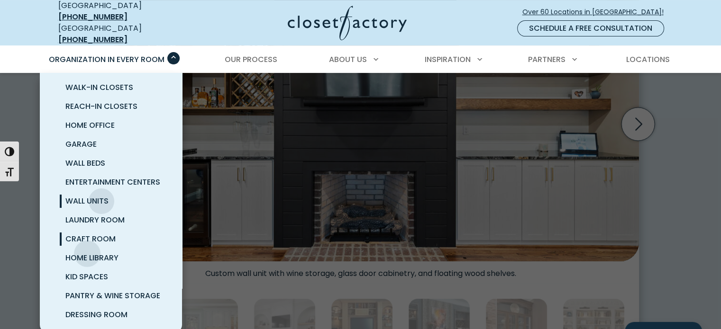
scroll to position [47, 0]
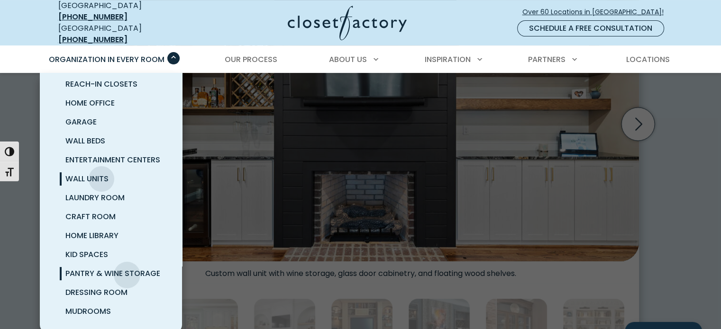
click at [127, 268] on span "Pantry & Wine Storage" at bounding box center [112, 273] width 95 height 11
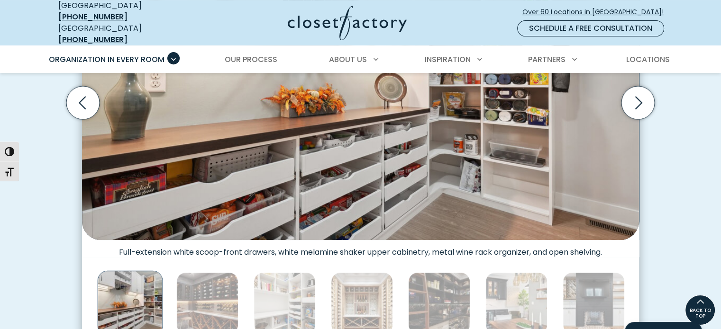
scroll to position [379, 0]
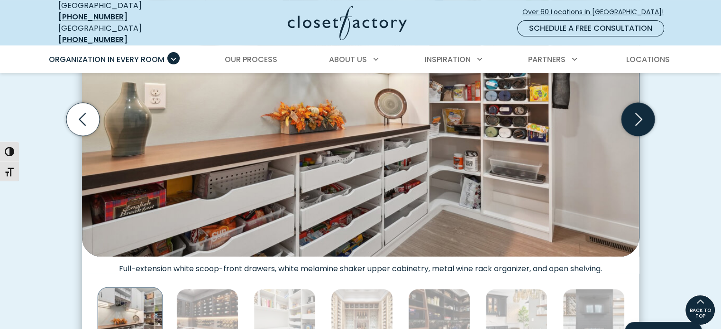
click at [642, 117] on icon "Next slide" at bounding box center [638, 119] width 33 height 33
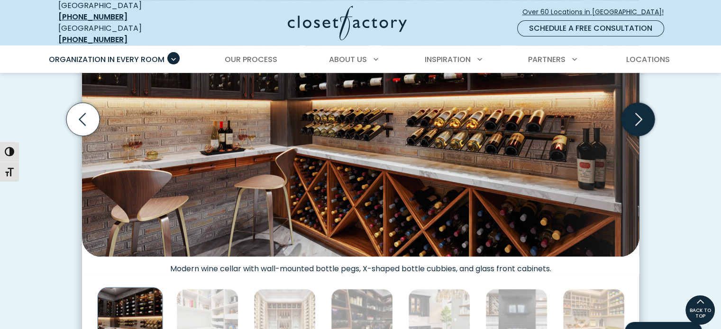
click at [642, 117] on icon "Next slide" at bounding box center [638, 119] width 33 height 33
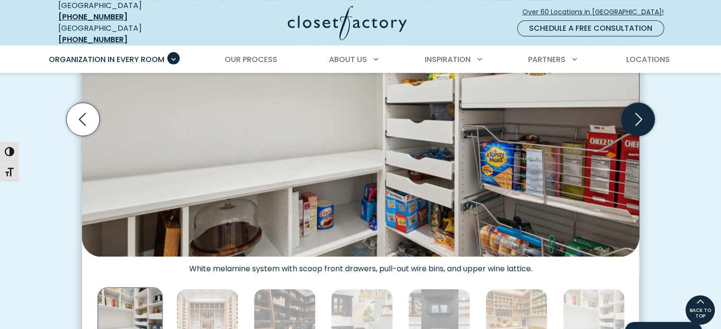
click at [642, 117] on icon "Next slide" at bounding box center [638, 119] width 33 height 33
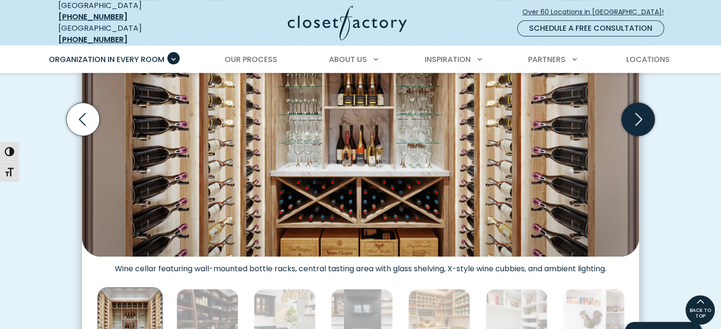
click at [642, 117] on icon "Next slide" at bounding box center [638, 119] width 33 height 33
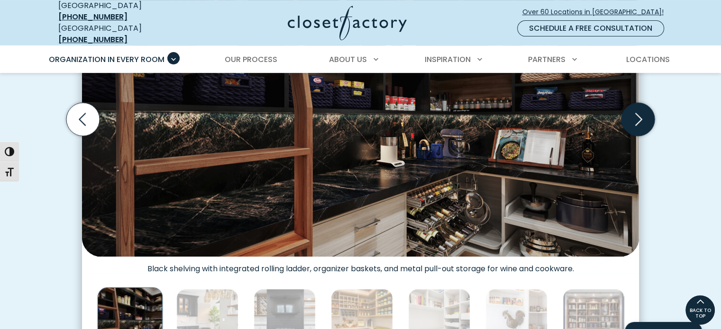
click at [642, 117] on icon "Next slide" at bounding box center [638, 119] width 33 height 33
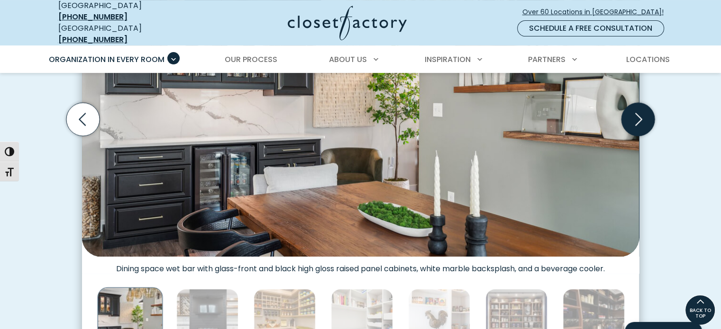
click at [642, 117] on icon "Next slide" at bounding box center [638, 119] width 33 height 33
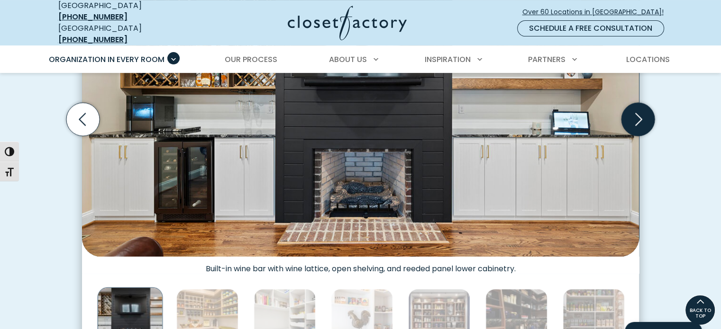
click at [642, 117] on icon "Next slide" at bounding box center [638, 119] width 33 height 33
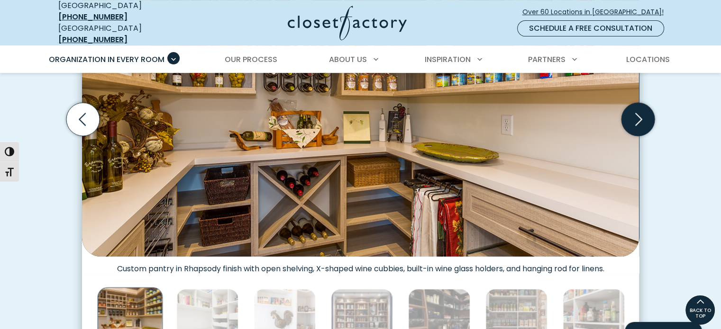
click at [639, 112] on icon "Next slide" at bounding box center [638, 119] width 33 height 33
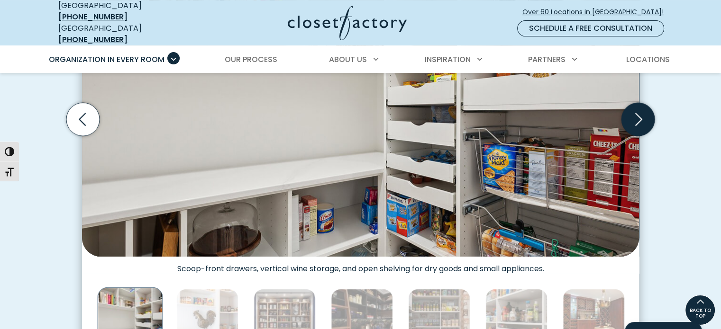
click at [635, 108] on icon "Next slide" at bounding box center [638, 119] width 33 height 33
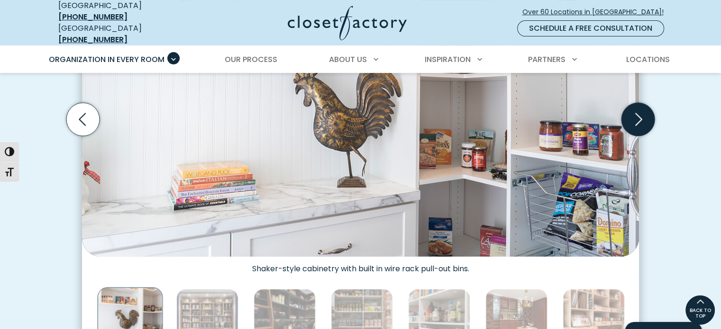
click at [633, 106] on icon "Next slide" at bounding box center [638, 119] width 33 height 33
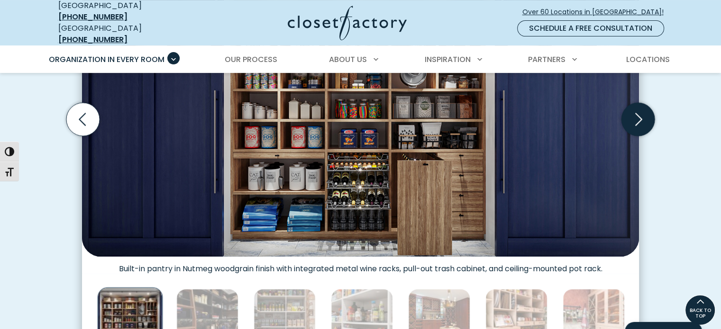
click at [632, 103] on icon "Next slide" at bounding box center [638, 119] width 33 height 33
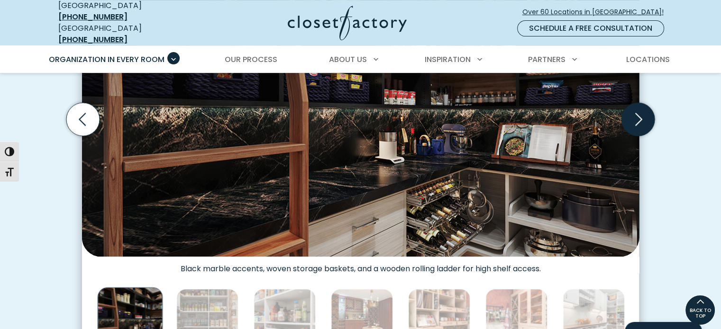
click at [632, 103] on icon "Next slide" at bounding box center [638, 119] width 33 height 33
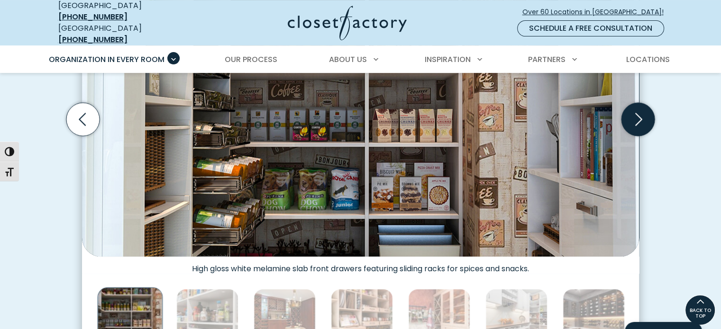
click at [632, 103] on icon "Next slide" at bounding box center [638, 119] width 33 height 33
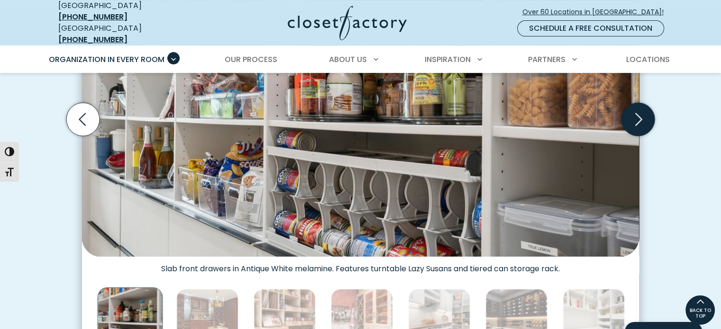
click at [632, 103] on icon "Next slide" at bounding box center [638, 119] width 33 height 33
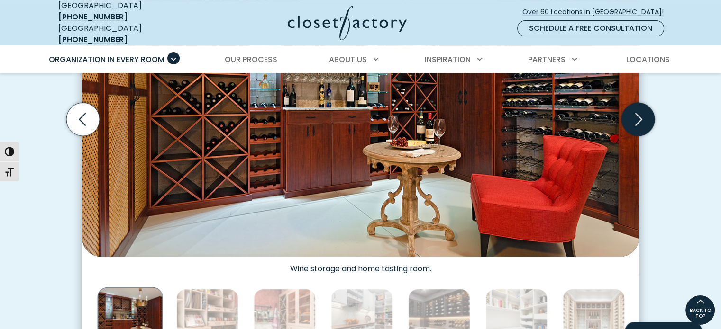
click at [632, 103] on icon "Next slide" at bounding box center [638, 119] width 33 height 33
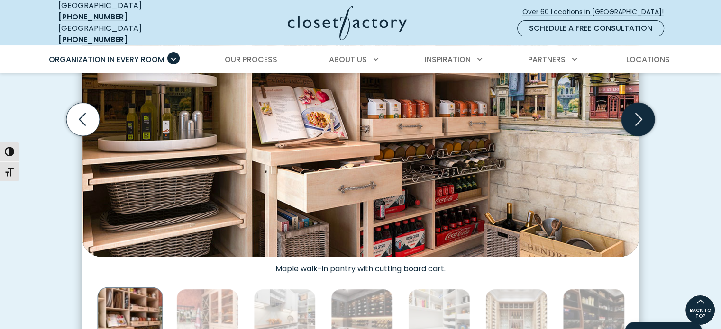
click at [649, 109] on icon "Next slide" at bounding box center [638, 119] width 33 height 33
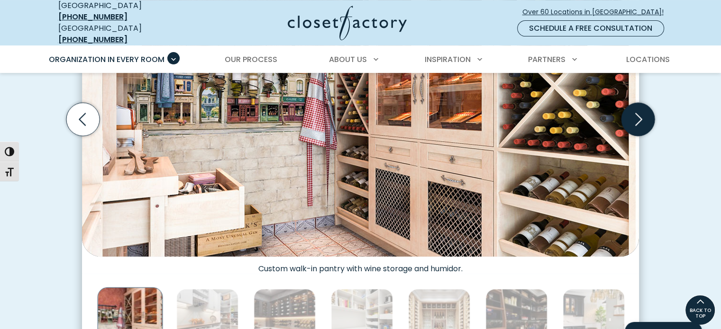
click at [641, 108] on icon "Next slide" at bounding box center [638, 119] width 33 height 33
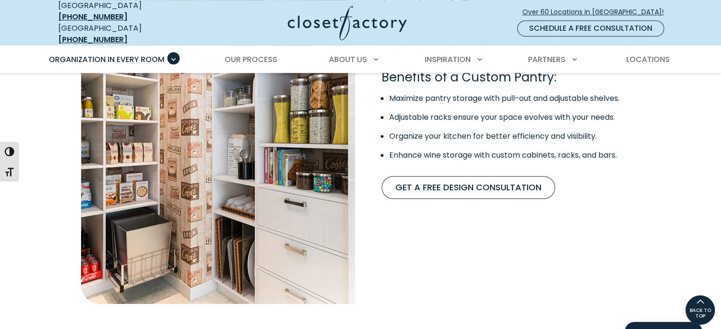
scroll to position [805, 0]
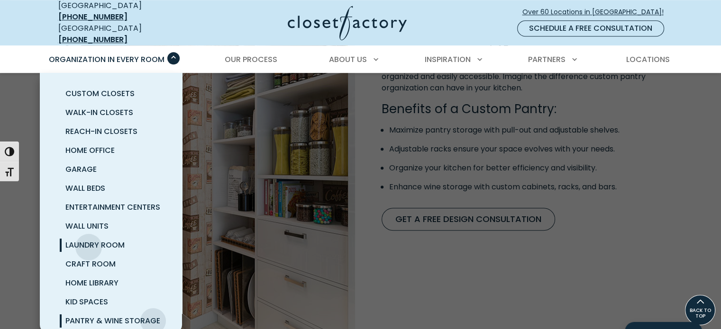
click at [89, 240] on span "Laundry Room" at bounding box center [94, 245] width 59 height 11
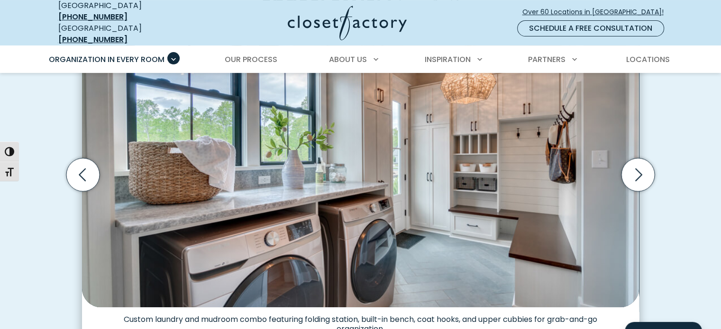
scroll to position [427, 0]
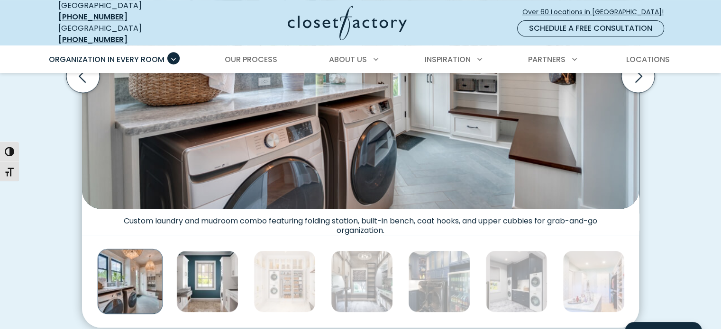
click at [203, 275] on img "Thumbnail Gallery" at bounding box center [207, 282] width 62 height 62
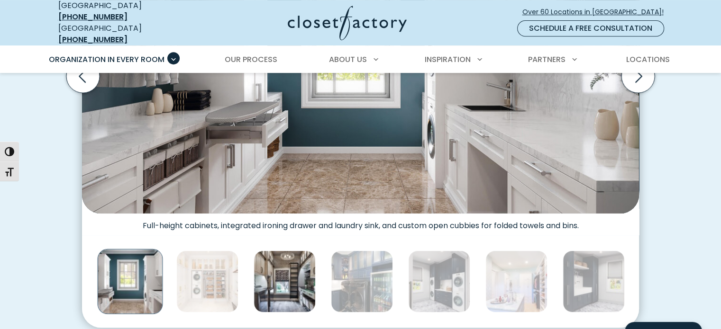
click at [282, 264] on img "Thumbnail Gallery" at bounding box center [285, 282] width 62 height 62
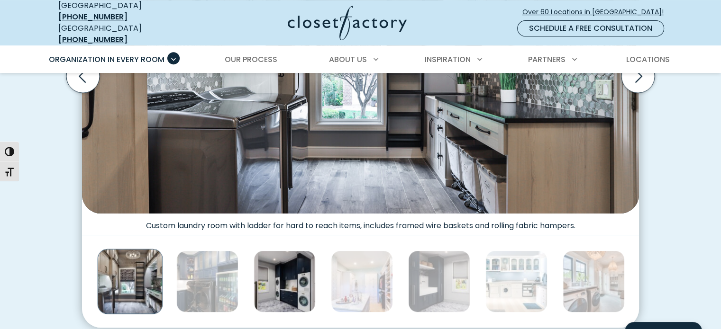
click at [291, 271] on img "Thumbnail Gallery" at bounding box center [285, 282] width 62 height 62
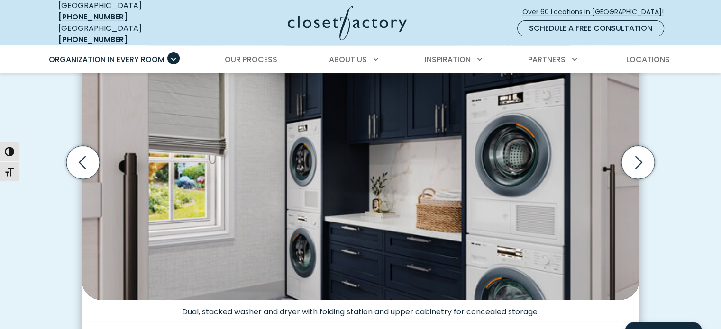
scroll to position [379, 0]
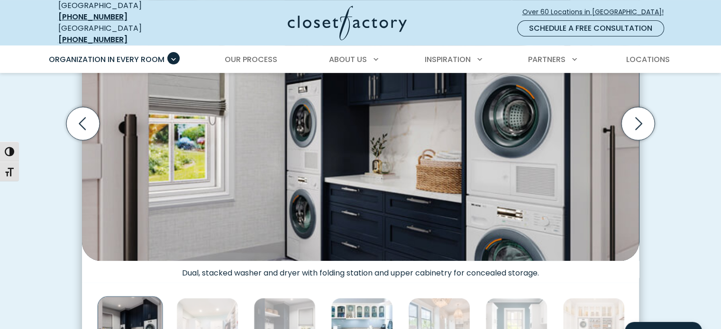
click at [373, 316] on img "Thumbnail Gallery" at bounding box center [362, 329] width 62 height 62
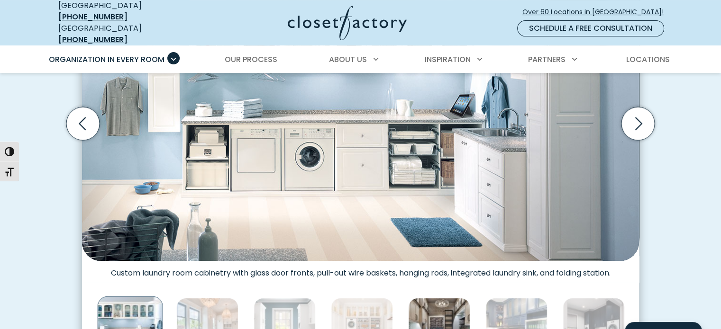
click at [439, 302] on img "Thumbnail Gallery" at bounding box center [439, 329] width 62 height 62
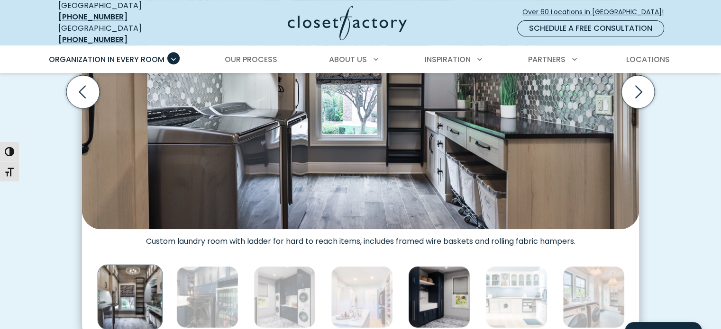
scroll to position [427, 0]
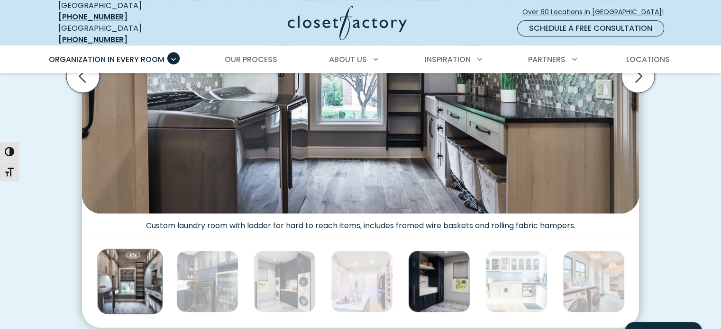
click at [435, 267] on img "Thumbnail Gallery" at bounding box center [439, 282] width 62 height 62
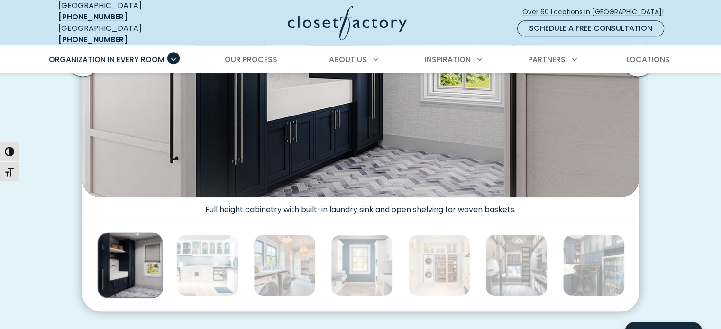
scroll to position [521, 0]
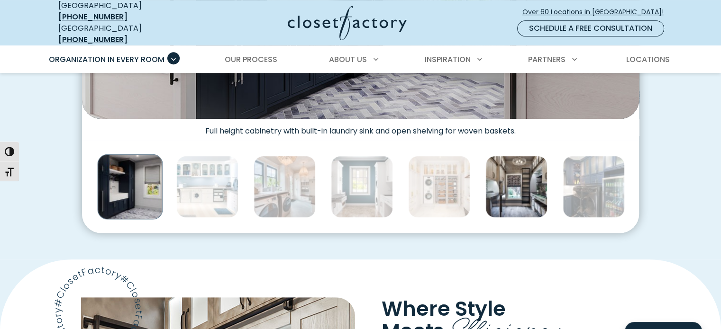
click at [515, 182] on img "Thumbnail Gallery" at bounding box center [516, 187] width 62 height 62
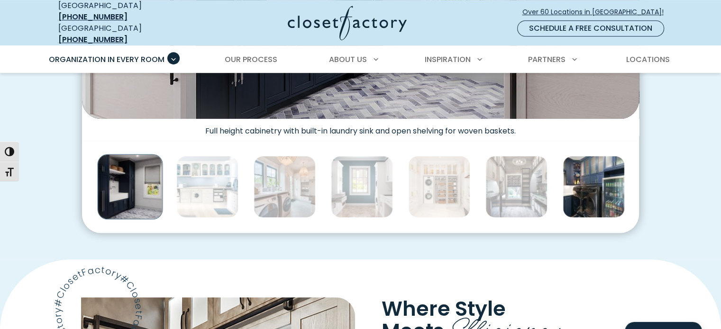
click at [589, 181] on img "Thumbnail Gallery" at bounding box center [594, 187] width 62 height 62
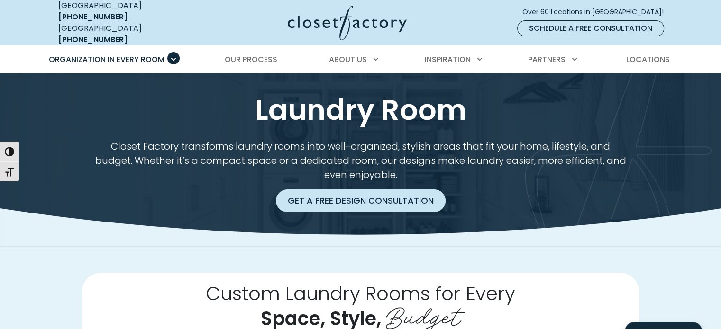
scroll to position [0, 0]
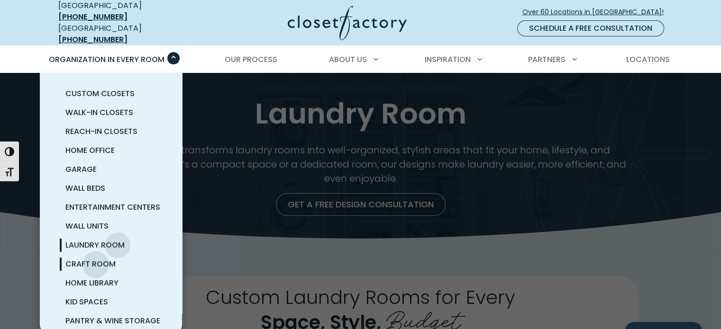
click at [96, 259] on span "Craft Room" at bounding box center [90, 264] width 50 height 11
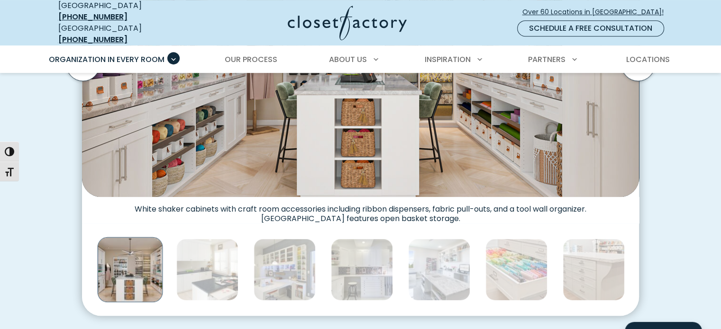
scroll to position [474, 0]
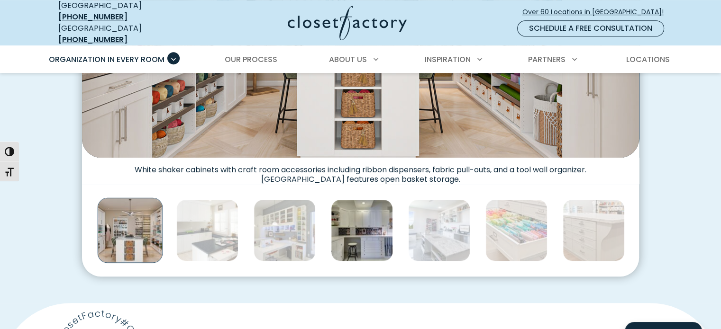
click at [369, 228] on img "Thumbnail Gallery" at bounding box center [362, 231] width 62 height 62
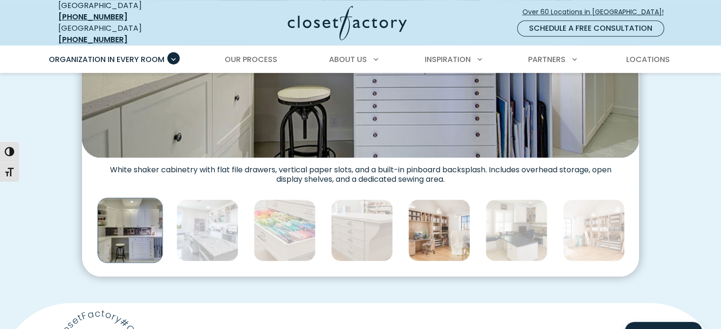
click at [428, 229] on img "Thumbnail Gallery" at bounding box center [439, 231] width 62 height 62
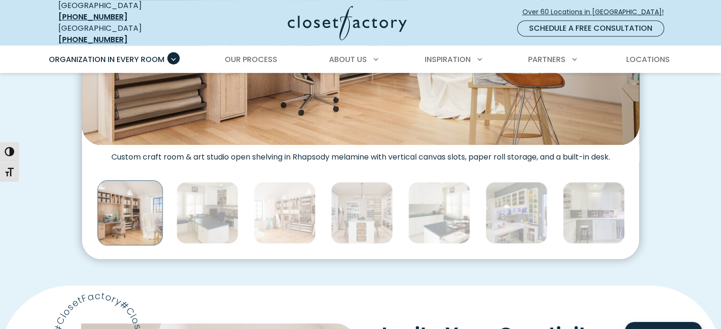
scroll to position [521, 0]
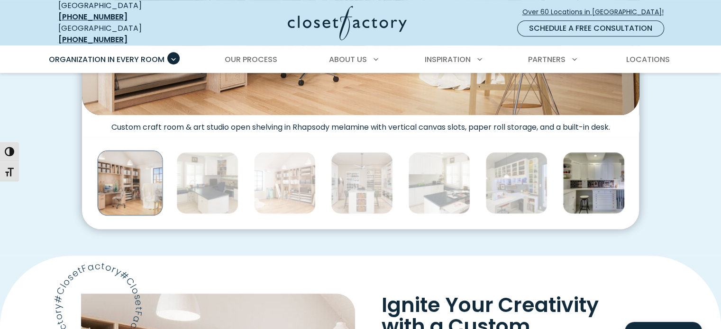
click at [598, 182] on img "Thumbnail Gallery" at bounding box center [594, 183] width 62 height 62
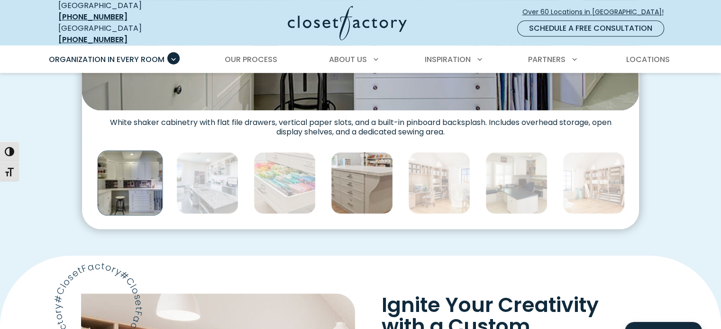
click at [354, 172] on img "Thumbnail Gallery" at bounding box center [362, 183] width 62 height 62
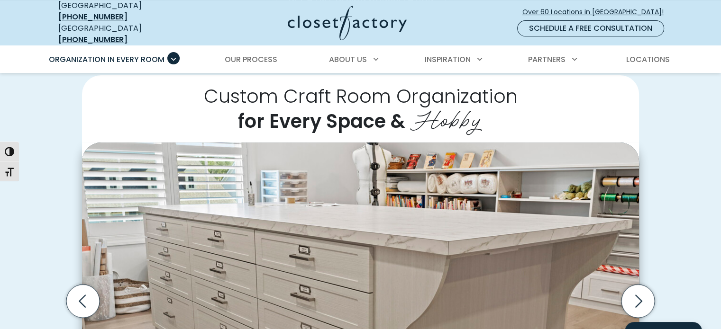
scroll to position [47, 0]
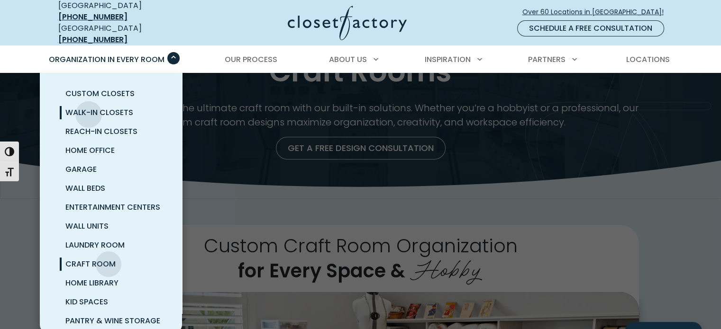
click at [89, 107] on span "Walk-In Closets" at bounding box center [99, 112] width 68 height 11
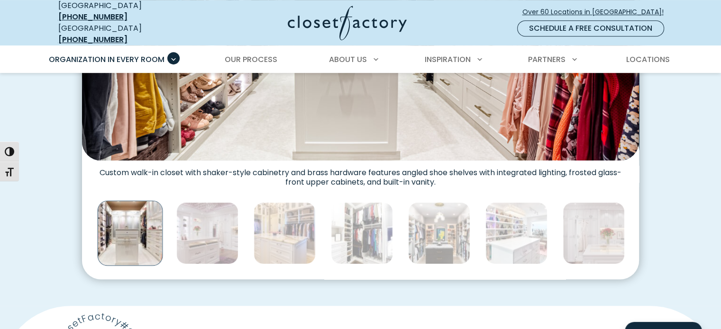
scroll to position [474, 0]
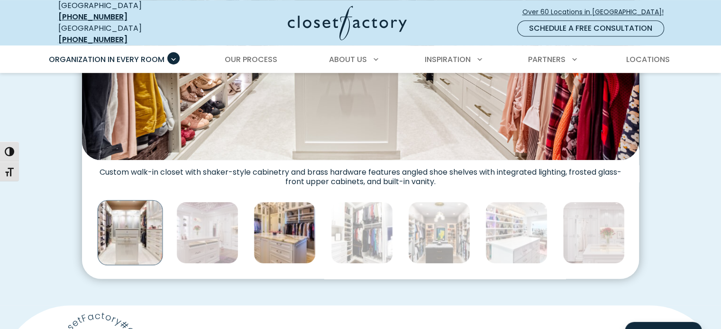
click at [291, 224] on img "Thumbnail Gallery" at bounding box center [285, 233] width 62 height 62
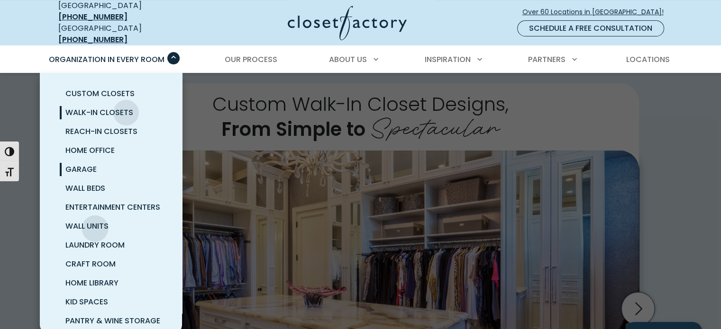
scroll to position [190, 0]
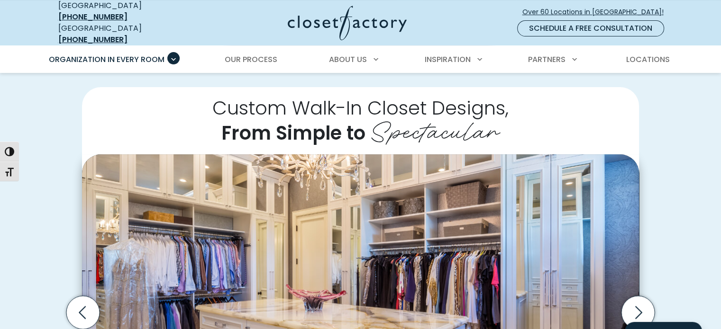
click at [654, 127] on div "Custom Walk-In Closet Designs, From Simple to Spectacular Walk-in closet with o…" at bounding box center [361, 325] width 620 height 476
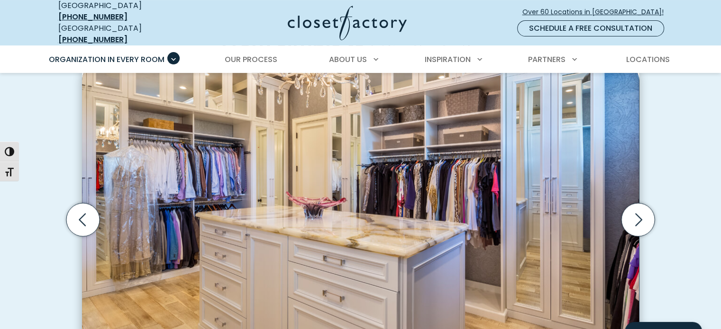
scroll to position [284, 0]
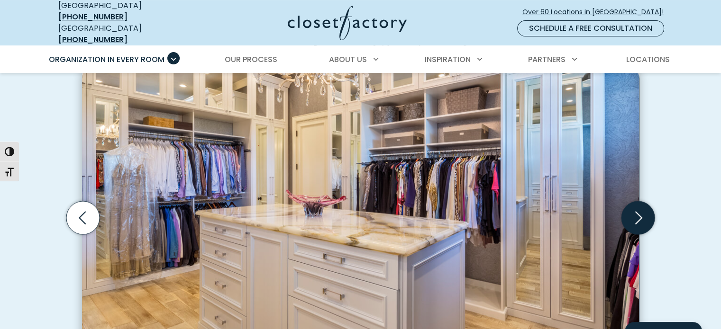
click at [639, 219] on icon "Next slide" at bounding box center [638, 217] width 33 height 33
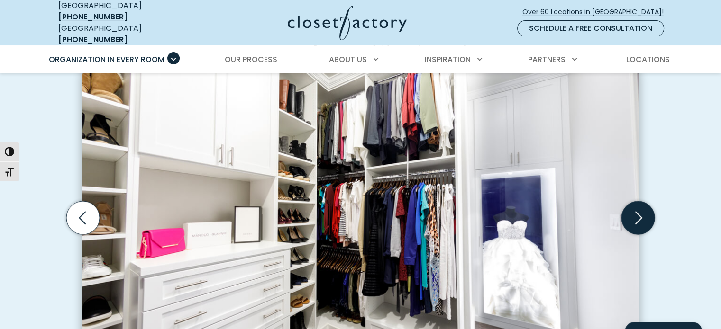
click at [637, 213] on icon "Next slide" at bounding box center [638, 217] width 33 height 33
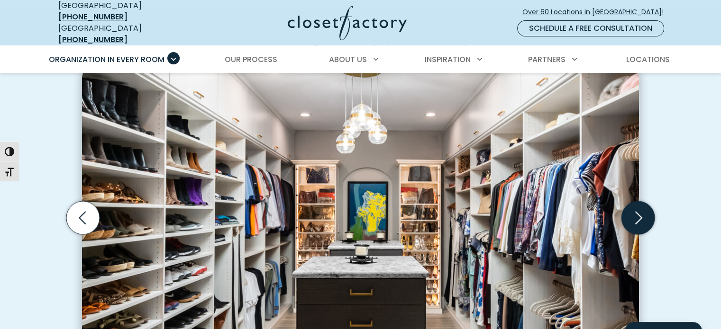
click at [637, 213] on icon "Next slide" at bounding box center [638, 217] width 33 height 33
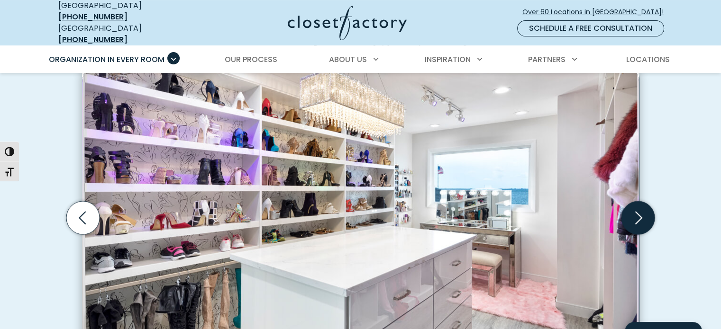
click at [637, 213] on icon "Next slide" at bounding box center [638, 217] width 33 height 33
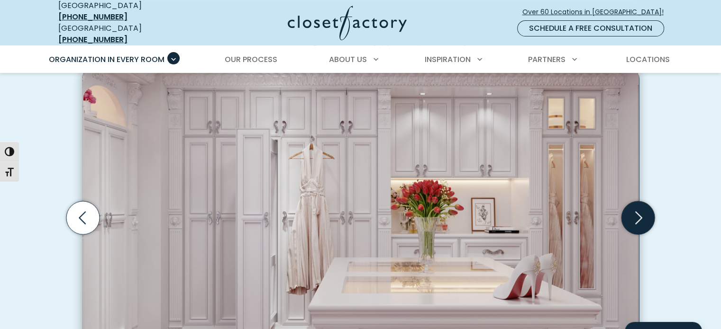
click at [637, 213] on icon "Next slide" at bounding box center [638, 217] width 33 height 33
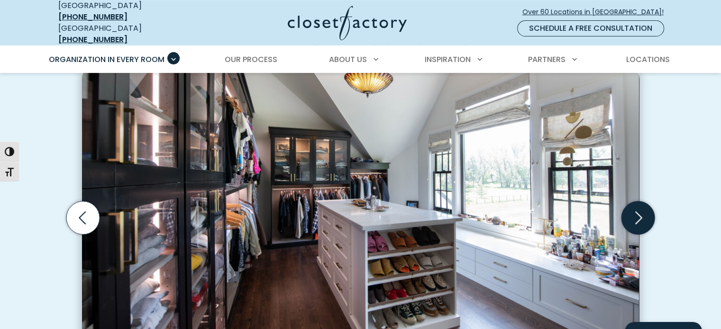
click at [637, 213] on icon "Next slide" at bounding box center [638, 217] width 33 height 33
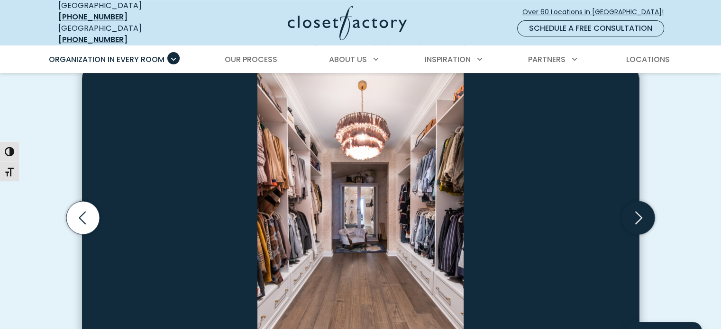
click at [637, 213] on icon "Next slide" at bounding box center [638, 217] width 33 height 33
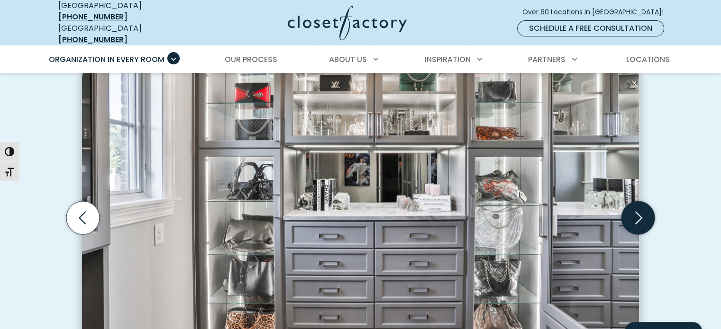
click at [637, 213] on icon "Next slide" at bounding box center [638, 217] width 33 height 33
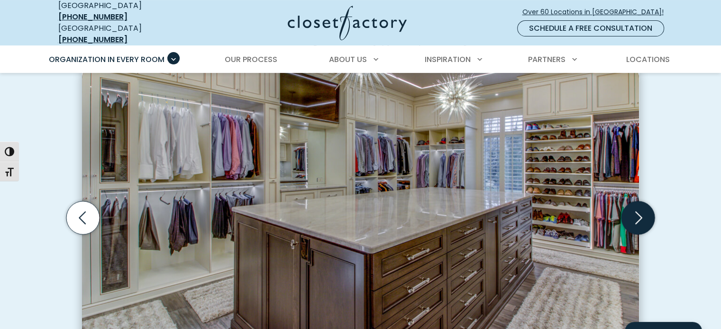
click at [637, 213] on icon "Next slide" at bounding box center [638, 217] width 33 height 33
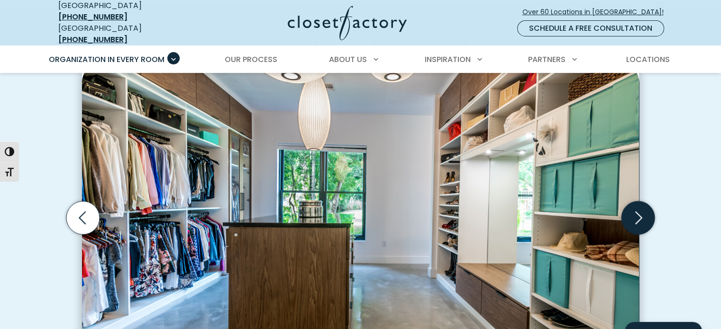
click at [637, 213] on icon "Next slide" at bounding box center [638, 217] width 33 height 33
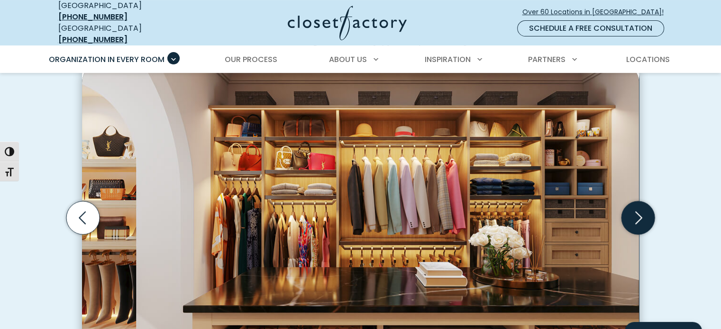
click at [637, 213] on icon "Next slide" at bounding box center [638, 217] width 33 height 33
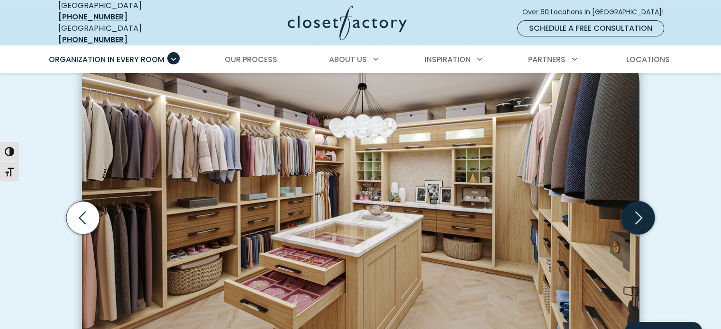
click at [637, 213] on icon "Next slide" at bounding box center [638, 217] width 33 height 33
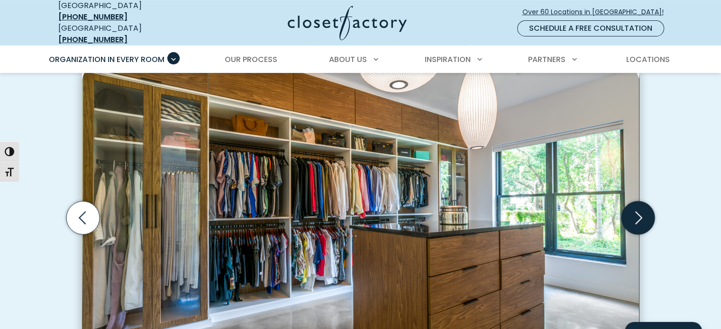
click at [637, 213] on icon "Next slide" at bounding box center [638, 217] width 33 height 33
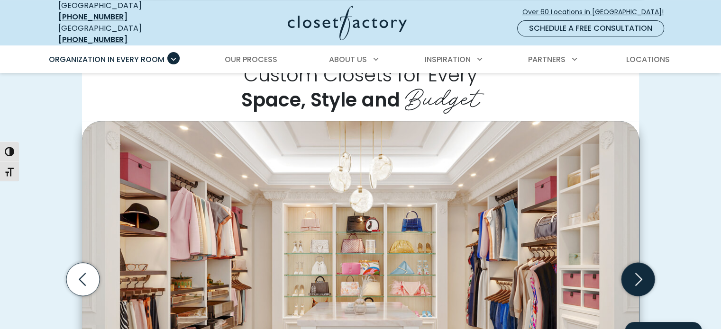
click at [637, 269] on icon "Next slide" at bounding box center [638, 279] width 33 height 33
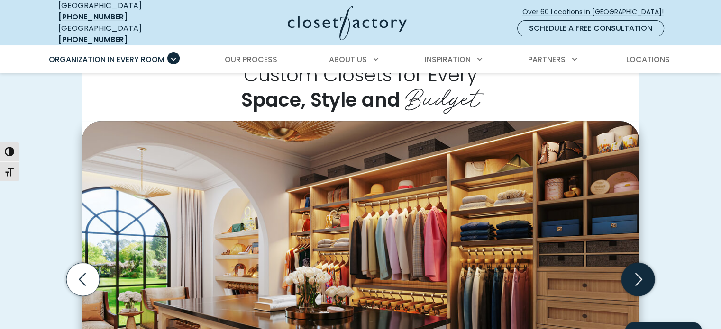
click at [637, 269] on icon "Next slide" at bounding box center [638, 279] width 33 height 33
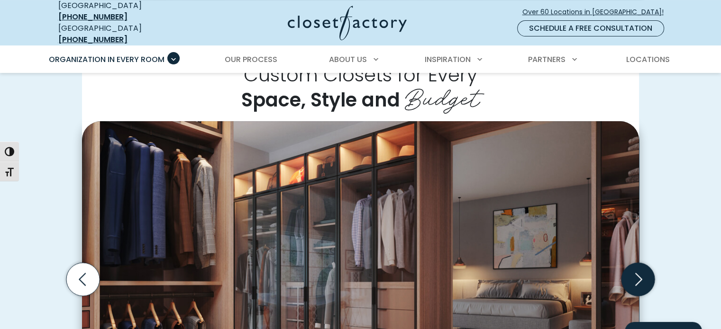
click at [637, 269] on icon "Next slide" at bounding box center [638, 279] width 33 height 33
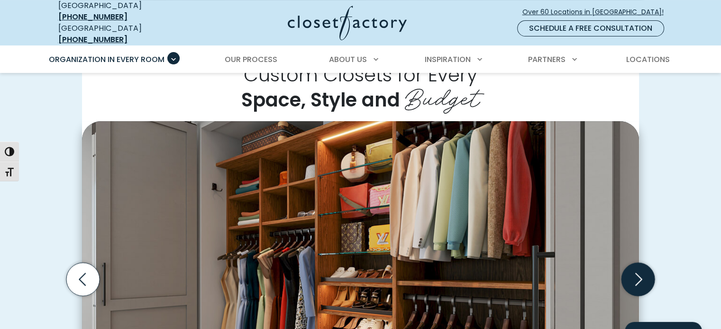
click at [637, 269] on icon "Next slide" at bounding box center [638, 279] width 33 height 33
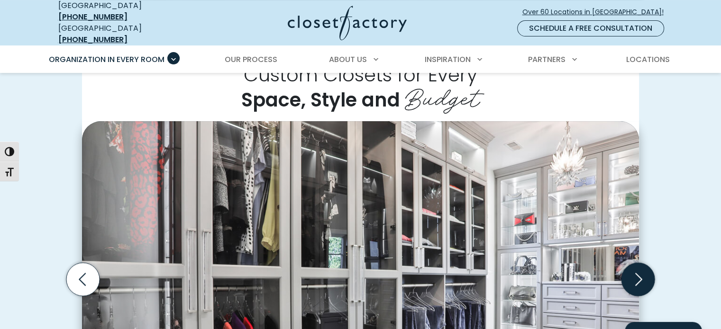
click at [639, 273] on icon "Next slide" at bounding box center [638, 279] width 7 height 13
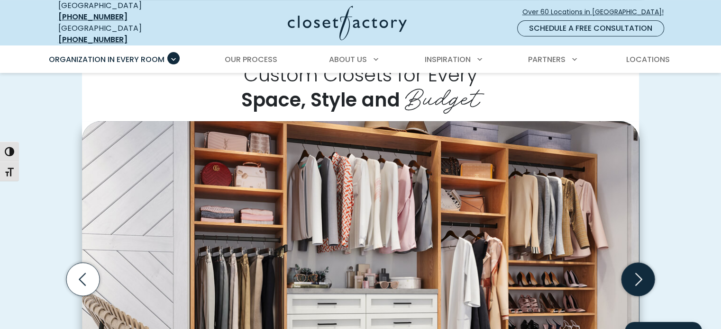
click at [639, 273] on icon "Next slide" at bounding box center [638, 279] width 7 height 13
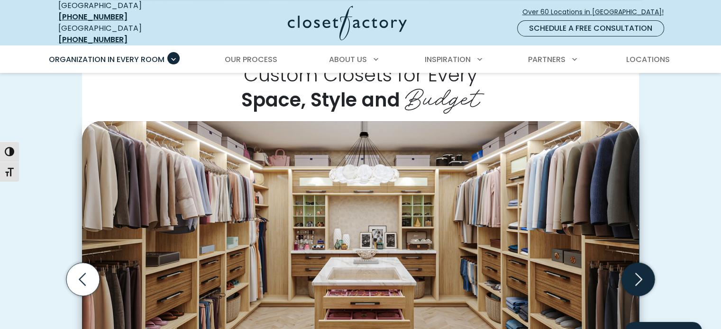
click at [639, 273] on icon "Next slide" at bounding box center [638, 279] width 7 height 13
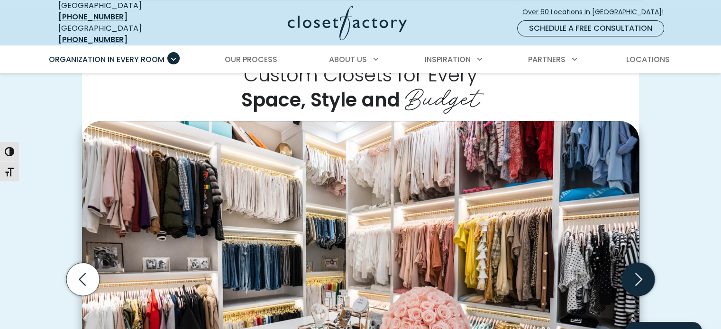
click at [639, 273] on icon "Next slide" at bounding box center [638, 279] width 7 height 13
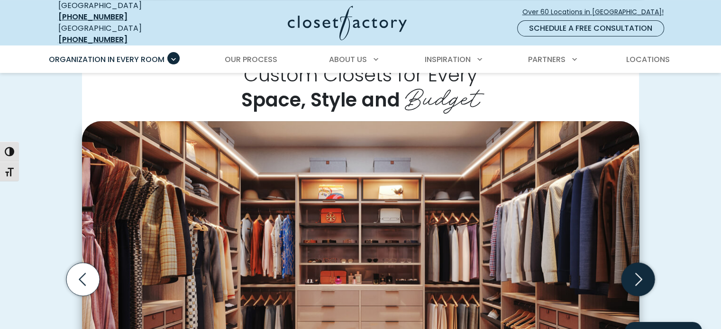
click at [639, 273] on icon "Next slide" at bounding box center [638, 279] width 7 height 13
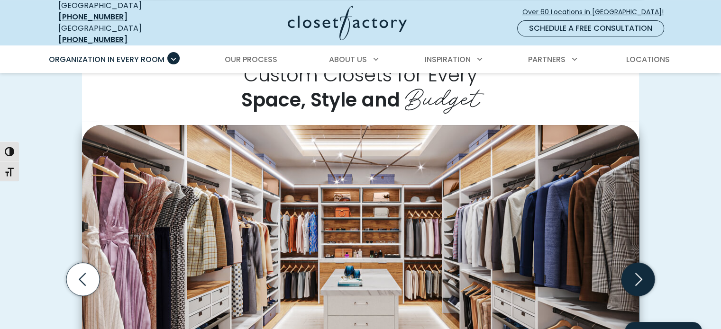
click at [639, 273] on icon "Next slide" at bounding box center [638, 279] width 7 height 13
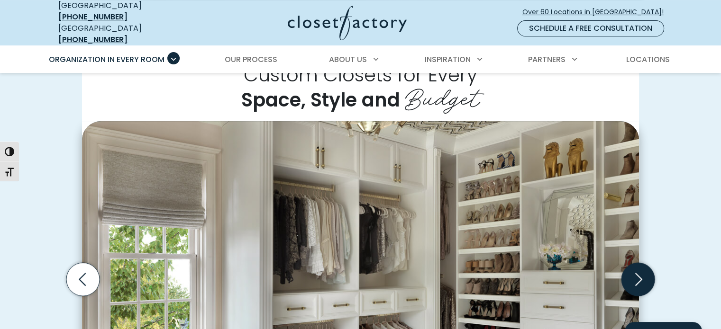
click at [639, 273] on icon "Next slide" at bounding box center [638, 279] width 7 height 13
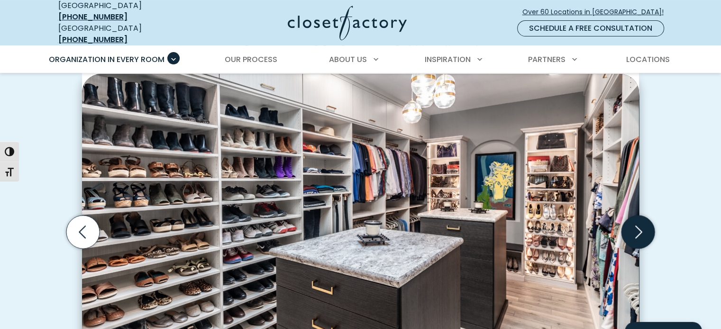
scroll to position [332, 0]
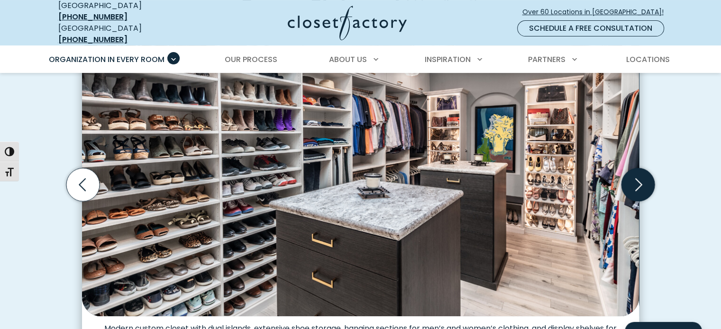
click at [650, 176] on icon "Next slide" at bounding box center [638, 184] width 33 height 33
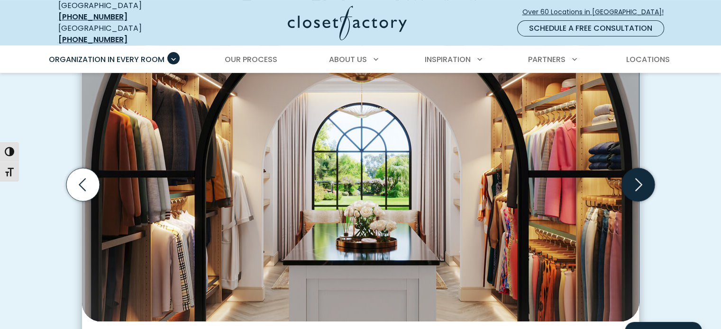
click at [642, 177] on icon "Next slide" at bounding box center [638, 184] width 33 height 33
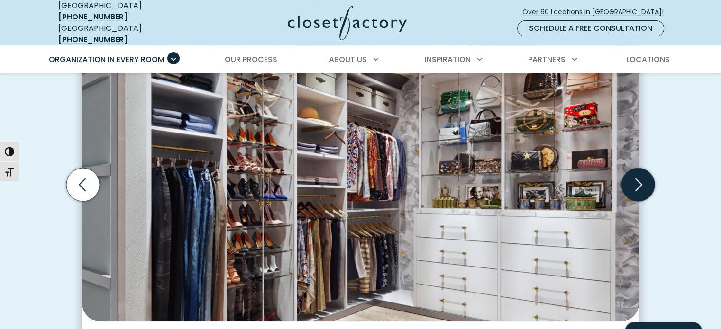
click at [642, 177] on icon "Next slide" at bounding box center [638, 184] width 33 height 33
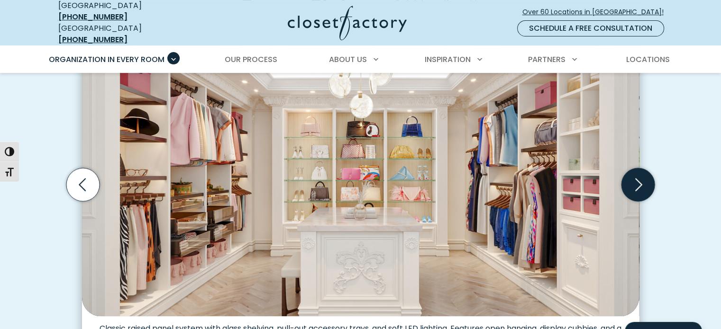
click at [642, 177] on icon "Next slide" at bounding box center [638, 184] width 33 height 33
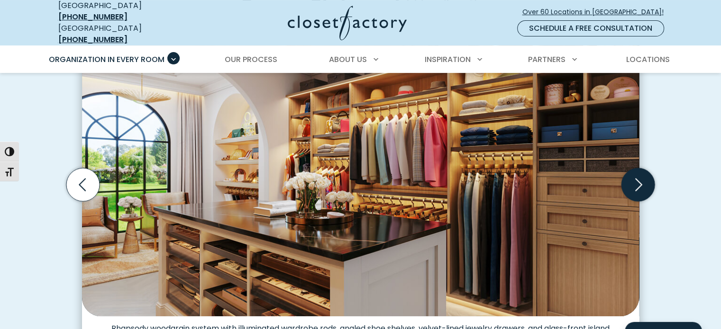
click at [642, 177] on icon "Next slide" at bounding box center [638, 184] width 33 height 33
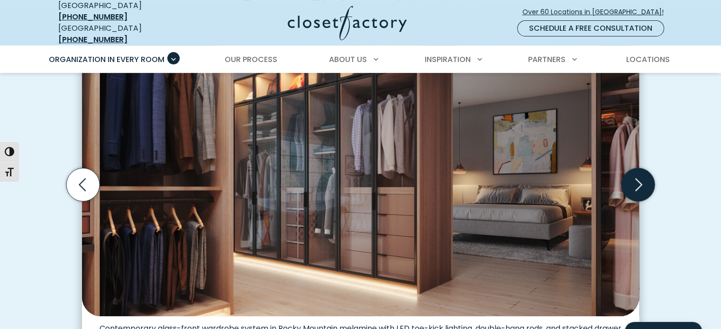
click at [642, 177] on icon "Next slide" at bounding box center [638, 184] width 33 height 33
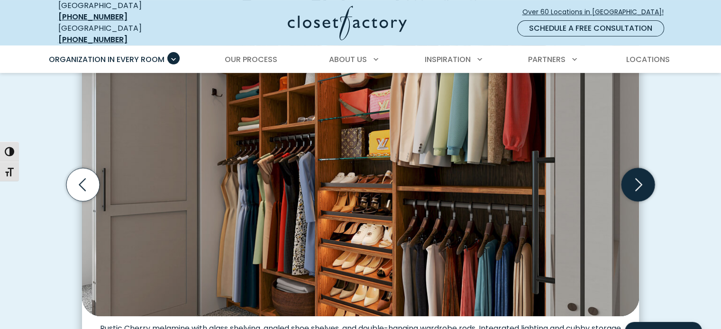
click at [642, 177] on icon "Next slide" at bounding box center [638, 184] width 33 height 33
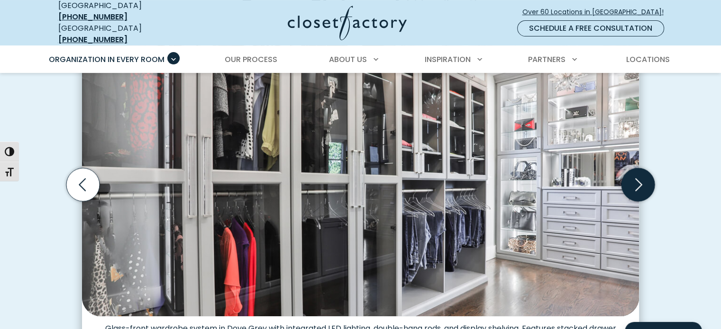
click at [642, 177] on icon "Next slide" at bounding box center [638, 184] width 33 height 33
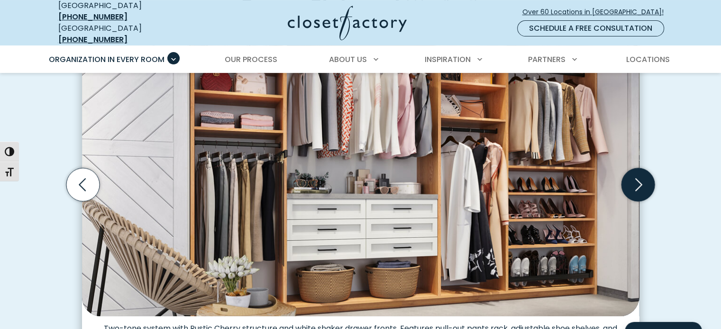
click at [642, 177] on icon "Next slide" at bounding box center [638, 184] width 33 height 33
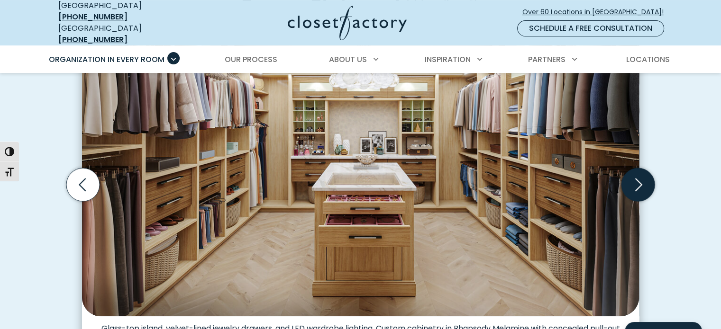
click at [639, 180] on icon "Next slide" at bounding box center [638, 184] width 33 height 33
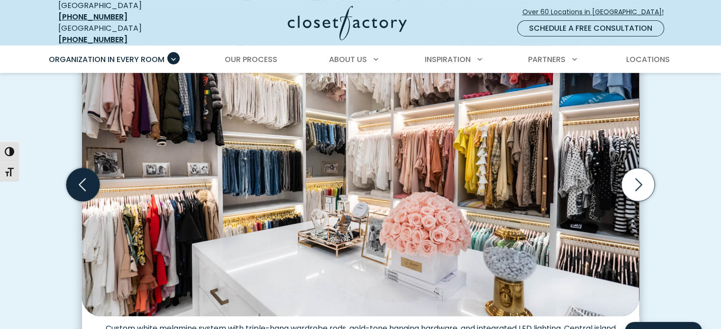
click at [82, 172] on icon "Previous slide" at bounding box center [82, 184] width 33 height 33
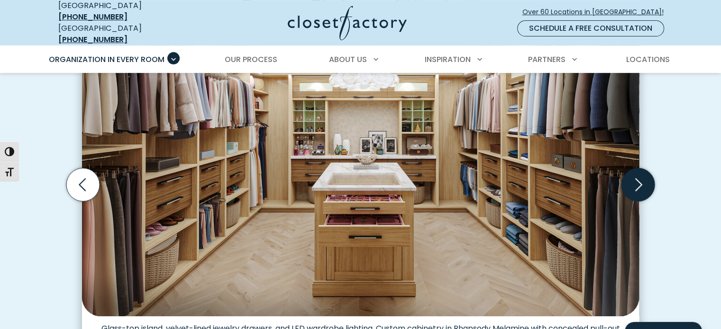
click at [642, 178] on icon "Next slide" at bounding box center [638, 184] width 7 height 13
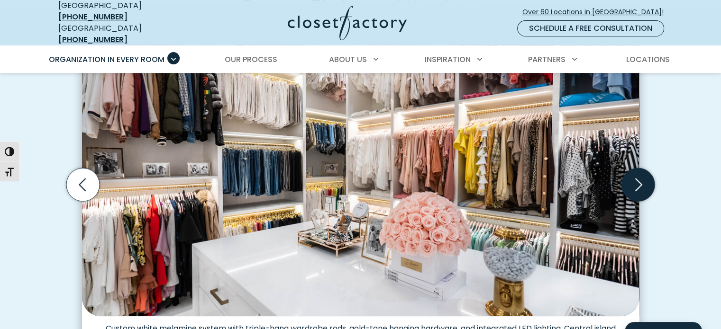
click at [642, 178] on icon "Next slide" at bounding box center [638, 184] width 7 height 13
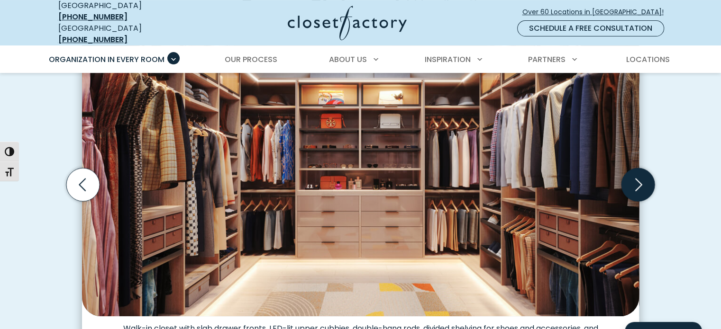
click at [642, 178] on icon "Next slide" at bounding box center [638, 184] width 7 height 13
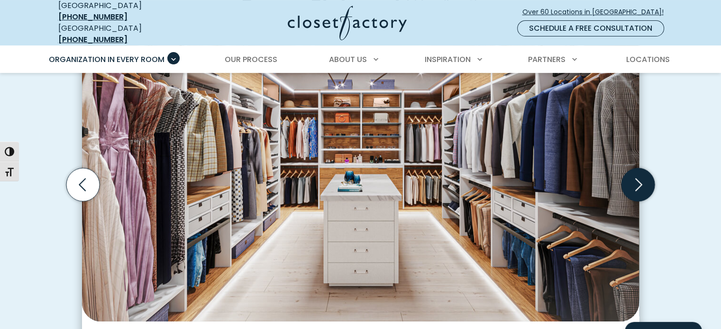
click at [642, 178] on icon "Next slide" at bounding box center [638, 184] width 7 height 13
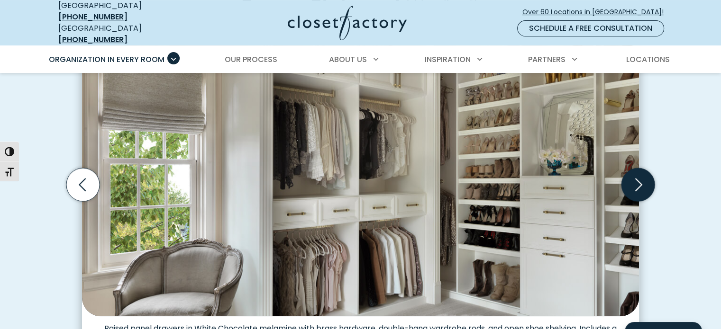
click at [642, 178] on icon "Next slide" at bounding box center [638, 184] width 7 height 13
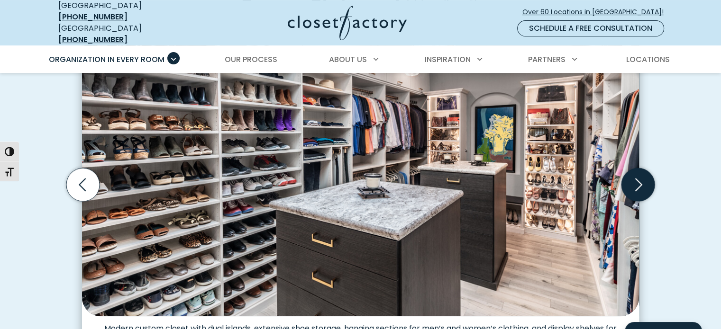
click at [642, 178] on icon "Next slide" at bounding box center [638, 184] width 7 height 13
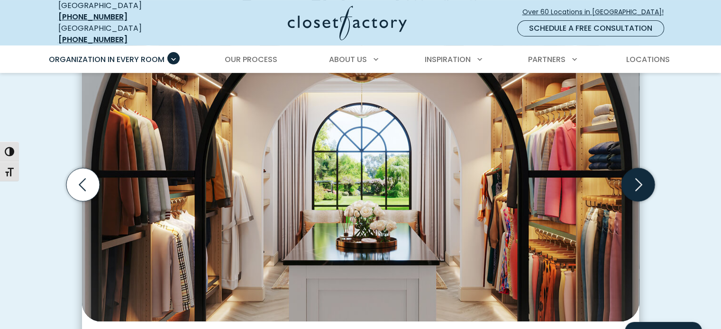
click at [642, 178] on icon "Next slide" at bounding box center [638, 184] width 7 height 13
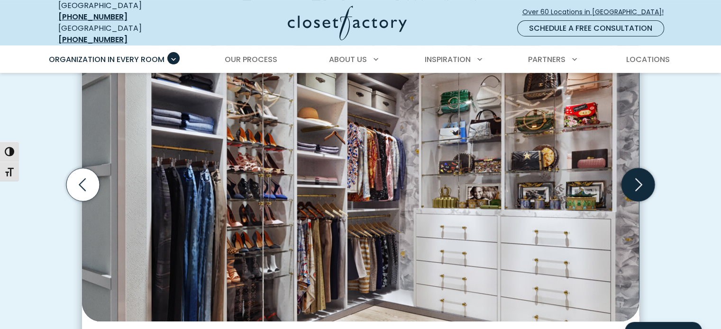
click at [640, 177] on icon "Next slide" at bounding box center [638, 184] width 33 height 33
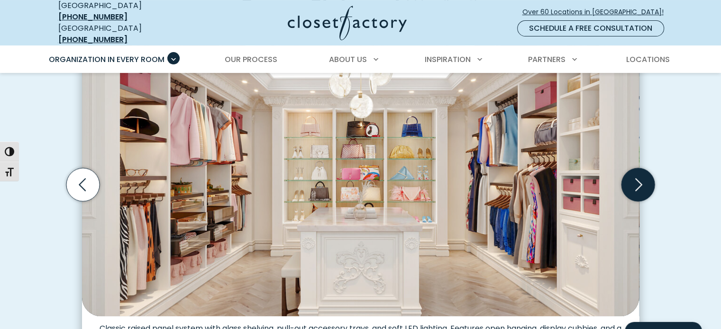
click at [640, 177] on icon "Next slide" at bounding box center [638, 184] width 33 height 33
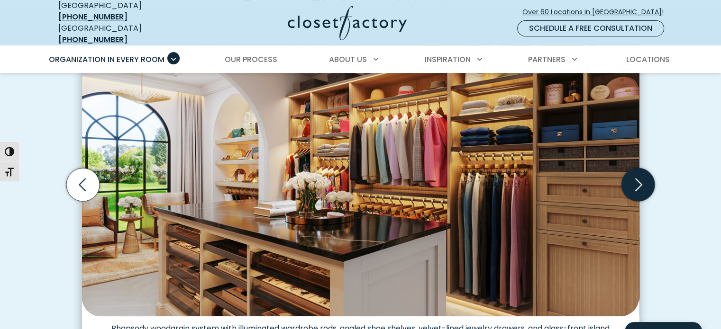
click at [645, 179] on icon "Next slide" at bounding box center [638, 184] width 33 height 33
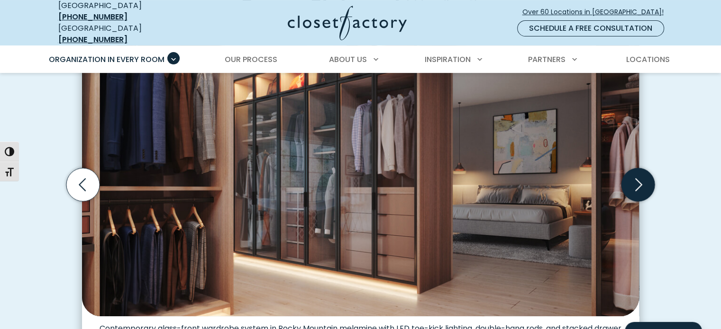
click at [641, 178] on icon "Next slide" at bounding box center [638, 184] width 33 height 33
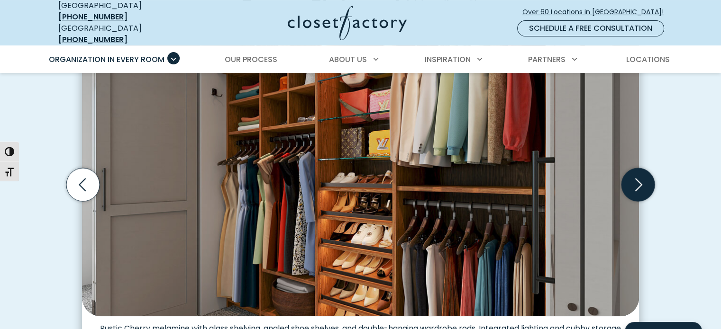
click at [641, 178] on icon "Next slide" at bounding box center [638, 184] width 33 height 33
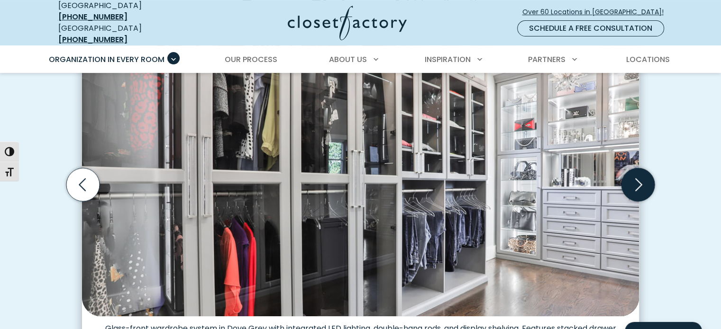
click at [641, 178] on icon "Next slide" at bounding box center [638, 184] width 33 height 33
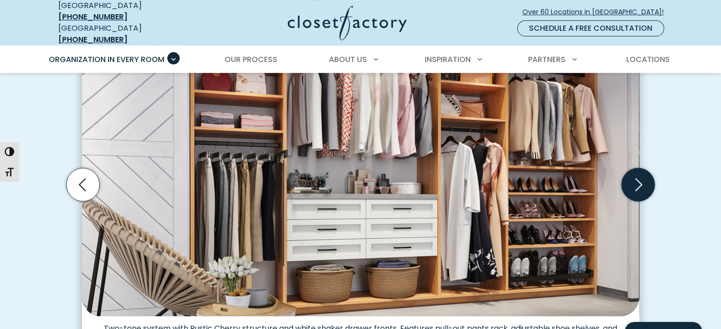
click at [641, 178] on icon "Next slide" at bounding box center [638, 184] width 33 height 33
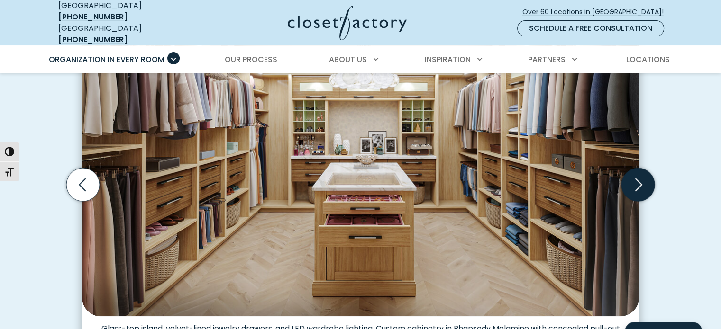
click at [637, 182] on icon "Next slide" at bounding box center [638, 184] width 7 height 13
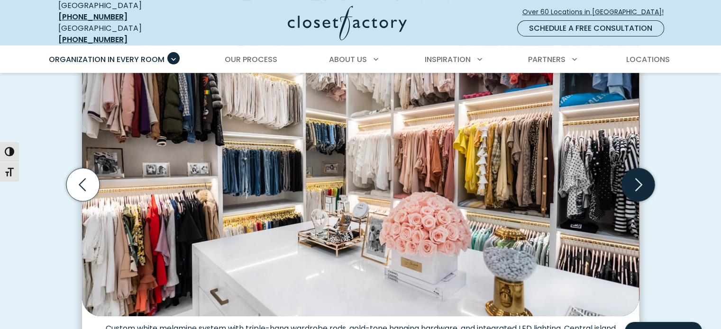
click at [636, 176] on icon "Next slide" at bounding box center [638, 184] width 33 height 33
